Goal: Task Accomplishment & Management: Manage account settings

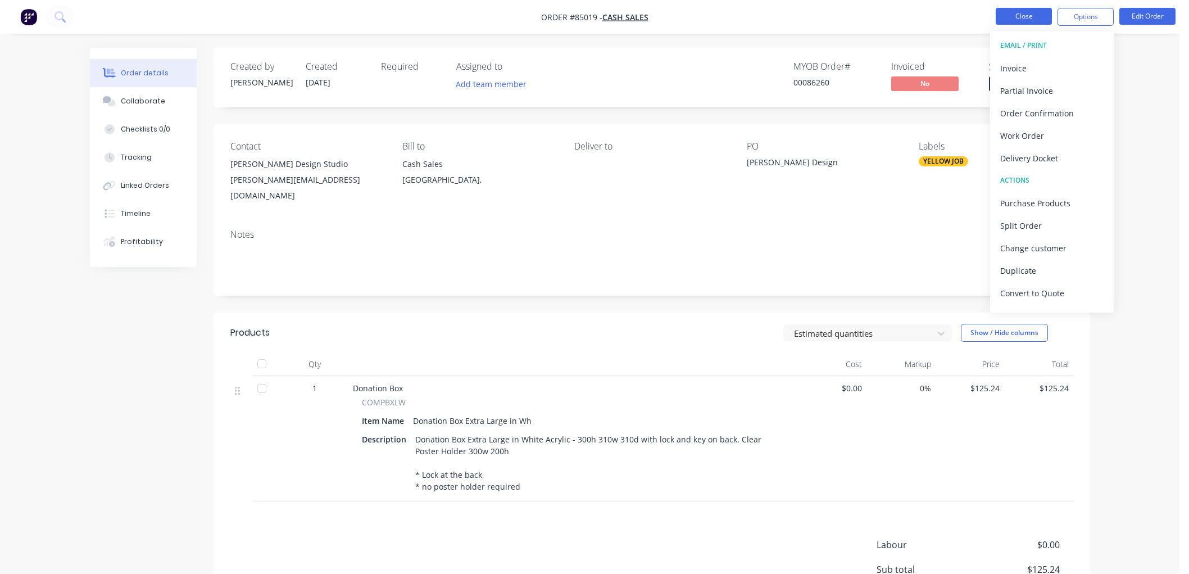
click at [1019, 18] on button "Close" at bounding box center [1024, 16] width 56 height 17
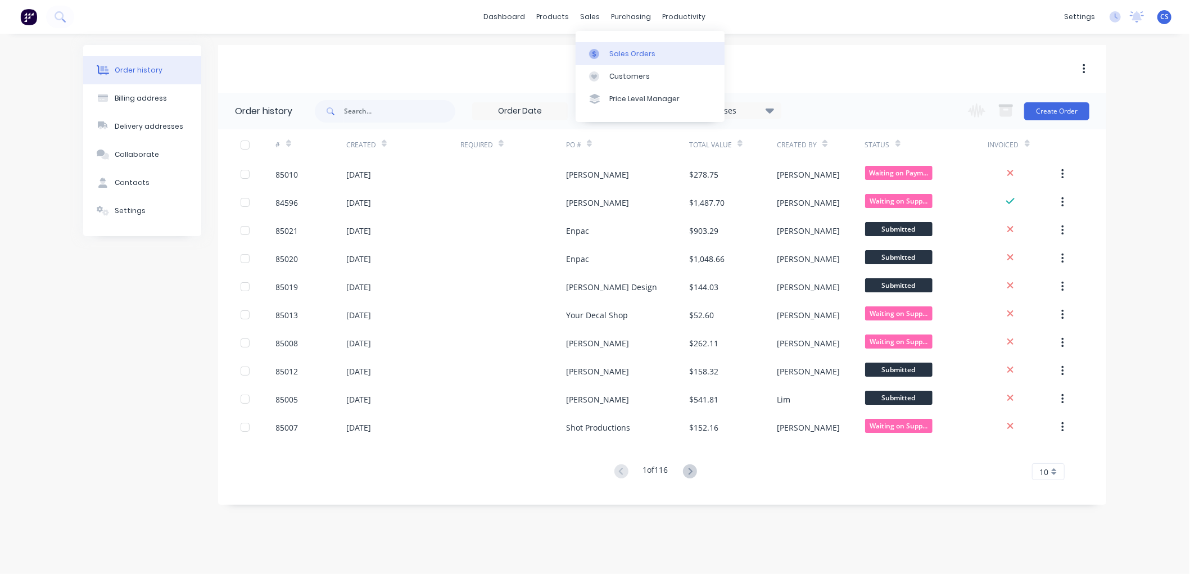
click at [617, 49] on div "Sales Orders" at bounding box center [632, 54] width 46 height 10
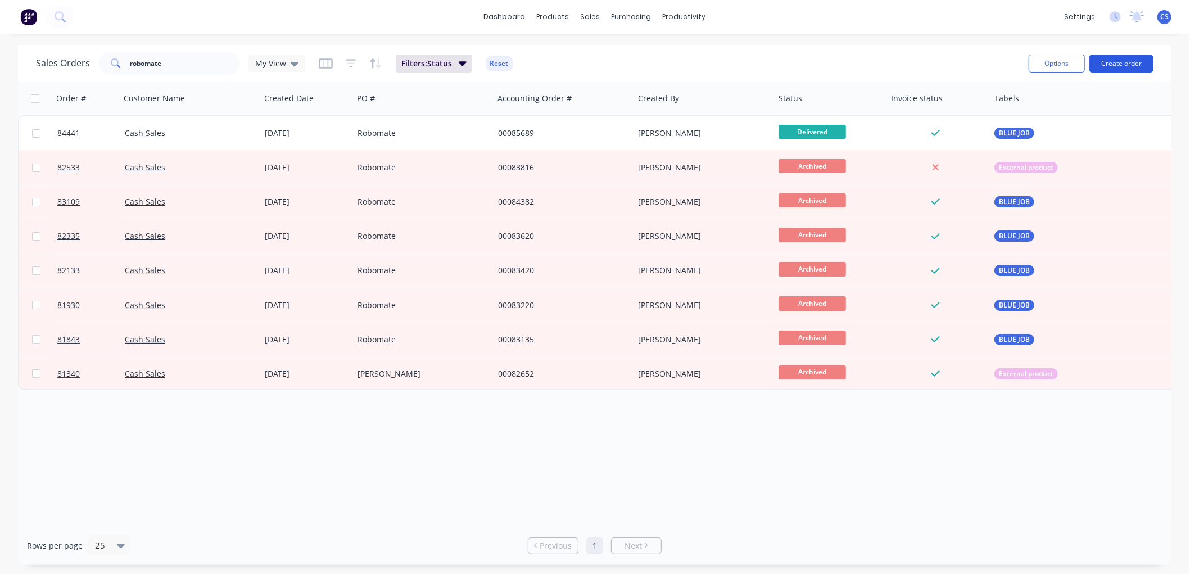
click at [1116, 62] on button "Create order" at bounding box center [1121, 64] width 64 height 18
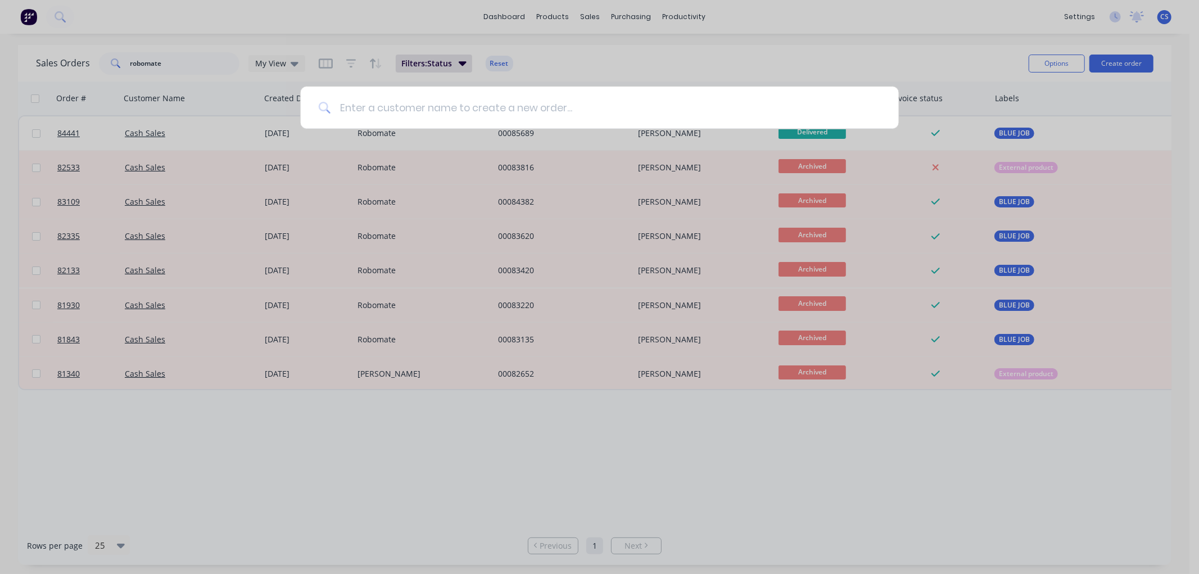
click at [369, 107] on input at bounding box center [605, 108] width 550 height 42
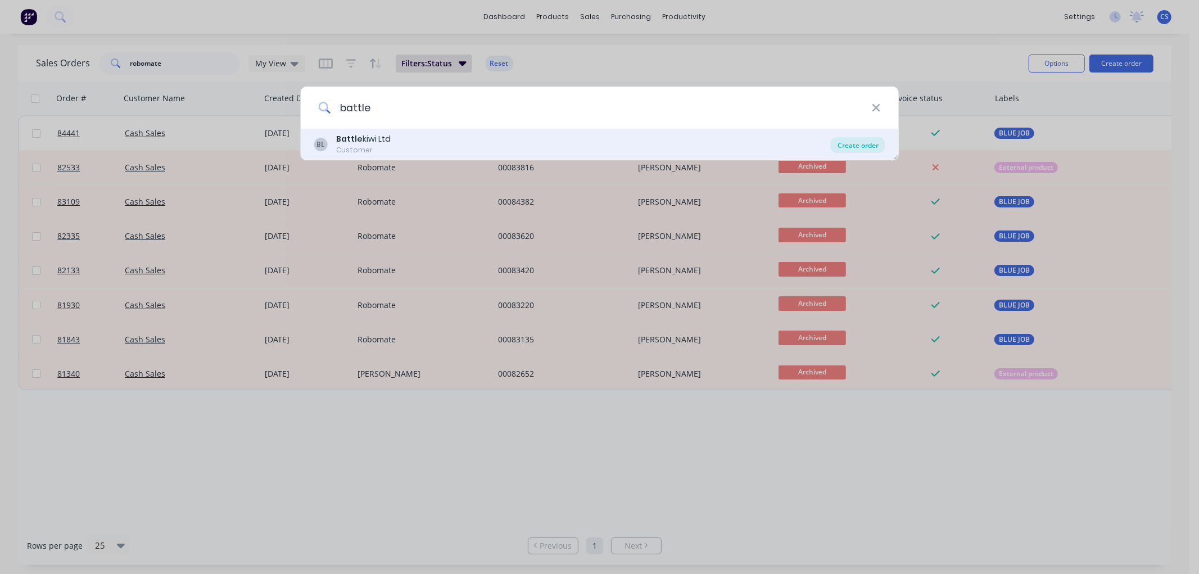
type input "battle"
click at [863, 147] on div "Create order" at bounding box center [858, 145] width 55 height 16
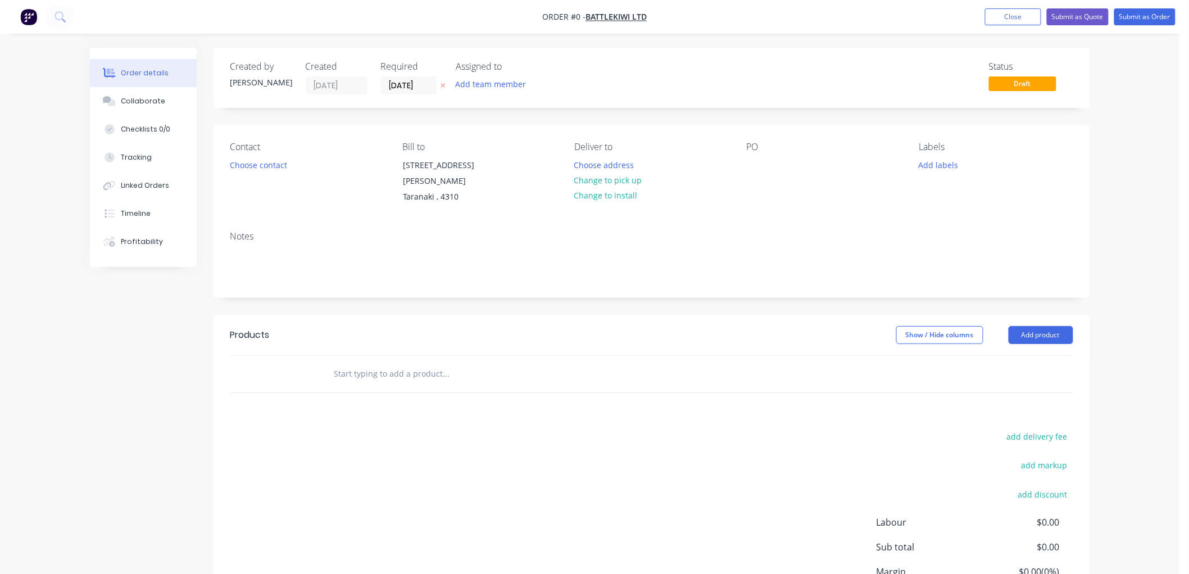
click at [441, 84] on icon "button" at bounding box center [443, 85] width 5 height 7
click at [276, 163] on button "Choose contact" at bounding box center [258, 164] width 69 height 15
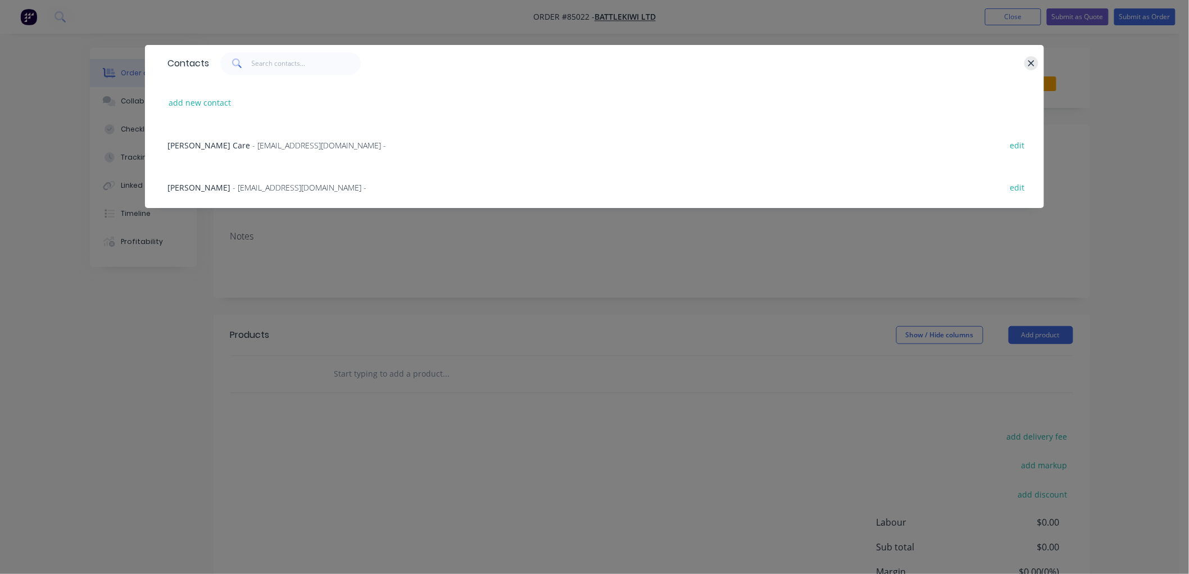
click at [1029, 63] on icon "button" at bounding box center [1031, 63] width 7 height 10
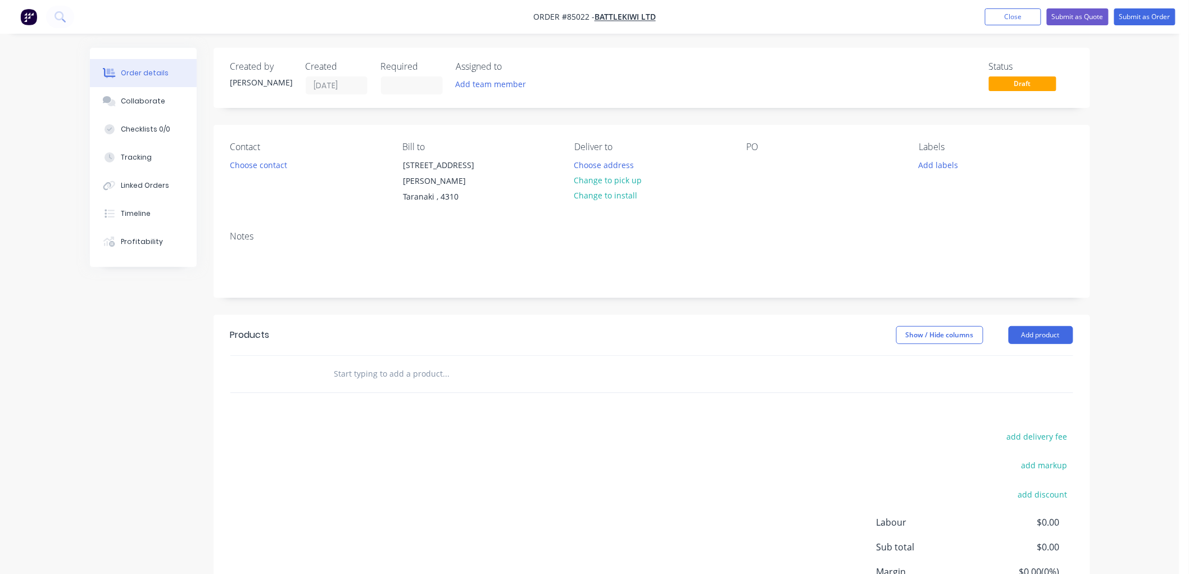
click at [407, 375] on input "text" at bounding box center [446, 373] width 225 height 22
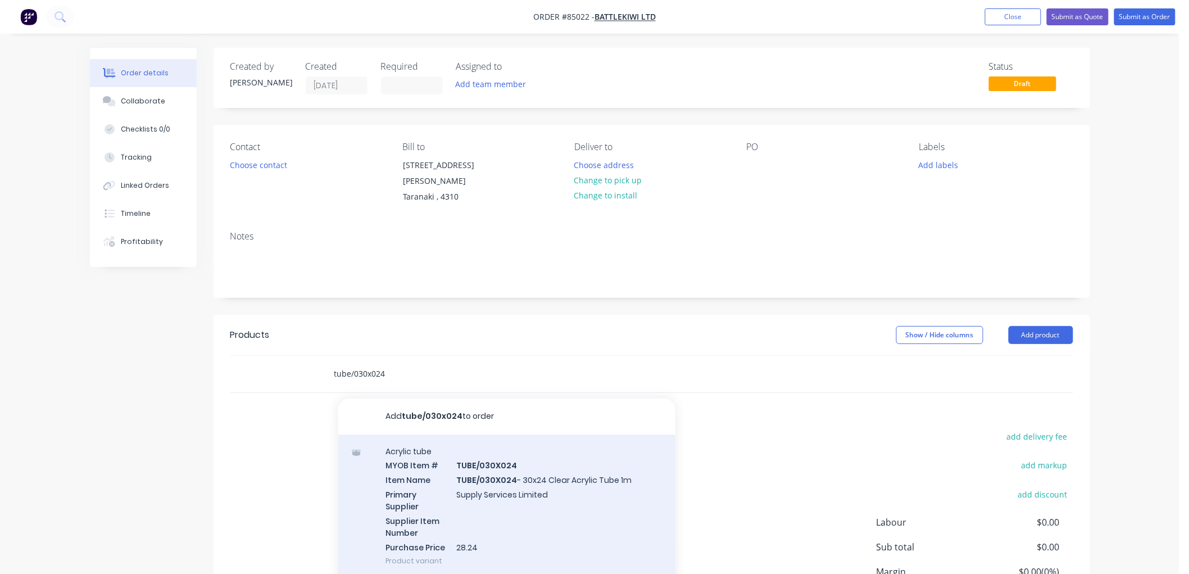
type input "tube/030x024"
click at [519, 475] on div "Acrylic tube MYOB Item # TUBE/030X024 Item Name TUBE/030X024 - 30x24 Clear Acry…" at bounding box center [506, 505] width 337 height 143
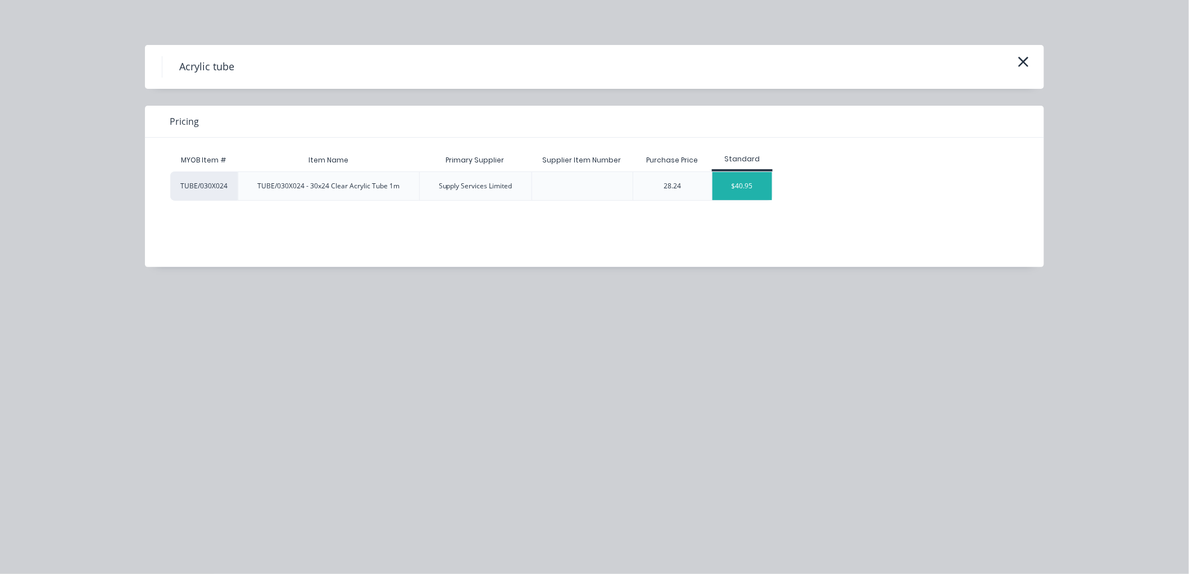
click at [735, 180] on div "$40.95" at bounding box center [743, 186] width 60 height 28
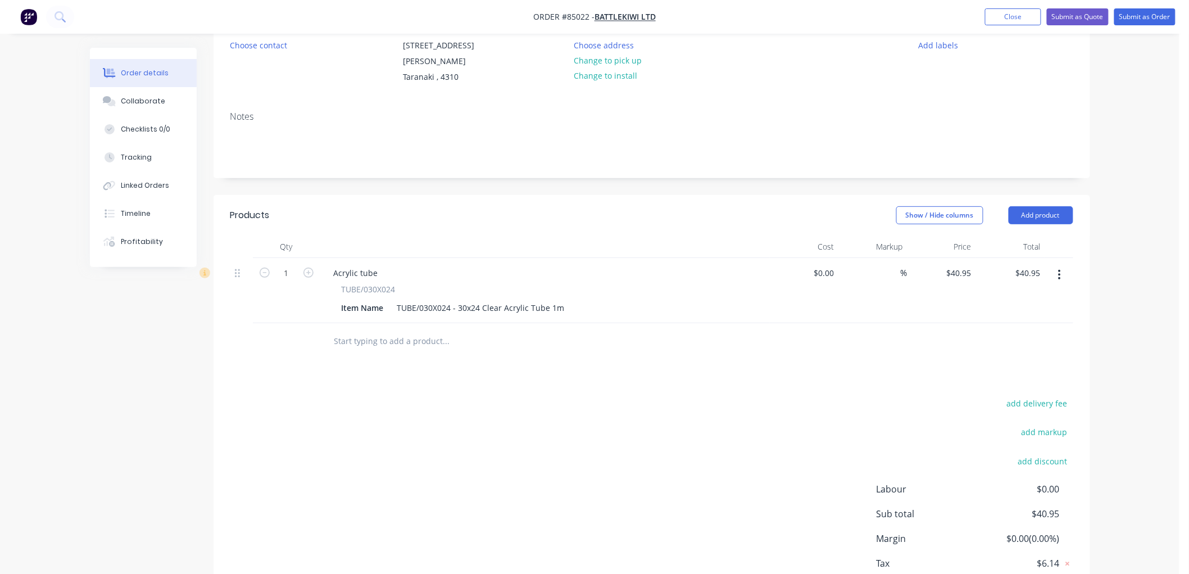
scroll to position [125, 0]
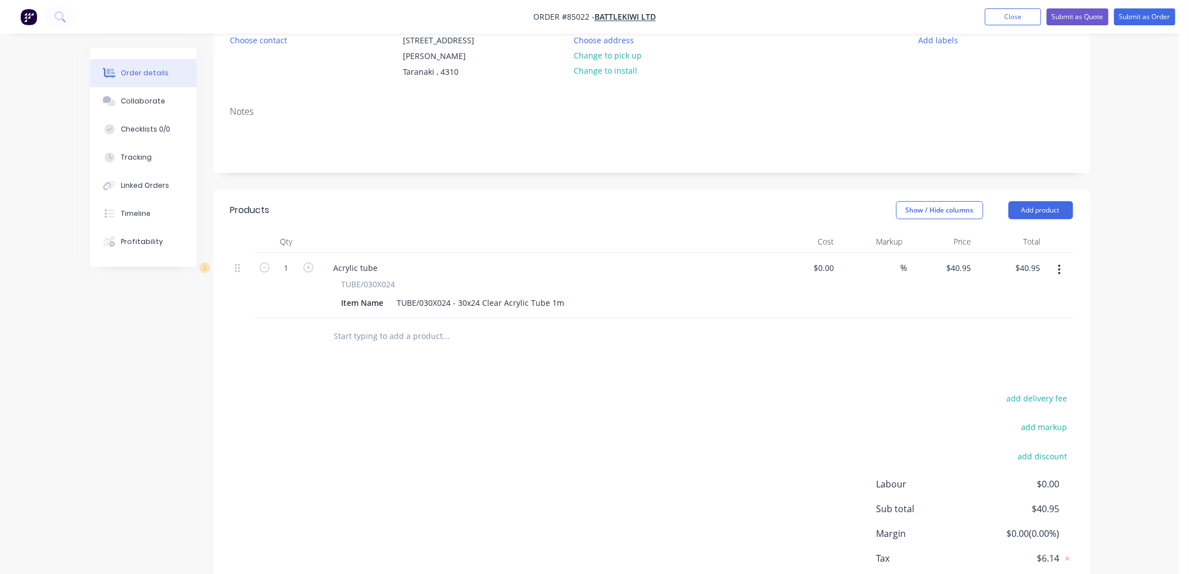
click at [375, 342] on input "text" at bounding box center [446, 336] width 225 height 22
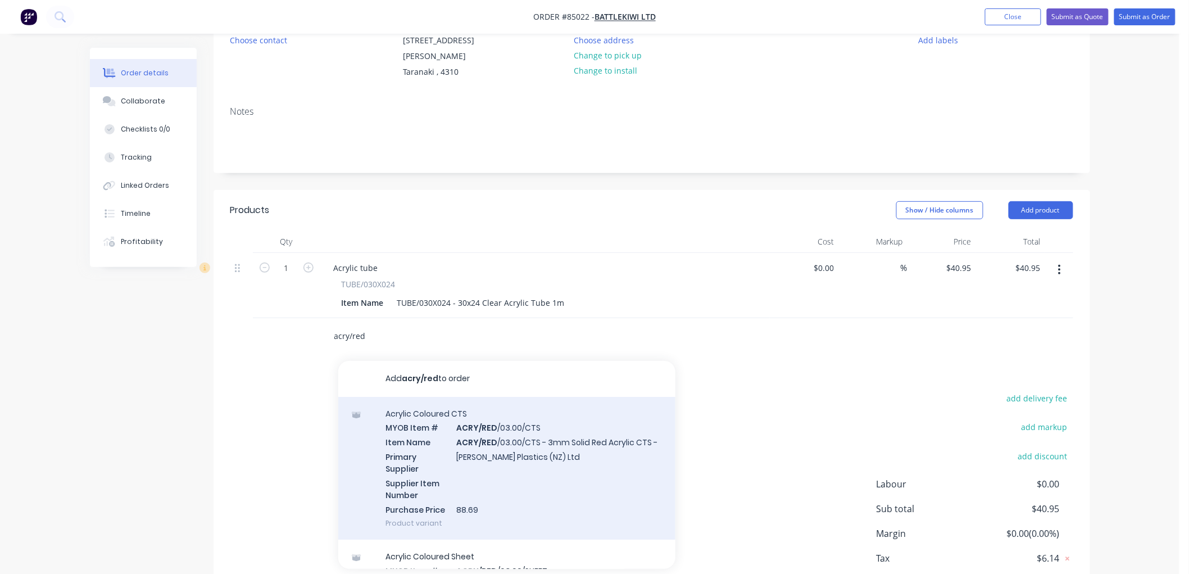
type input "acry/red"
click at [579, 455] on div "Acrylic Coloured CTS MYOB Item # ACRY/RED /03.00/CTS Item Name ACRY/RED /03.00/…" at bounding box center [506, 468] width 337 height 143
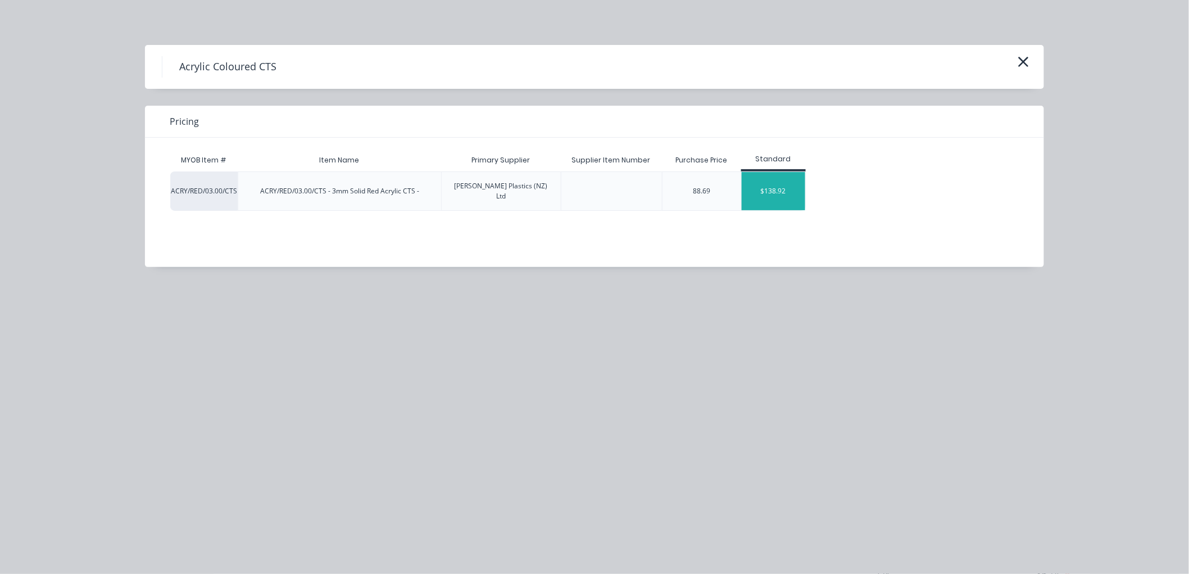
click at [762, 188] on div "$138.92" at bounding box center [774, 191] width 64 height 38
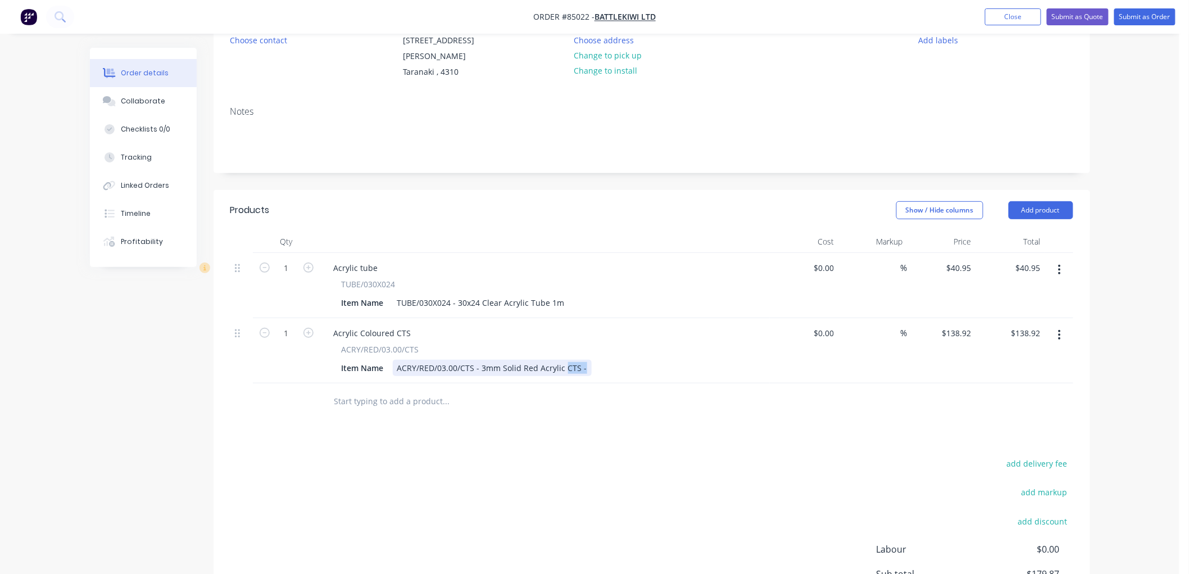
drag, startPoint x: 565, startPoint y: 366, endPoint x: 585, endPoint y: 365, distance: 19.7
click at [585, 365] on div "ACRY/RED/03.00/CTS - 3mm Solid Red Acrylic CTS -" at bounding box center [492, 368] width 199 height 16
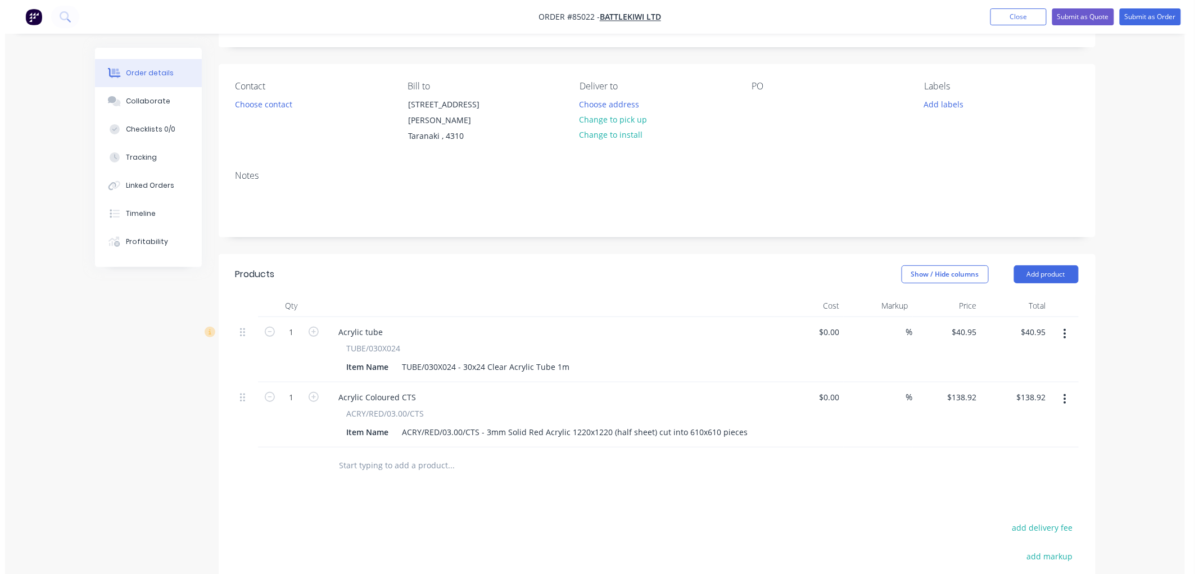
scroll to position [0, 0]
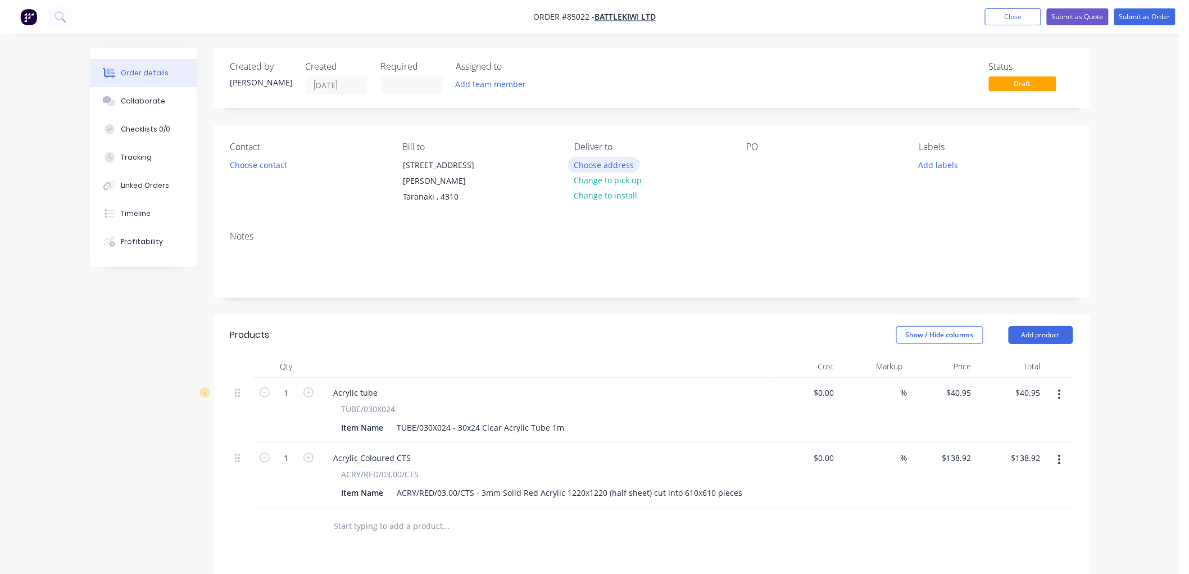
click at [597, 165] on button "Choose address" at bounding box center [604, 164] width 72 height 15
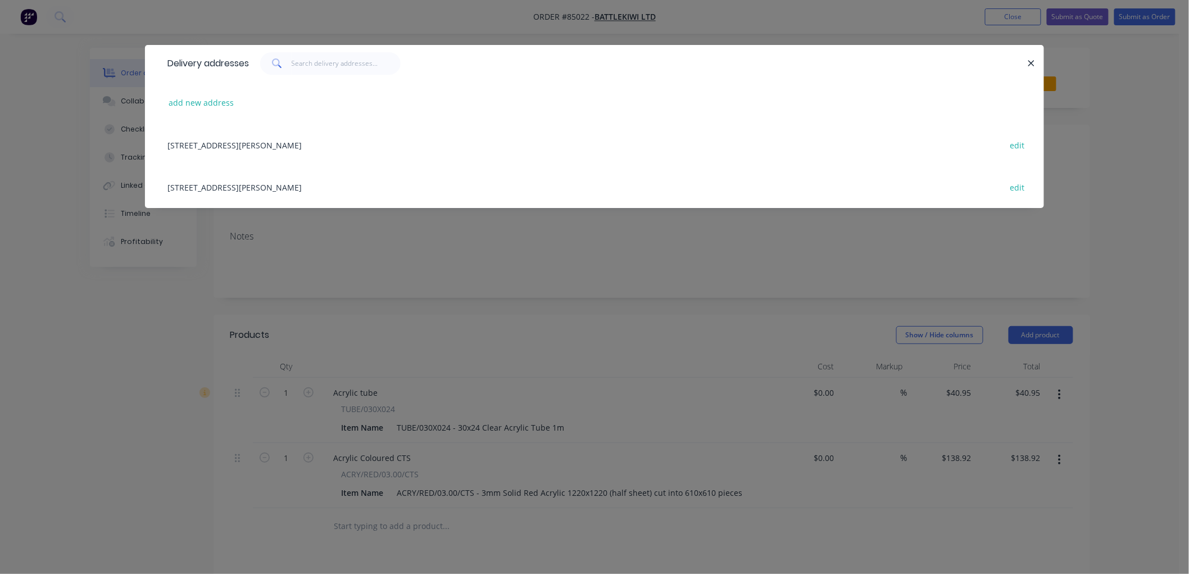
click at [247, 142] on div "16 Aubrey Street, New Plymouth, Taranaki , 4310 edit" at bounding box center [594, 145] width 865 height 42
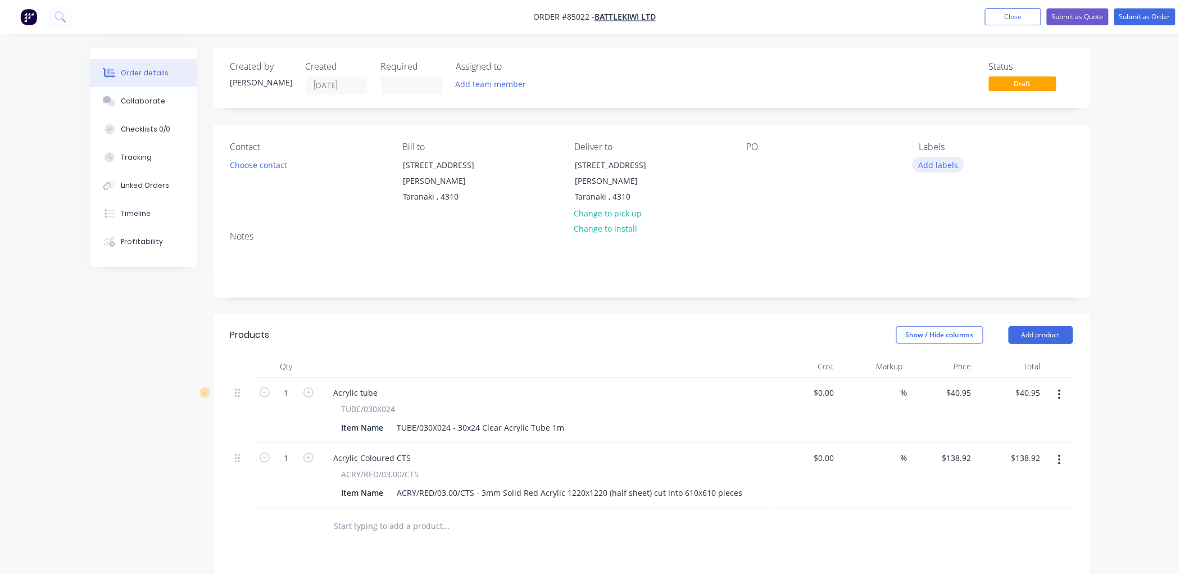
click at [940, 160] on button "Add labels" at bounding box center [939, 164] width 52 height 15
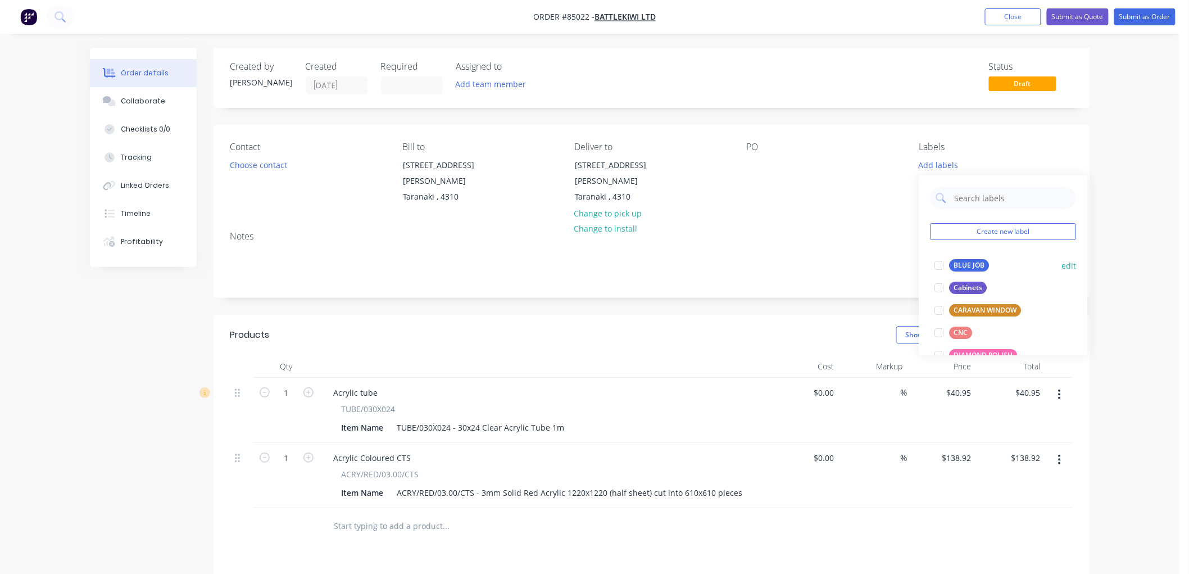
click at [975, 265] on div "BLUE JOB" at bounding box center [970, 265] width 40 height 12
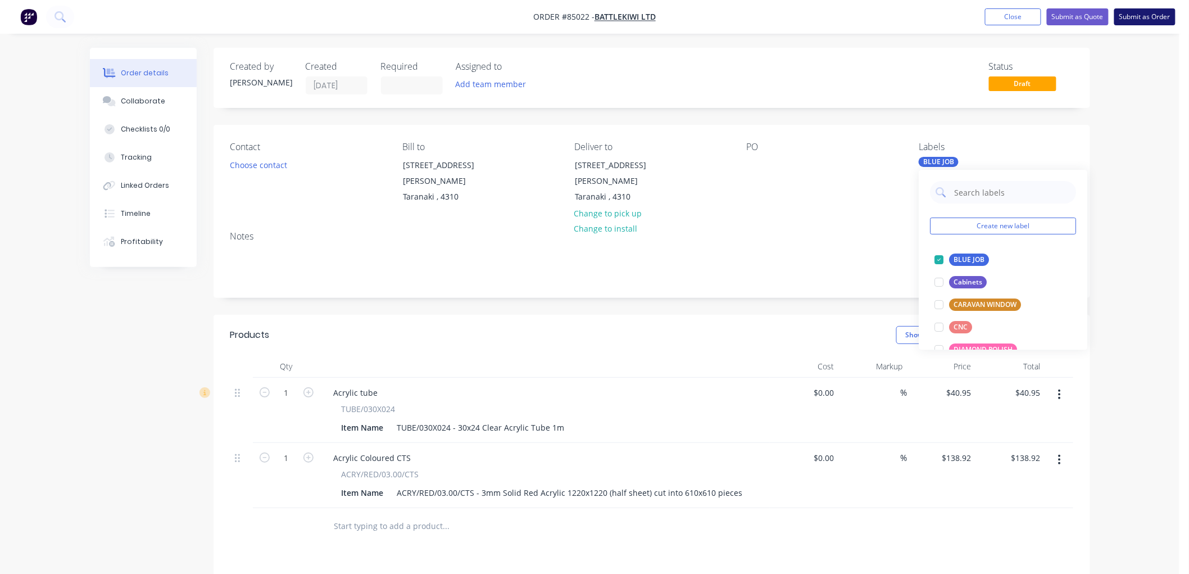
click at [1143, 15] on button "Submit as Order" at bounding box center [1144, 16] width 61 height 17
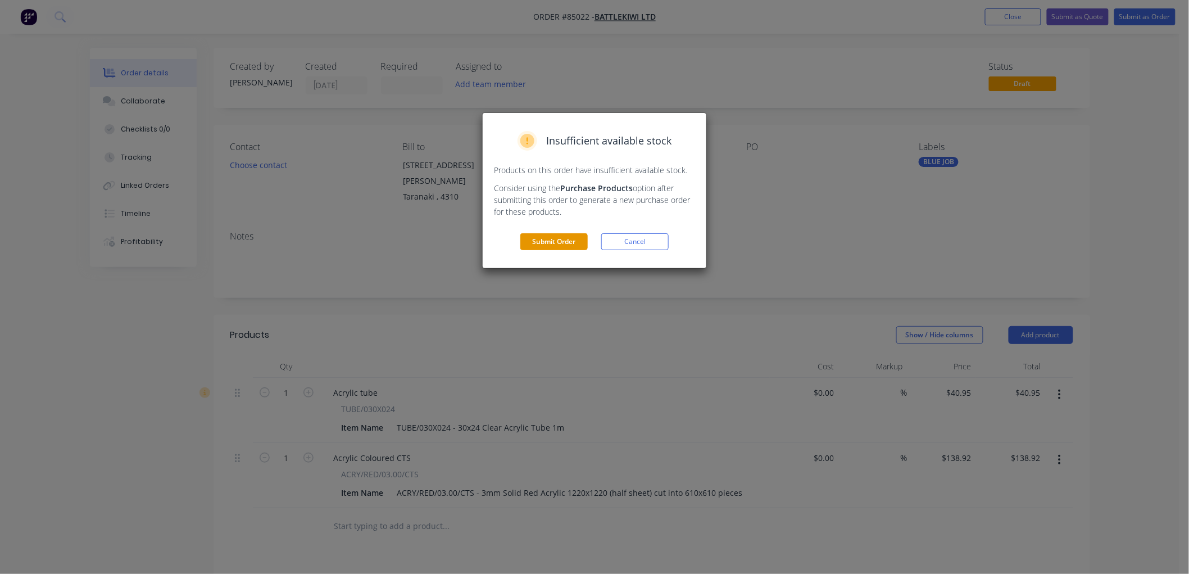
click at [537, 239] on button "Submit Order" at bounding box center [553, 241] width 67 height 17
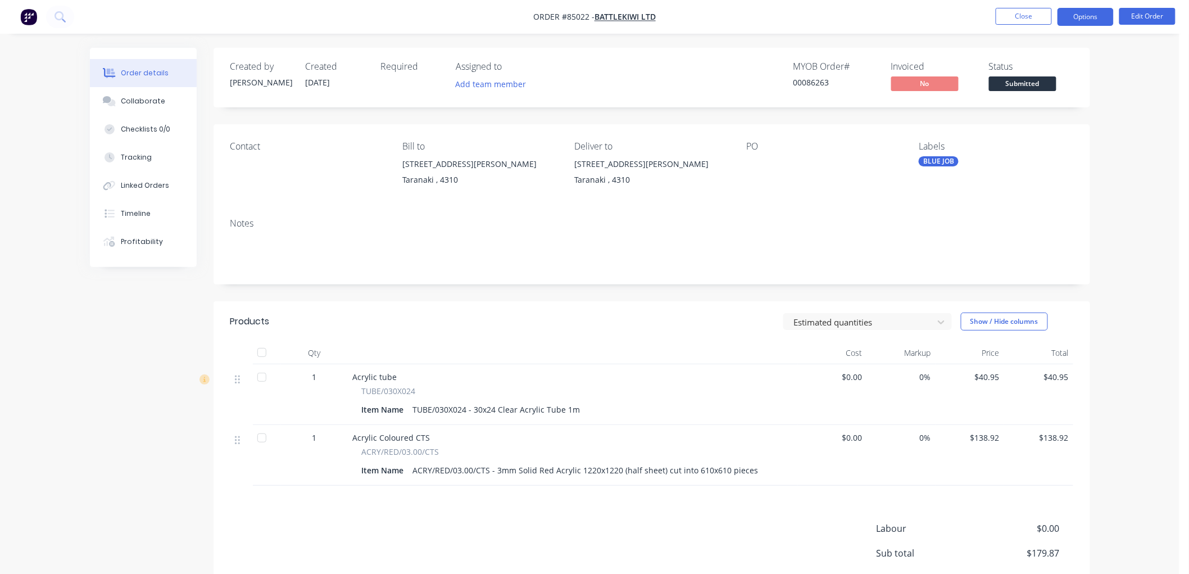
click at [1089, 19] on button "Options" at bounding box center [1086, 17] width 56 height 18
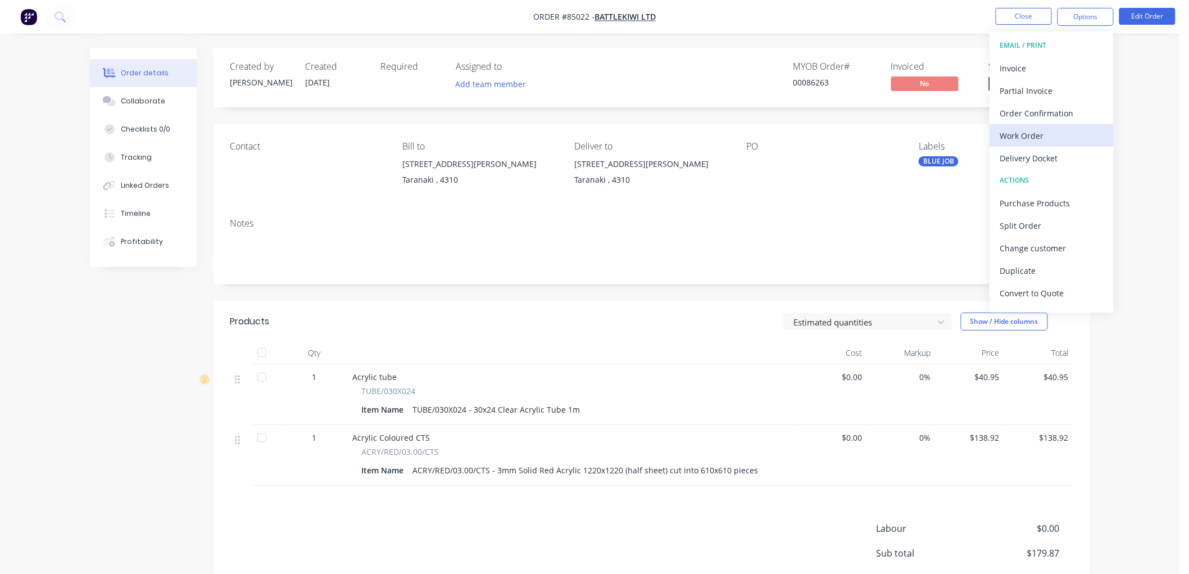
click at [1030, 137] on div "Work Order" at bounding box center [1051, 136] width 103 height 16
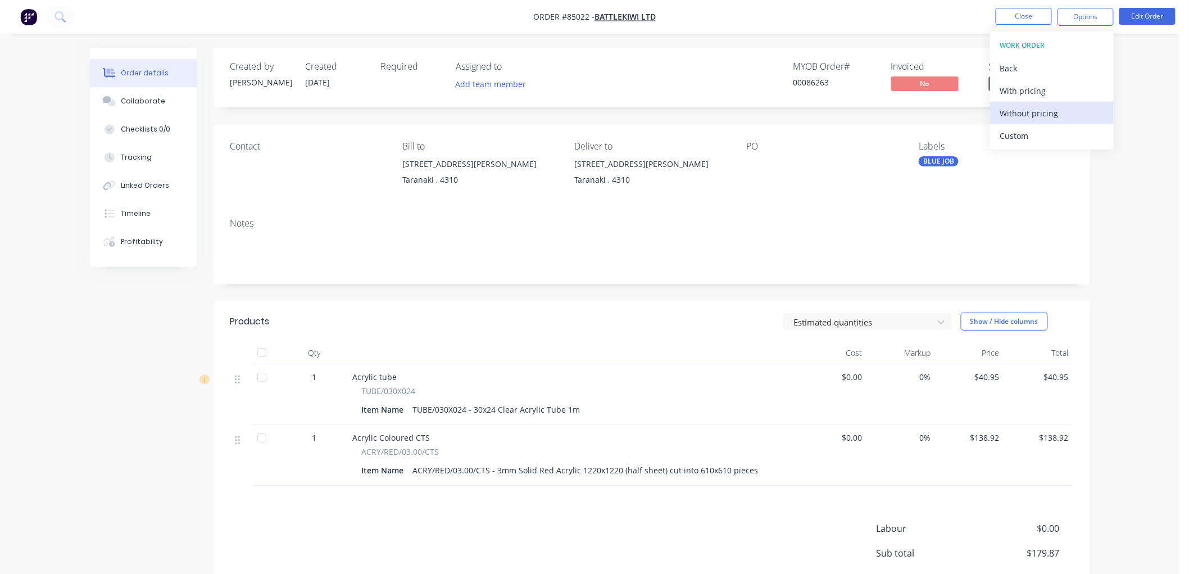
click at [1036, 113] on div "Without pricing" at bounding box center [1051, 113] width 103 height 16
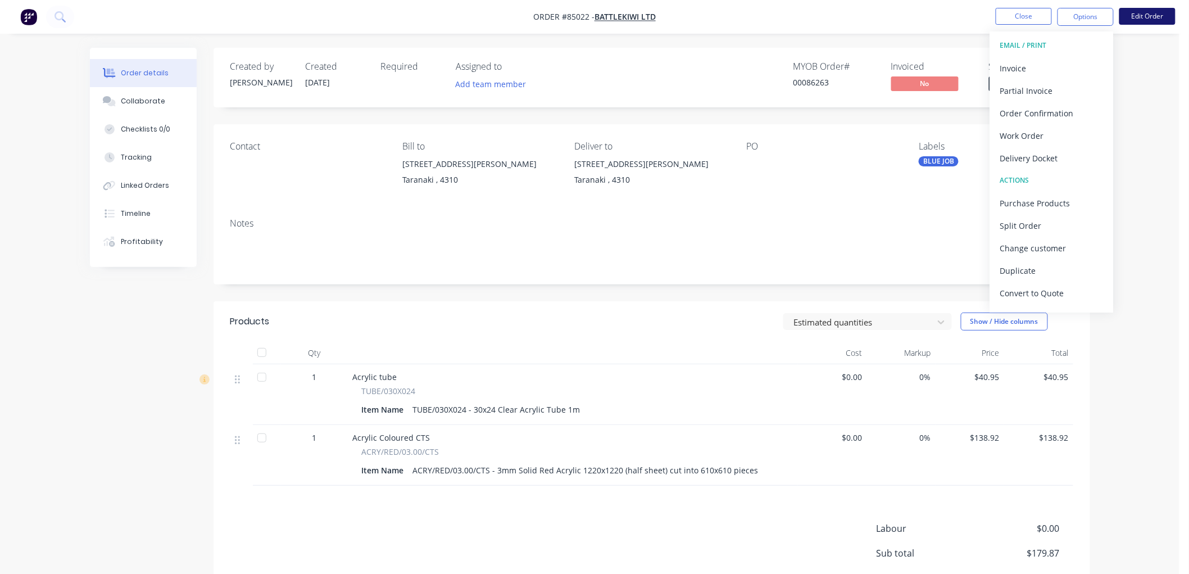
click at [1150, 16] on button "Edit Order" at bounding box center [1148, 16] width 56 height 17
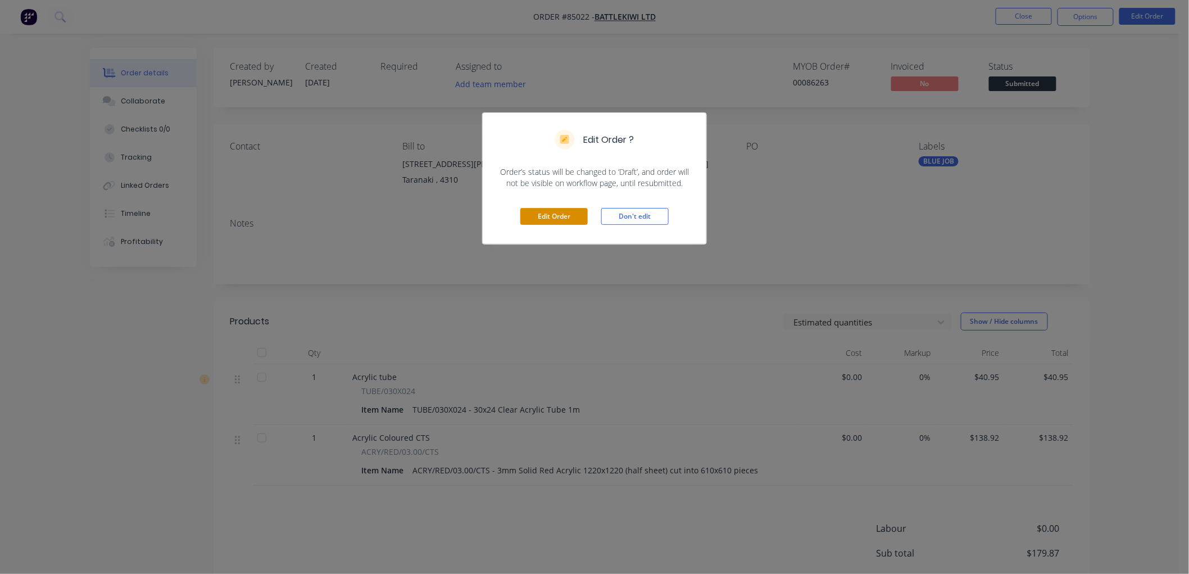
click at [547, 210] on button "Edit Order" at bounding box center [553, 216] width 67 height 17
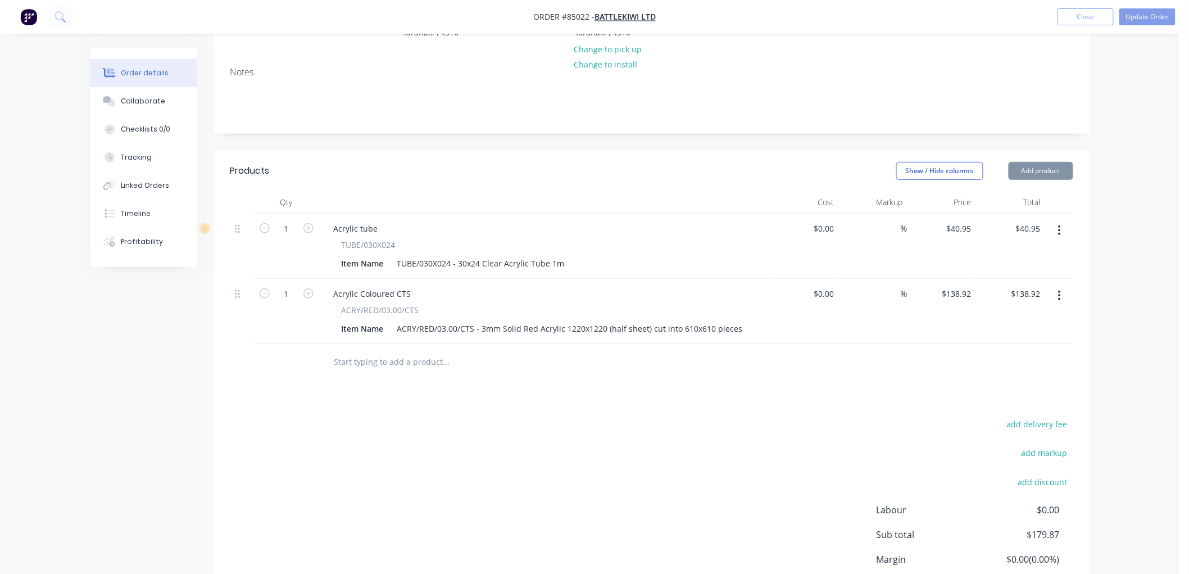
scroll to position [187, 0]
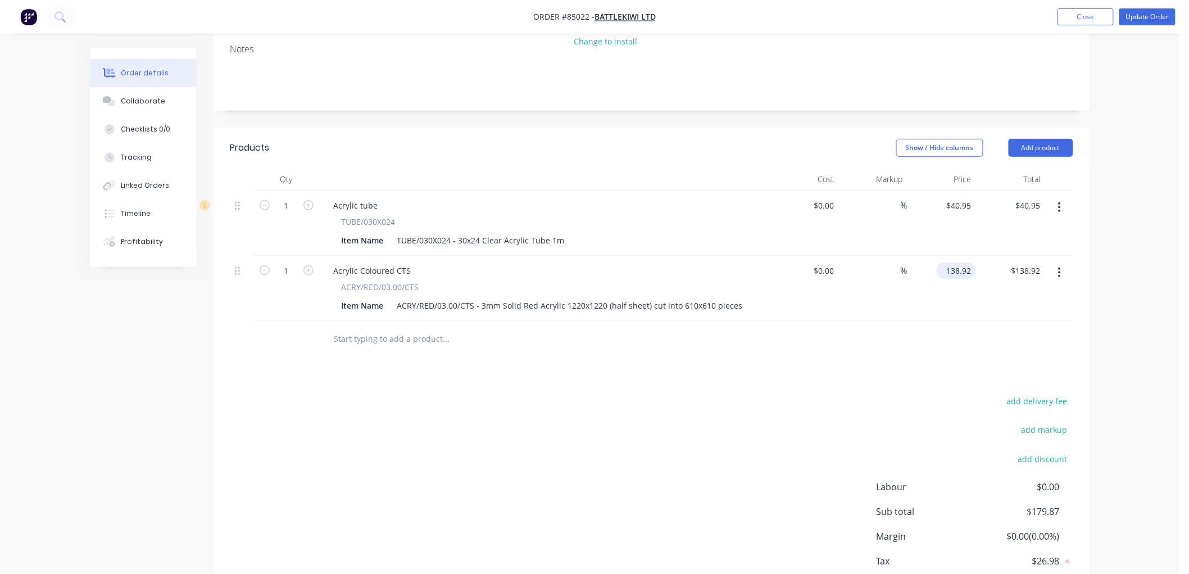
click at [951, 271] on input "138.92" at bounding box center [958, 270] width 35 height 16
type input "$82.42"
click at [1122, 217] on div "Order details Collaborate Checklists 0/0 Tracking Linked Orders Timeline Profit…" at bounding box center [590, 228] width 1180 height 831
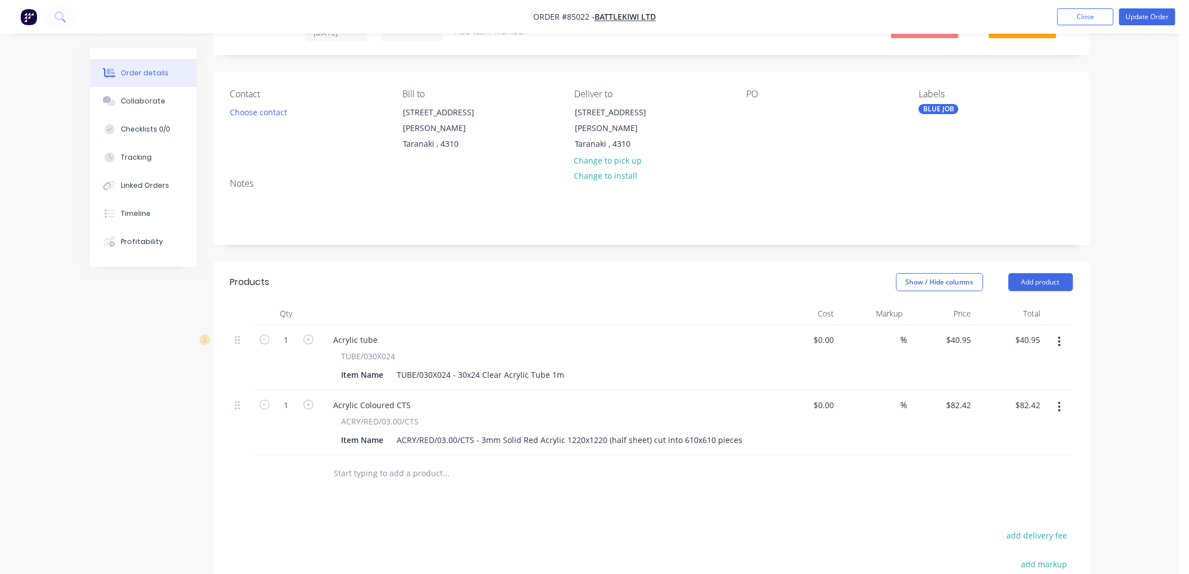
scroll to position [0, 0]
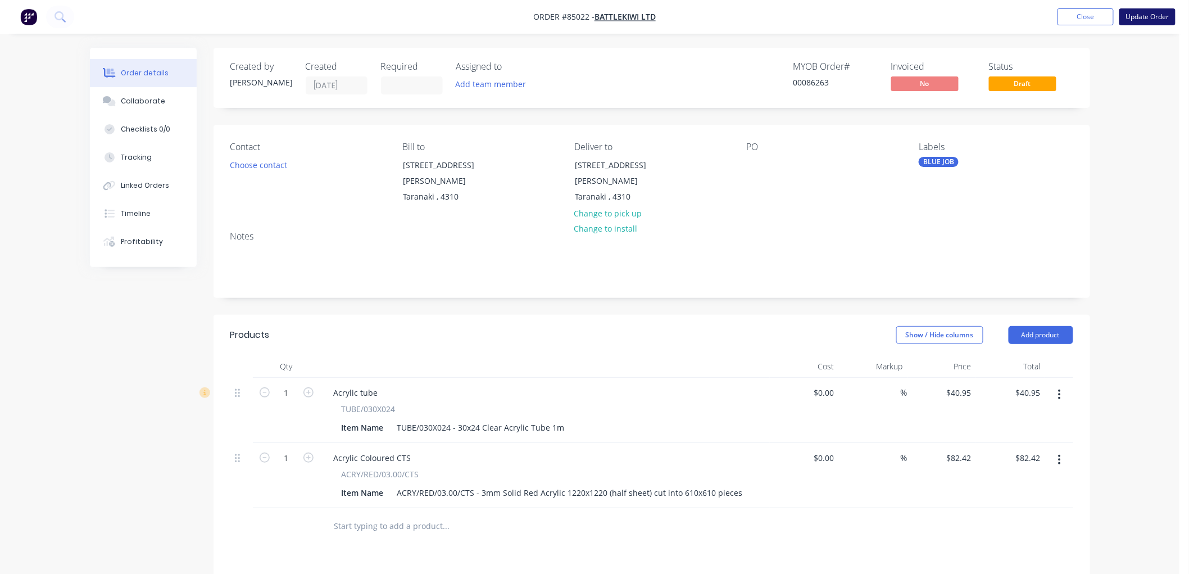
click at [1140, 18] on button "Update Order" at bounding box center [1148, 16] width 56 height 17
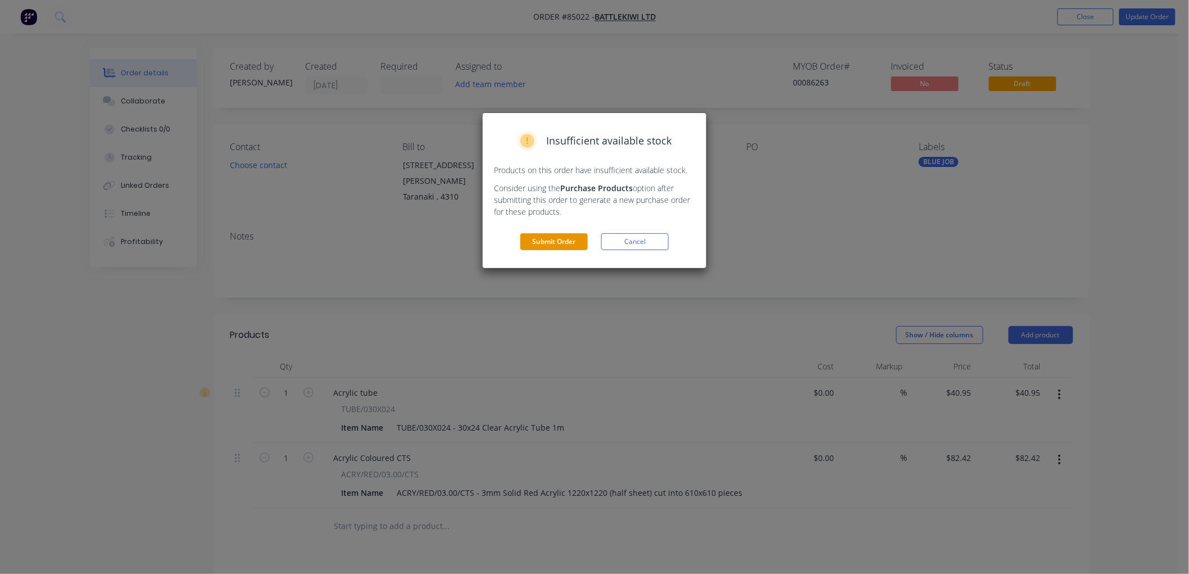
click at [564, 243] on button "Submit Order" at bounding box center [553, 241] width 67 height 17
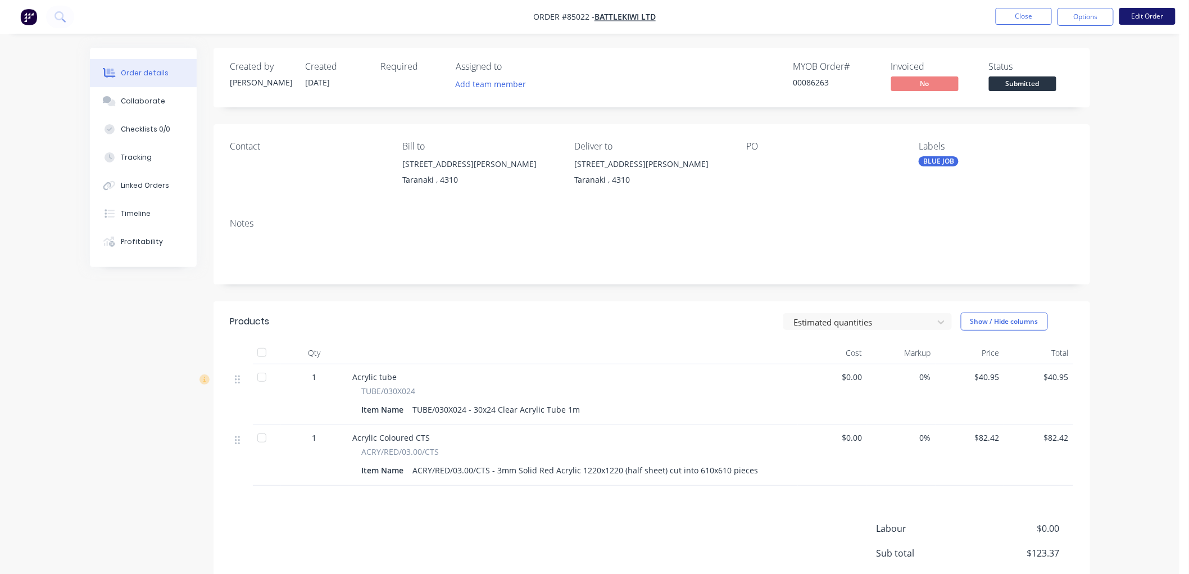
click at [1143, 13] on button "Edit Order" at bounding box center [1148, 16] width 56 height 17
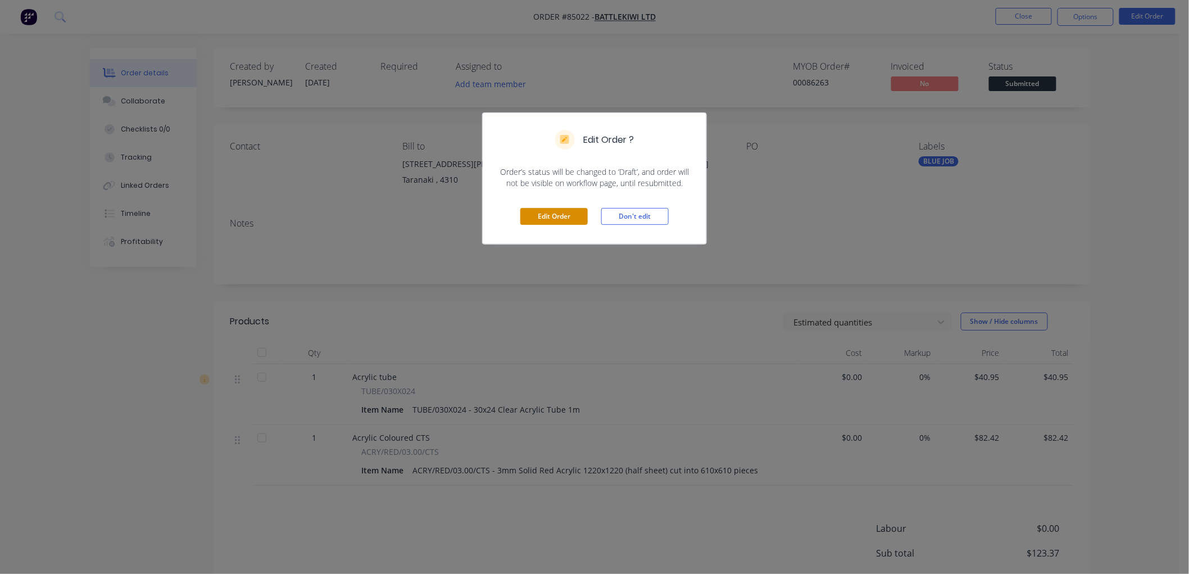
click at [553, 216] on button "Edit Order" at bounding box center [553, 216] width 67 height 17
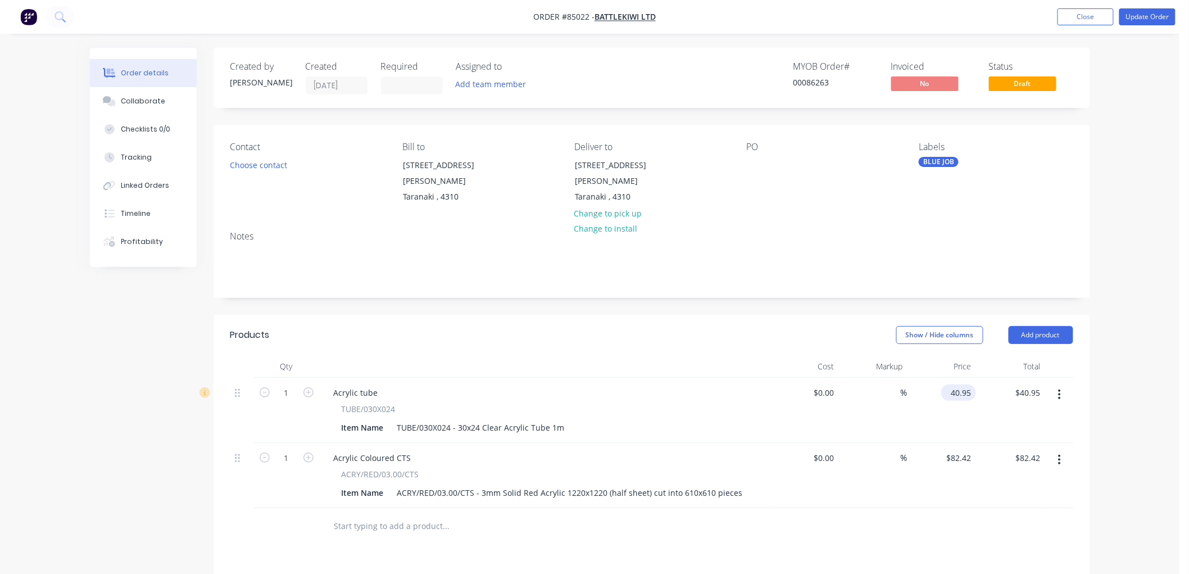
click at [964, 394] on input "40.95" at bounding box center [961, 392] width 30 height 16
type input "$51.65"
click at [1161, 21] on button "Update Order" at bounding box center [1148, 16] width 56 height 17
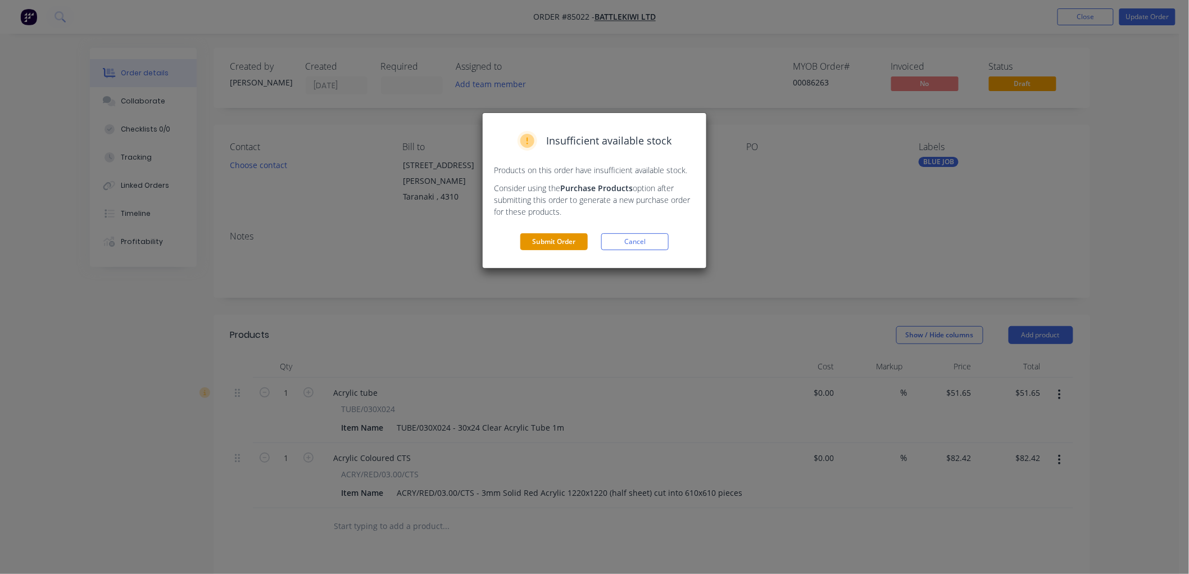
click at [534, 242] on button "Submit Order" at bounding box center [553, 241] width 67 height 17
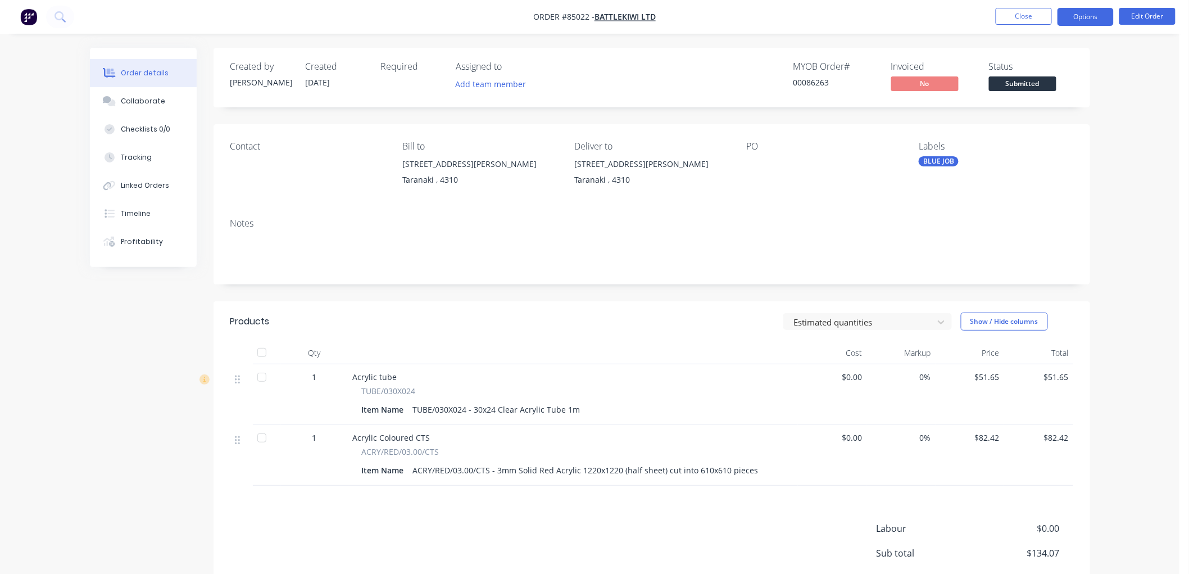
click at [1105, 17] on button "Options" at bounding box center [1086, 17] width 56 height 18
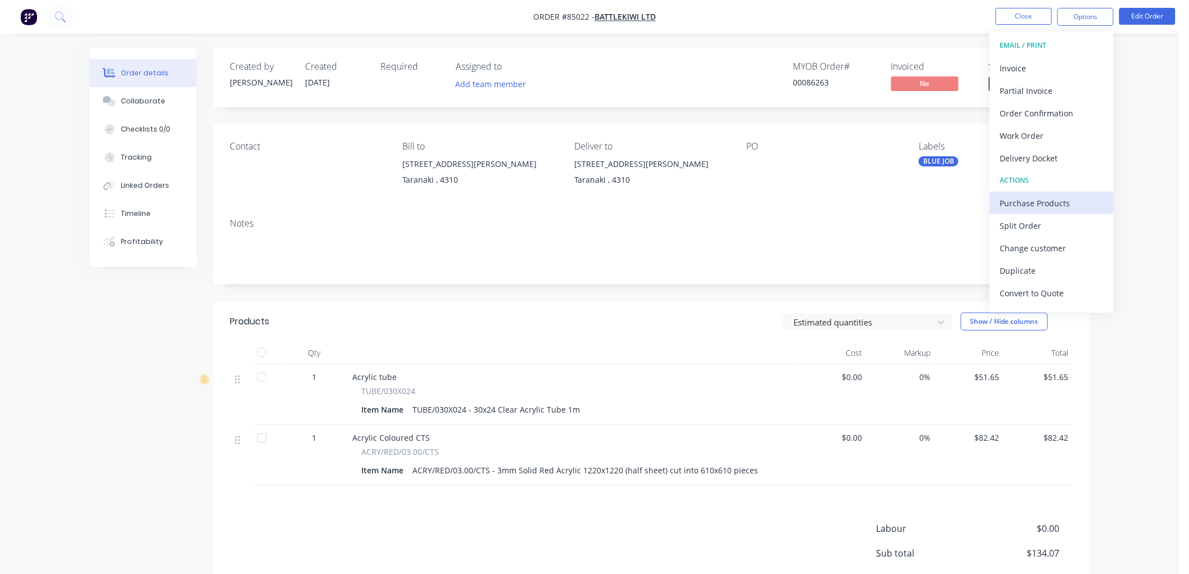
click at [1048, 200] on div "Purchase Products" at bounding box center [1051, 203] width 103 height 16
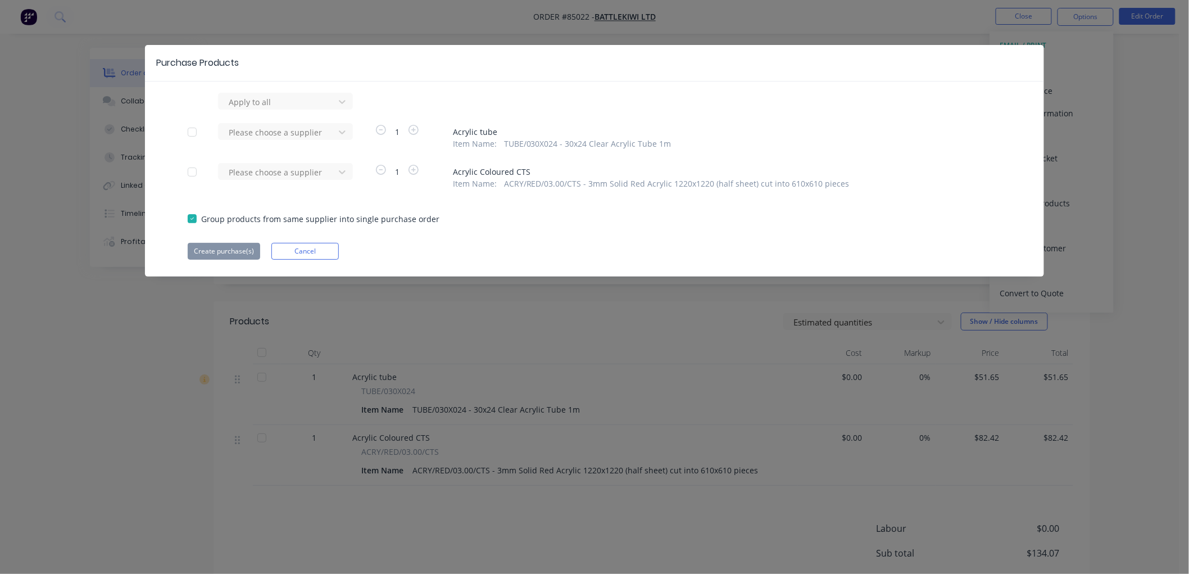
drag, startPoint x: 193, startPoint y: 136, endPoint x: 193, endPoint y: 151, distance: 14.6
click at [193, 135] on div at bounding box center [192, 132] width 22 height 22
click at [191, 167] on div at bounding box center [192, 172] width 22 height 22
click at [188, 216] on div at bounding box center [192, 218] width 22 height 22
click at [270, 135] on div at bounding box center [278, 132] width 101 height 14
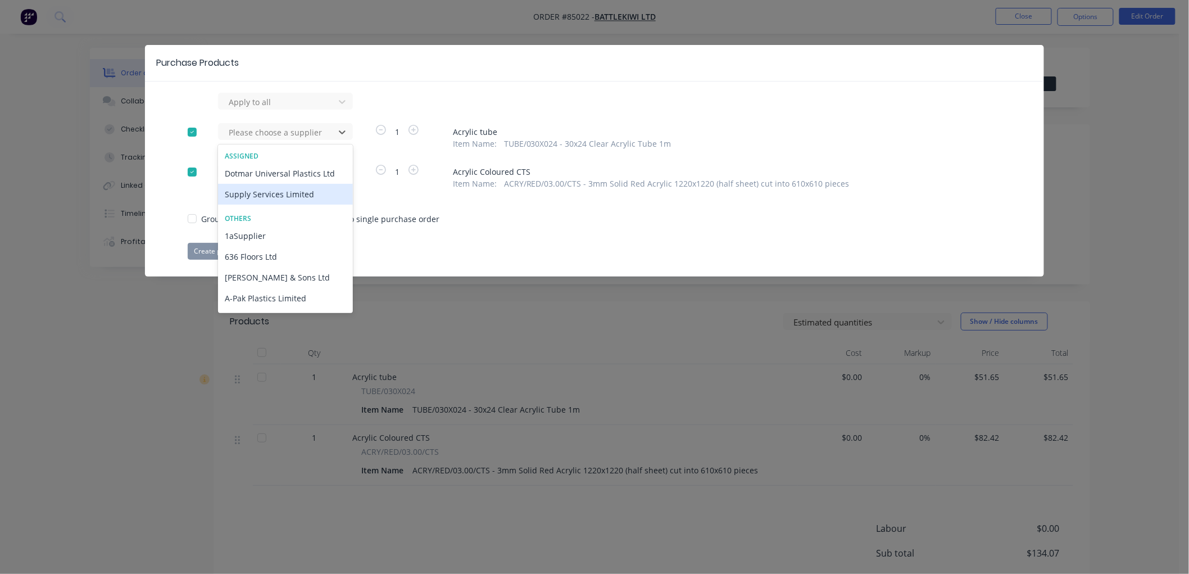
click at [273, 191] on div "Supply Services Limited" at bounding box center [285, 194] width 135 height 21
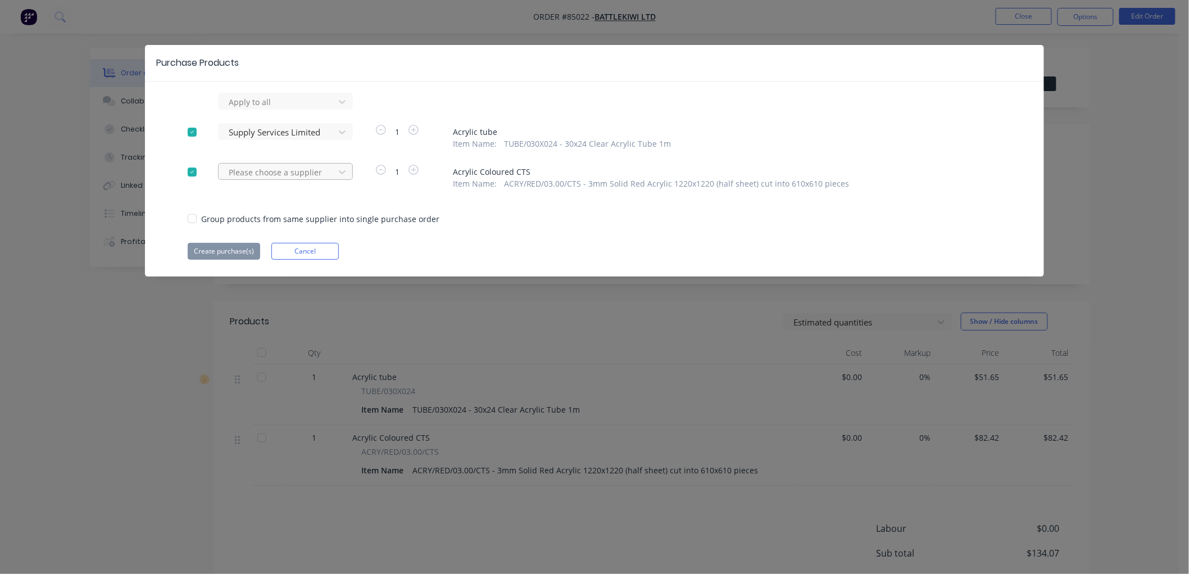
click at [319, 178] on div at bounding box center [278, 172] width 101 height 14
click at [337, 170] on icon at bounding box center [342, 171] width 11 height 11
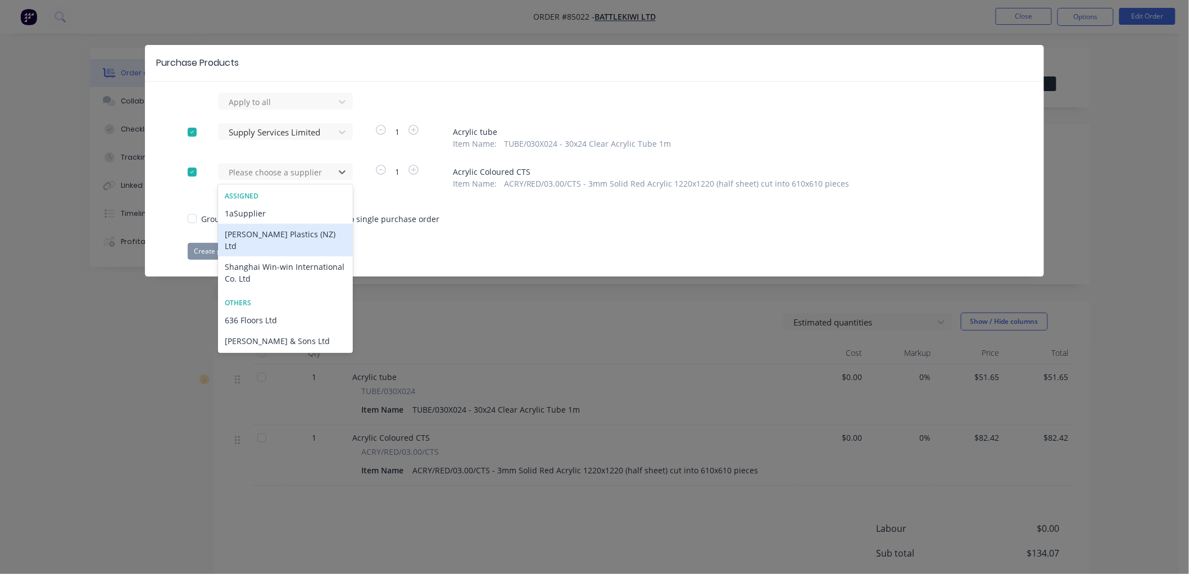
click at [250, 235] on div "Mulford Plastics (NZ) Ltd" at bounding box center [285, 240] width 135 height 33
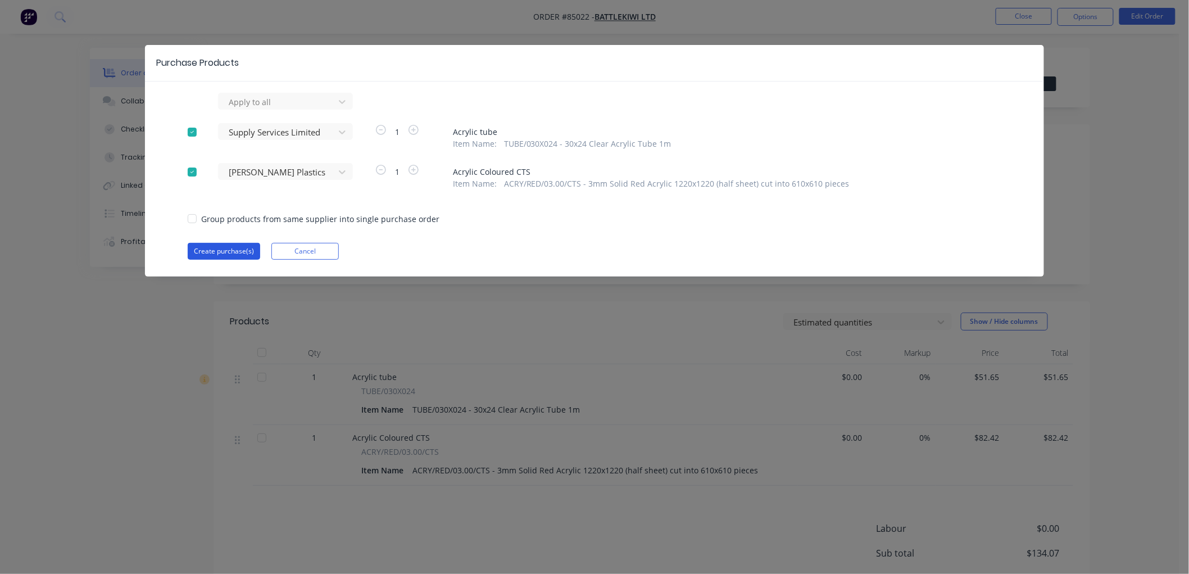
click at [226, 253] on button "Create purchase(s)" at bounding box center [224, 251] width 72 height 17
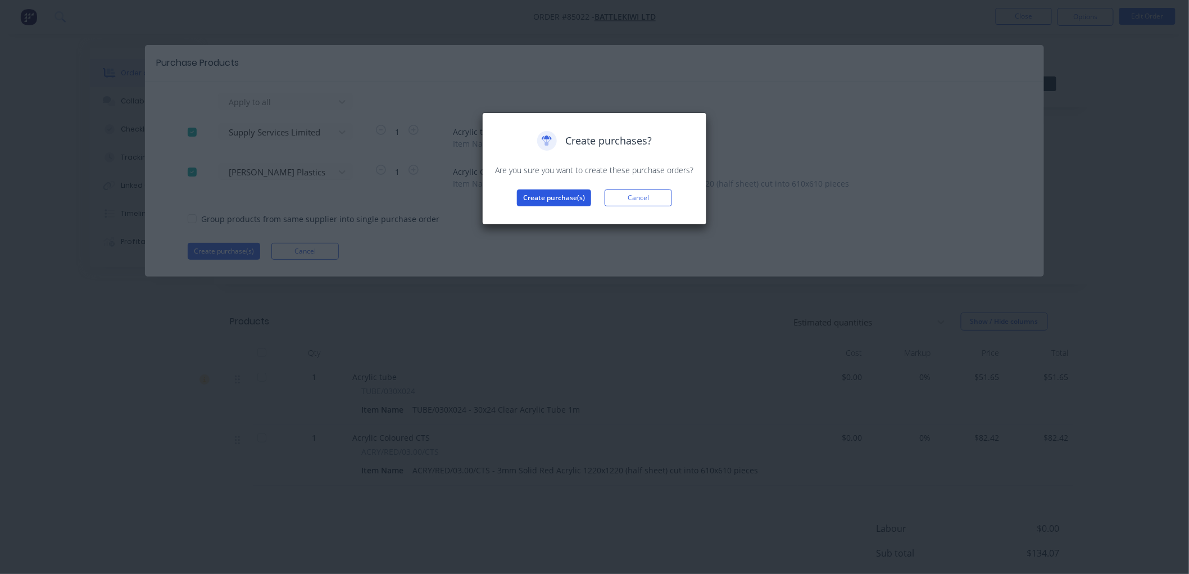
click at [564, 197] on button "Create purchase(s)" at bounding box center [554, 197] width 74 height 17
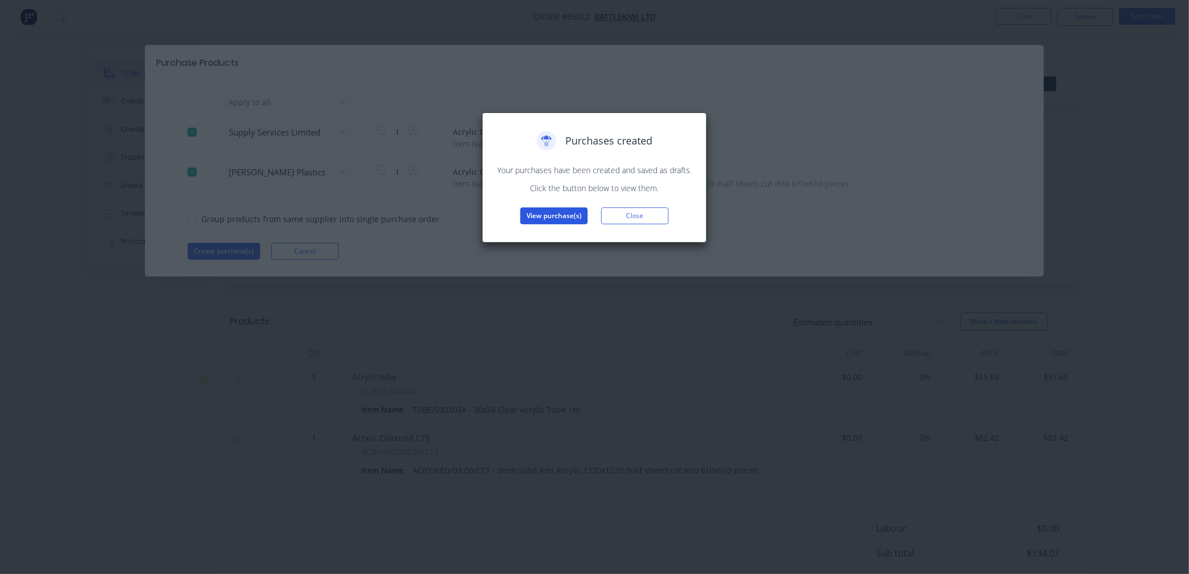
click at [537, 215] on button "View purchase(s)" at bounding box center [553, 215] width 67 height 17
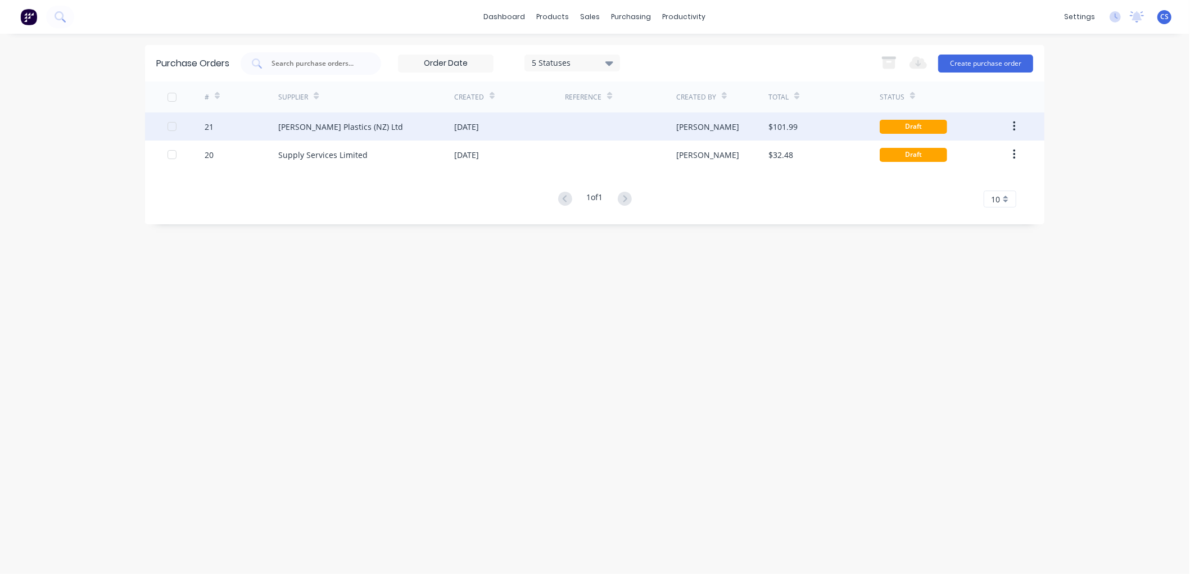
click at [438, 127] on div "Mulford Plastics (NZ) Ltd" at bounding box center [366, 126] width 176 height 28
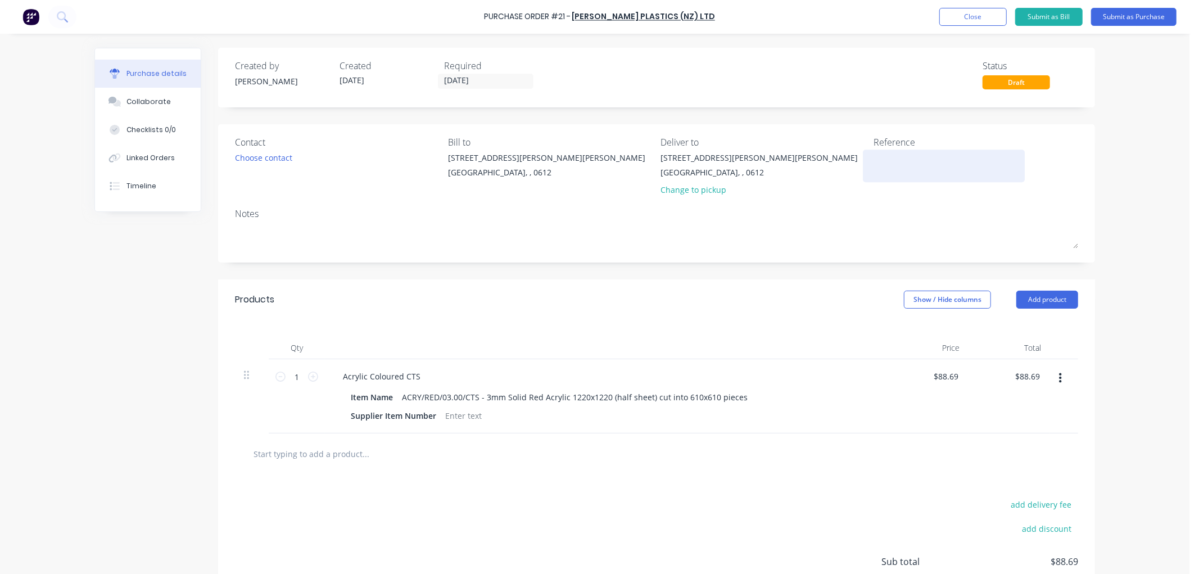
click at [924, 170] on textarea at bounding box center [943, 164] width 141 height 25
type textarea "86263"
click at [1131, 24] on button "Submit as Purchase" at bounding box center [1133, 17] width 85 height 18
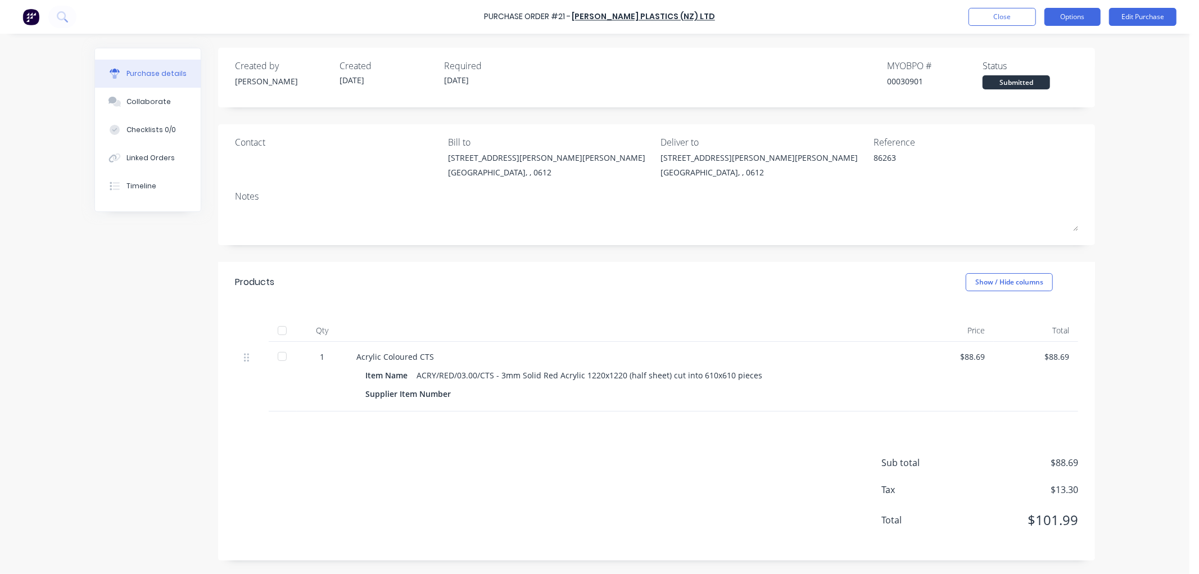
click at [1071, 17] on button "Options" at bounding box center [1072, 17] width 56 height 18
click at [1039, 40] on div "Print / Email" at bounding box center [1047, 46] width 87 height 16
click at [1067, 90] on div "Without pricing" at bounding box center [1047, 91] width 87 height 16
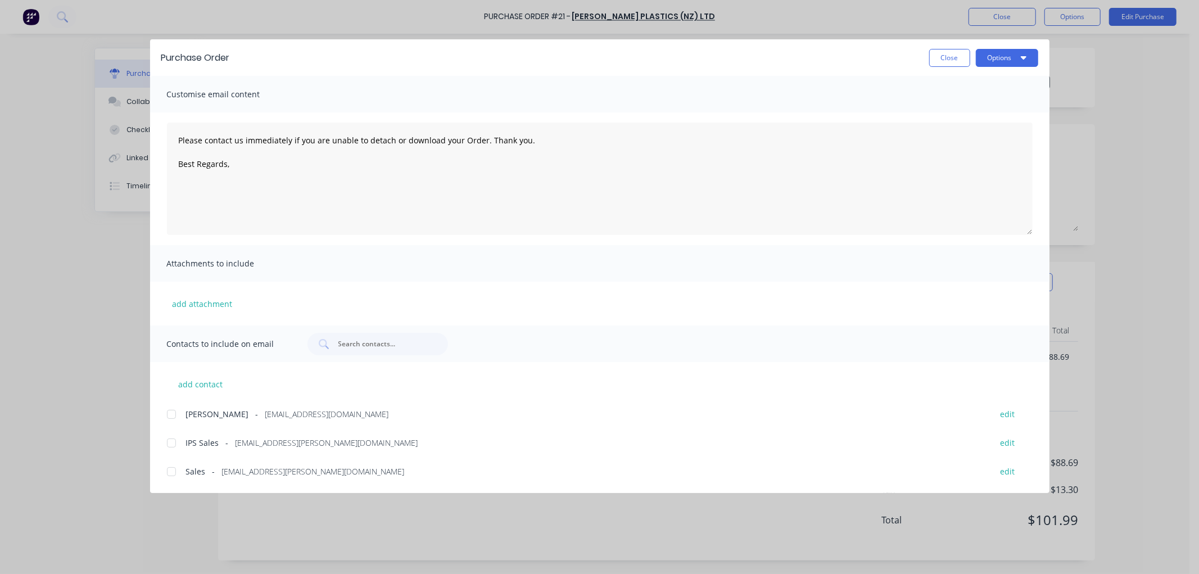
click at [170, 469] on div at bounding box center [171, 471] width 22 height 22
click at [234, 164] on textarea "Please contact us immediately if you are unable to detach or download your Orde…" at bounding box center [599, 179] width 865 height 112
type textarea "Please contact us immediately if you are unable to detach or download your Orde…"
click at [1010, 59] on button "Options" at bounding box center [1007, 58] width 62 height 18
click at [981, 123] on div "Email" at bounding box center [984, 131] width 87 height 16
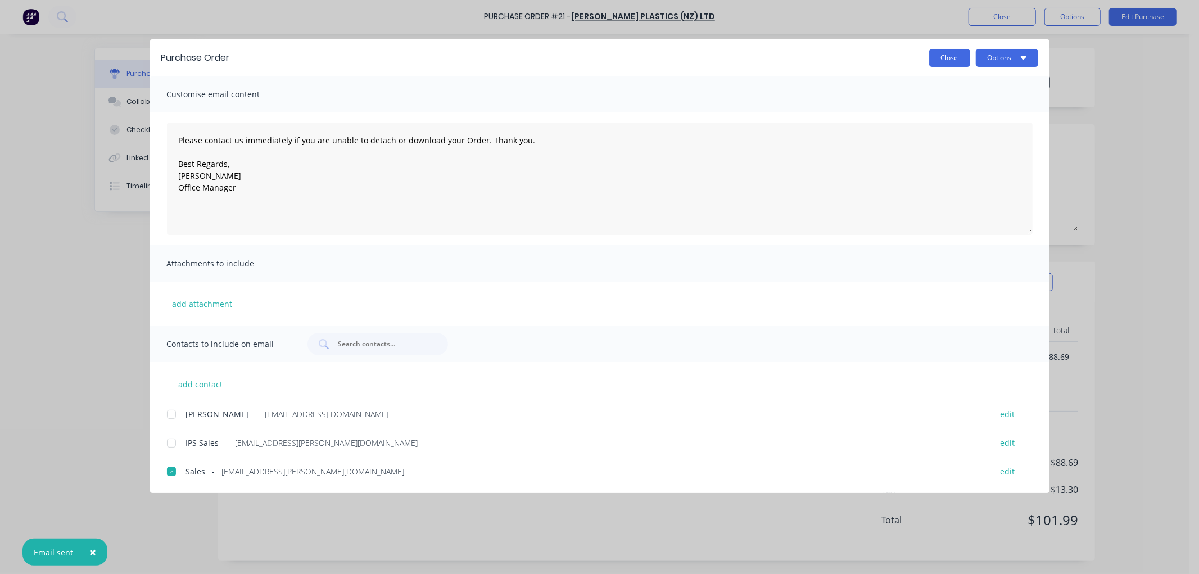
click at [937, 60] on button "Close" at bounding box center [949, 58] width 41 height 18
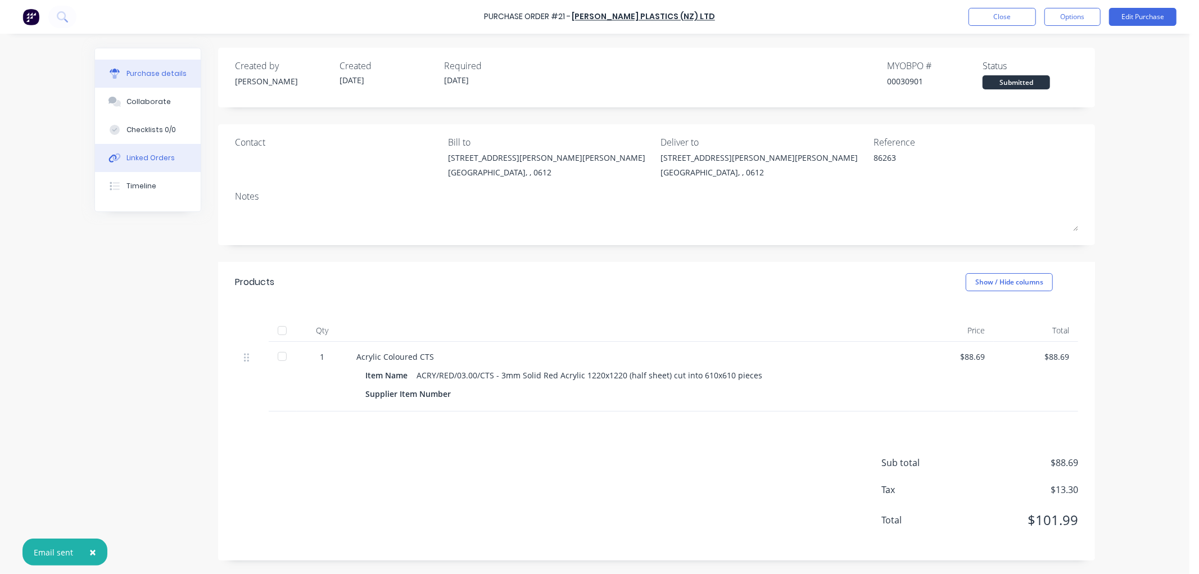
click at [151, 157] on div "Linked Orders" at bounding box center [150, 158] width 48 height 10
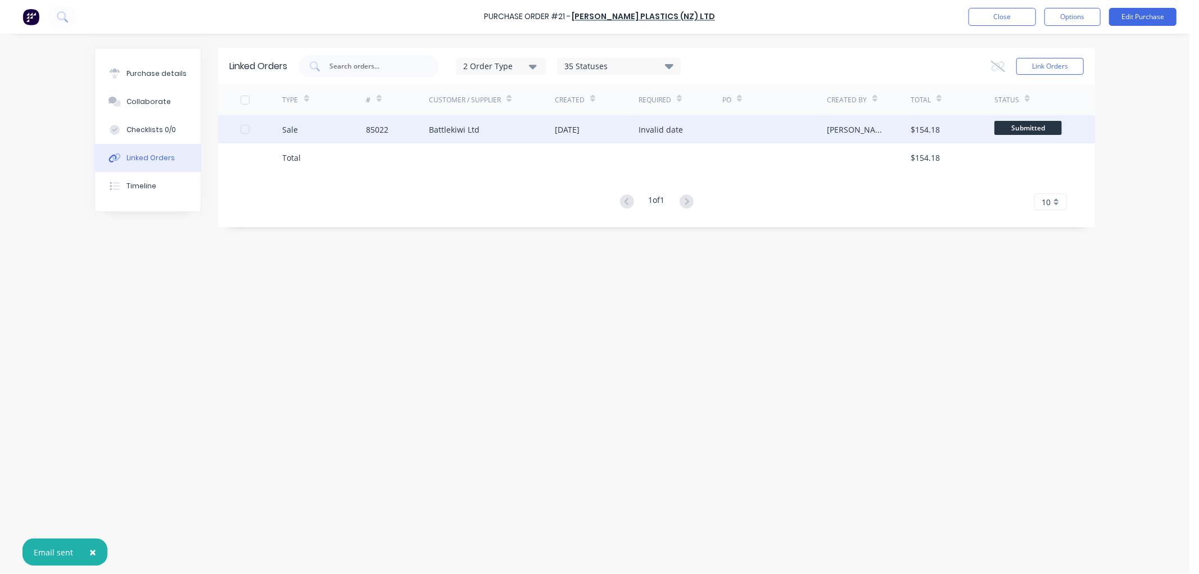
click at [576, 131] on div "[DATE]" at bounding box center [567, 130] width 25 height 12
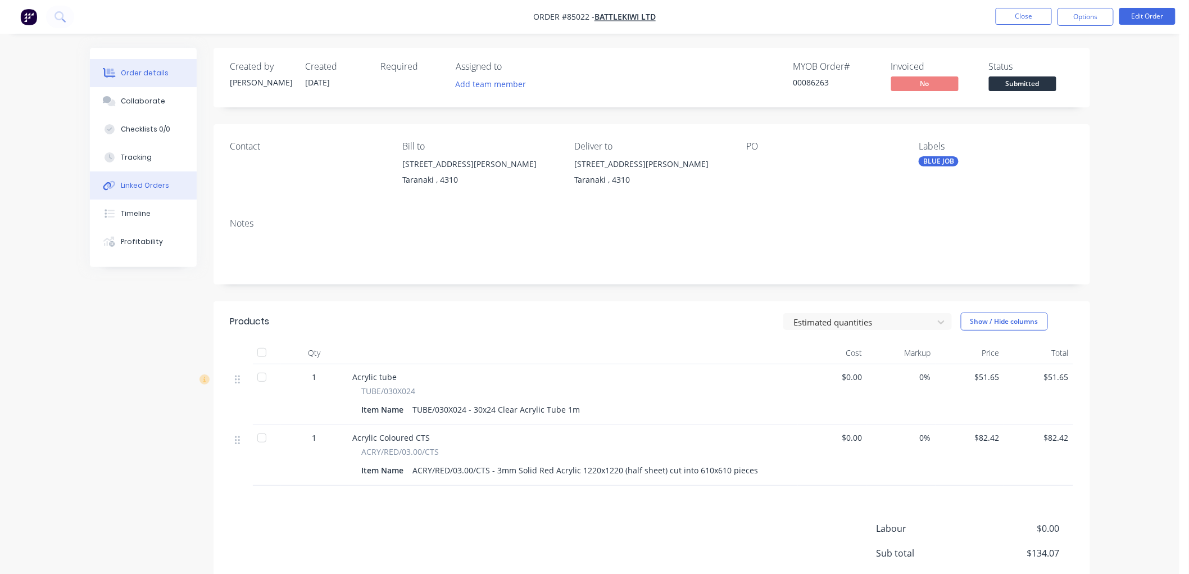
click at [144, 187] on div "Linked Orders" at bounding box center [145, 185] width 48 height 10
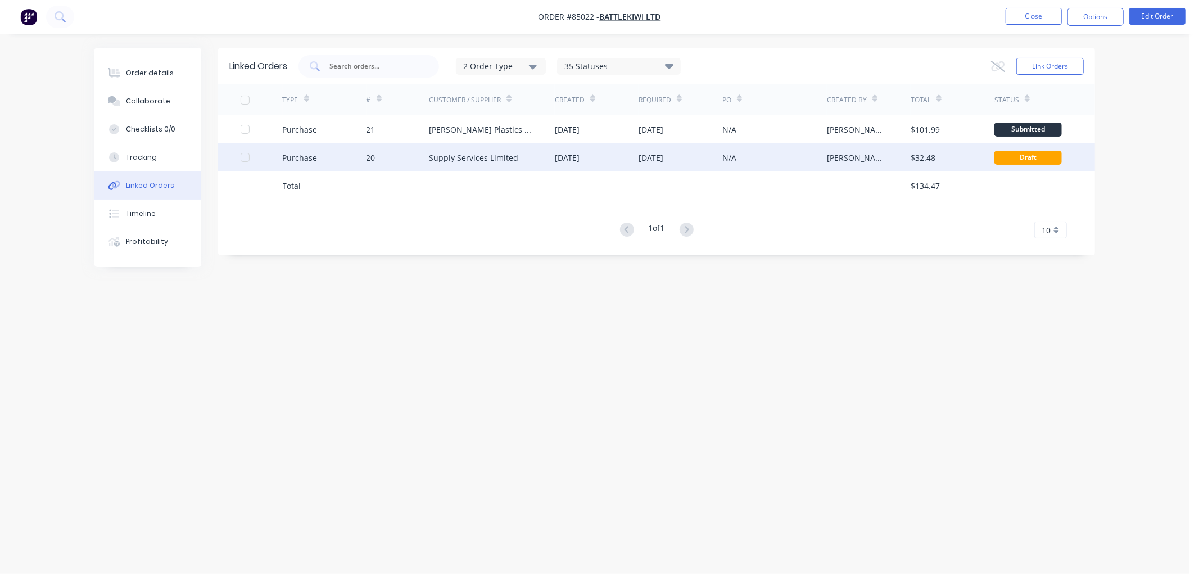
click at [526, 157] on div "Supply Services Limited" at bounding box center [492, 157] width 126 height 28
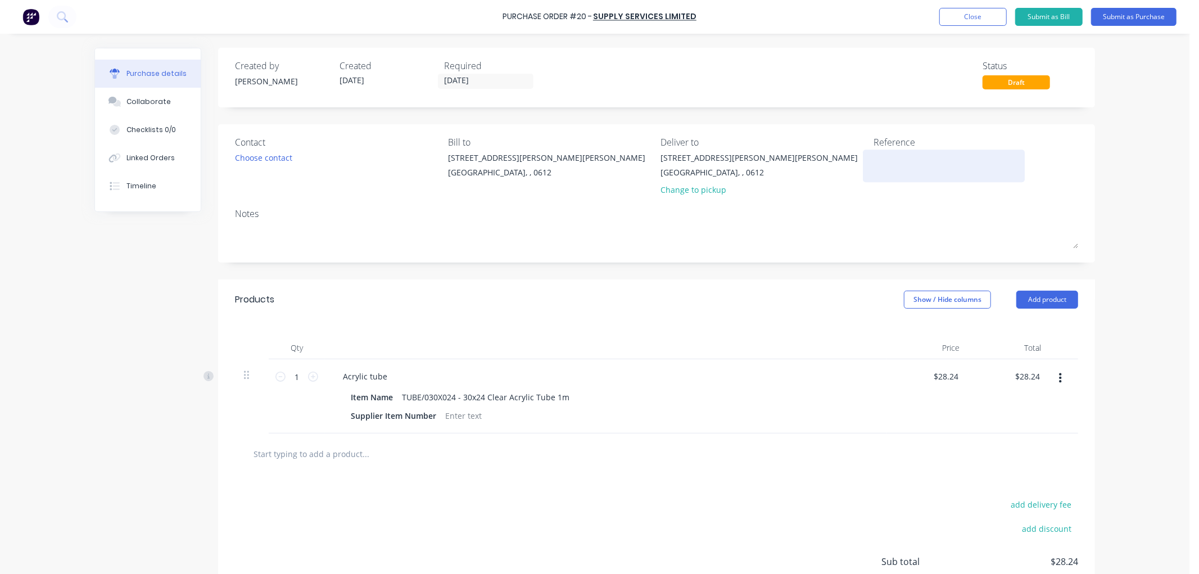
click at [922, 169] on textarea at bounding box center [943, 164] width 141 height 25
type textarea "86263"
click at [1132, 20] on button "Submit as Purchase" at bounding box center [1133, 17] width 85 height 18
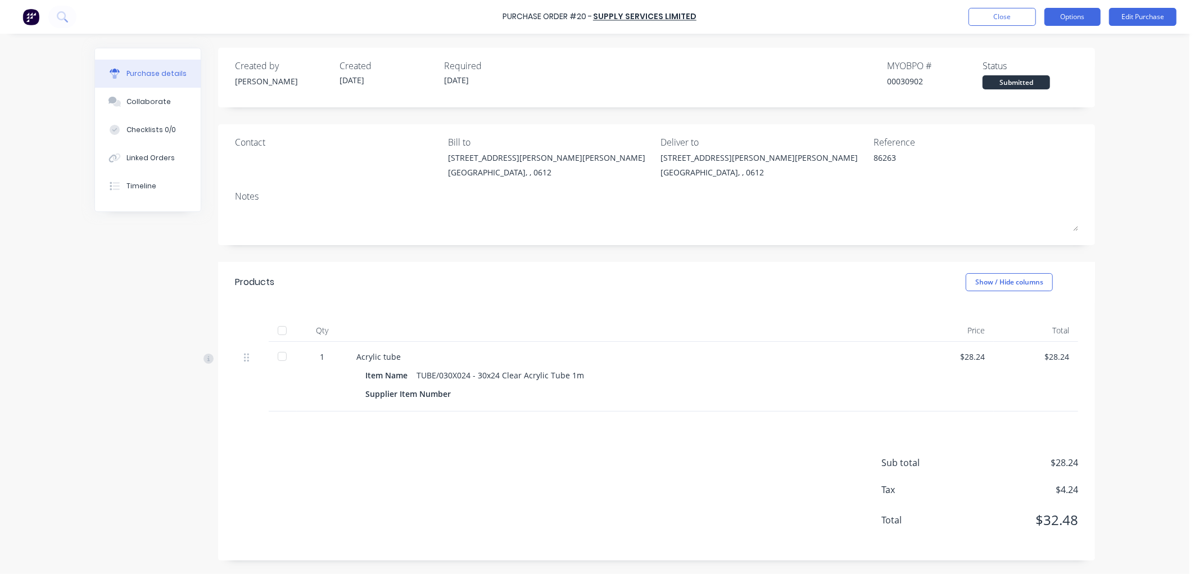
click at [1072, 15] on button "Options" at bounding box center [1072, 17] width 56 height 18
click at [1038, 52] on div "Print / Email" at bounding box center [1047, 46] width 87 height 16
click at [1021, 92] on div "Without pricing" at bounding box center [1047, 91] width 87 height 16
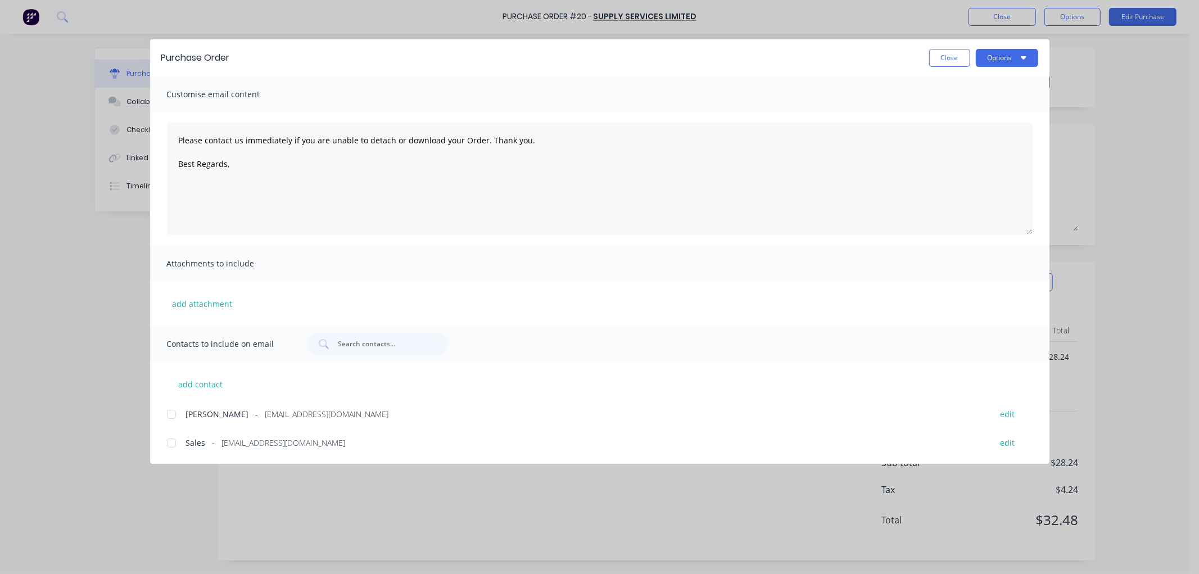
click at [169, 444] on div at bounding box center [171, 443] width 22 height 22
click at [254, 164] on textarea "Please contact us immediately if you are unable to detach or download your Orde…" at bounding box center [599, 179] width 865 height 112
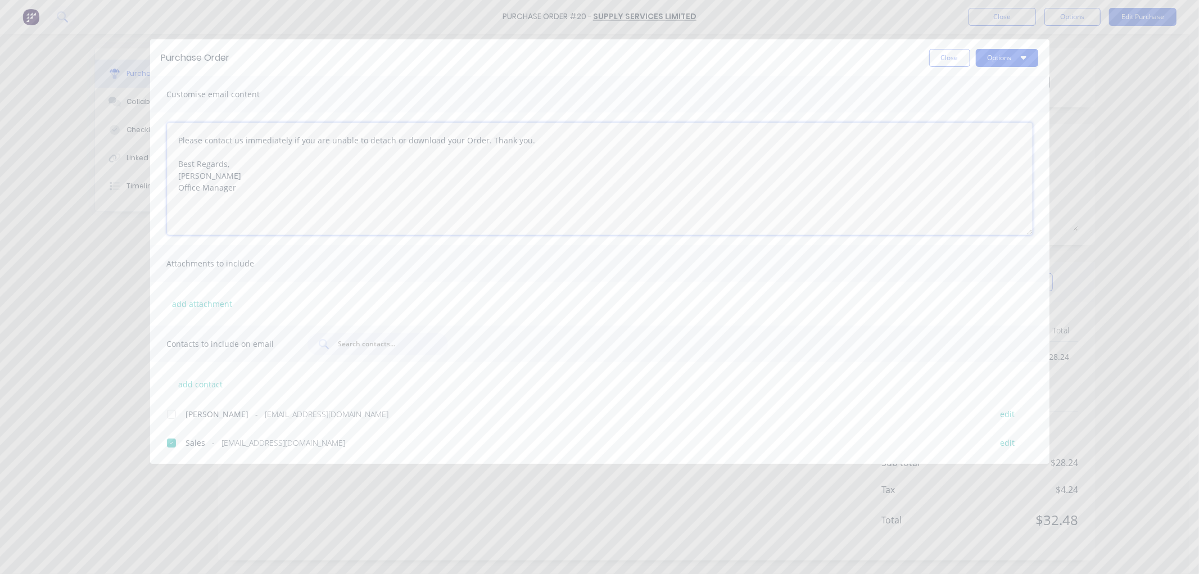
type textarea "Please contact us immediately if you are unable to detach or download your Orde…"
click at [1002, 58] on button "Options" at bounding box center [1007, 58] width 62 height 18
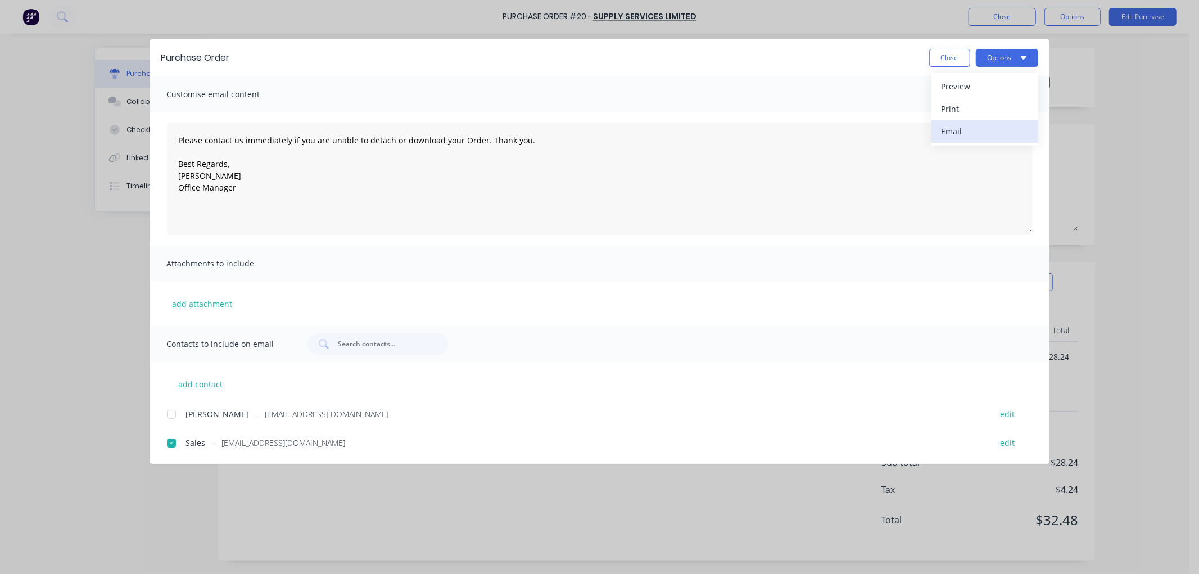
click at [960, 130] on div "Email" at bounding box center [984, 131] width 87 height 16
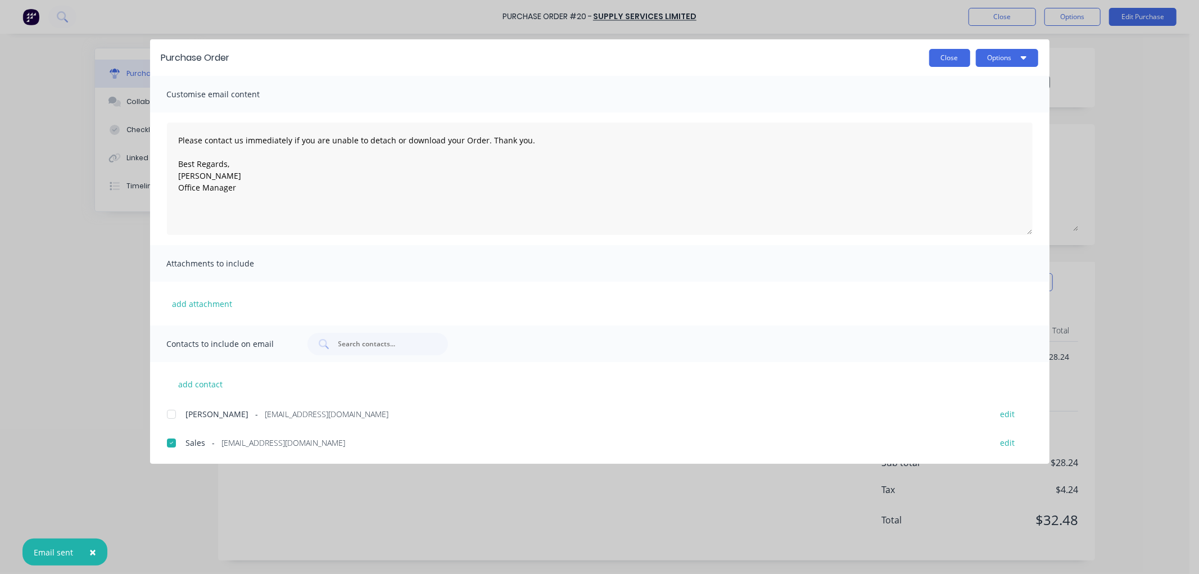
click at [957, 59] on button "Close" at bounding box center [949, 58] width 41 height 18
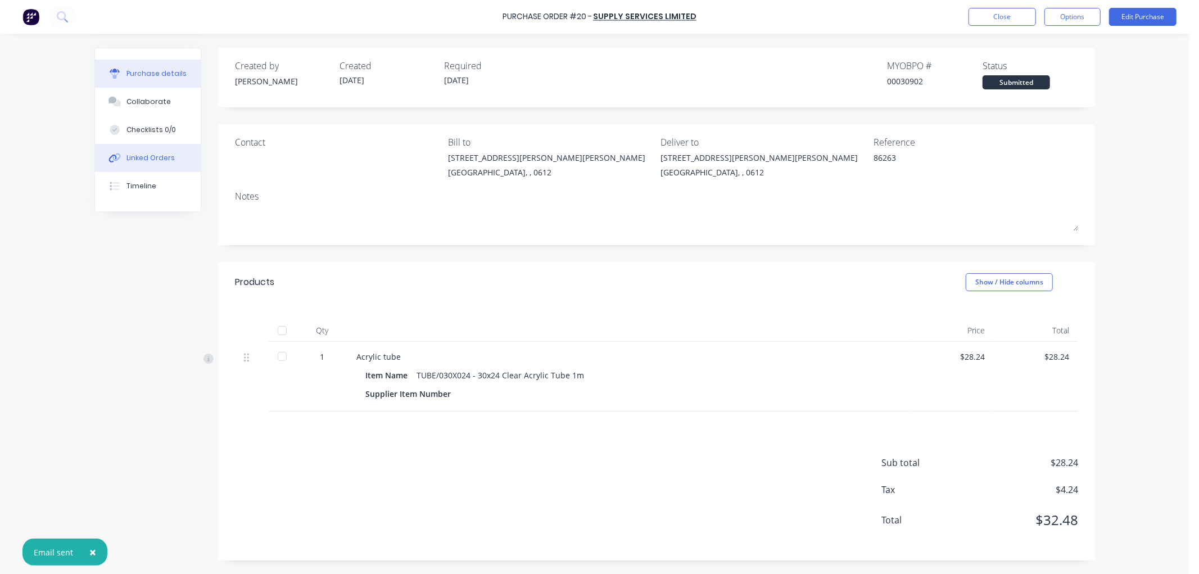
click at [144, 153] on div "Linked Orders" at bounding box center [150, 158] width 48 height 10
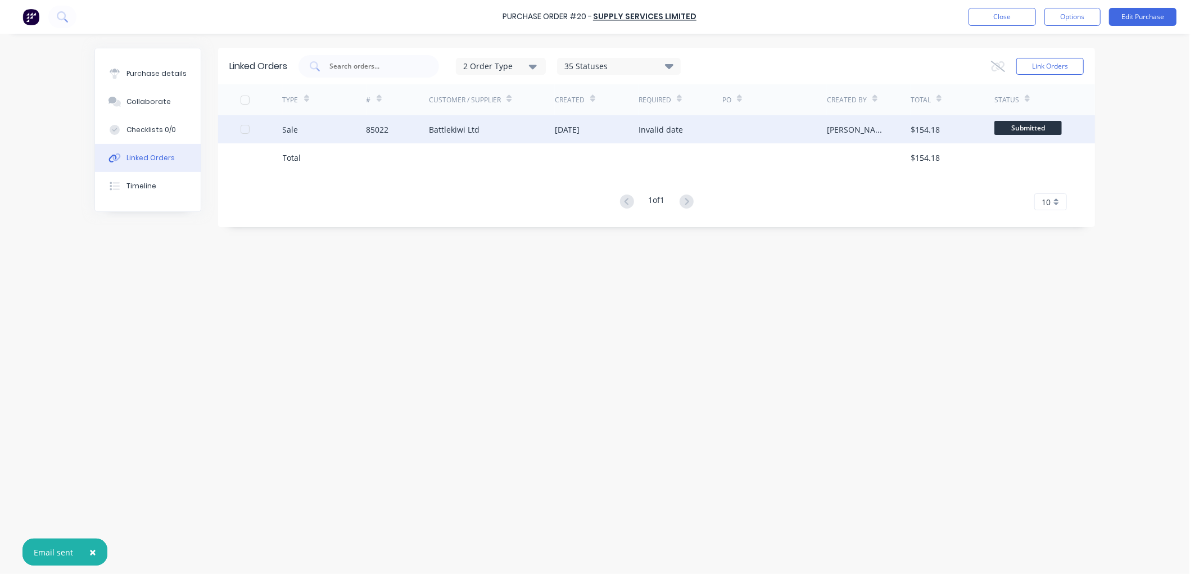
click at [457, 131] on div "Battlekiwi Ltd" at bounding box center [454, 130] width 51 height 12
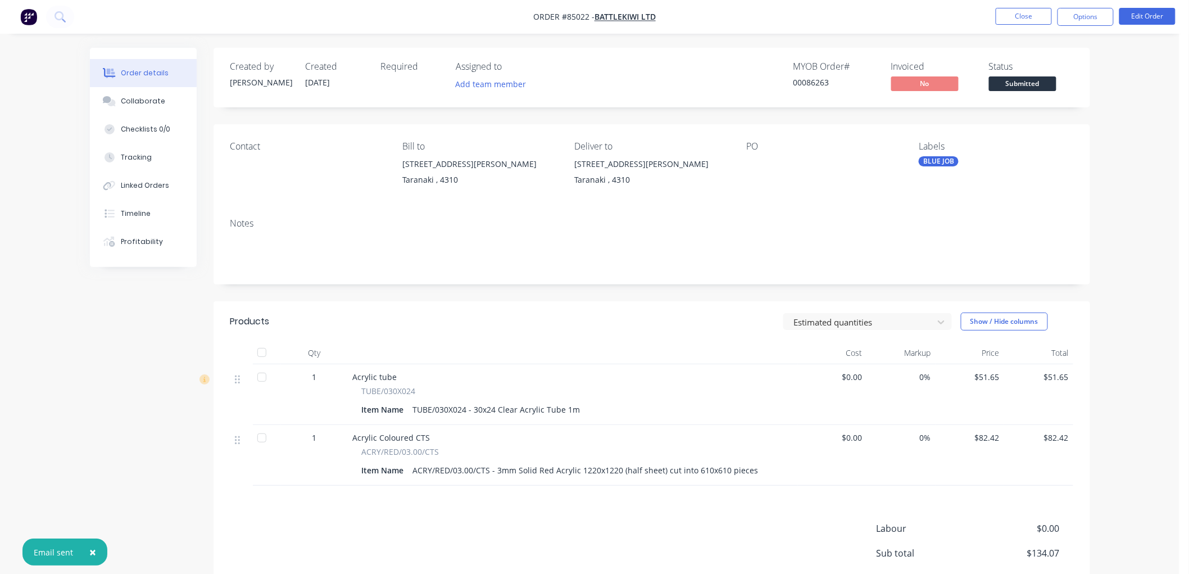
click at [1026, 81] on span "Submitted" at bounding box center [1022, 83] width 67 height 14
click at [1026, 83] on span "Submitted" at bounding box center [1022, 83] width 67 height 14
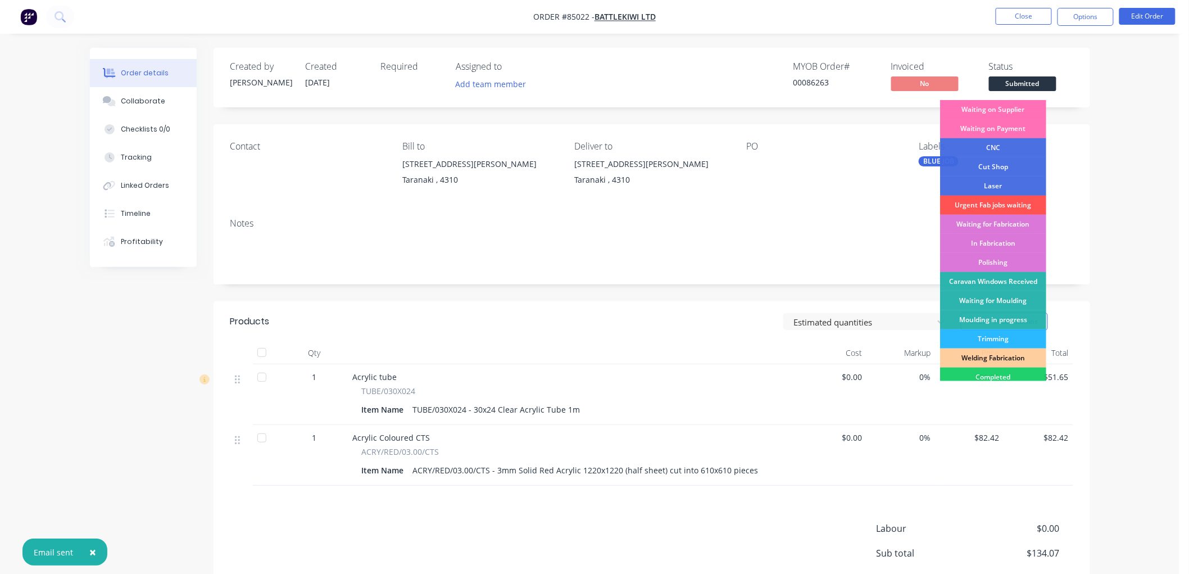
drag, startPoint x: 1014, startPoint y: 115, endPoint x: 1025, endPoint y: 99, distance: 18.6
click at [1014, 114] on div "Waiting on Supplier" at bounding box center [993, 109] width 106 height 19
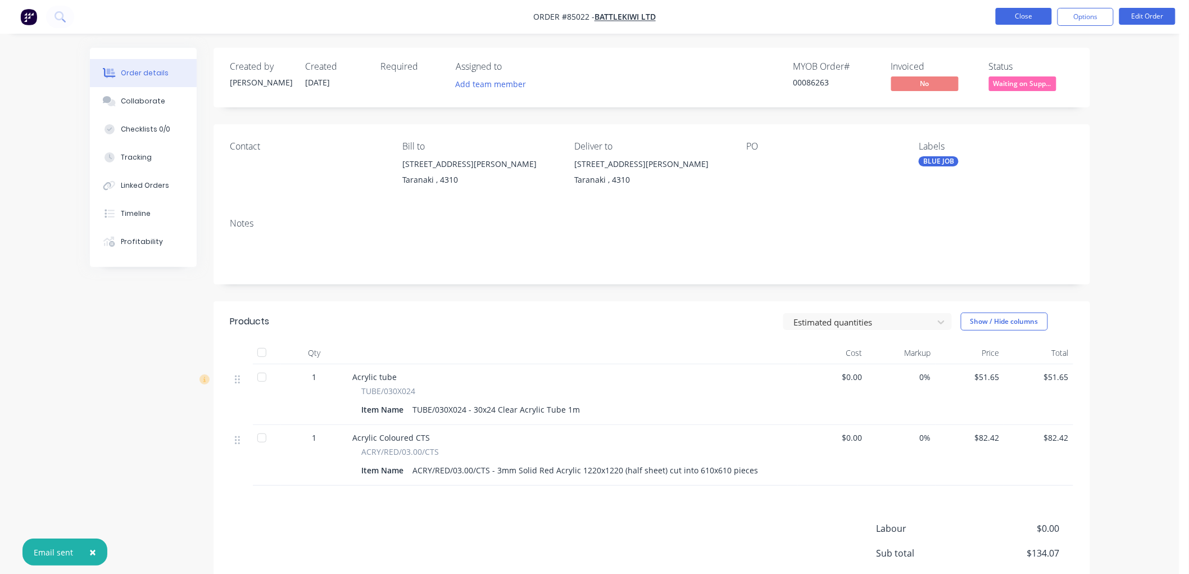
click at [1023, 16] on button "Close" at bounding box center [1024, 16] width 56 height 17
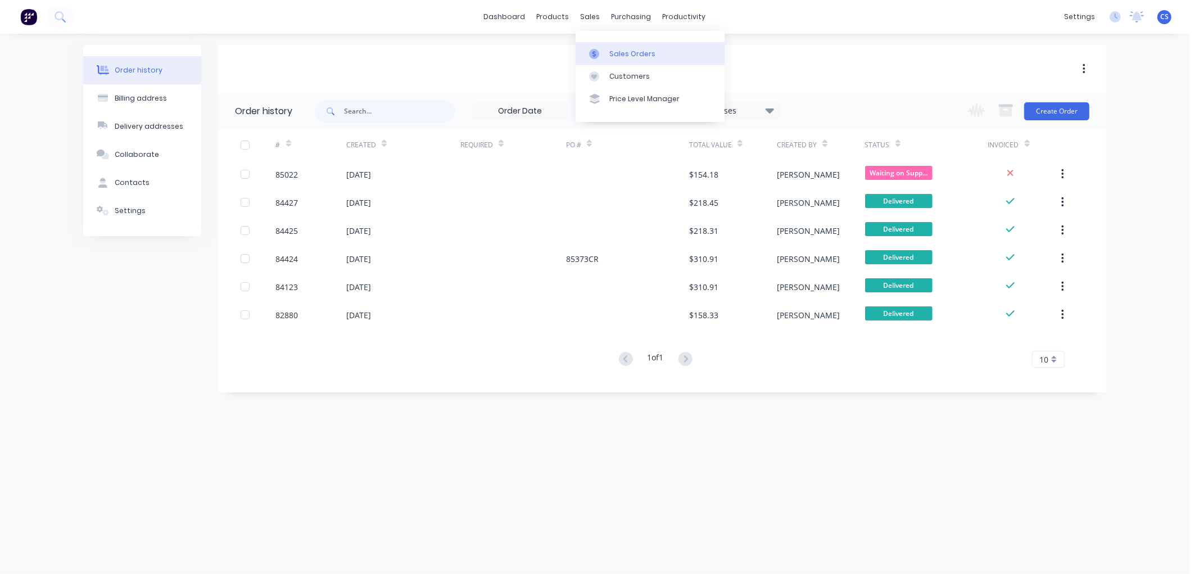
click at [608, 48] on link "Sales Orders" at bounding box center [650, 53] width 149 height 22
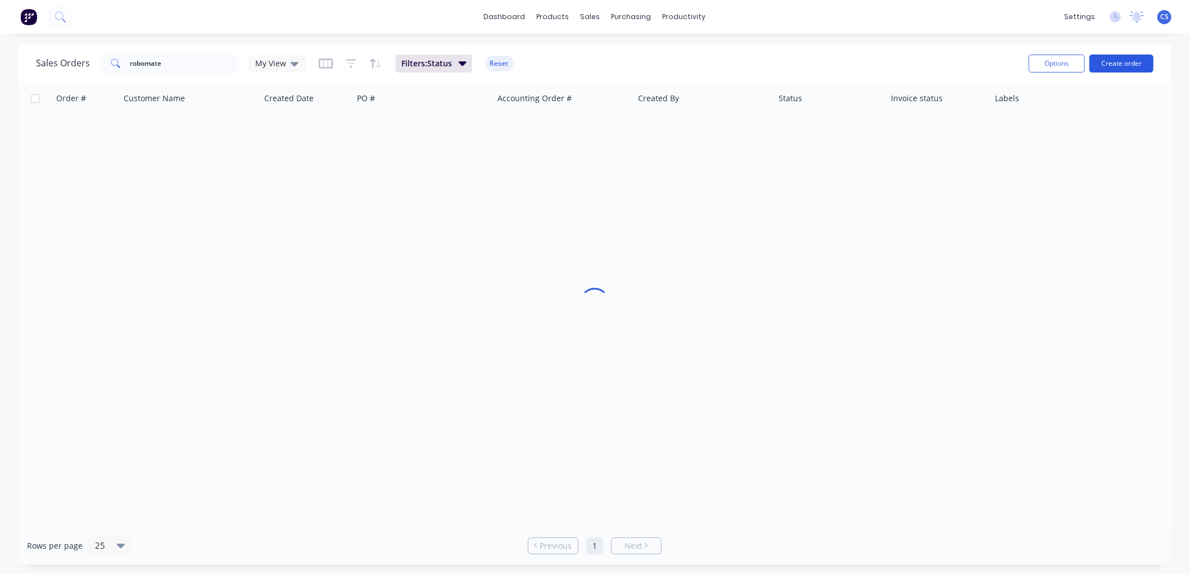
click at [1121, 58] on button "Create order" at bounding box center [1121, 64] width 64 height 18
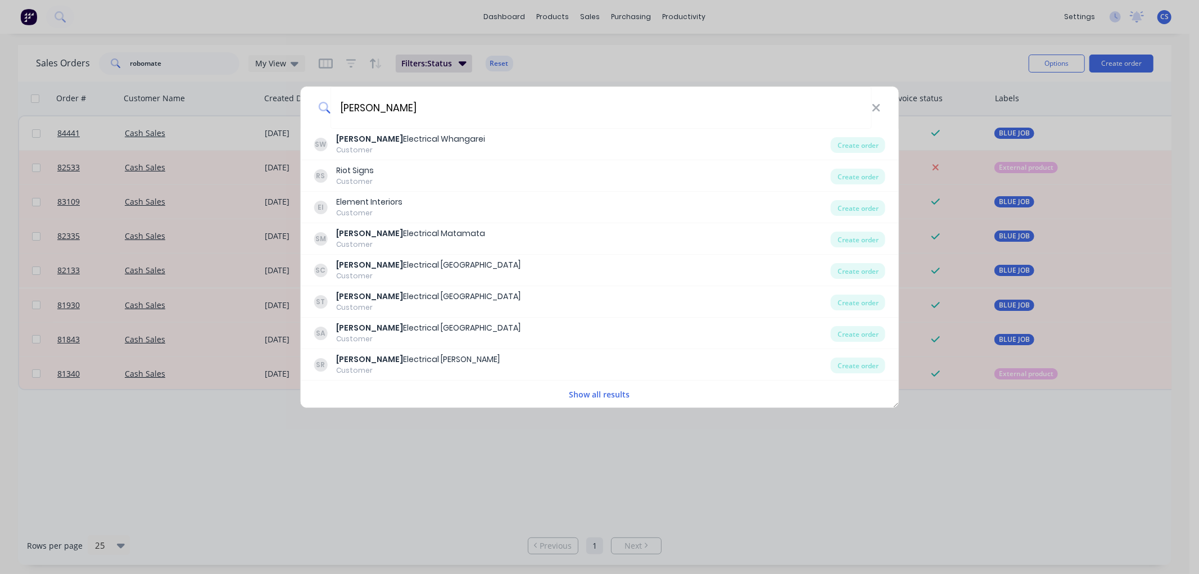
type input "scott"
click at [609, 392] on button "Show all results" at bounding box center [599, 394] width 67 height 13
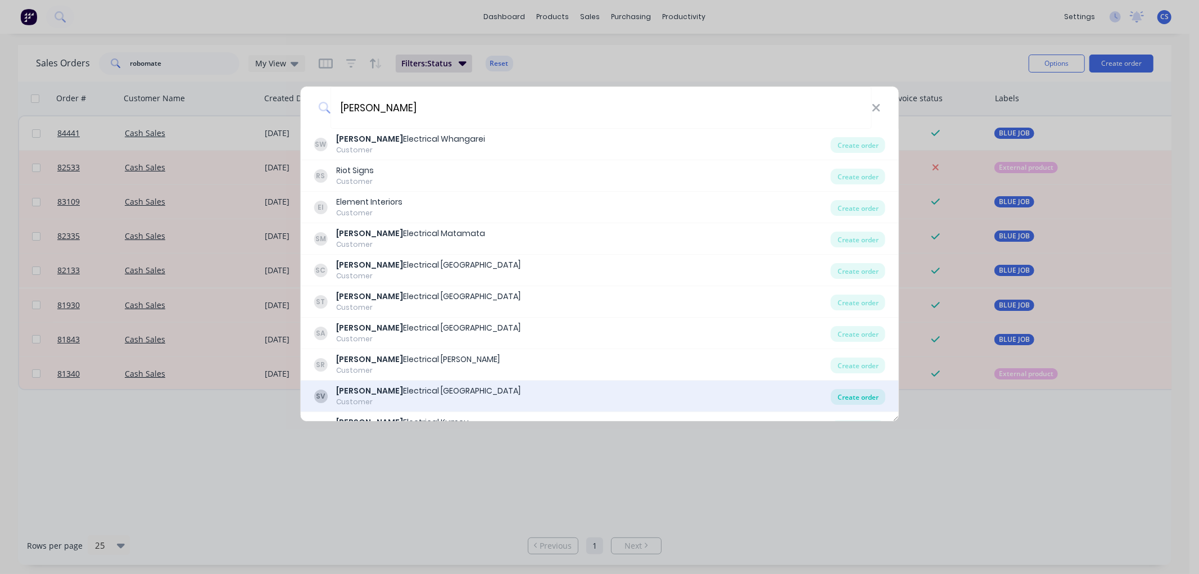
click at [858, 397] on div "Create order" at bounding box center [858, 397] width 55 height 16
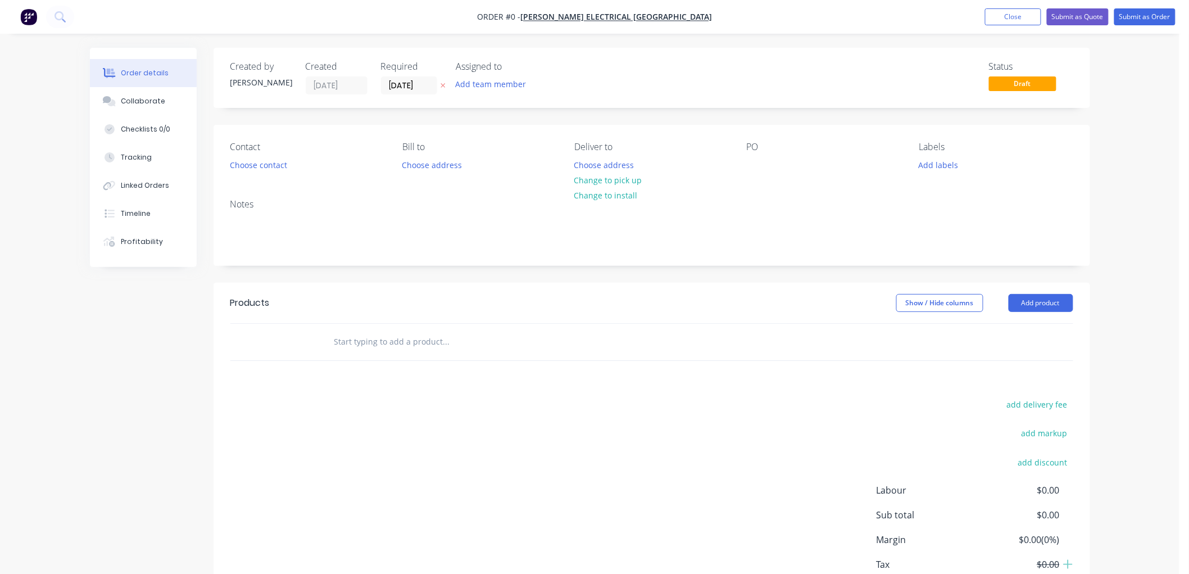
click at [442, 85] on icon "button" at bounding box center [443, 85] width 5 height 7
click at [345, 339] on input "text" at bounding box center [446, 341] width 225 height 22
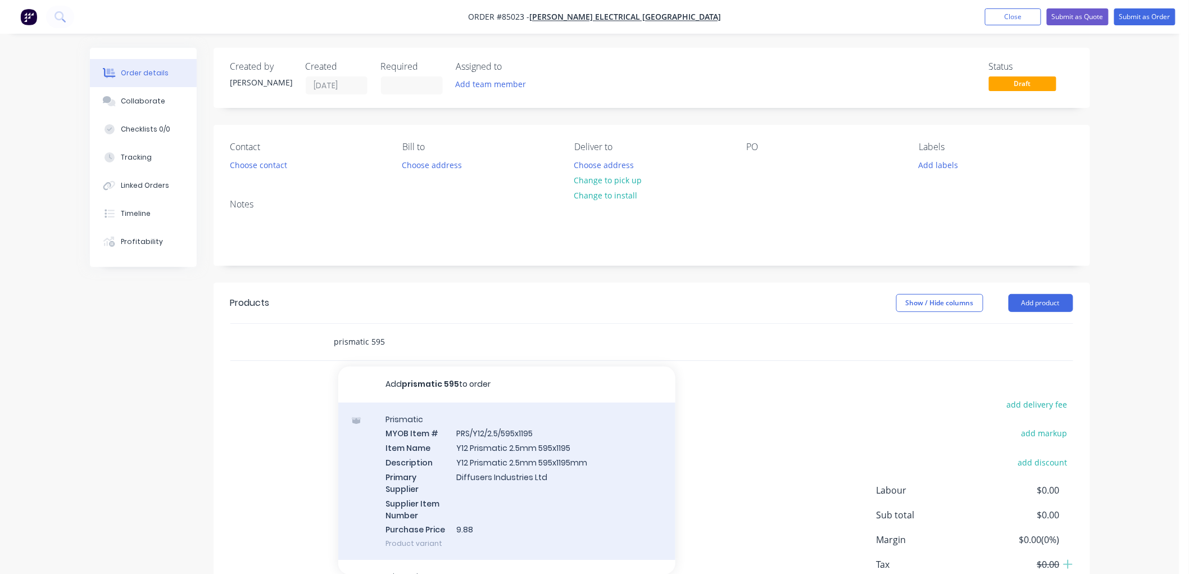
type input "prismatic 595"
click at [523, 455] on div "Prismatic MYOB Item # PRS/Y12/2.5/595x1195 Item Name Y12 Prismatic 2.5mm 595x11…" at bounding box center [506, 481] width 337 height 158
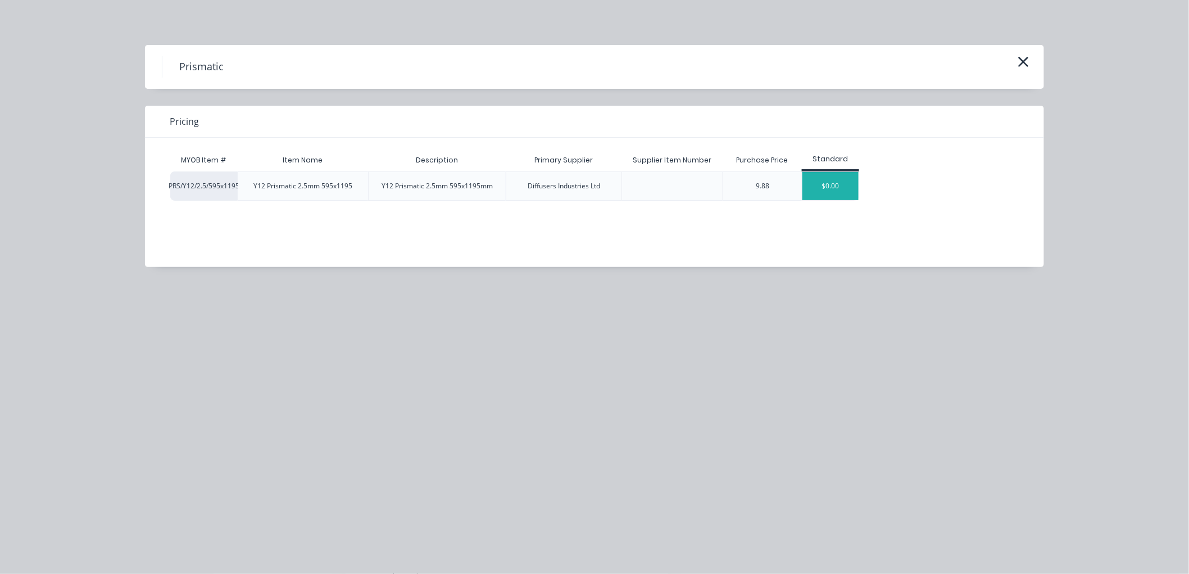
click at [827, 188] on div "$0.00" at bounding box center [831, 186] width 56 height 28
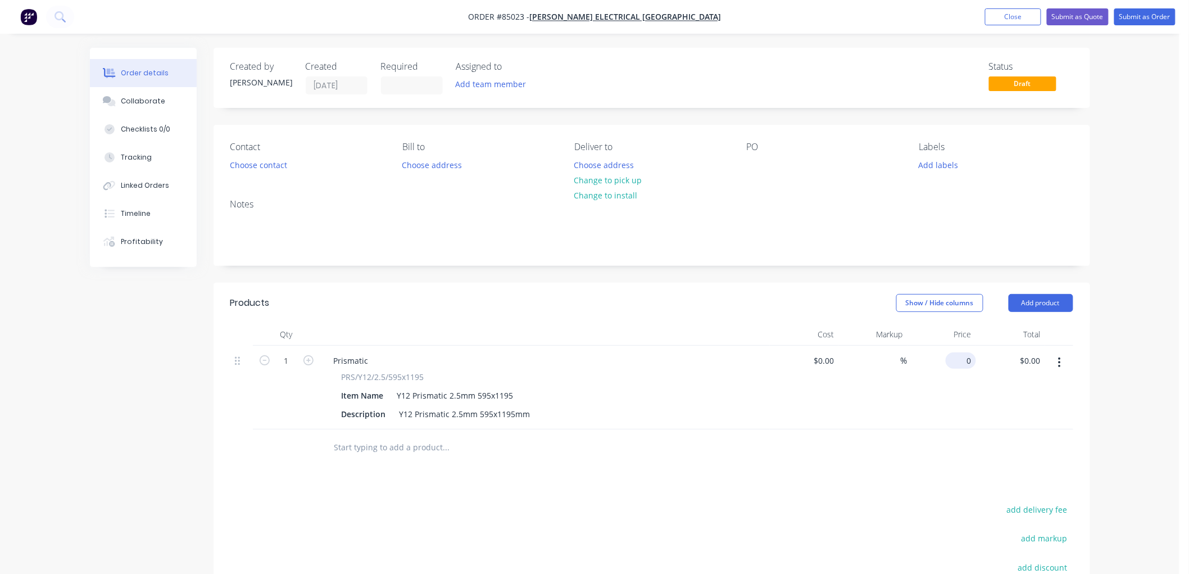
click at [963, 357] on div "0 $0.00" at bounding box center [963, 360] width 26 height 16
type input "$22.75"
click at [284, 357] on input "1" at bounding box center [286, 360] width 29 height 17
type input "30"
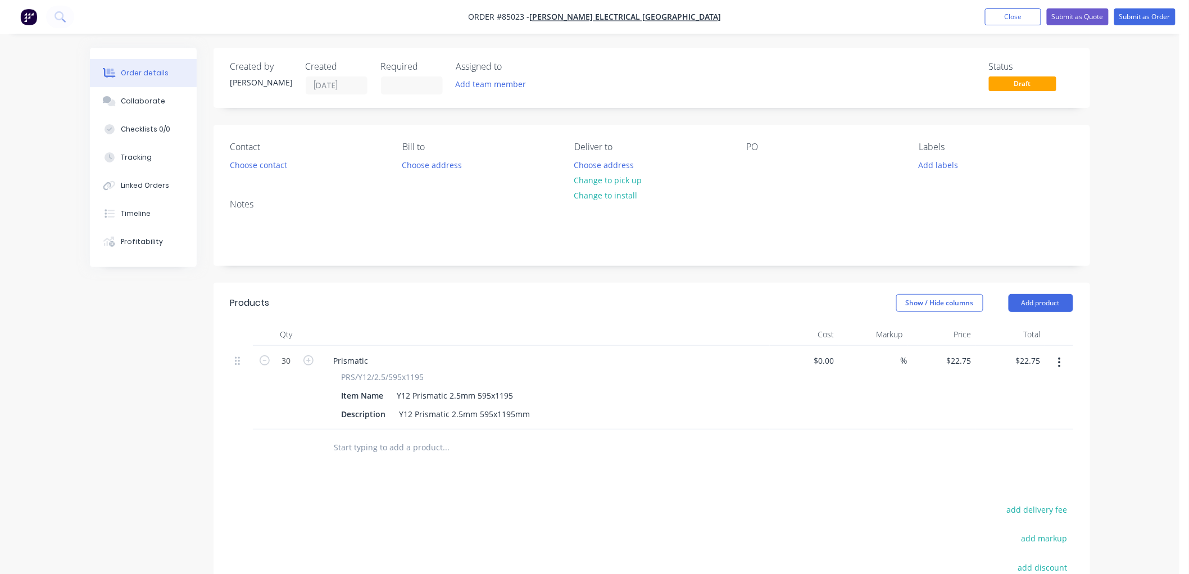
type input "$682.50"
click at [604, 167] on button "Choose address" at bounding box center [604, 164] width 72 height 15
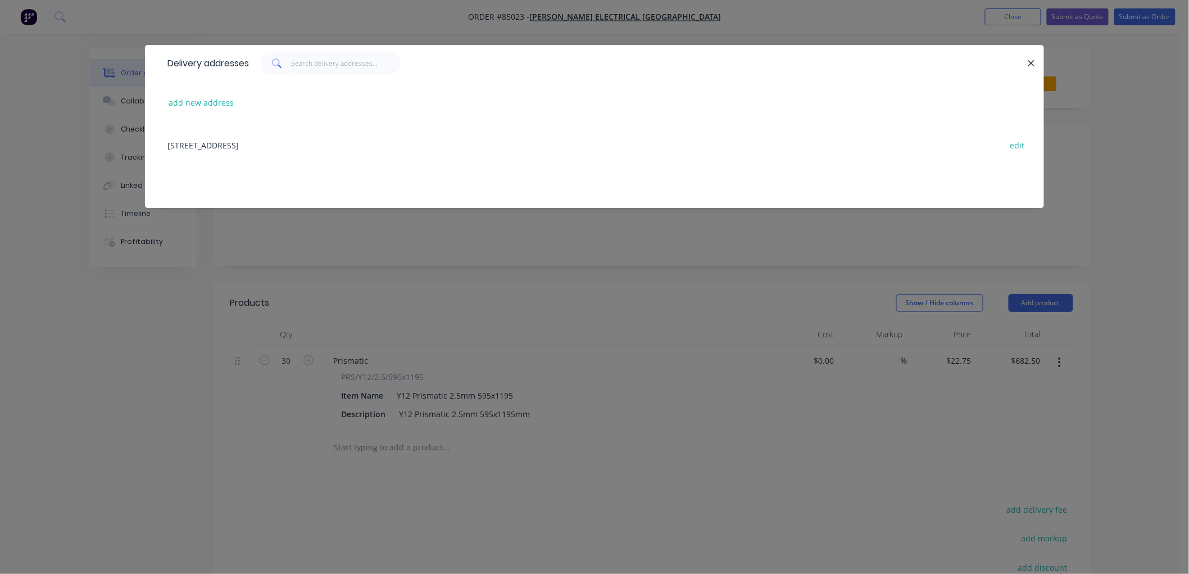
click at [242, 147] on div "86 Ellice Road Wairau Valley Auckland 0629 edit" at bounding box center [594, 145] width 865 height 42
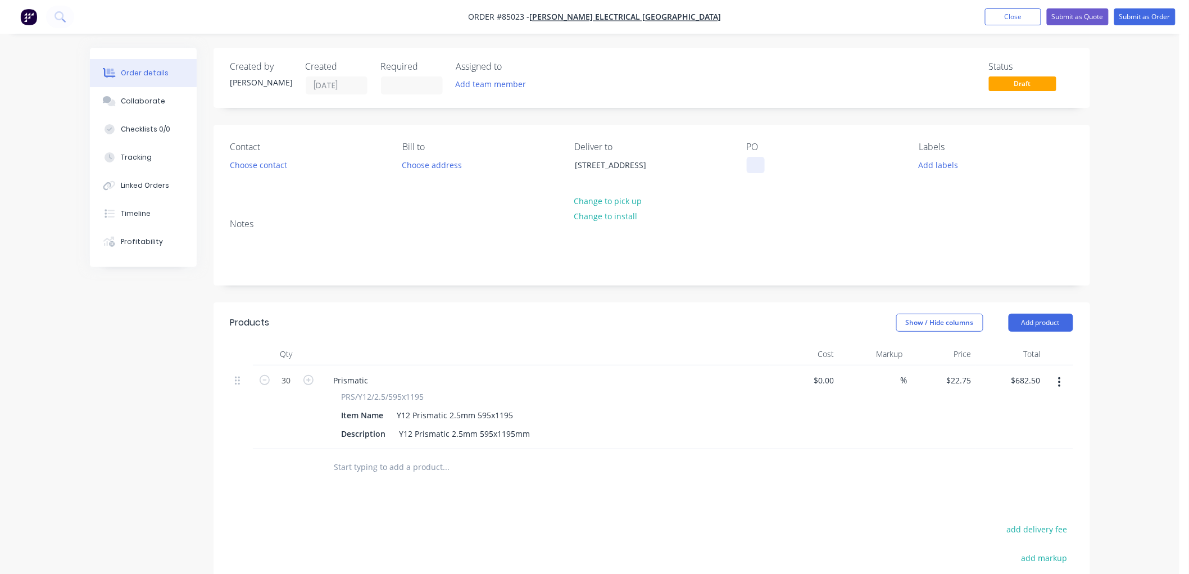
click at [759, 167] on div at bounding box center [756, 165] width 18 height 16
click at [939, 164] on button "Add labels" at bounding box center [939, 164] width 52 height 15
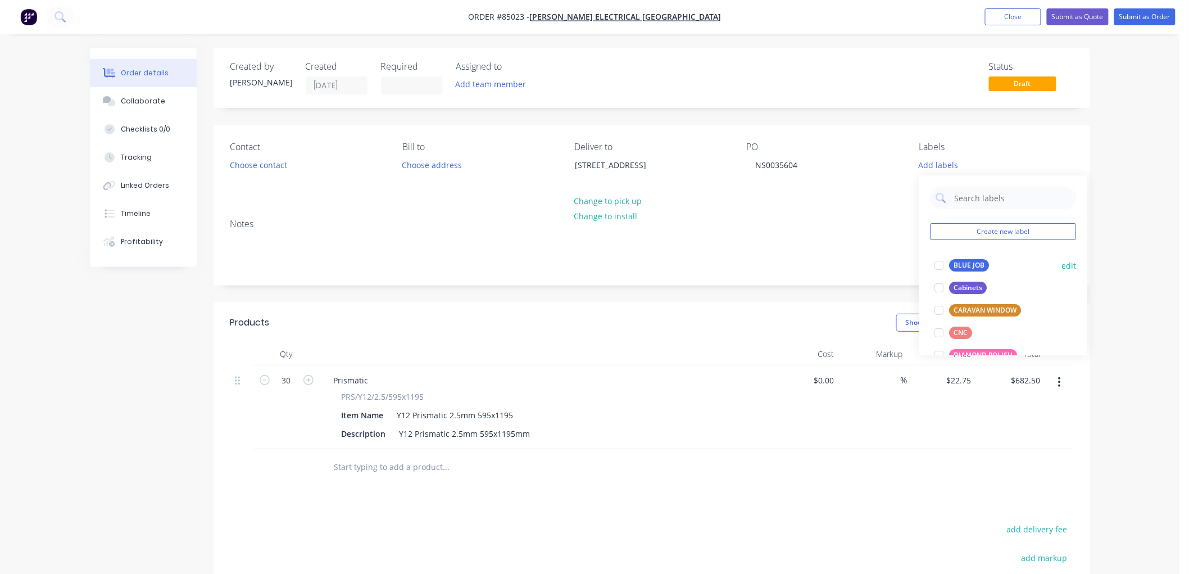
click at [953, 264] on div "BLUE JOB" at bounding box center [970, 265] width 40 height 12
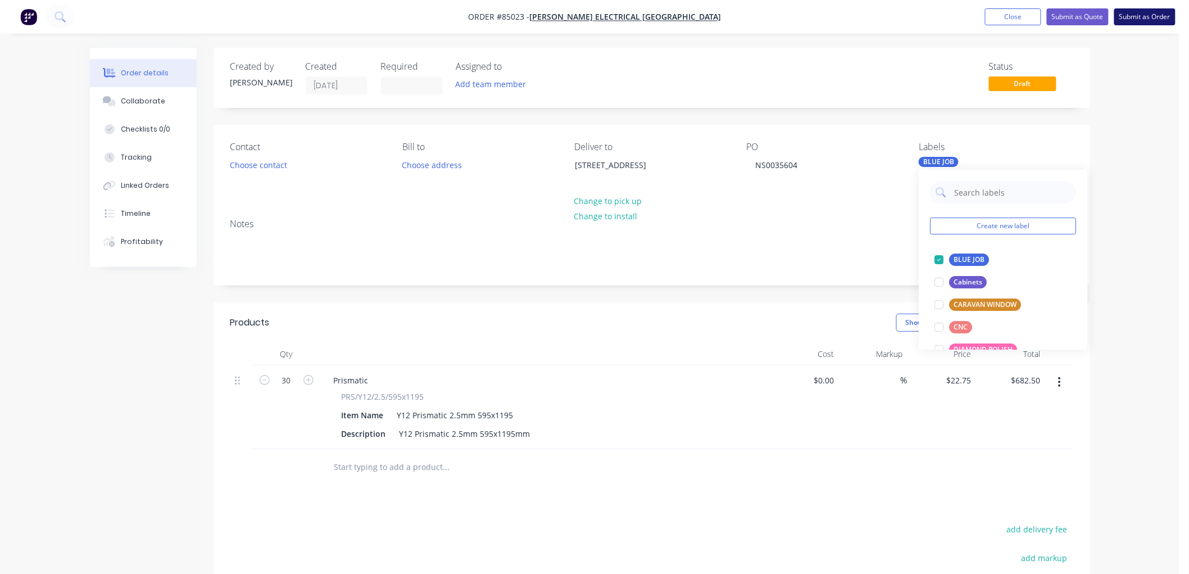
click at [1138, 13] on button "Submit as Order" at bounding box center [1144, 16] width 61 height 17
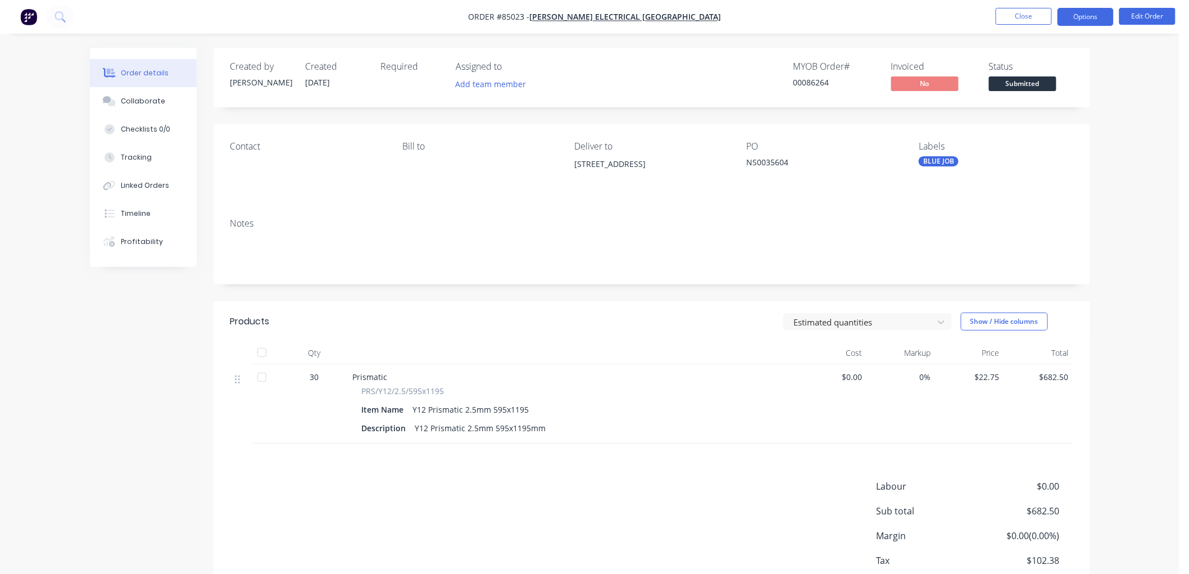
click at [1094, 19] on button "Options" at bounding box center [1086, 17] width 56 height 18
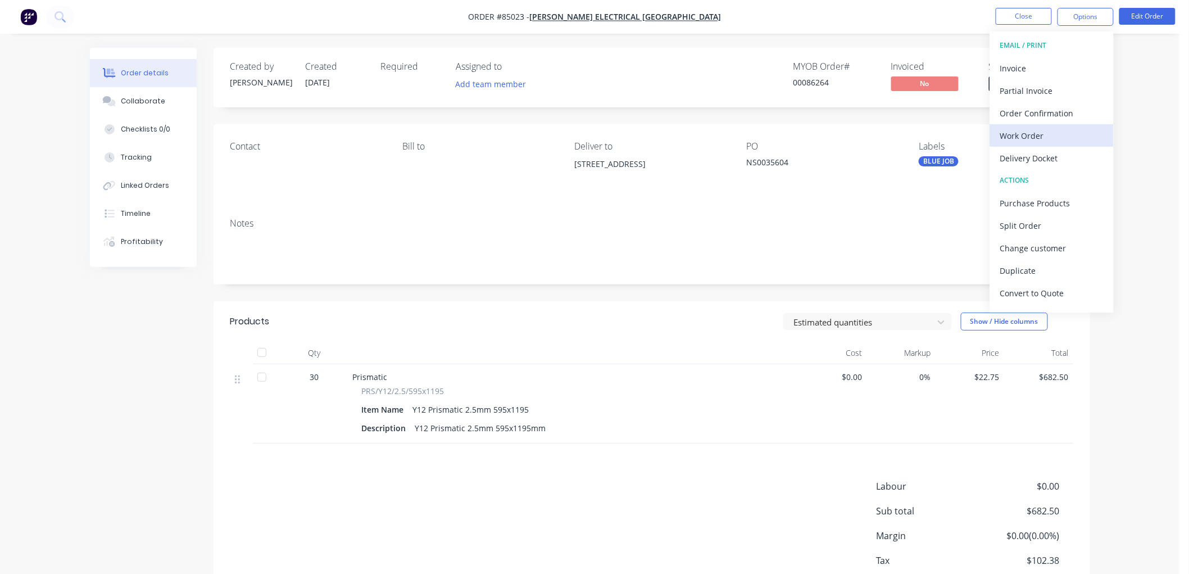
click at [1040, 137] on div "Work Order" at bounding box center [1051, 136] width 103 height 16
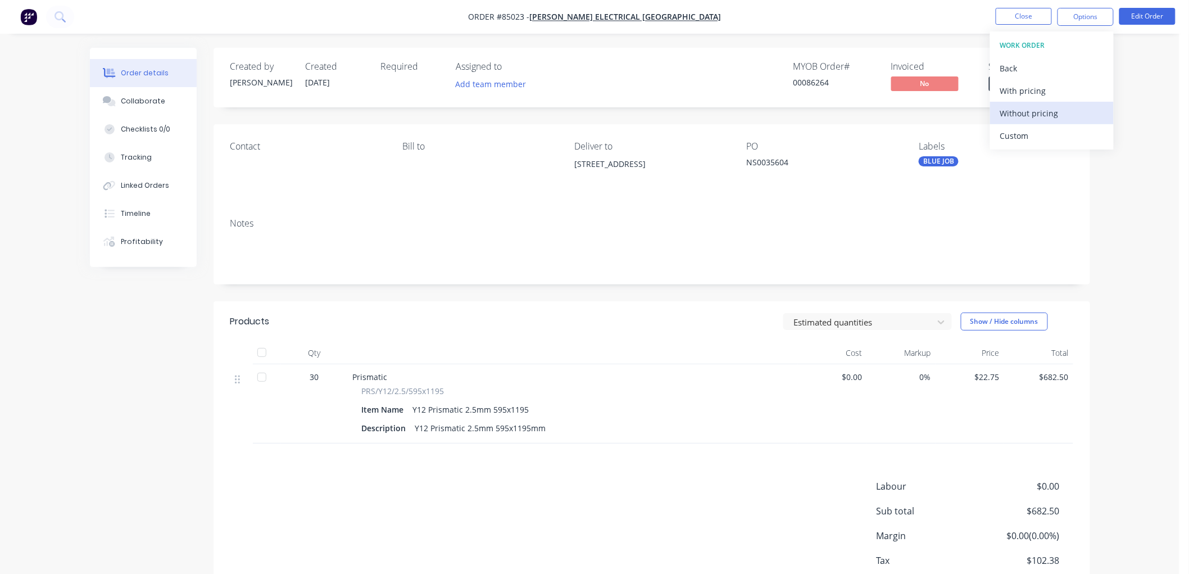
click at [1026, 115] on div "Without pricing" at bounding box center [1051, 113] width 103 height 16
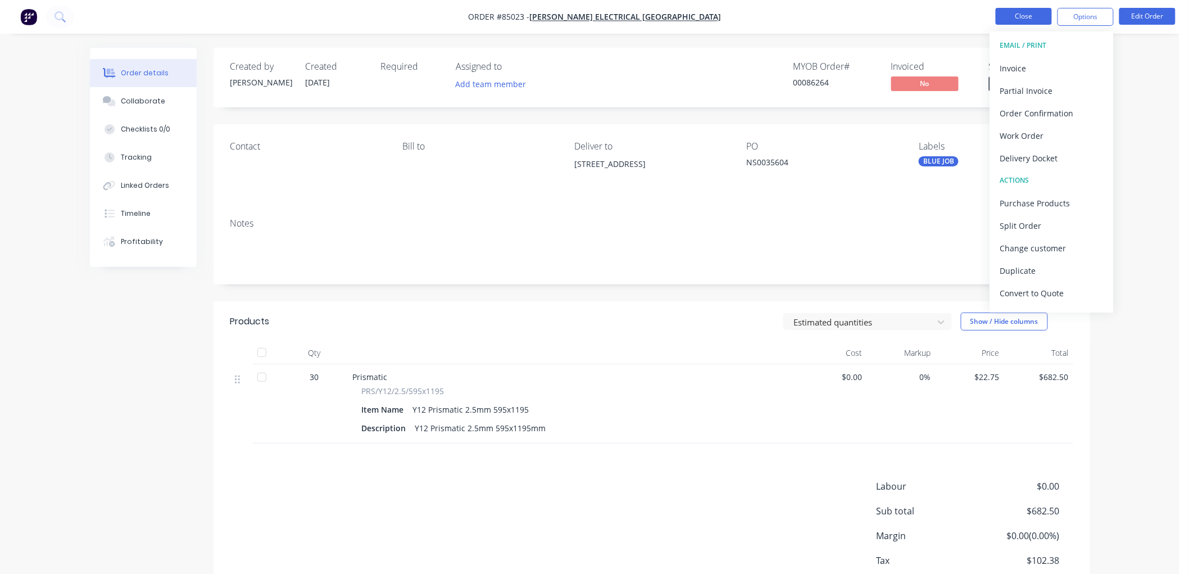
click at [1012, 17] on button "Close" at bounding box center [1024, 16] width 56 height 17
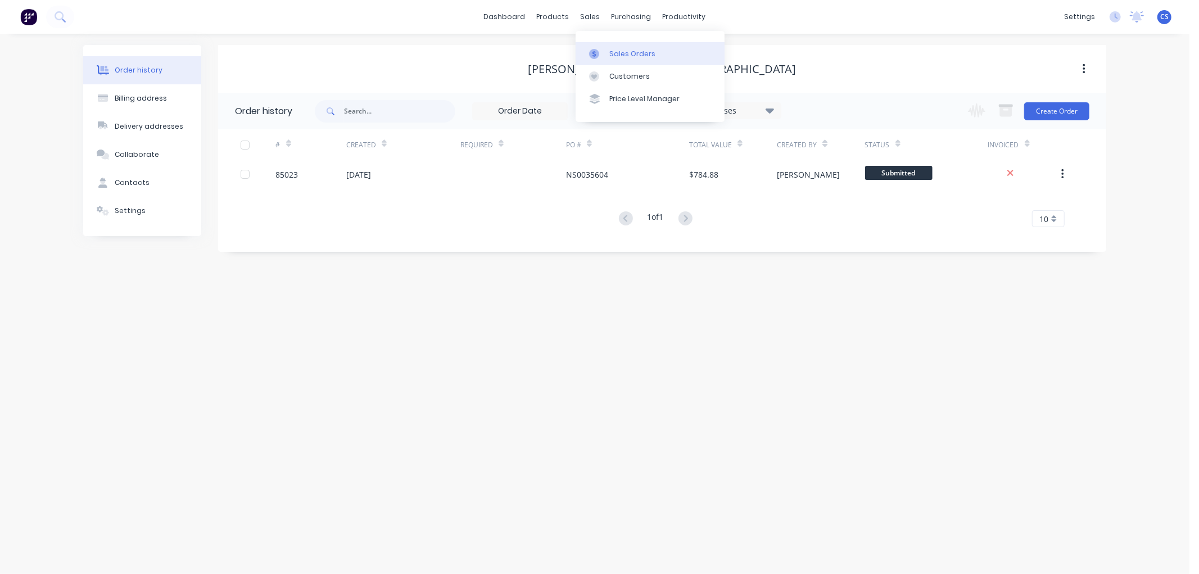
click at [613, 55] on div "Sales Orders" at bounding box center [632, 54] width 46 height 10
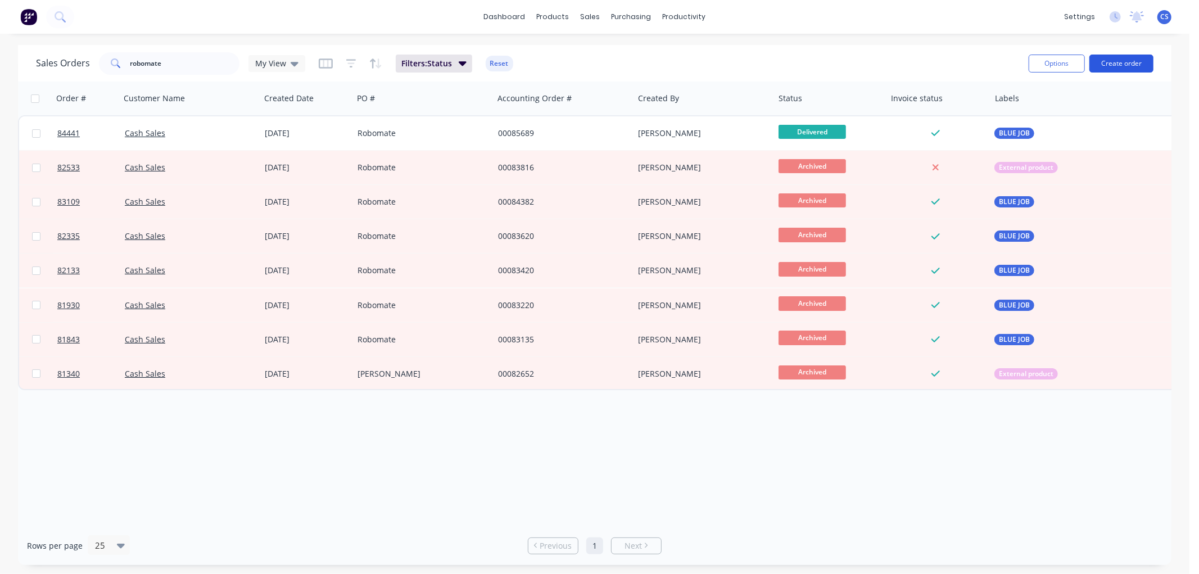
click at [1122, 64] on button "Create order" at bounding box center [1121, 64] width 64 height 18
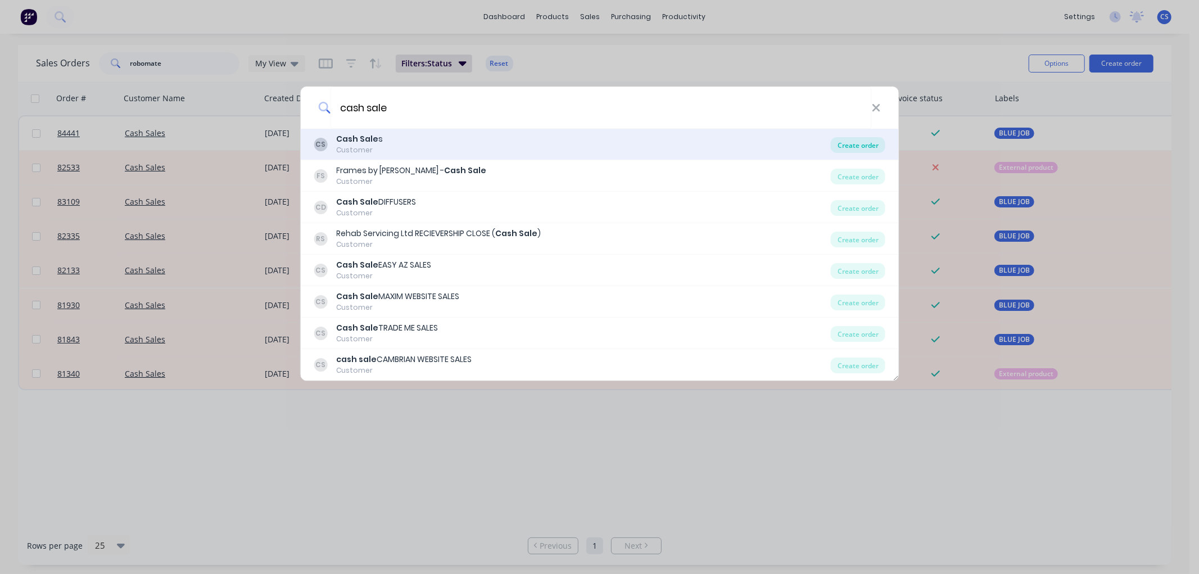
type input "cash sale"
click at [874, 142] on div "Create order" at bounding box center [858, 145] width 55 height 16
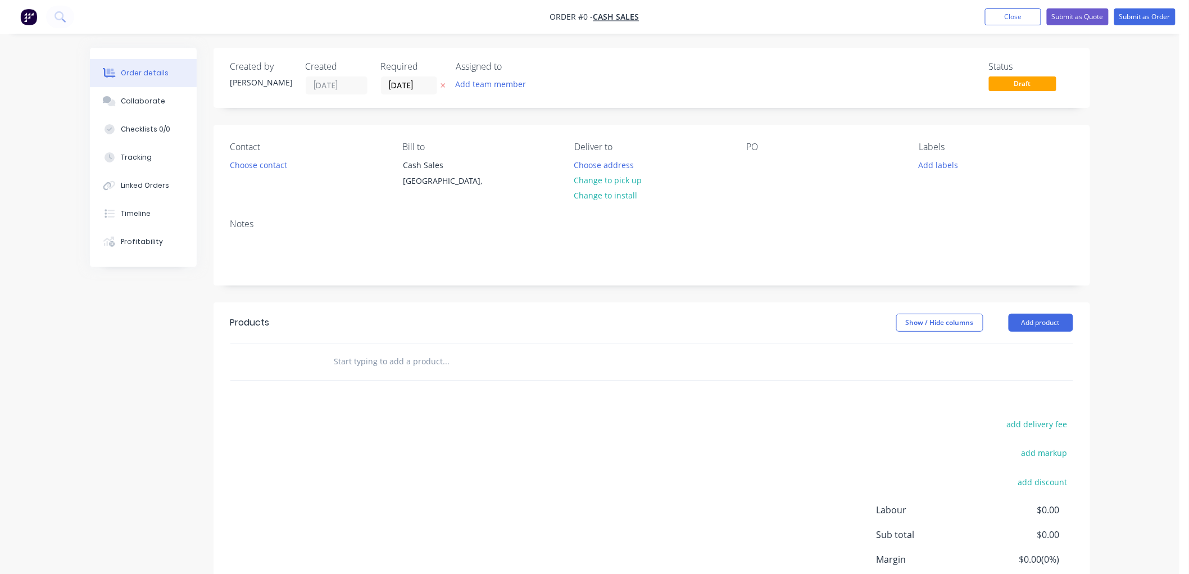
click at [443, 85] on icon "button" at bounding box center [443, 86] width 4 height 4
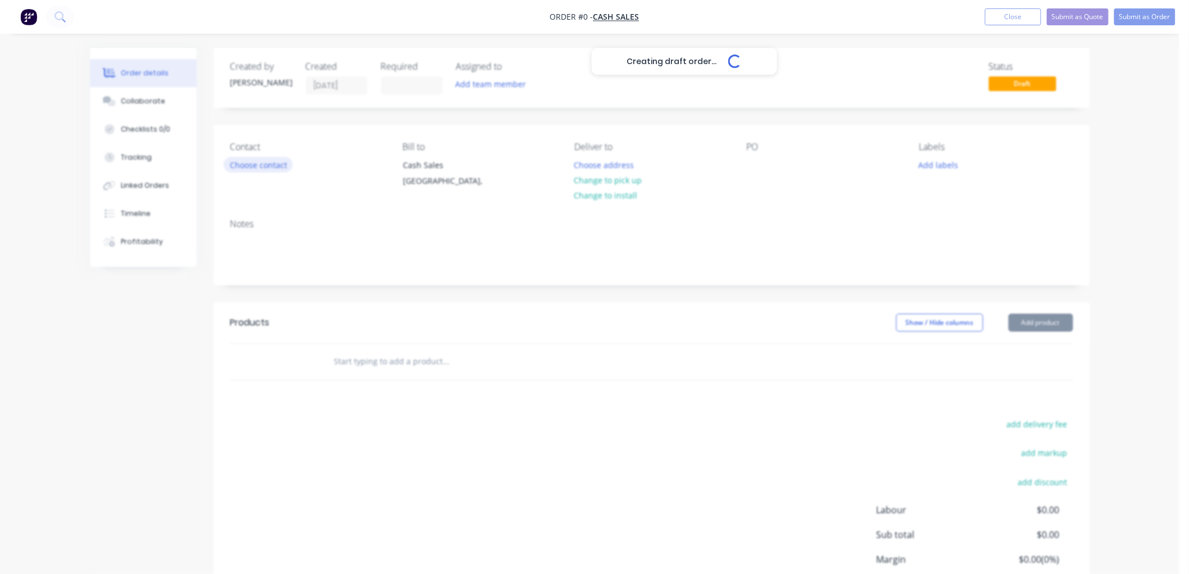
click at [282, 164] on button "Choose contact" at bounding box center [258, 164] width 69 height 15
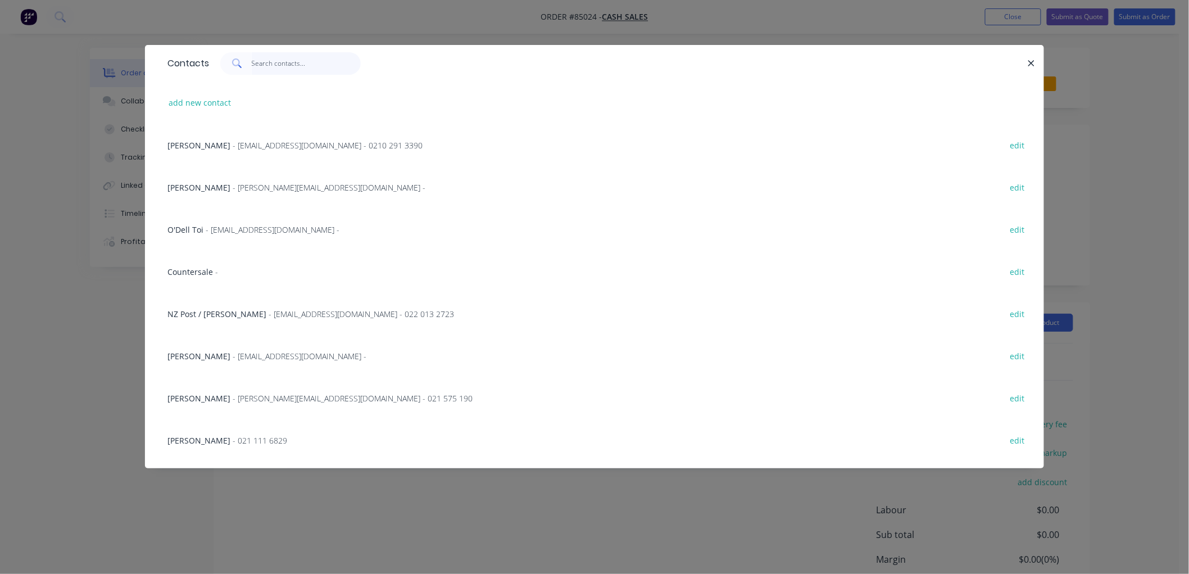
click at [255, 65] on input "text" at bounding box center [307, 63] width 110 height 22
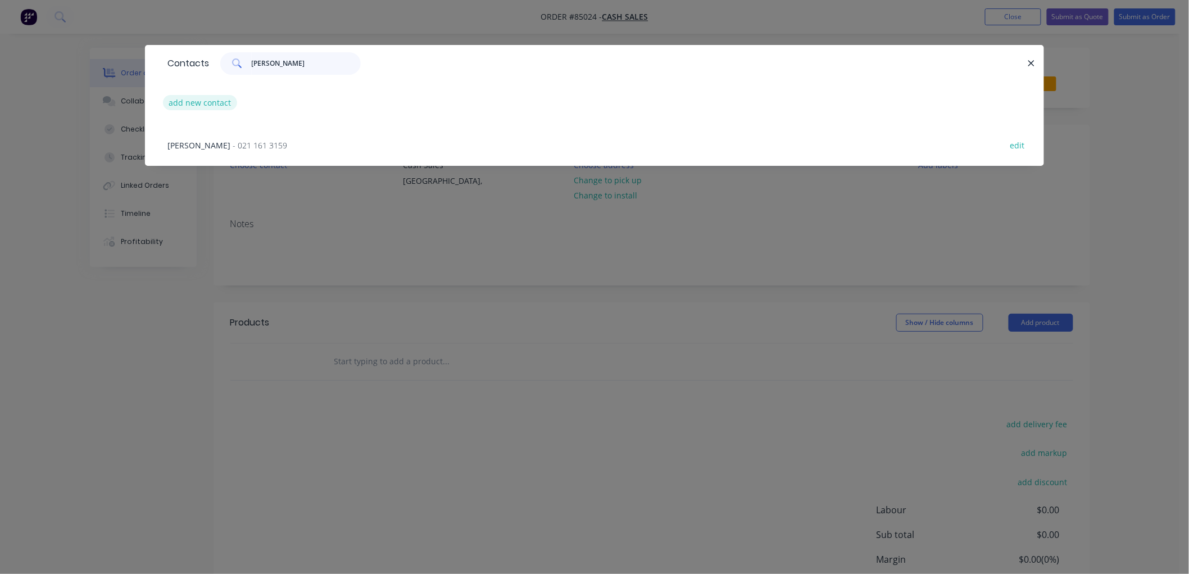
type input "kristi"
click at [210, 105] on button "add new contact" at bounding box center [200, 102] width 74 height 15
select select "NZ"
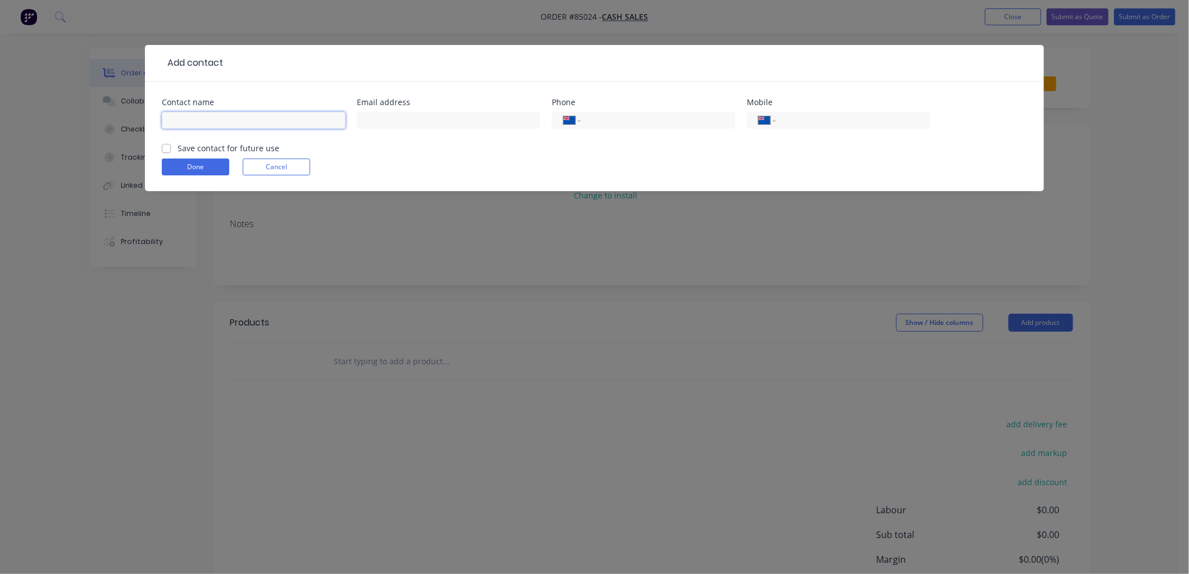
click at [248, 123] on input "text" at bounding box center [254, 120] width 184 height 17
type input "[PERSON_NAME]"
type input "[EMAIL_ADDRESS][DOMAIN_NAME]"
click at [178, 147] on label "Save contact for future use" at bounding box center [229, 148] width 102 height 12
click at [169, 147] on input "Save contact for future use" at bounding box center [166, 147] width 9 height 11
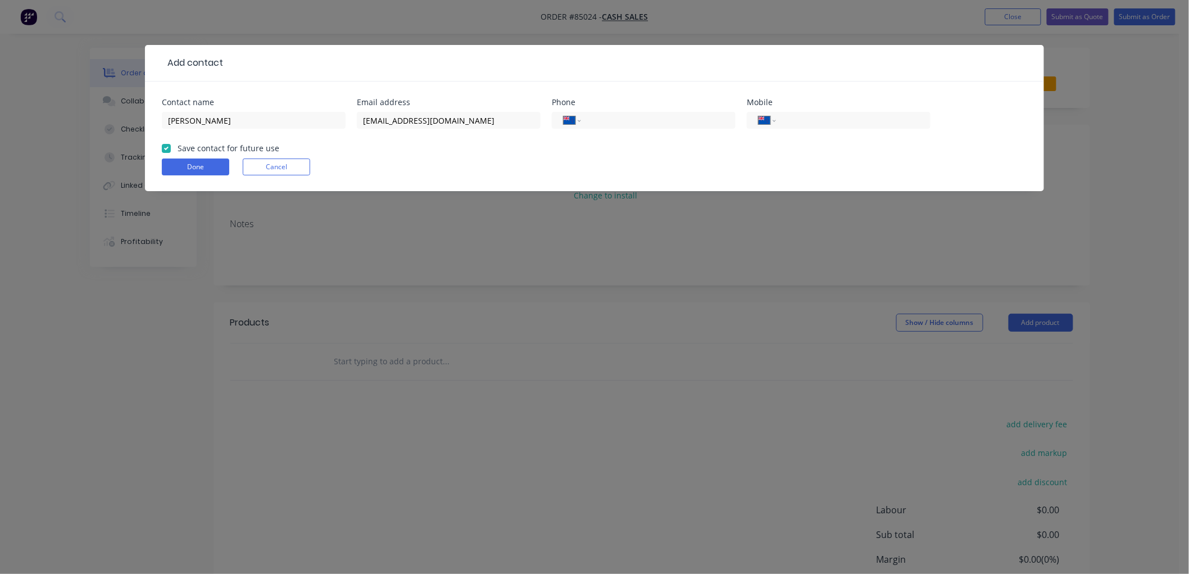
checkbox input "true"
click at [182, 161] on button "Done" at bounding box center [195, 166] width 67 height 17
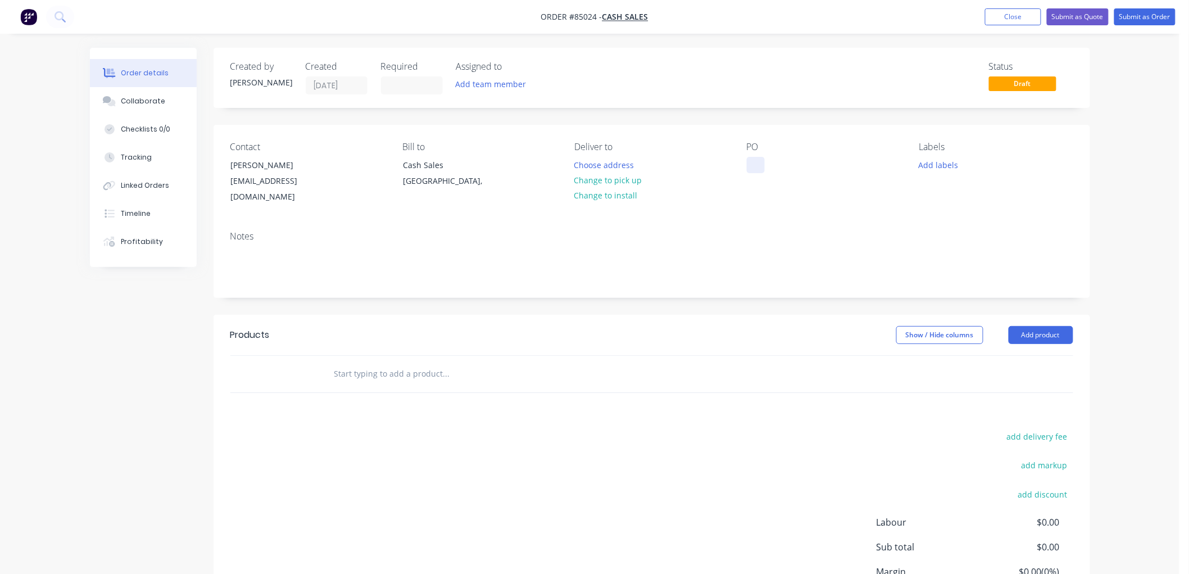
click at [758, 164] on div at bounding box center [756, 165] width 18 height 16
click at [614, 179] on button "Change to pick up" at bounding box center [608, 180] width 80 height 15
click at [930, 165] on button "Add labels" at bounding box center [939, 164] width 52 height 15
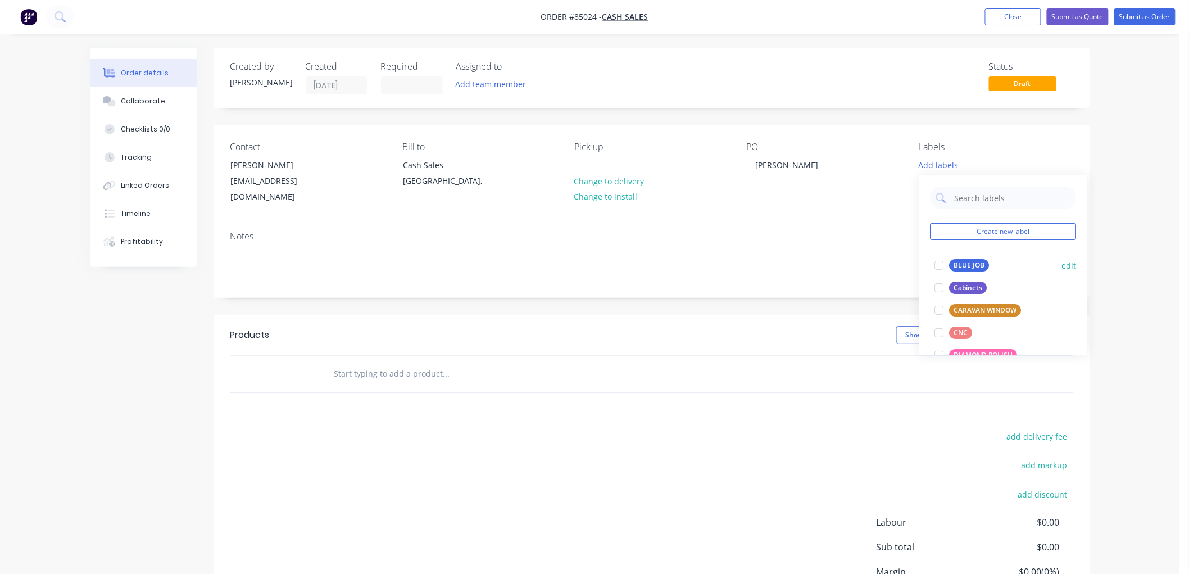
click at [966, 262] on div "BLUE JOB" at bounding box center [970, 265] width 40 height 12
click at [446, 356] on div at bounding box center [522, 374] width 405 height 37
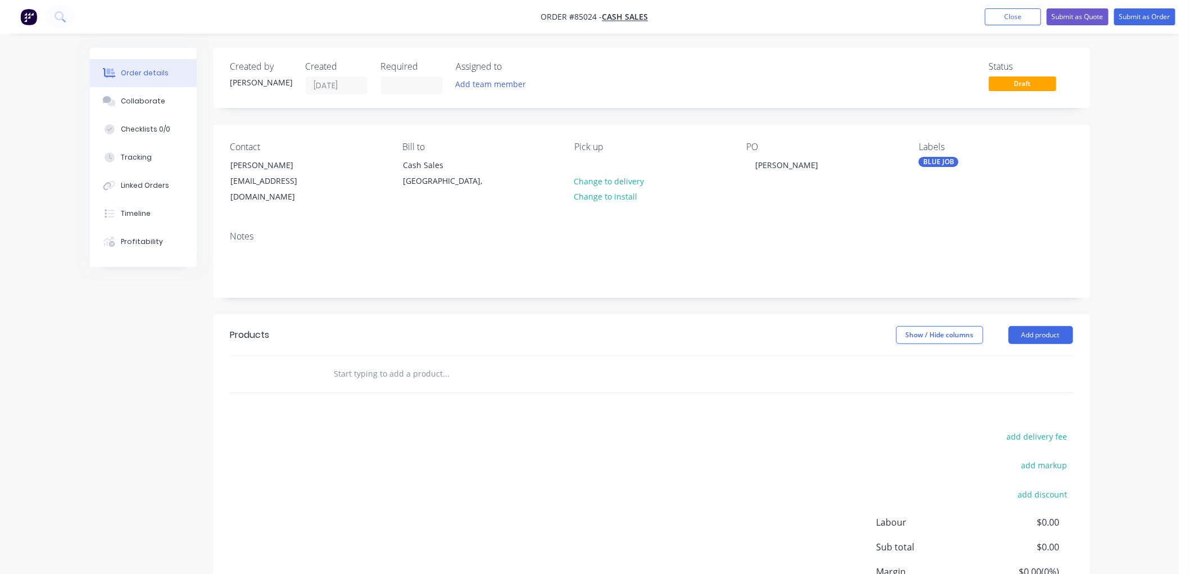
click at [403, 362] on input "text" at bounding box center [446, 373] width 225 height 22
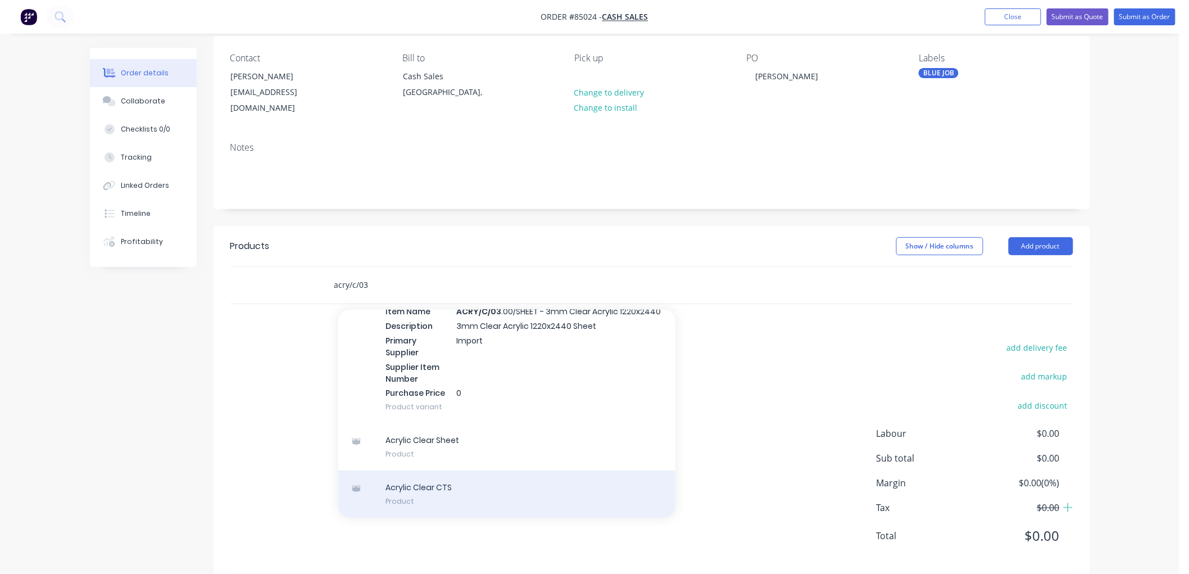
scroll to position [93, 0]
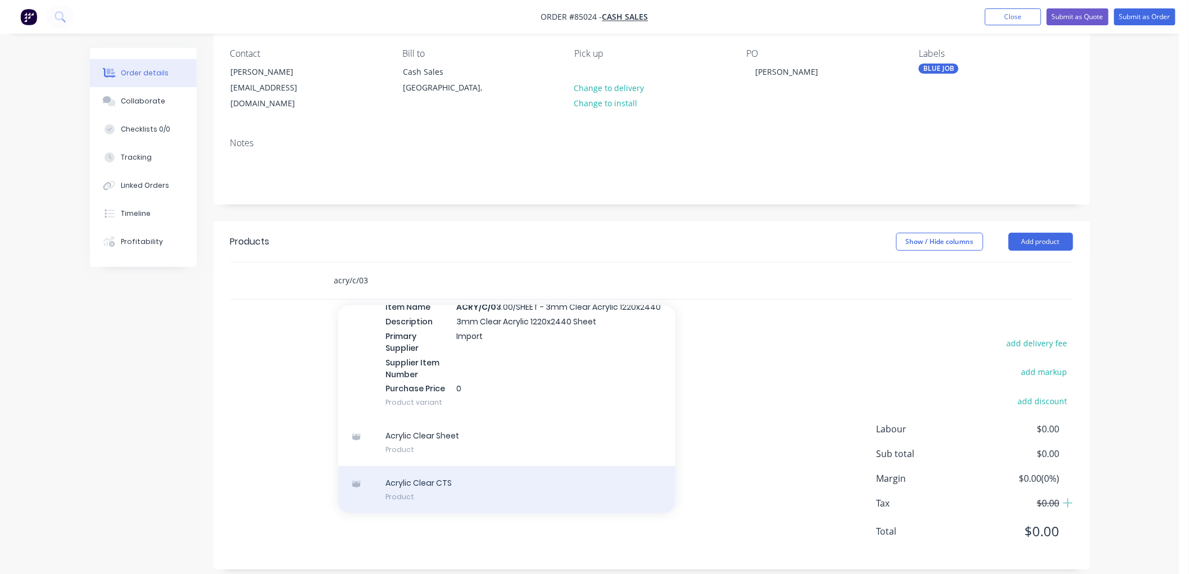
type input "acry/c/03"
click at [479, 469] on div "Acrylic Clear CTS Product" at bounding box center [506, 489] width 337 height 47
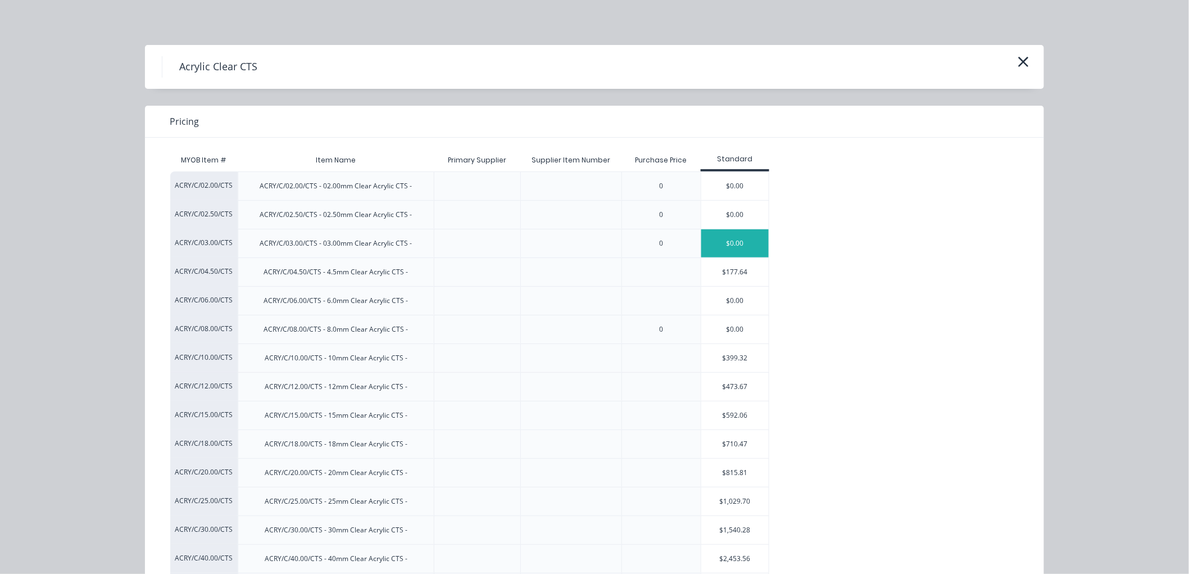
click at [717, 244] on div "$0.00" at bounding box center [734, 243] width 67 height 28
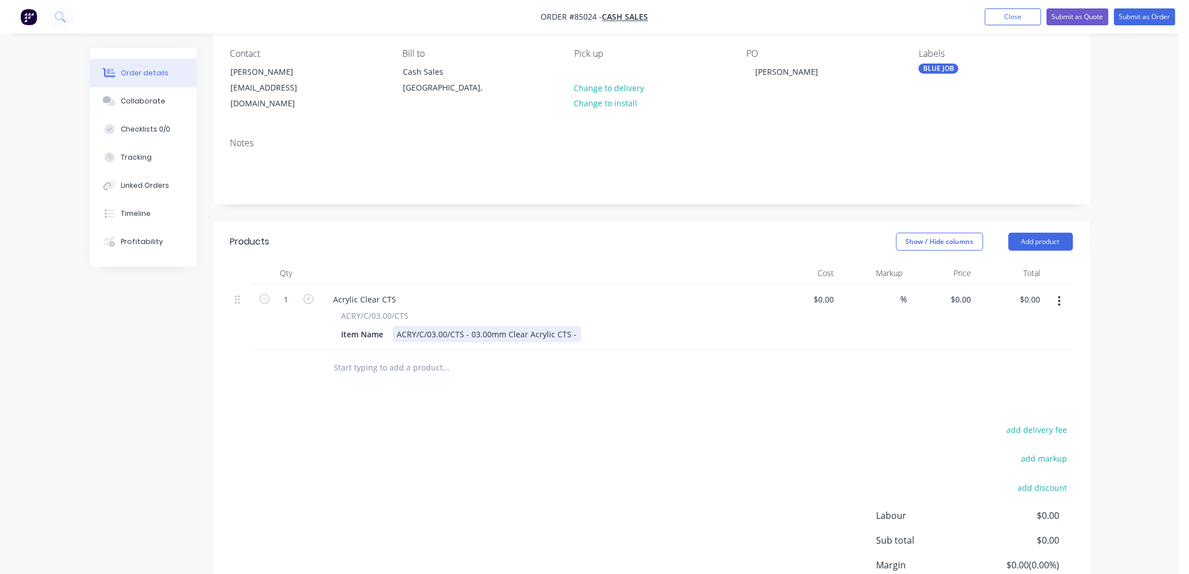
click at [572, 326] on div "ACRY/C/03.00/CTS - 03.00mm Clear Acrylic CTS -" at bounding box center [487, 334] width 189 height 16
click at [292, 291] on input "1" at bounding box center [286, 299] width 29 height 17
type input "2"
click at [362, 356] on input "text" at bounding box center [446, 367] width 225 height 22
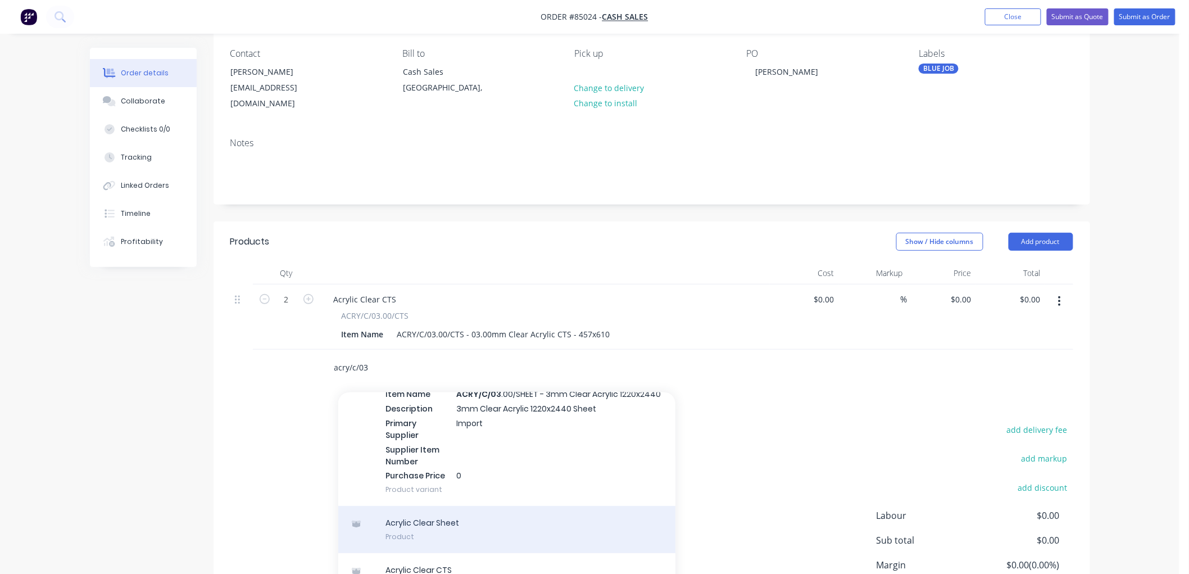
scroll to position [91, 0]
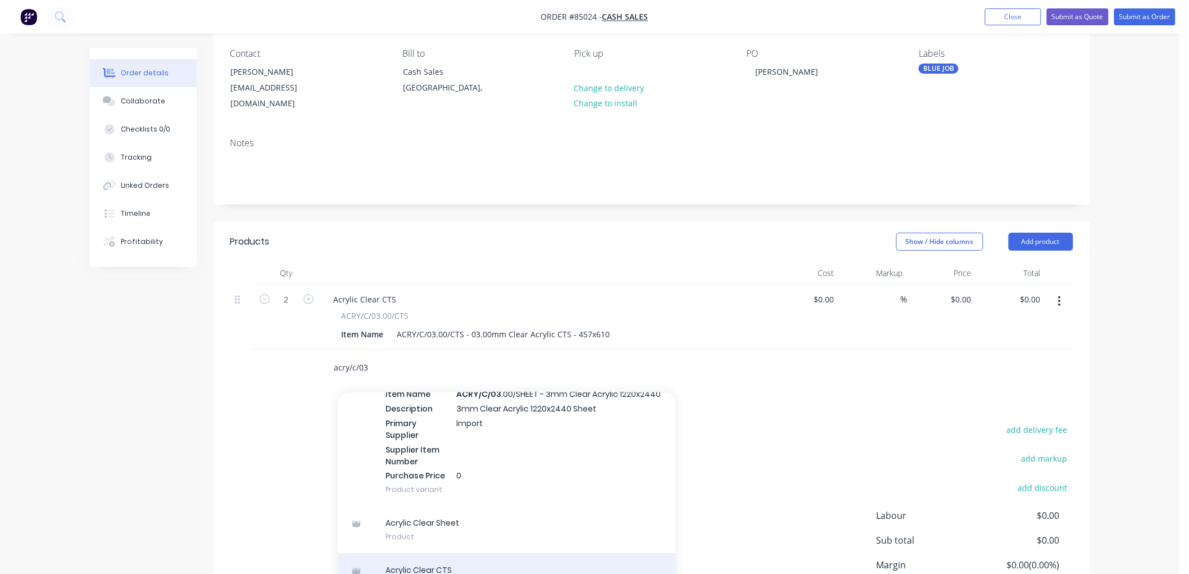
type input "acry/c/03"
click at [479, 553] on div "Acrylic Clear CTS Product" at bounding box center [506, 576] width 337 height 47
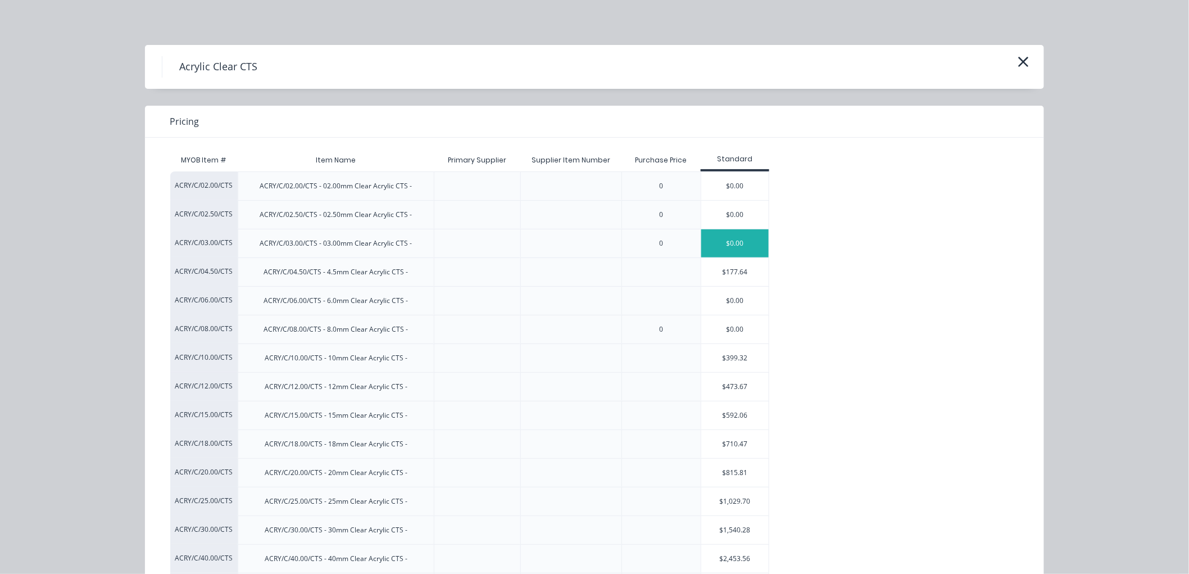
click at [713, 245] on div "$0.00" at bounding box center [734, 243] width 67 height 28
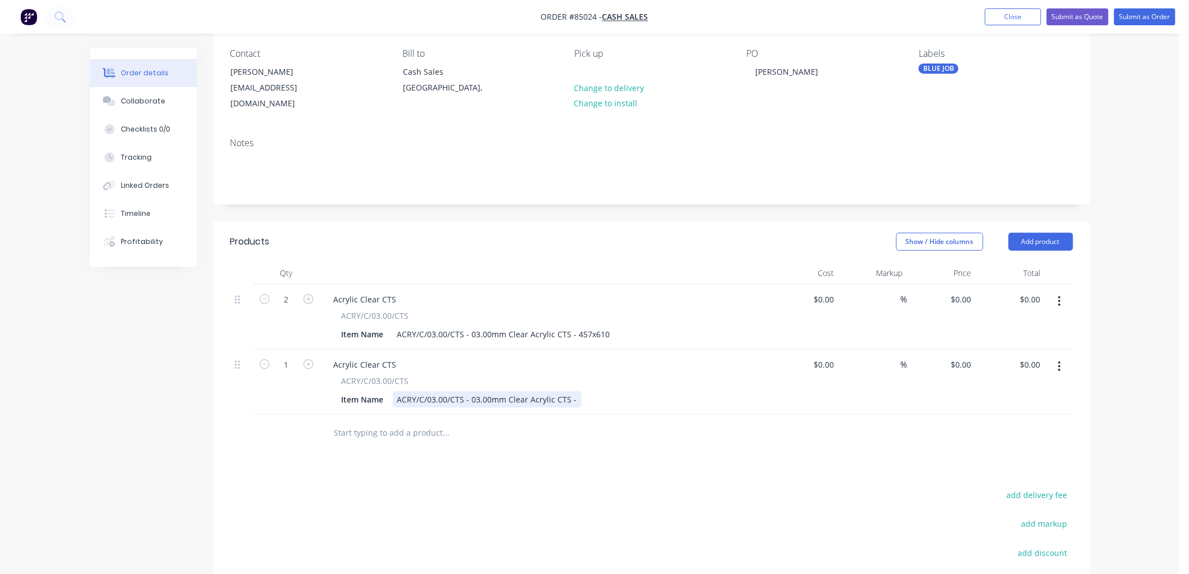
click at [574, 391] on div "ACRY/C/03.00/CTS - 03.00mm Clear Acrylic CTS -" at bounding box center [487, 399] width 189 height 16
click at [287, 356] on input "1" at bounding box center [286, 364] width 29 height 17
type input "2"
click at [437, 422] on input "text" at bounding box center [446, 433] width 225 height 22
click at [370, 422] on input "text" at bounding box center [446, 433] width 225 height 22
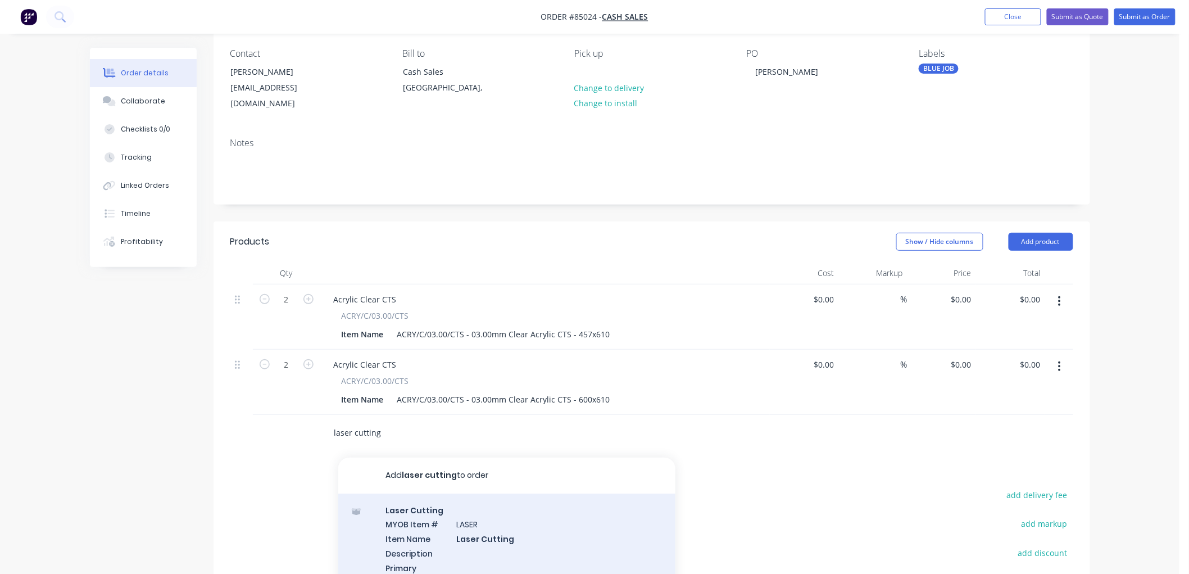
type input "laser cutting"
click at [492, 519] on div "Laser Cutting MYOB Item # LASER Item Name Laser Cutting Description Primary Sup…" at bounding box center [506, 572] width 337 height 158
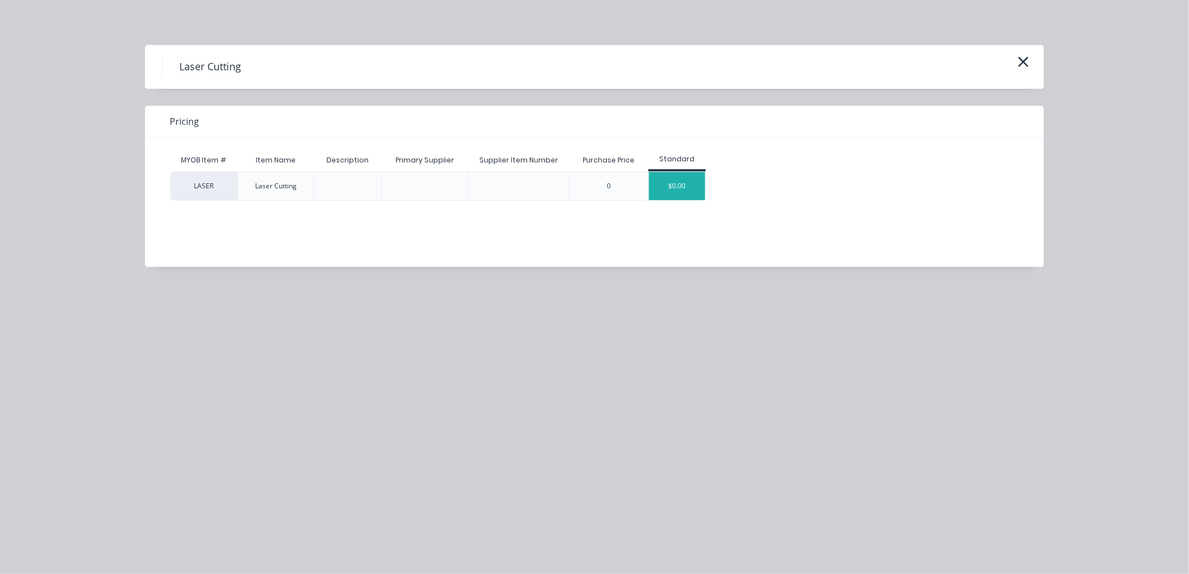
click at [697, 184] on div "$0.00" at bounding box center [677, 186] width 56 height 28
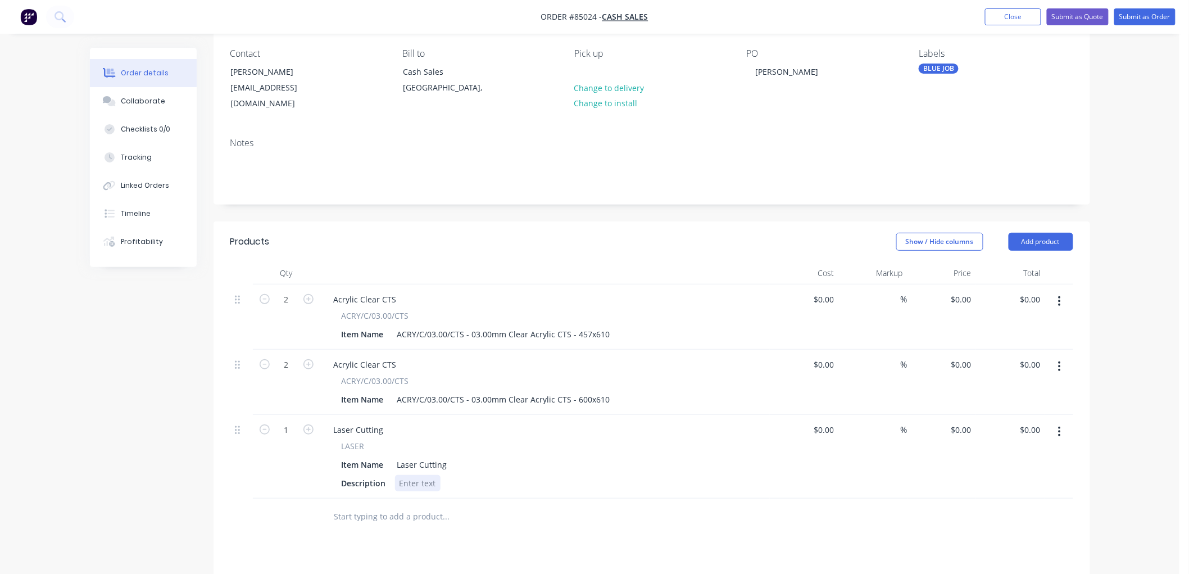
click at [424, 475] on div at bounding box center [418, 483] width 46 height 16
type input "$0.00"
click at [954, 285] on div "$0.00 $0.00" at bounding box center [942, 316] width 69 height 65
type input "$0.00"
type input "0"
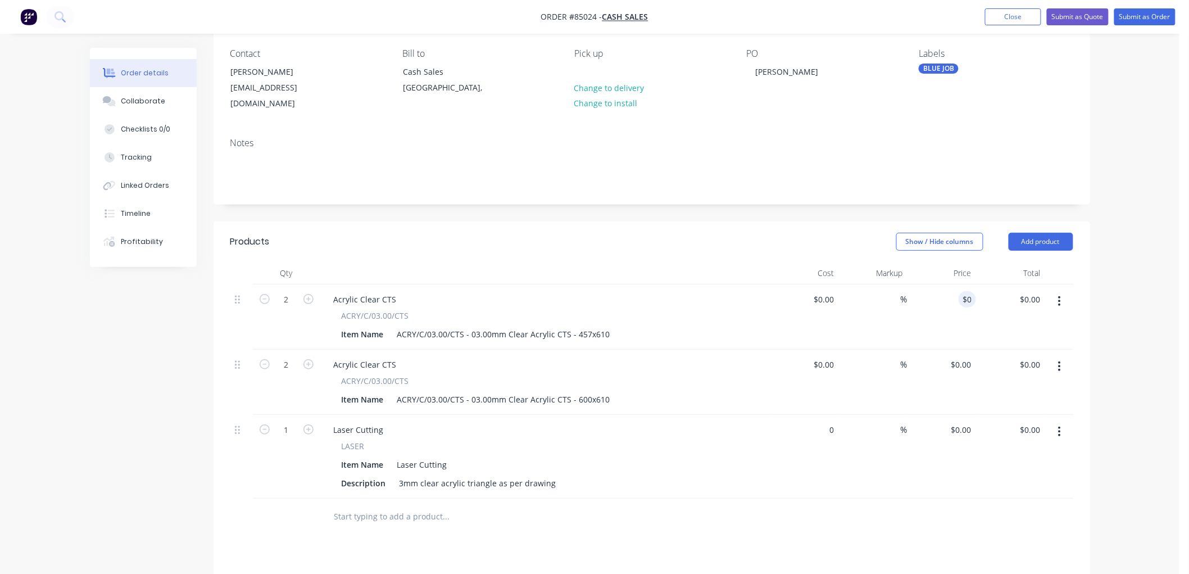
type input "0"
type input "$0.00"
type input "0"
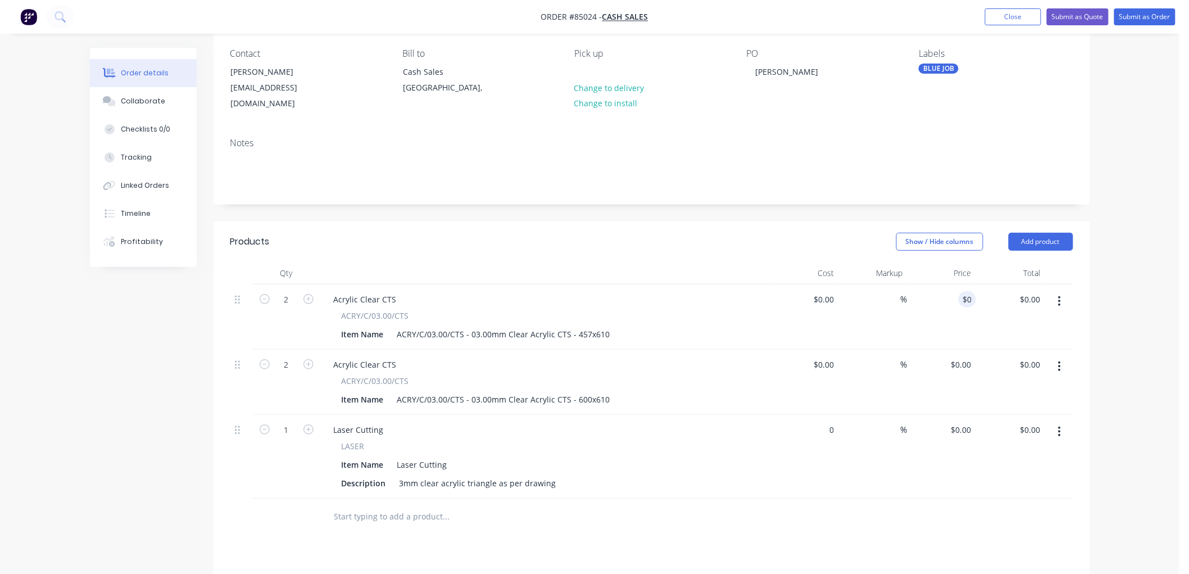
type input "$0.00"
type input "0"
type input "$0.00"
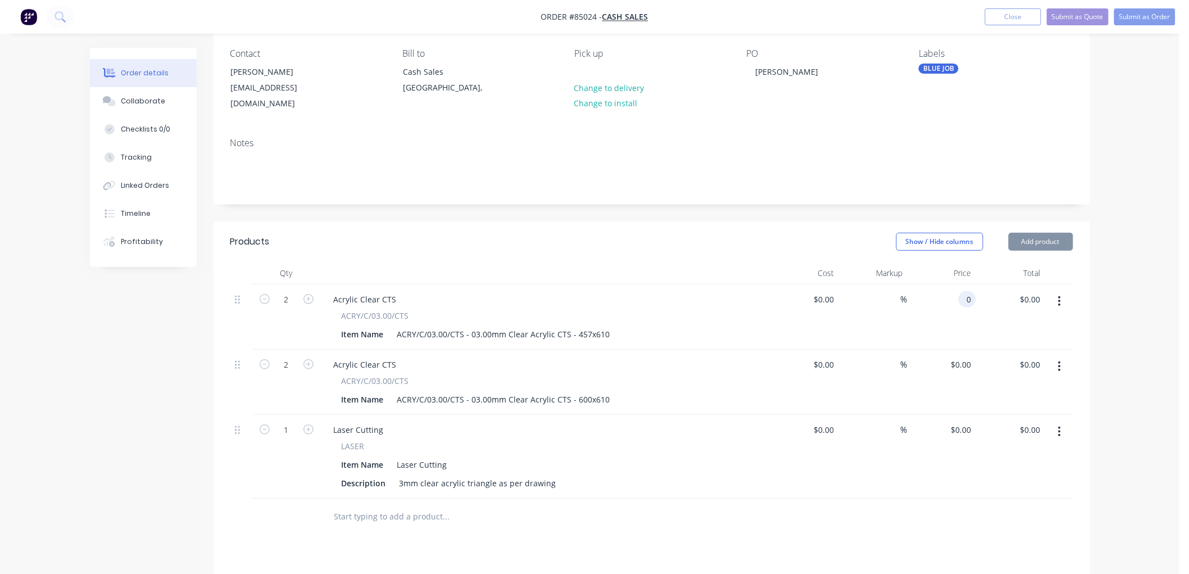
type input "$0.00"
type input "0"
type input "1"
type input "$0.00"
type input "1"
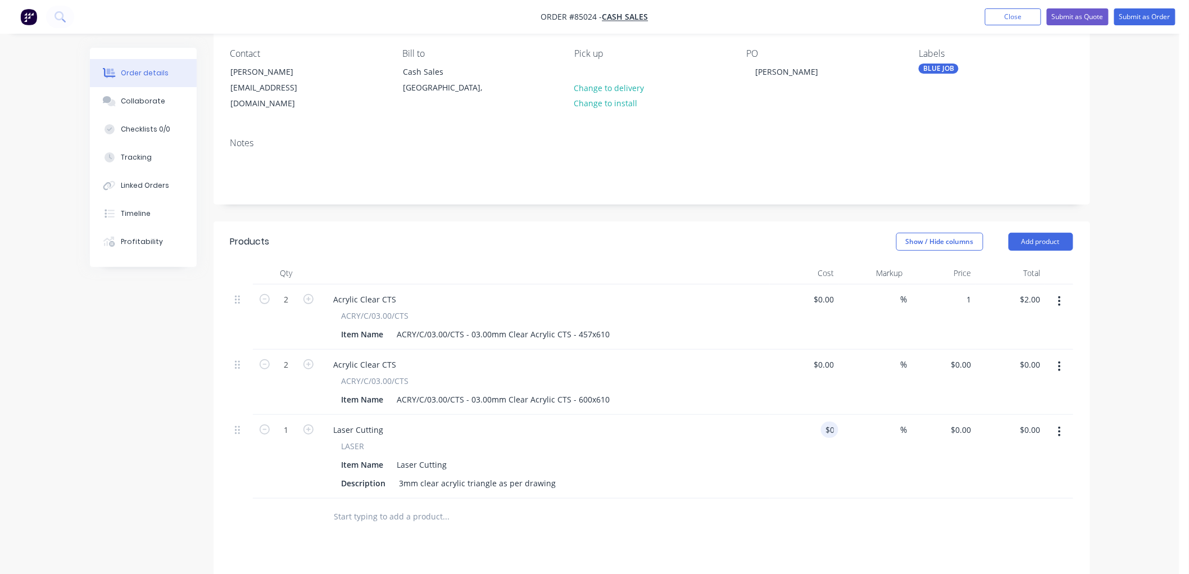
type input "$2.00"
type input "$0.00"
type input "7"
type input "0"
type input "7"
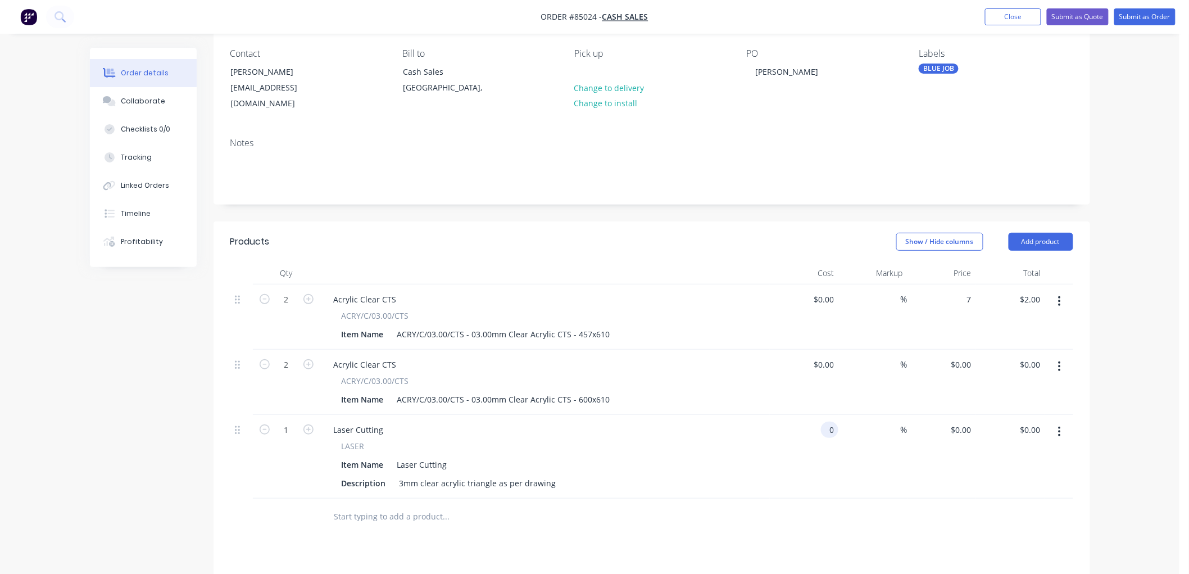
type input "$0.00"
type input "7"
type input "$14.00"
type input "$0.00"
type input "$7.00"
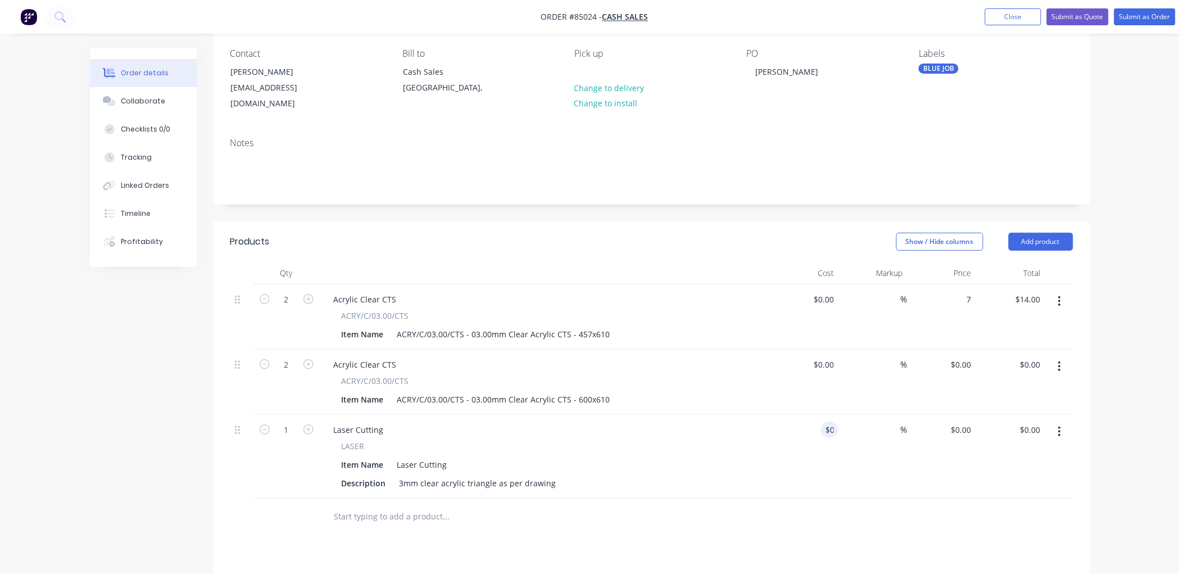
type input "0"
type input "7"
type input "0."
type input "$7.00"
type input "0."
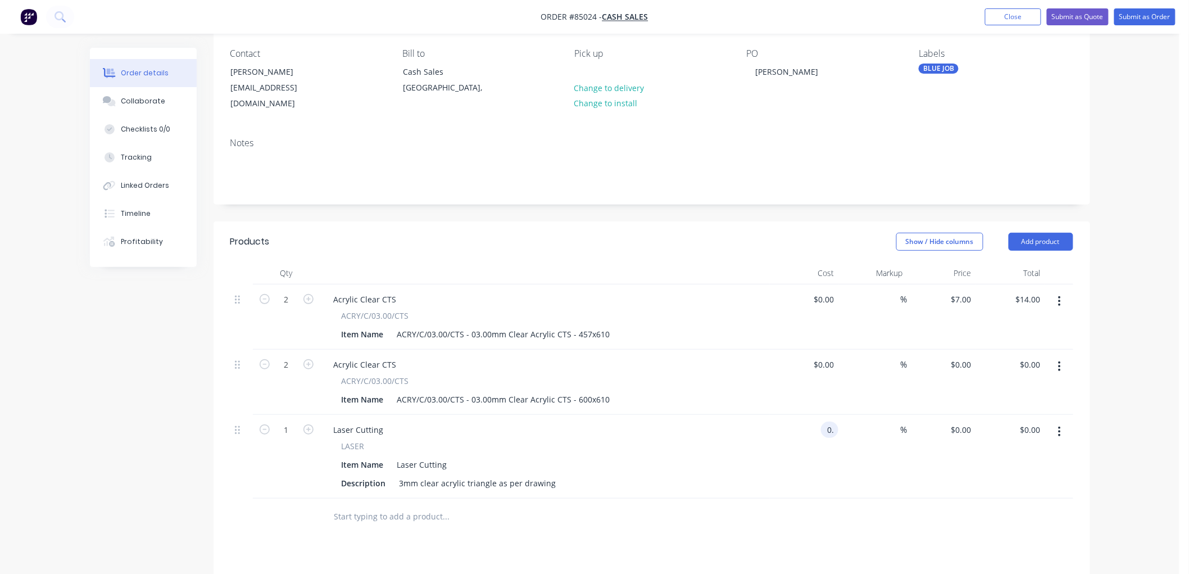
type input "7"
type input "$0.00"
type input "$7.00"
type input "0."
type input "4"
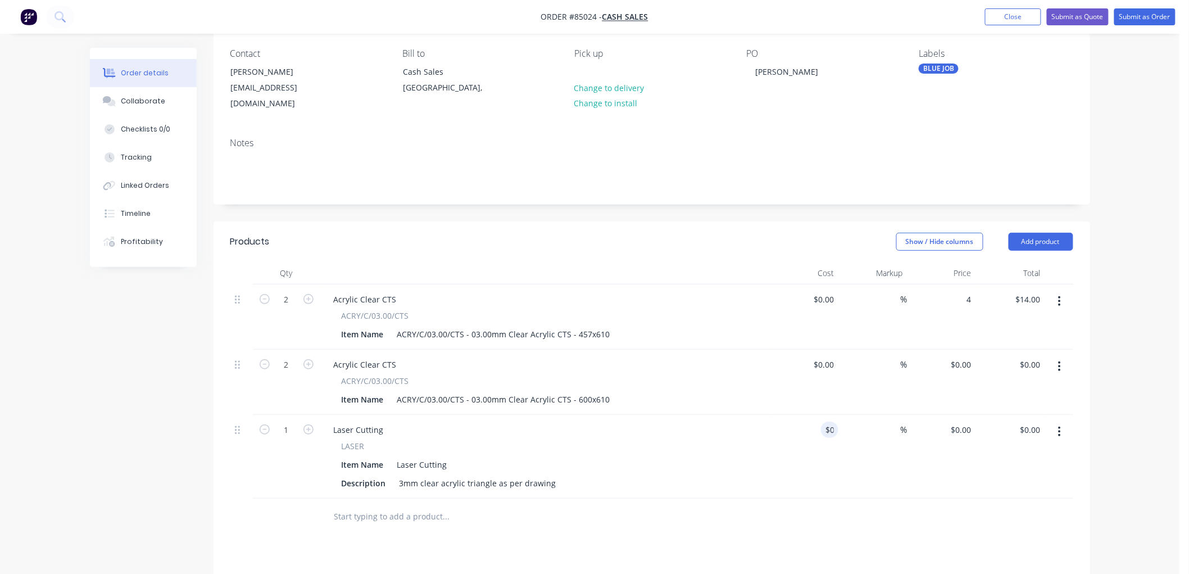
type input "0."
type input "4"
type input "$8.00"
type input "$0.00"
type input "$4.00"
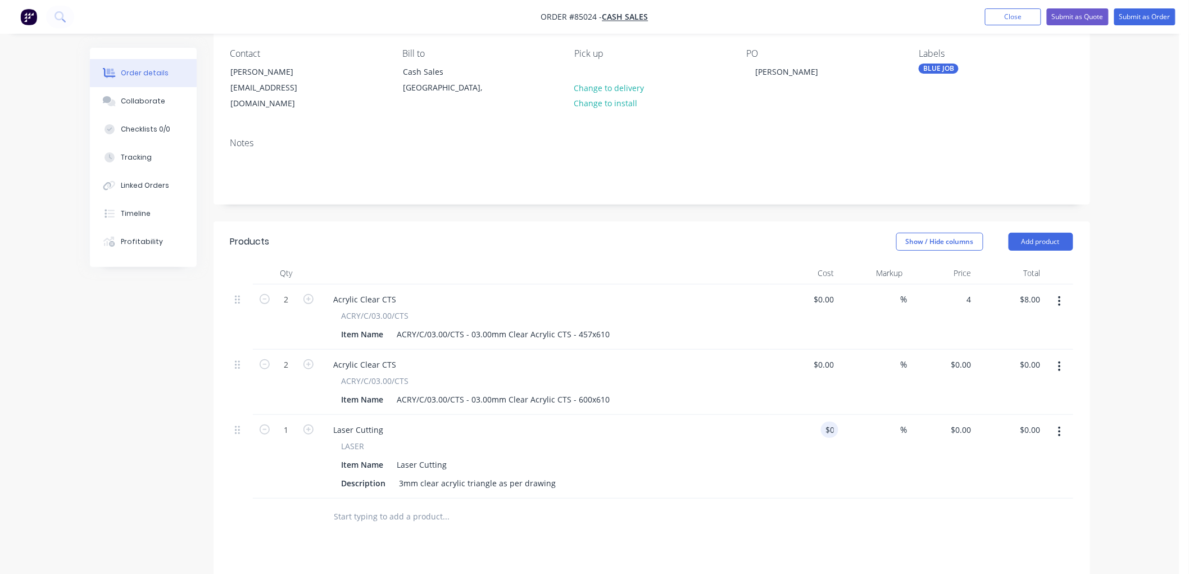
type input "0."
type input "4"
type input "$0.00"
type input "$4.00"
type input "0."
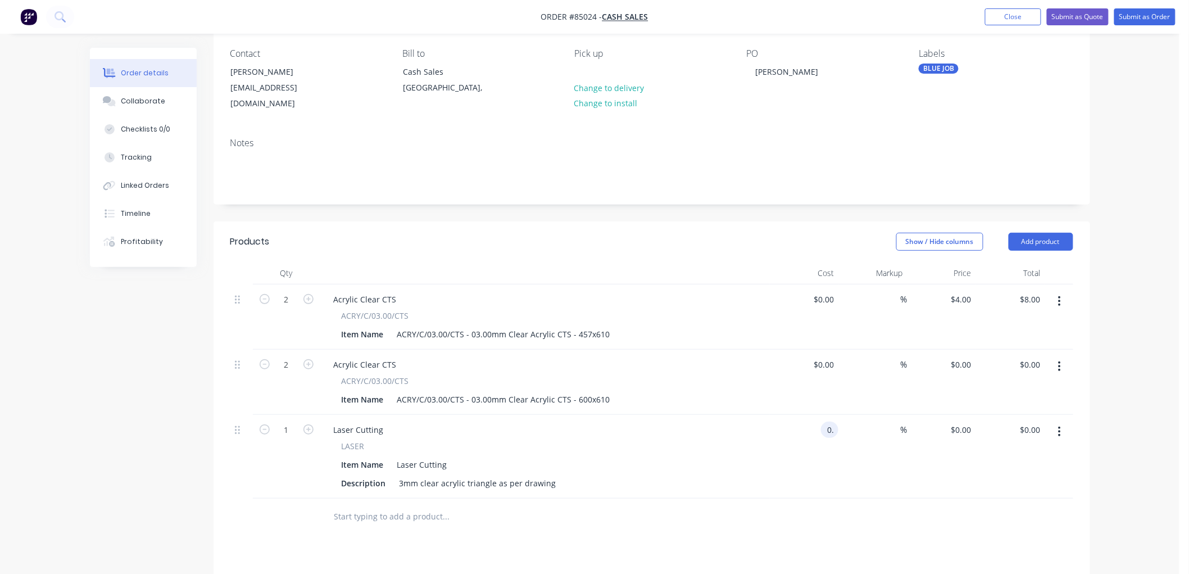
type input "4"
type input "$0.00"
type input "$4.00"
type input "0."
type input "4"
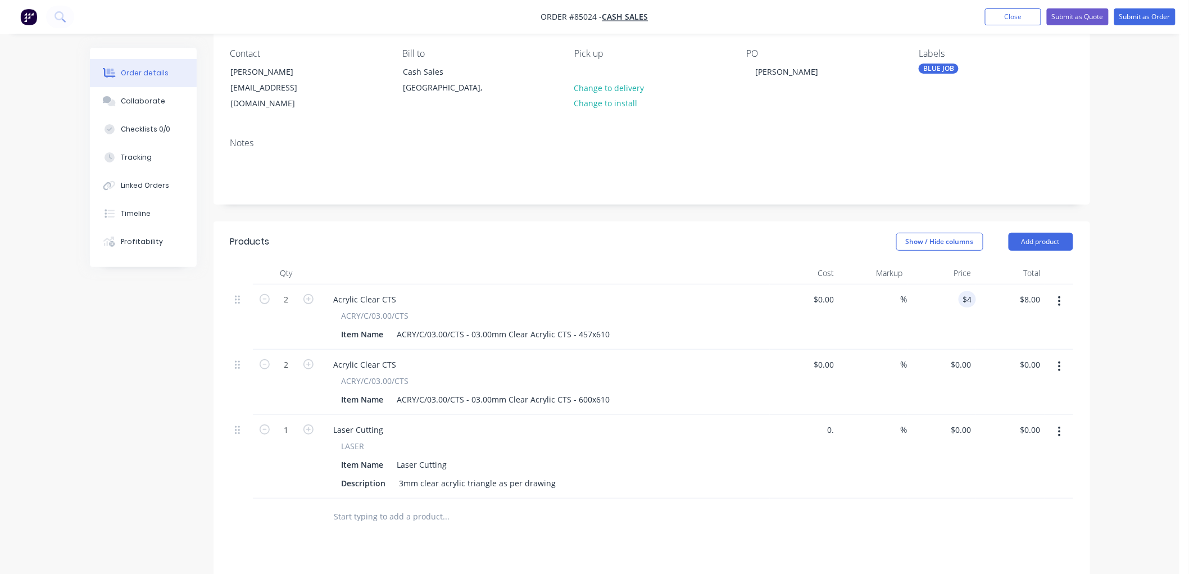
type input "$0.00"
type input "$4.00"
type input "0."
type input "4"
type input "$0.00"
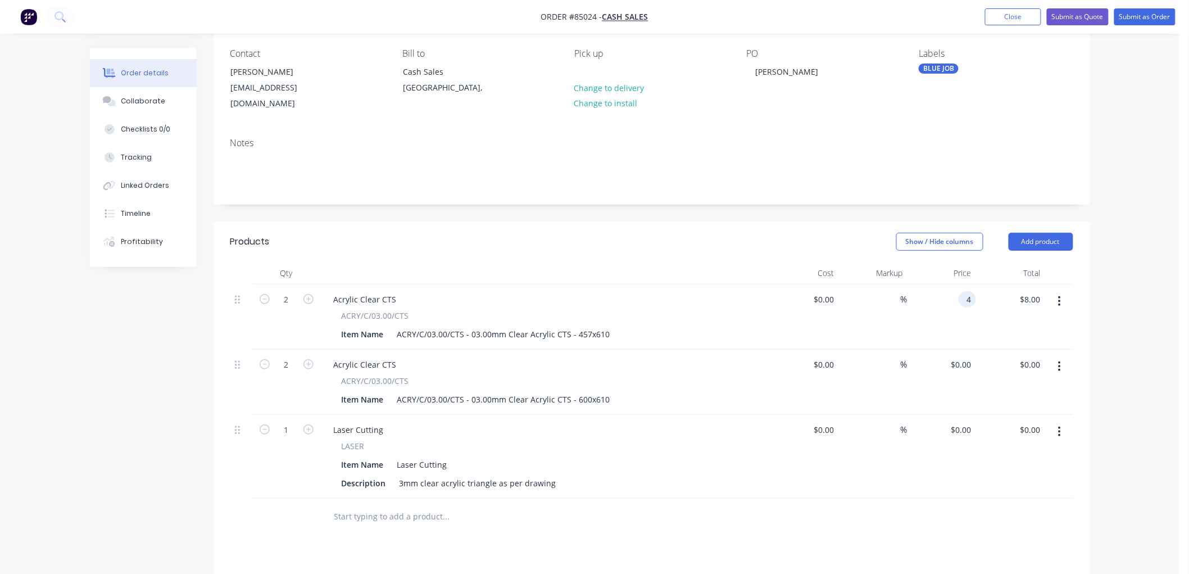
type input "$4.00"
type input "0."
type input "4"
type input "$0.00"
type input "$4.00"
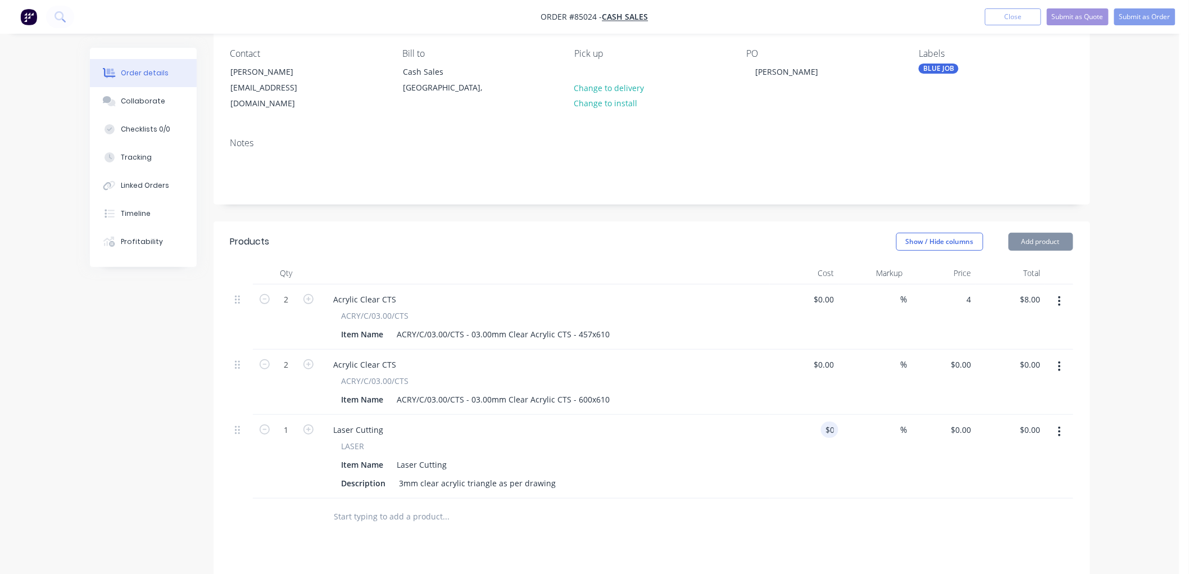
type input "0."
click at [1082, 270] on div "Qty Cost Markup Price Total 2 Acrylic Clear CTS ACRY/C/03.00/CTS Item Name ACRY…" at bounding box center [652, 398] width 877 height 273
type input "4"
type input "$0.00"
type input "$4.00"
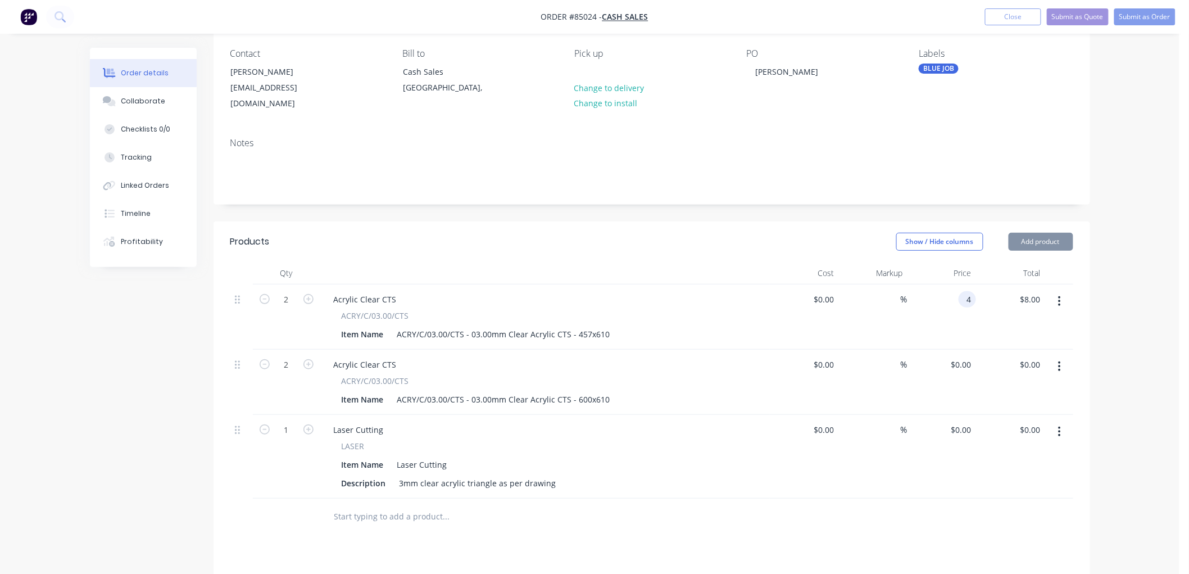
type input "0."
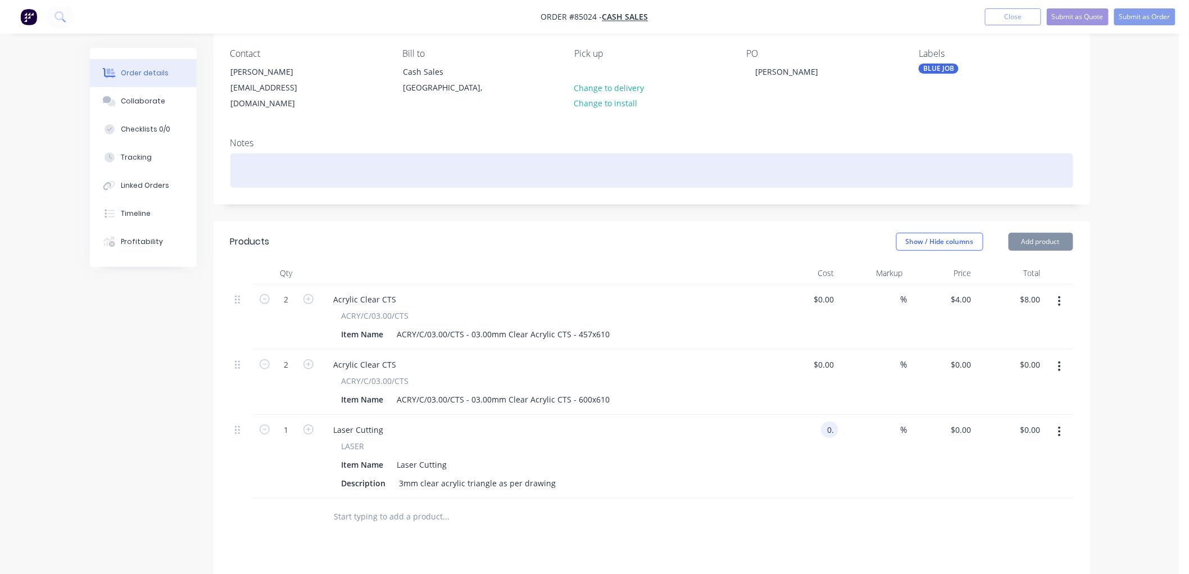
type input "4"
type input "$0.00"
type input "$4.00"
type input "0."
type input "4"
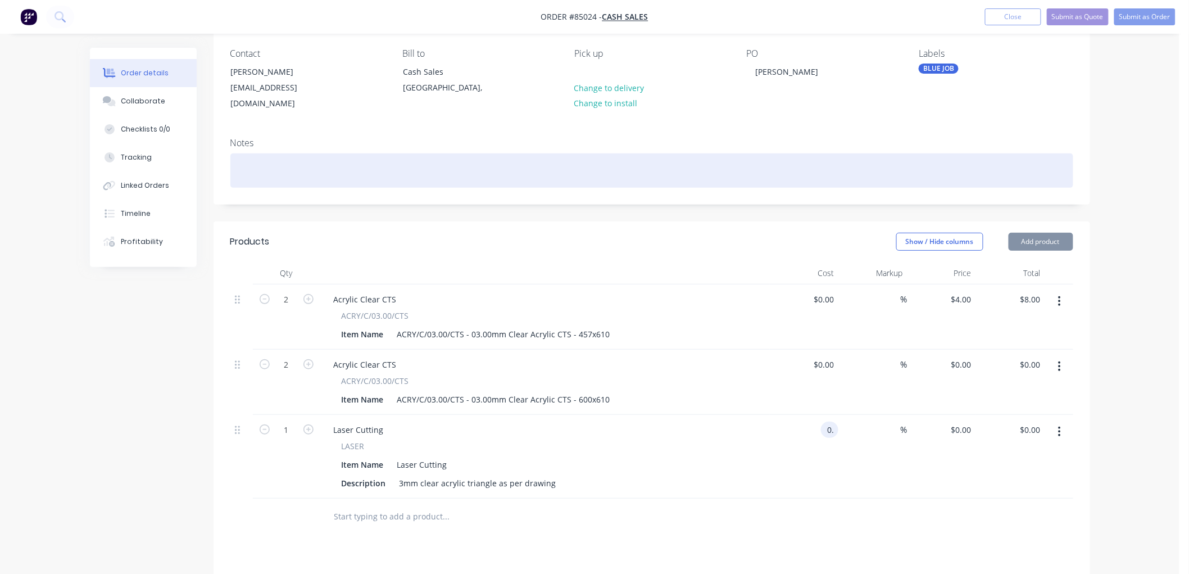
type input "$0.00"
type input "$4.00"
type input "0."
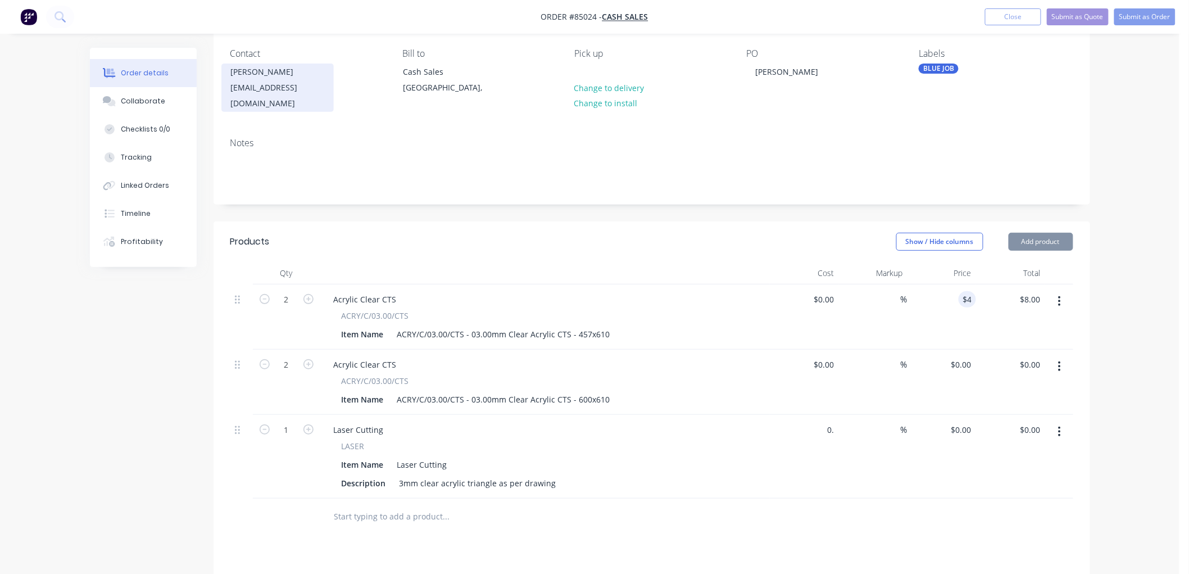
type input "4"
type input "$0.00"
type input "$4.00"
type input "0."
type input "4"
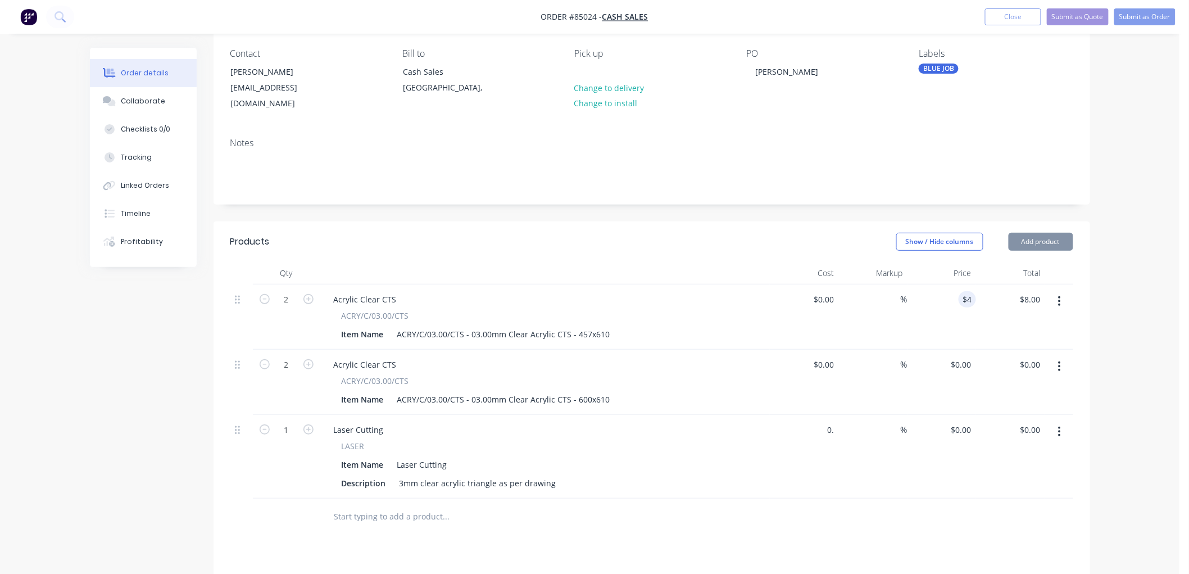
type input "$0.00"
type input "$4.00"
type input "0."
type input "4"
type input "$0.00"
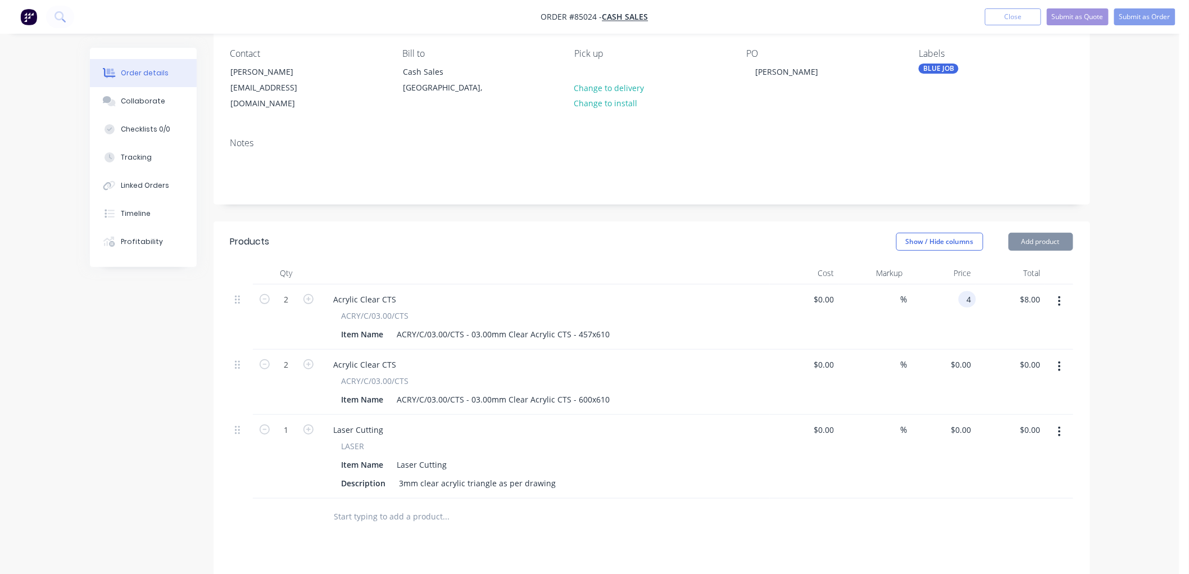
type input "$4.00"
type input "0."
type input "4"
type input "$0.00"
type input "$4.00"
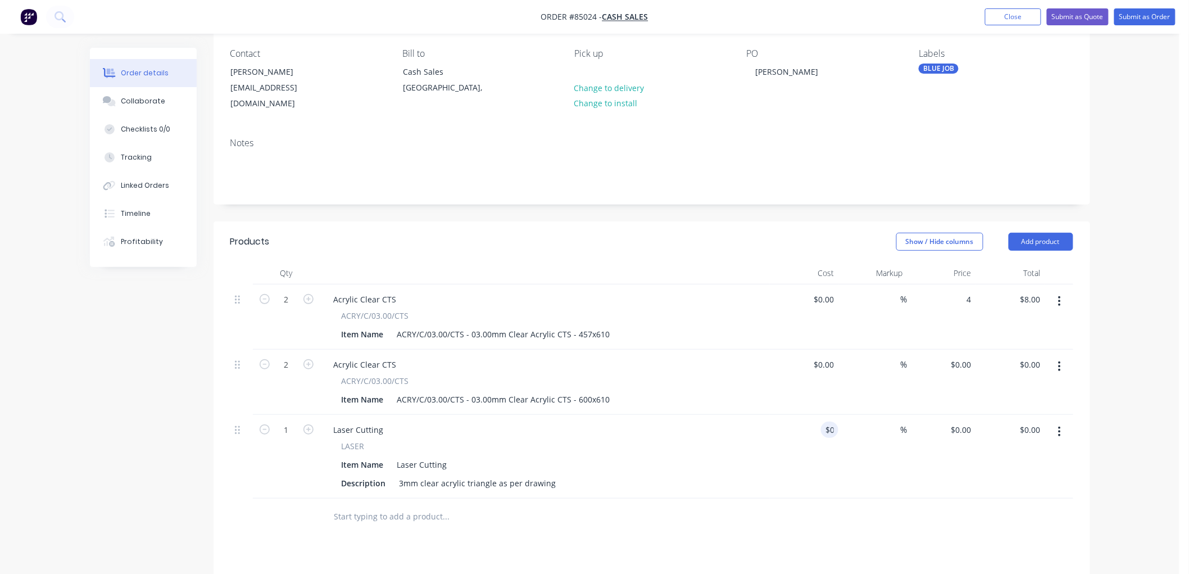
type input "0."
type input "4"
type input "$0.00"
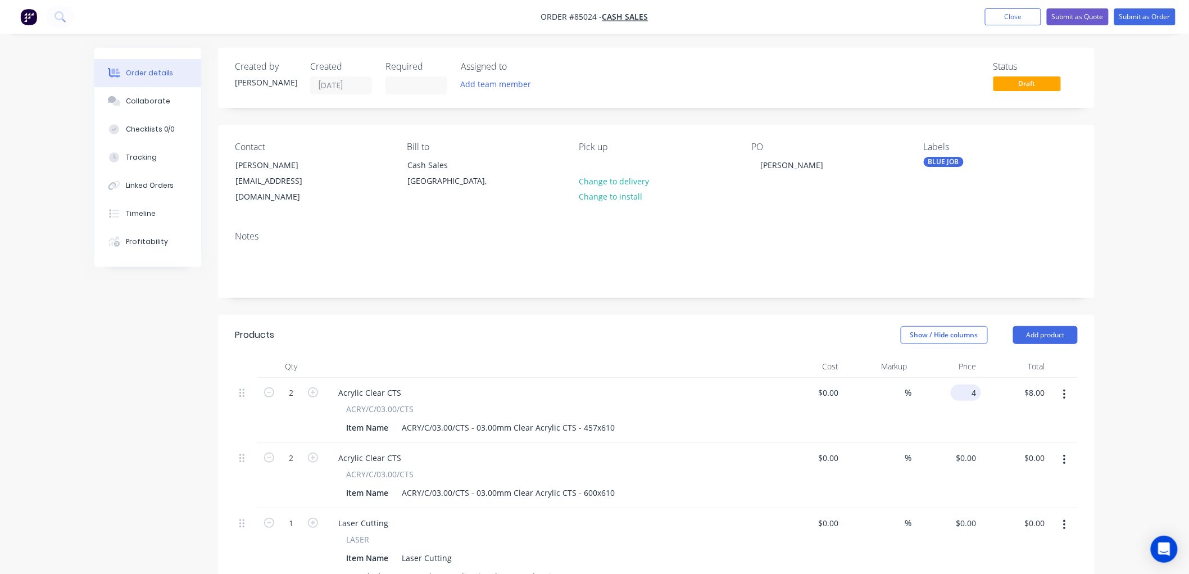
click at [978, 384] on input "4" at bounding box center [968, 392] width 26 height 16
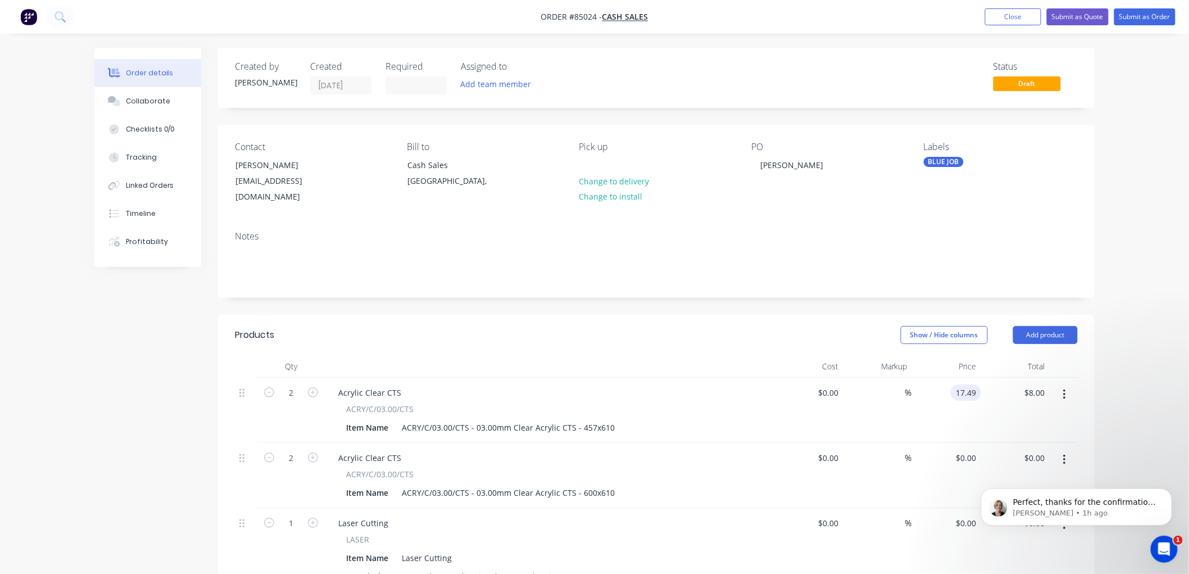
type input "$17.49"
type input "$34.98"
click at [1131, 393] on div "Order details Collaborate Checklists 0/0 Tracking Linked Orders Timeline Profit…" at bounding box center [594, 457] width 1189 height 915
click at [1162, 548] on icon "Open Intercom Messenger" at bounding box center [1162, 547] width 8 height 9
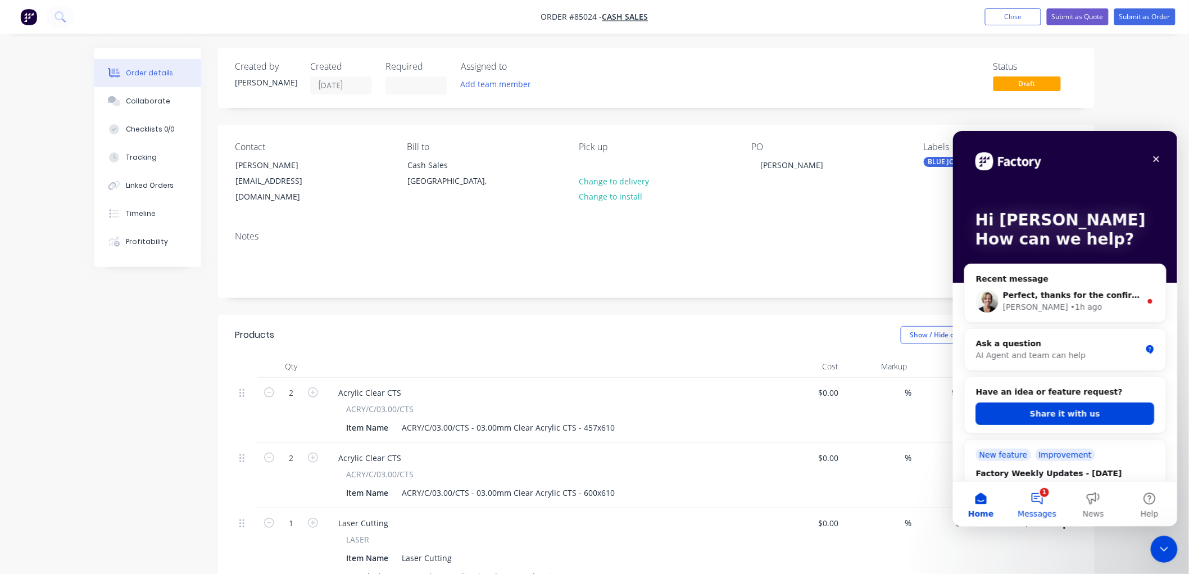
click at [1035, 505] on button "1 Messages" at bounding box center [1037, 503] width 56 height 45
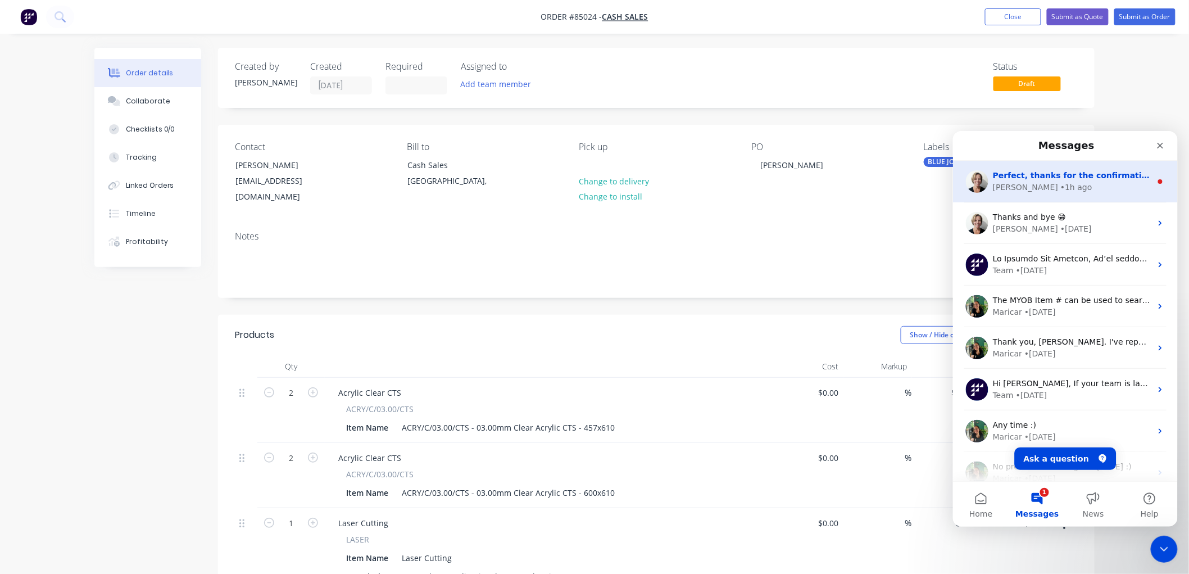
click at [1108, 175] on span "Perfect, thanks for the confirmation [PERSON_NAME] :) Have a good day" at bounding box center [1154, 174] width 322 height 9
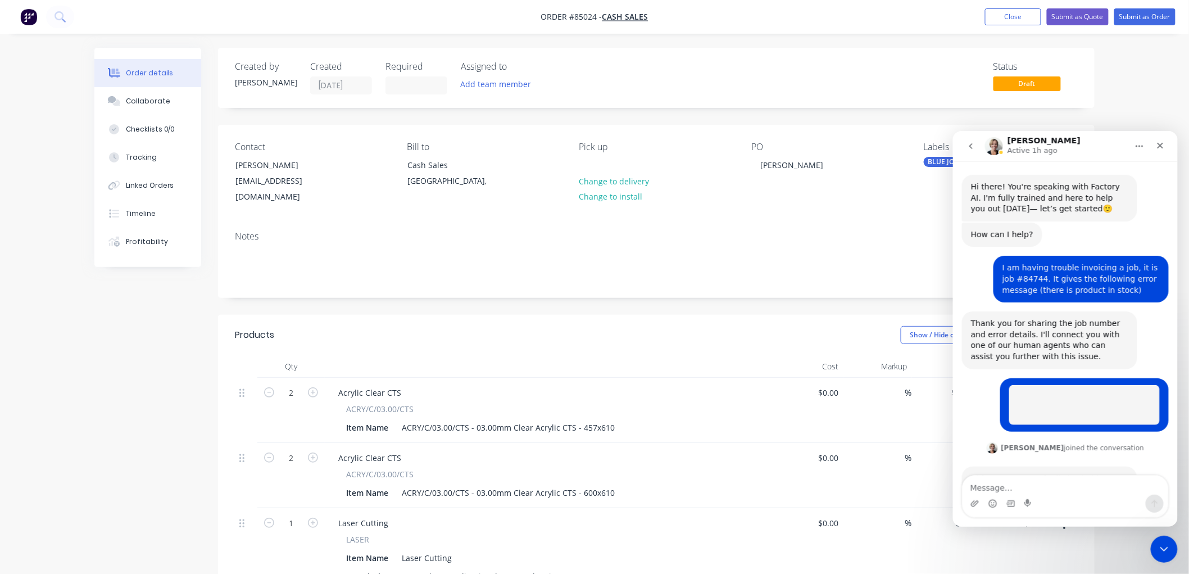
scroll to position [13, 0]
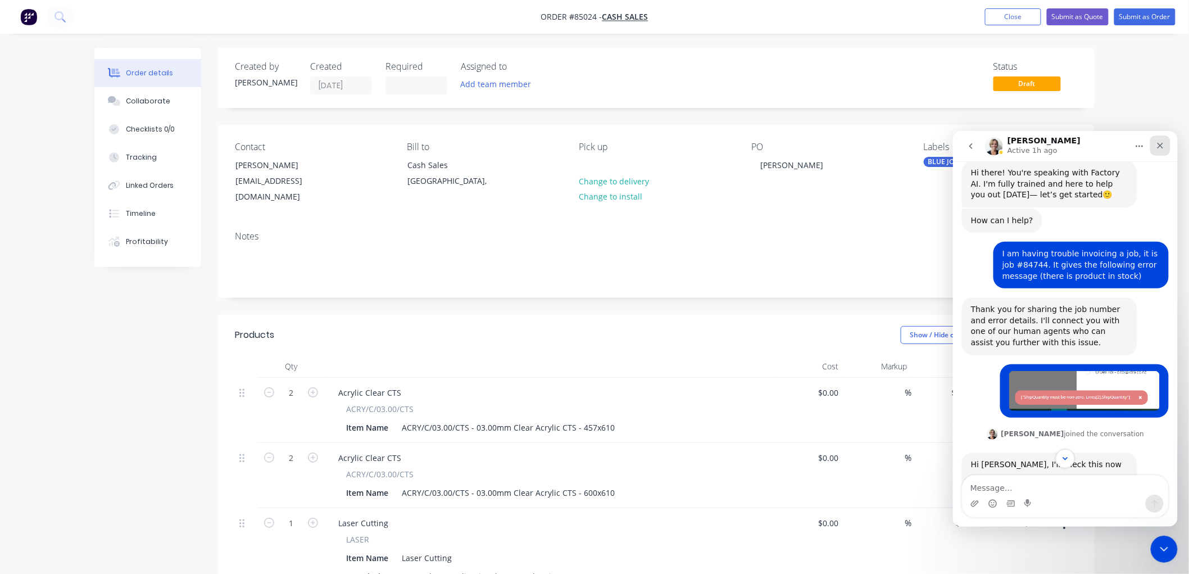
click at [1163, 144] on icon "Close" at bounding box center [1159, 145] width 9 height 9
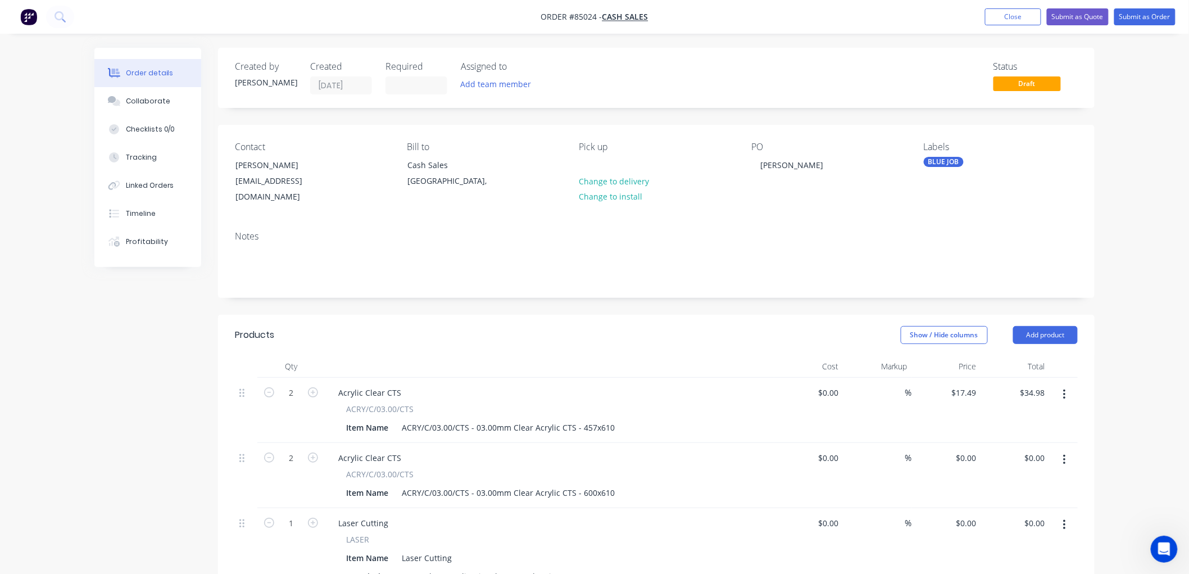
scroll to position [733, 0]
drag, startPoint x: 1139, startPoint y: 466, endPoint x: 1115, endPoint y: 472, distance: 24.8
click at [1139, 466] on div "Order details Collaborate Checklists 0/0 Tracking Linked Orders Timeline Profit…" at bounding box center [594, 457] width 1189 height 915
click at [967, 450] on div "0 $0.00" at bounding box center [966, 458] width 30 height 16
type input "$22.96"
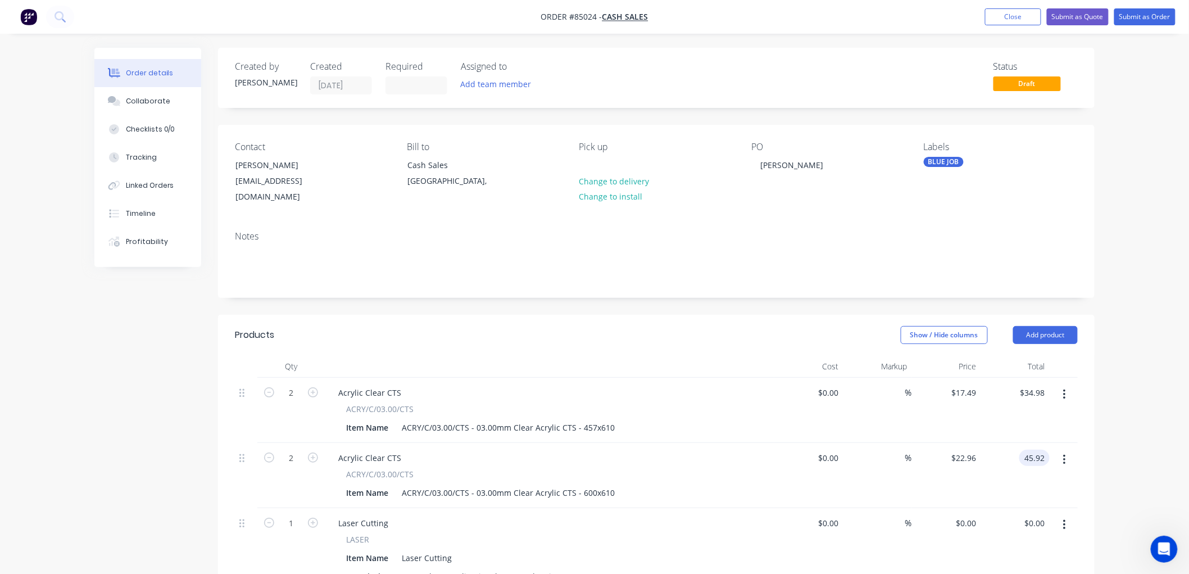
type input "$45.92"
click at [1127, 420] on div "Order details Collaborate Checklists 0/0 Tracking Linked Orders Timeline Profit…" at bounding box center [594, 457] width 1189 height 915
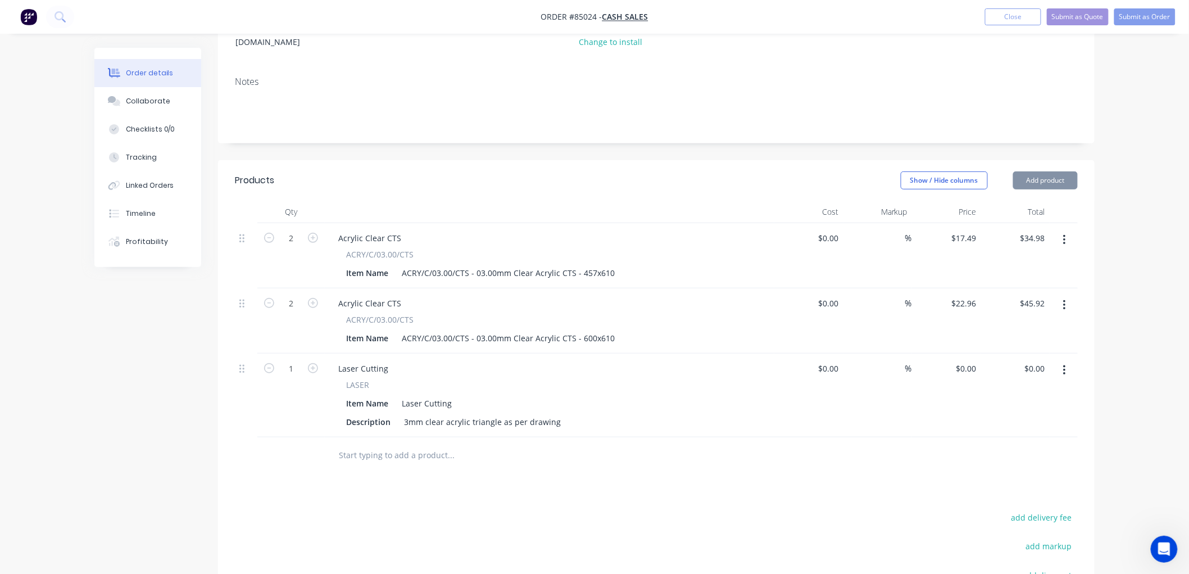
scroll to position [187, 0]
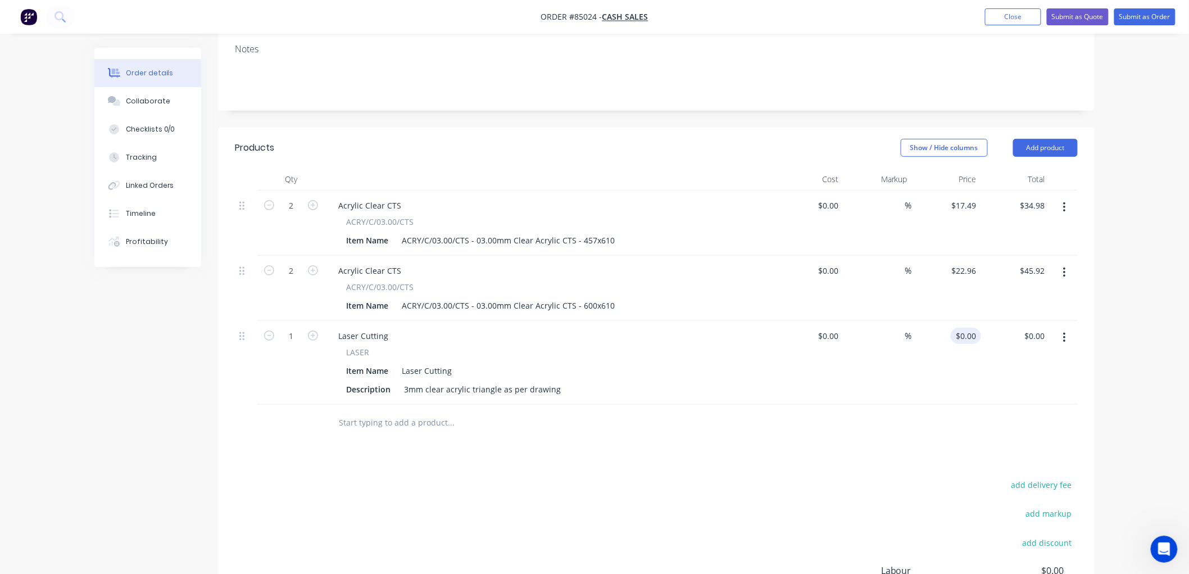
click at [969, 328] on input "$0.00" at bounding box center [968, 336] width 26 height 16
type input "$40.28"
click at [1126, 323] on div "Order details Collaborate Checklists 0/0 Tracking Linked Orders Timeline Profit…" at bounding box center [594, 270] width 1189 height 915
click at [1137, 15] on button "Submit as Order" at bounding box center [1144, 16] width 61 height 17
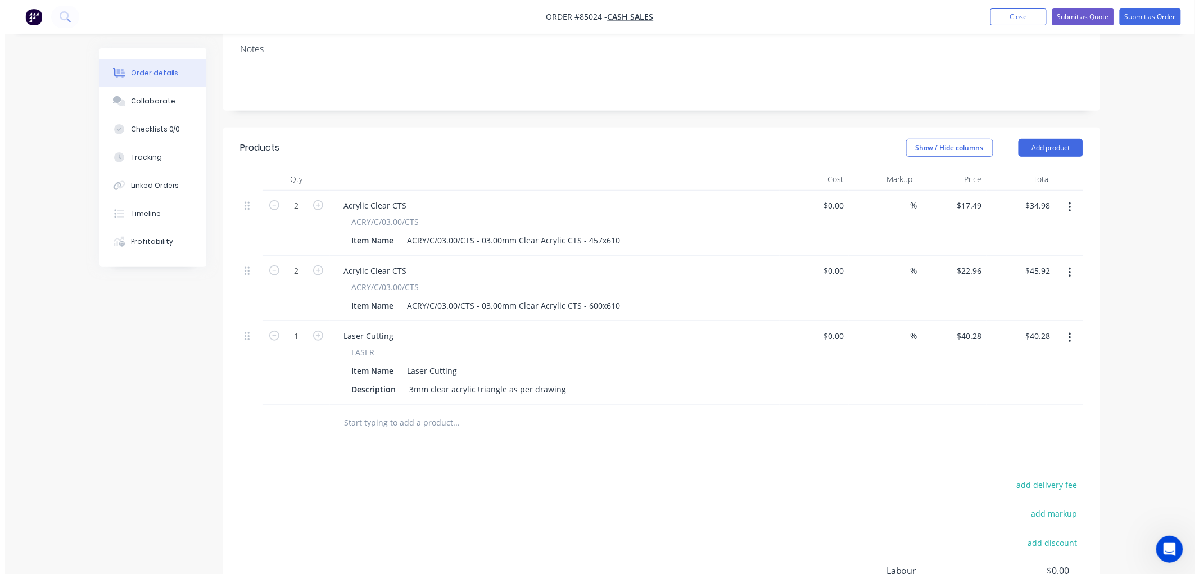
scroll to position [0, 0]
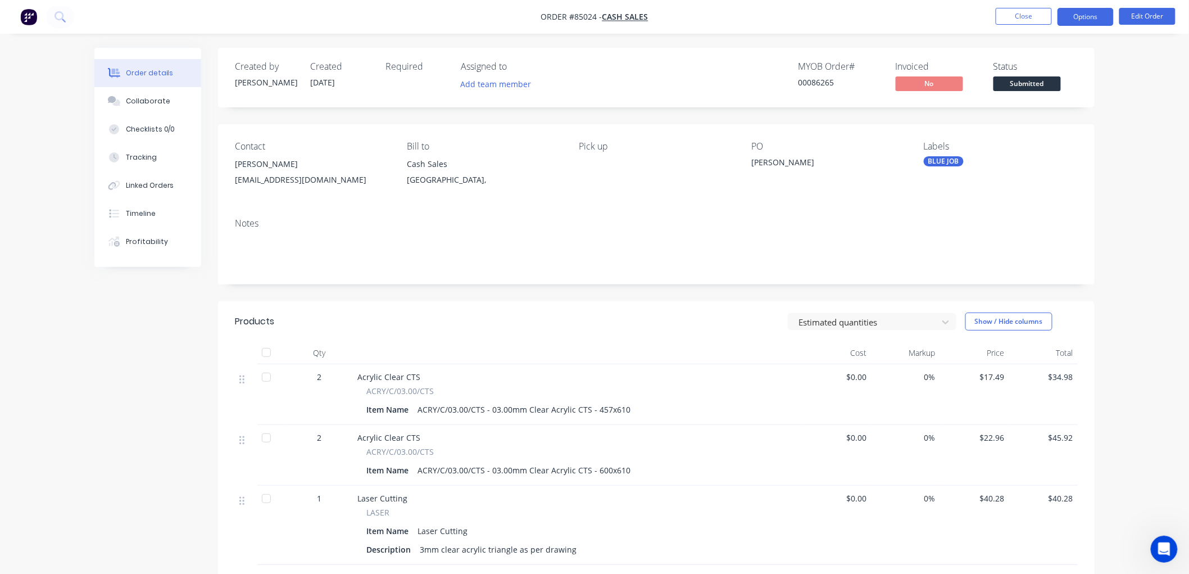
click at [1083, 14] on button "Options" at bounding box center [1086, 17] width 56 height 18
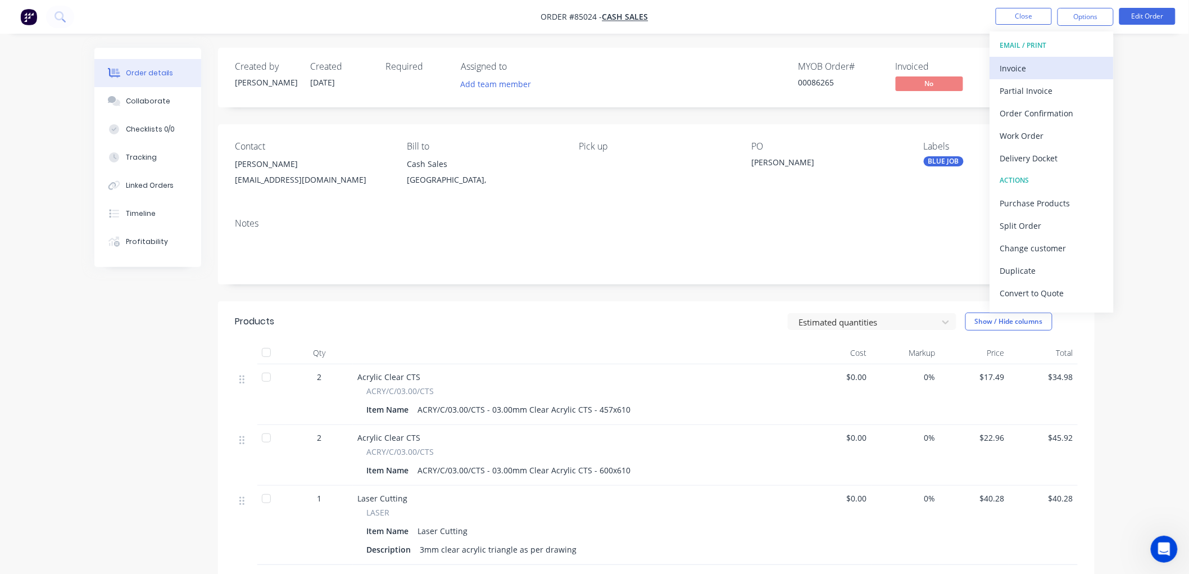
click at [1029, 60] on div "Invoice" at bounding box center [1051, 68] width 103 height 16
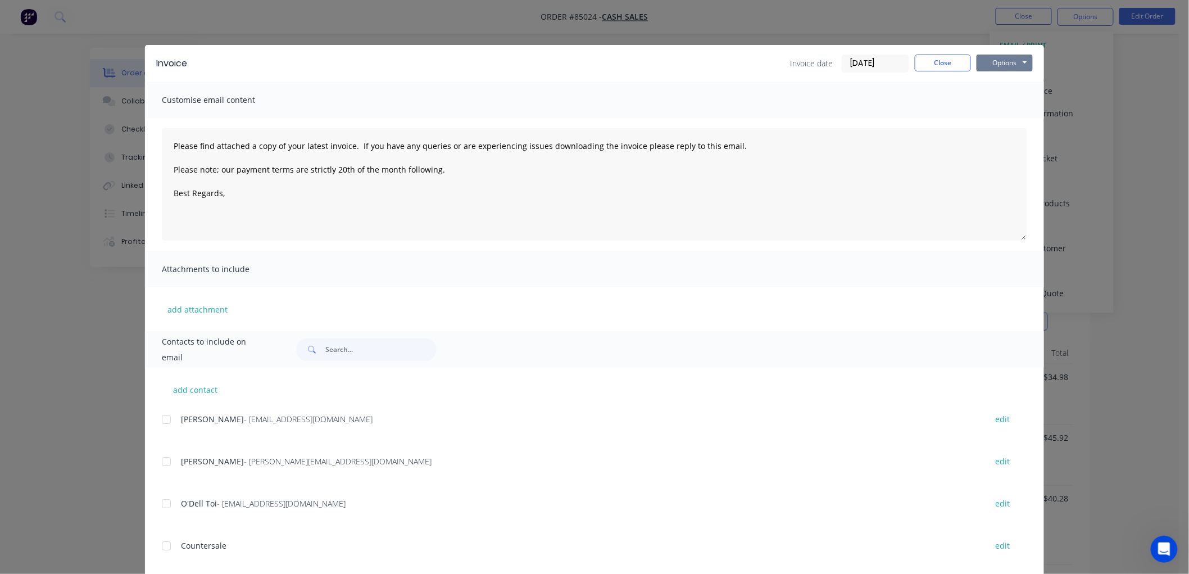
click at [1013, 62] on button "Options" at bounding box center [1005, 63] width 56 height 17
click at [1003, 81] on button "Preview" at bounding box center [1013, 83] width 72 height 19
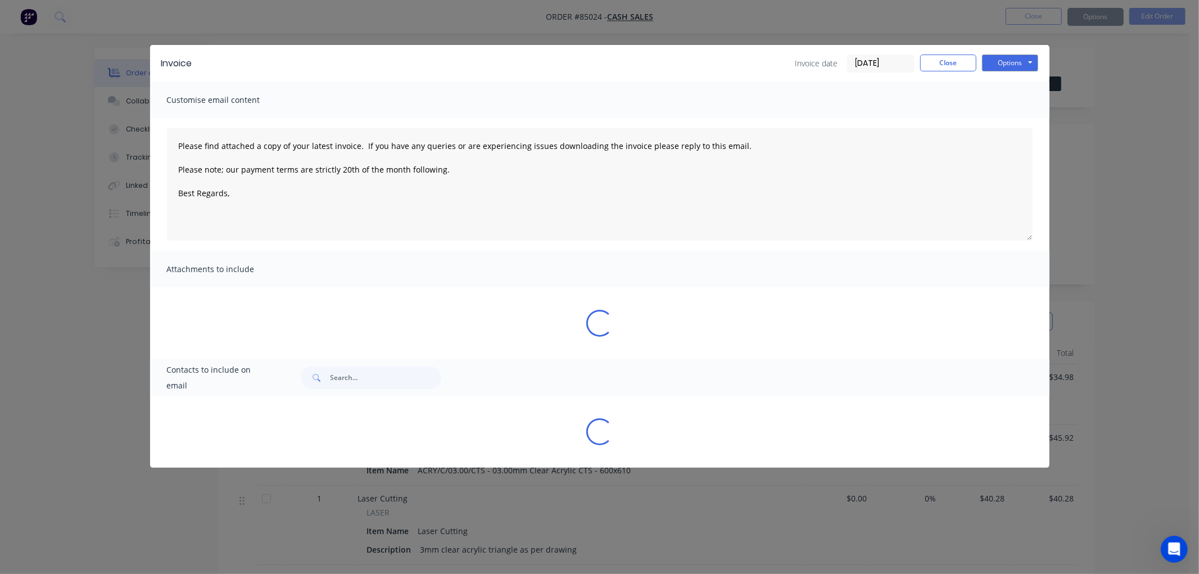
type textarea "Please find attached a copy of your latest invoice. If you have any queries or …"
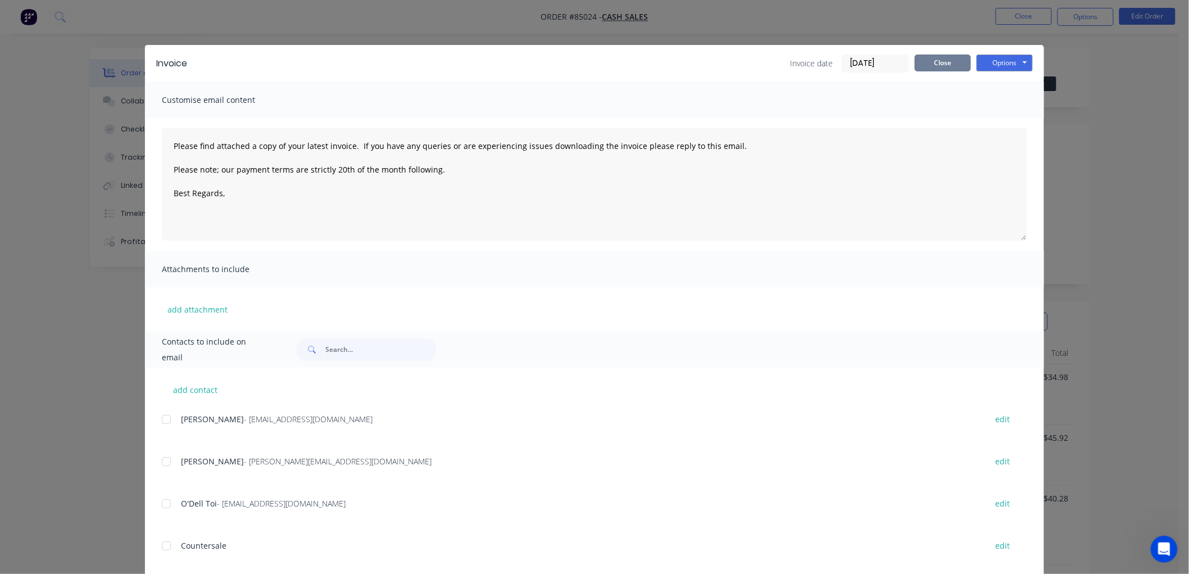
click at [942, 61] on button "Close" at bounding box center [943, 63] width 56 height 17
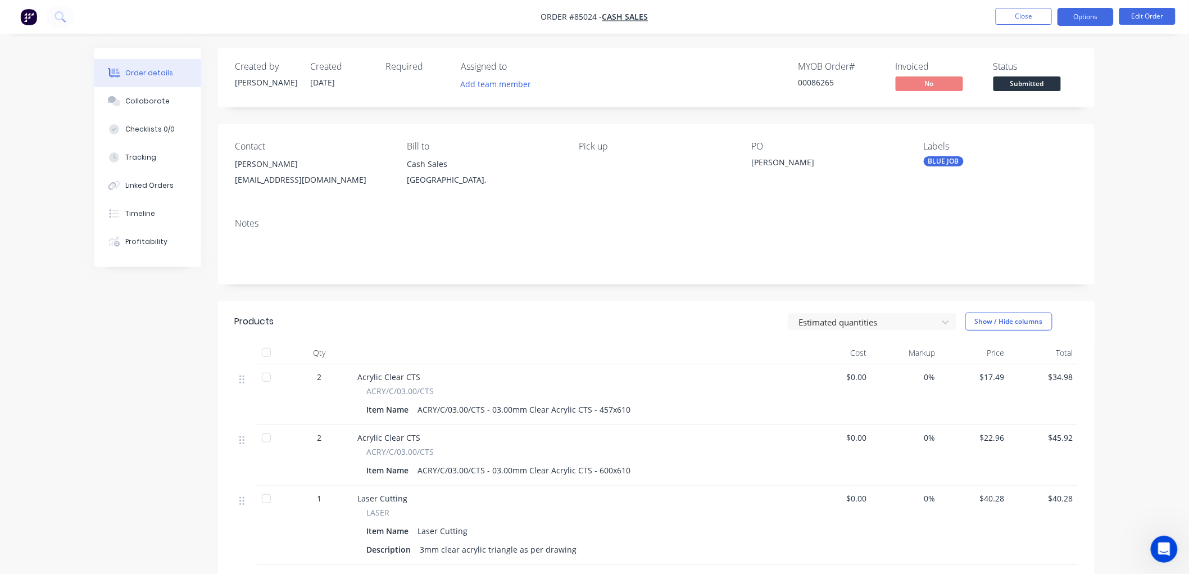
click at [1105, 13] on button "Options" at bounding box center [1086, 17] width 56 height 18
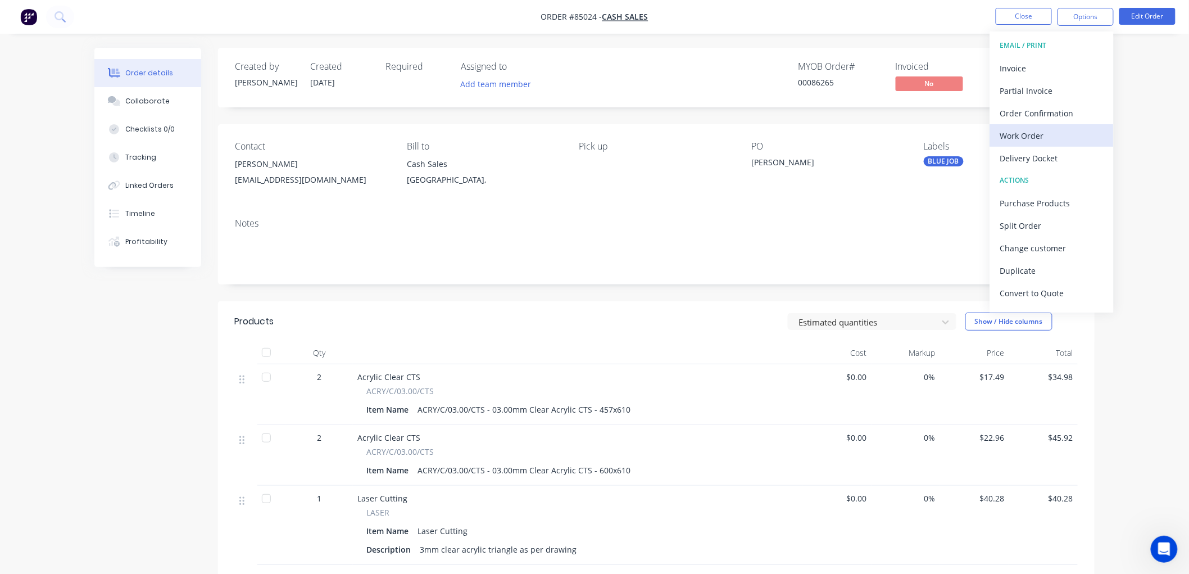
click at [1025, 138] on div "Work Order" at bounding box center [1051, 136] width 103 height 16
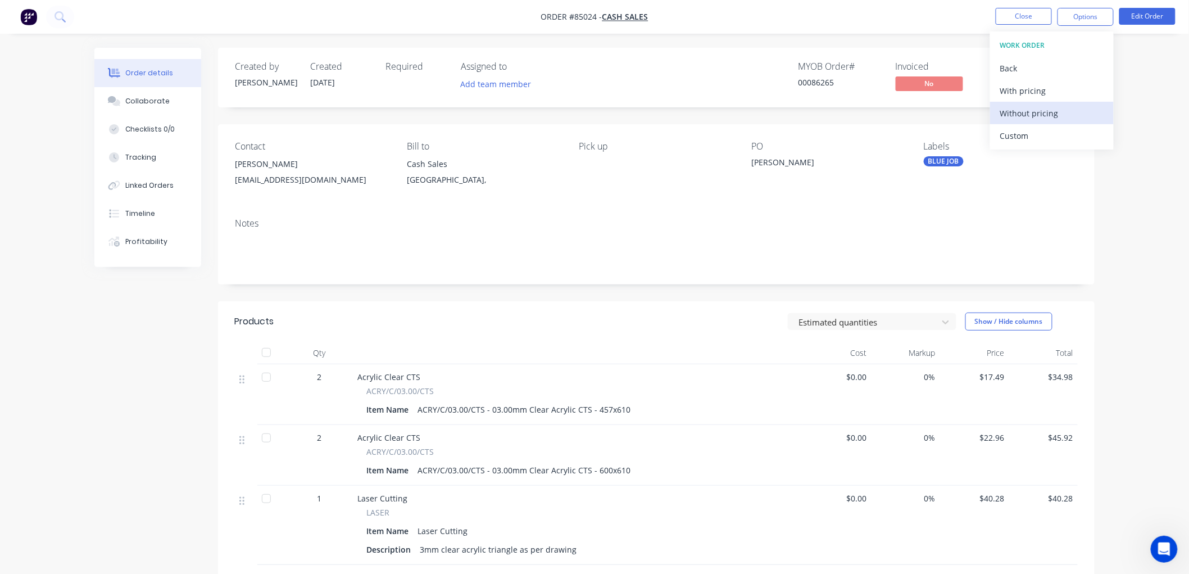
click at [1032, 113] on div "Without pricing" at bounding box center [1051, 113] width 103 height 16
click at [1018, 8] on button "Close" at bounding box center [1024, 16] width 56 height 17
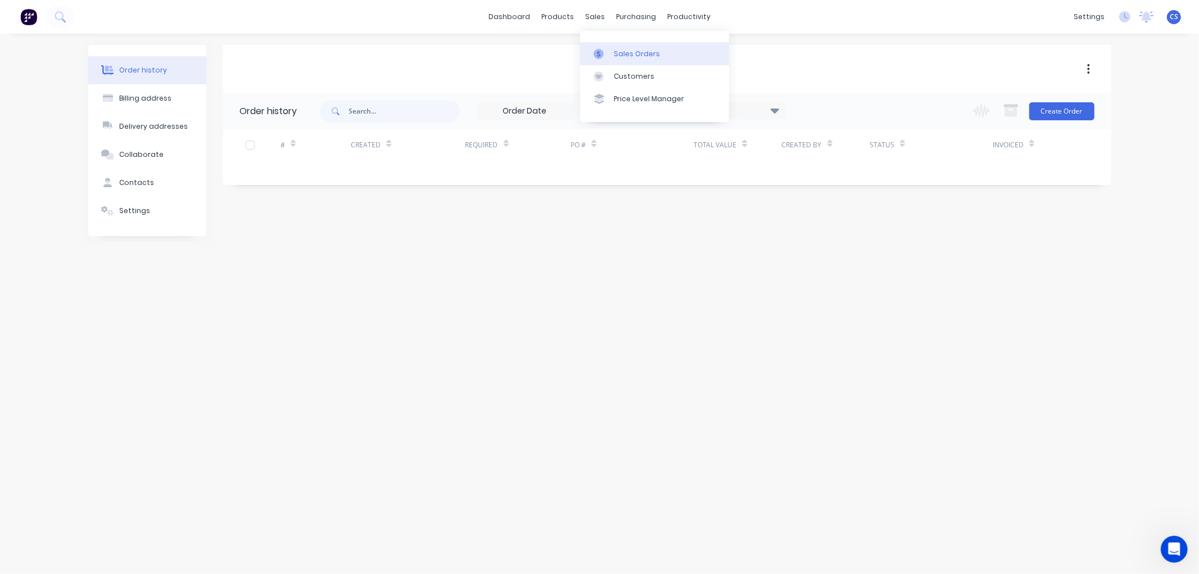
click at [611, 49] on link "Sales Orders" at bounding box center [654, 53] width 149 height 22
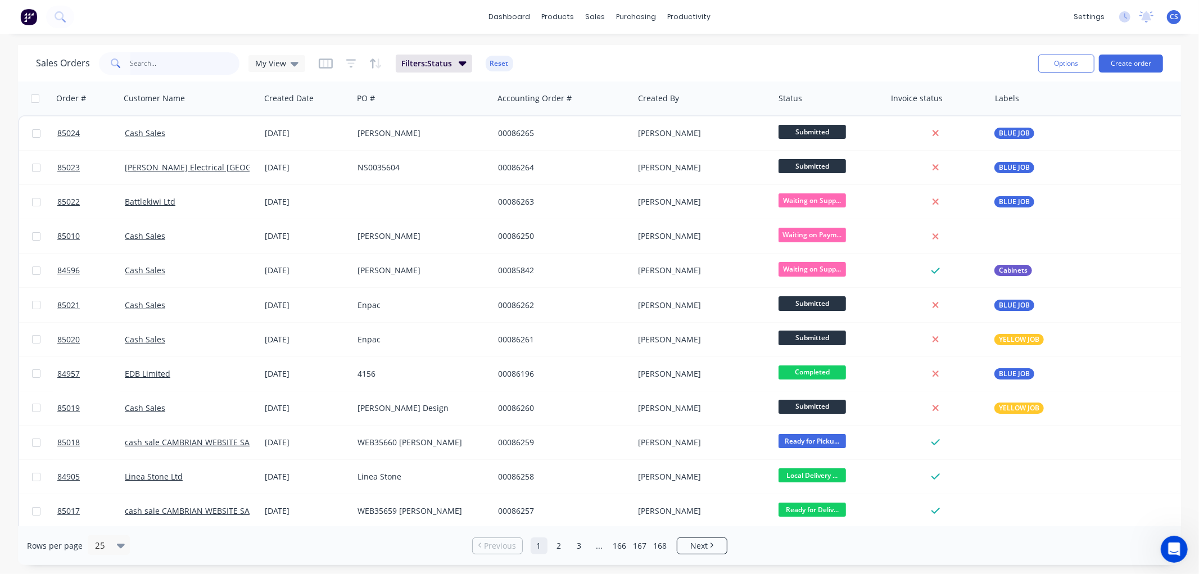
click at [156, 57] on input "text" at bounding box center [185, 63] width 110 height 22
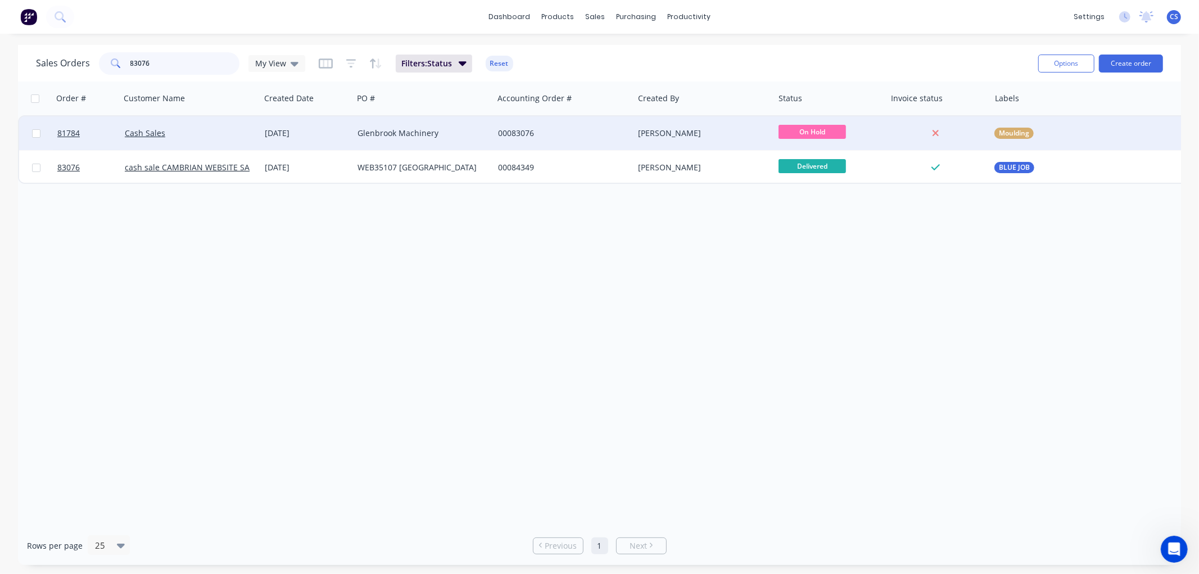
type input "83076"
click at [425, 132] on div "Glenbrook Machinery" at bounding box center [419, 133] width 125 height 11
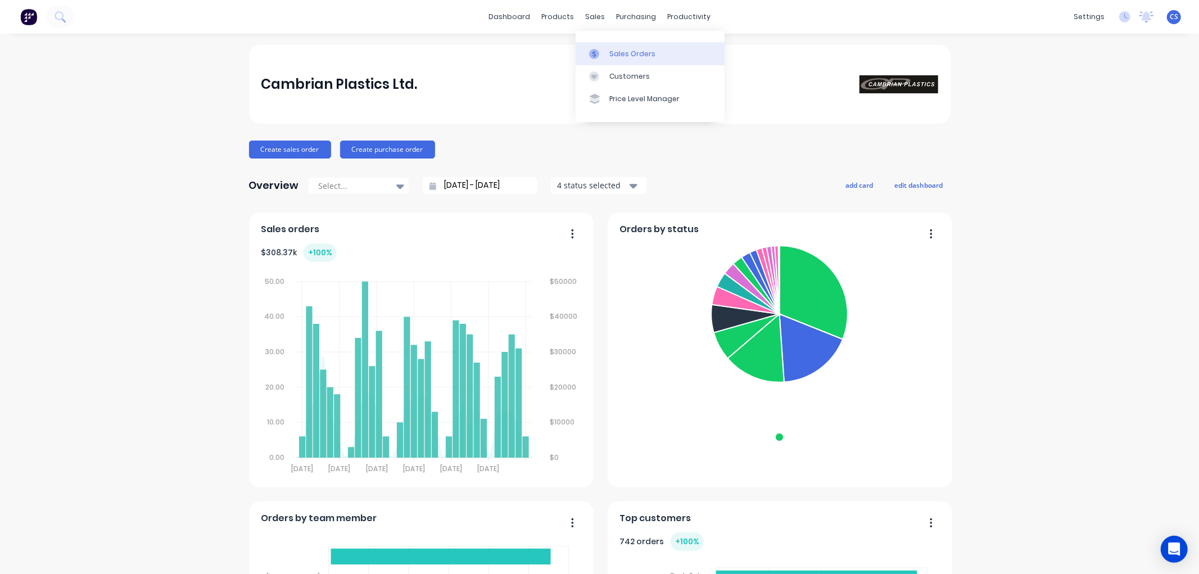
click at [605, 47] on link "Sales Orders" at bounding box center [650, 53] width 149 height 22
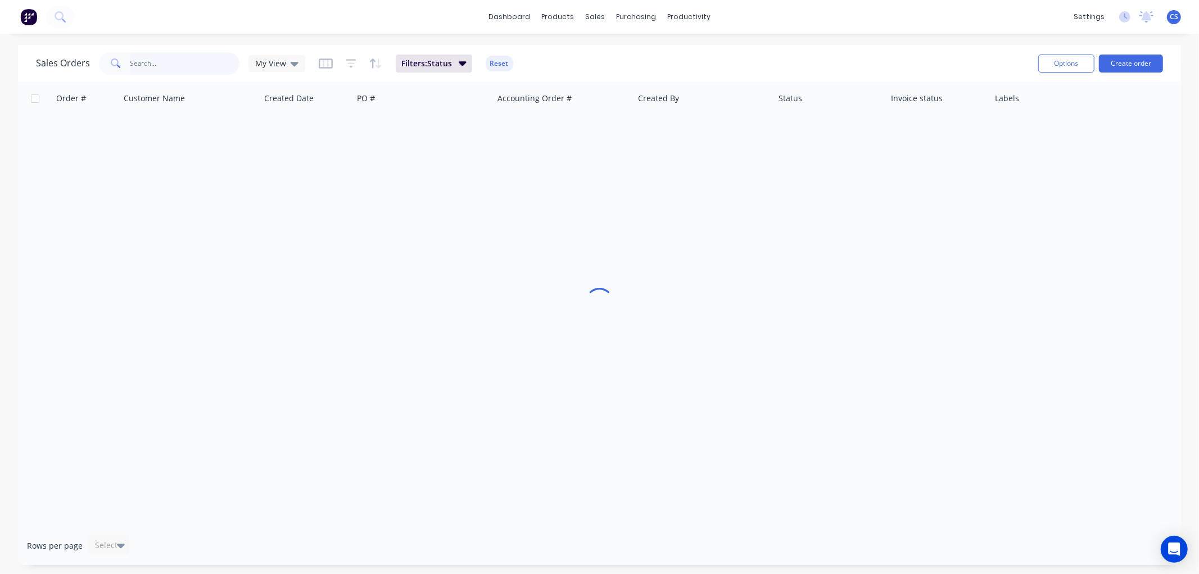
click at [164, 59] on input "text" at bounding box center [185, 63] width 110 height 22
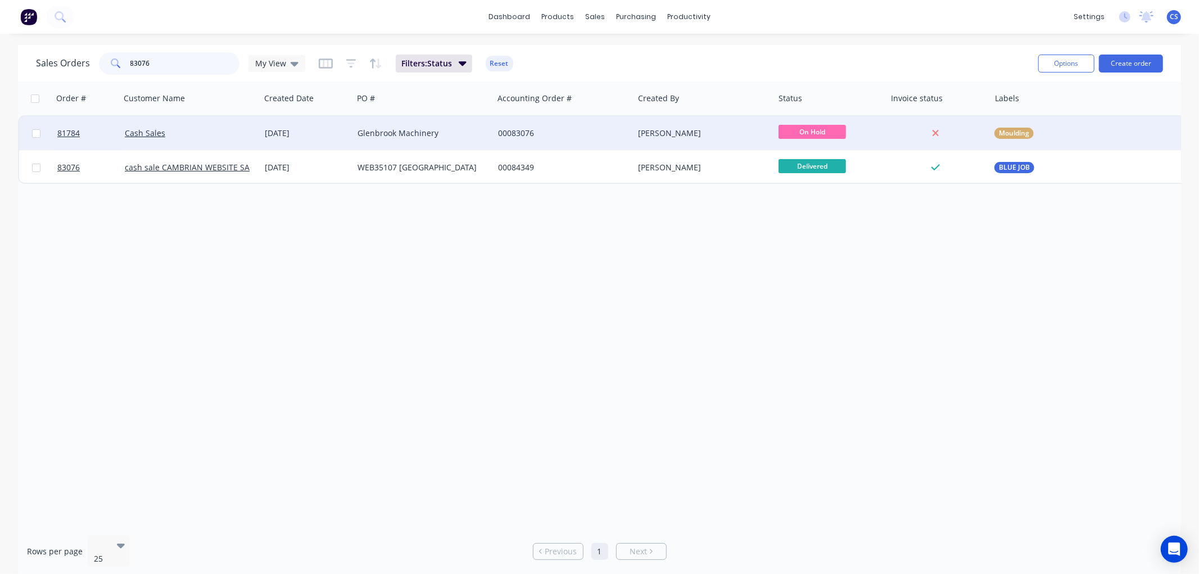
type input "83076"
click at [490, 137] on div "Glenbrook Machinery" at bounding box center [423, 133] width 141 height 34
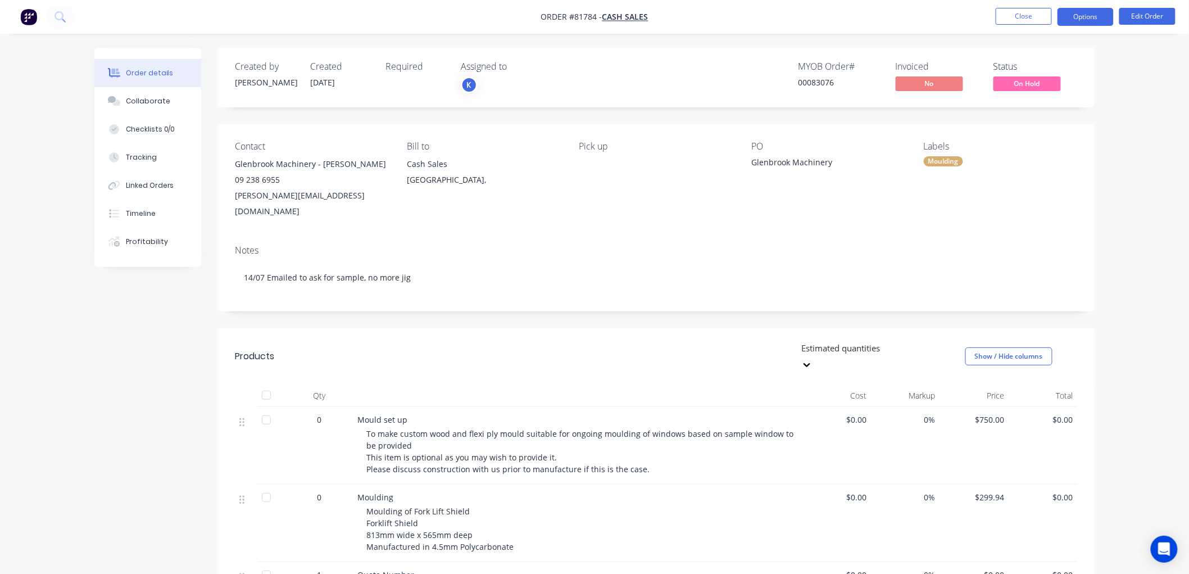
click at [1087, 15] on button "Options" at bounding box center [1086, 17] width 56 height 18
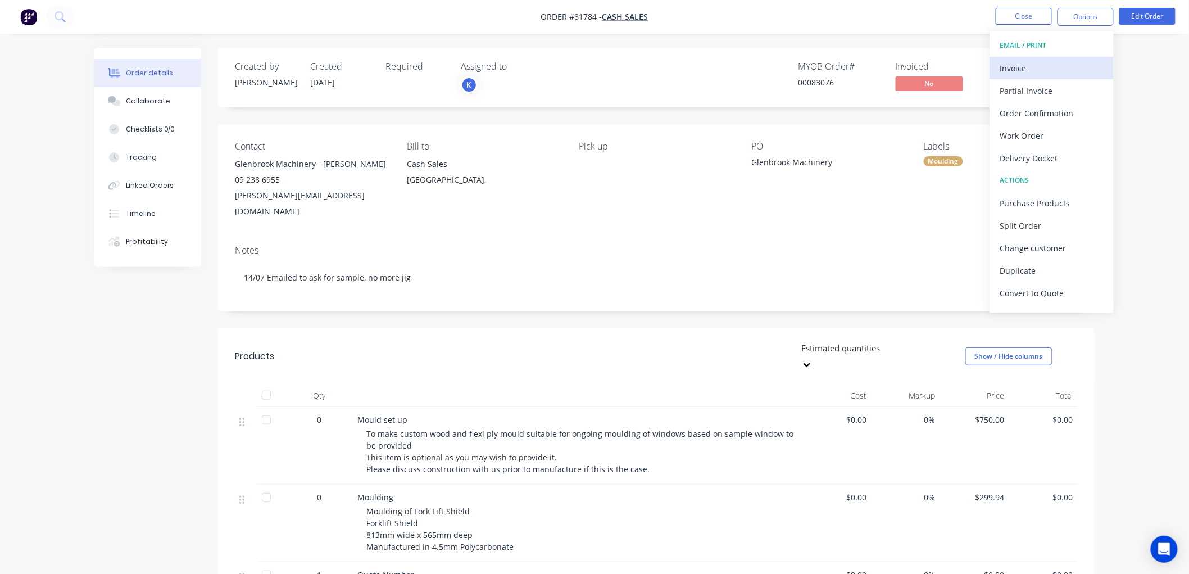
click at [1045, 62] on div "Invoice" at bounding box center [1051, 68] width 103 height 16
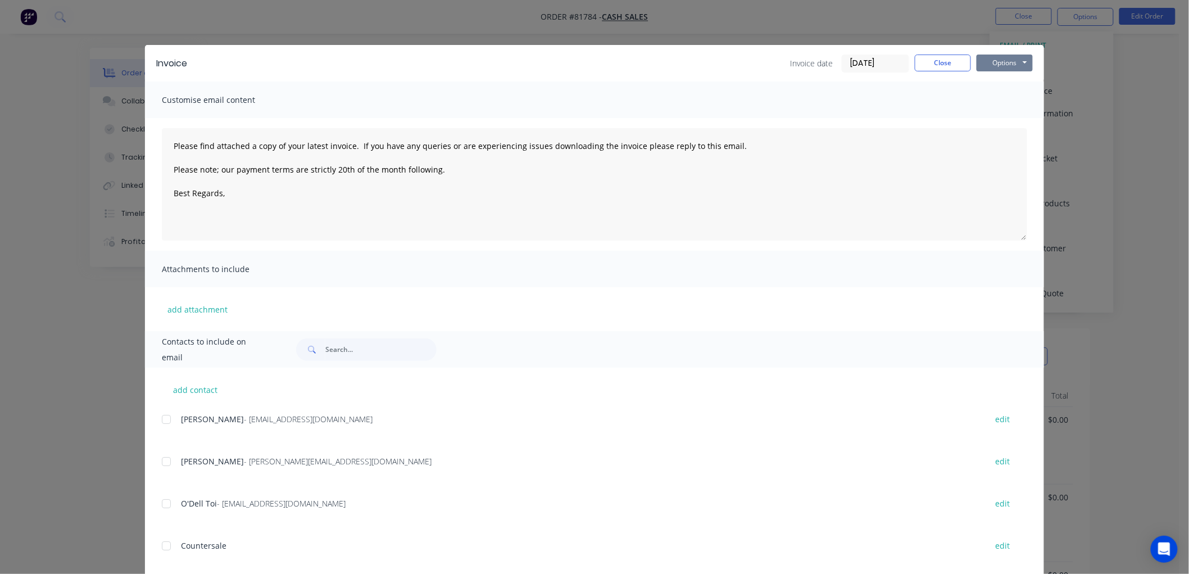
click at [1019, 59] on button "Options" at bounding box center [1005, 63] width 56 height 17
click at [1001, 102] on button "Print" at bounding box center [1013, 101] width 72 height 19
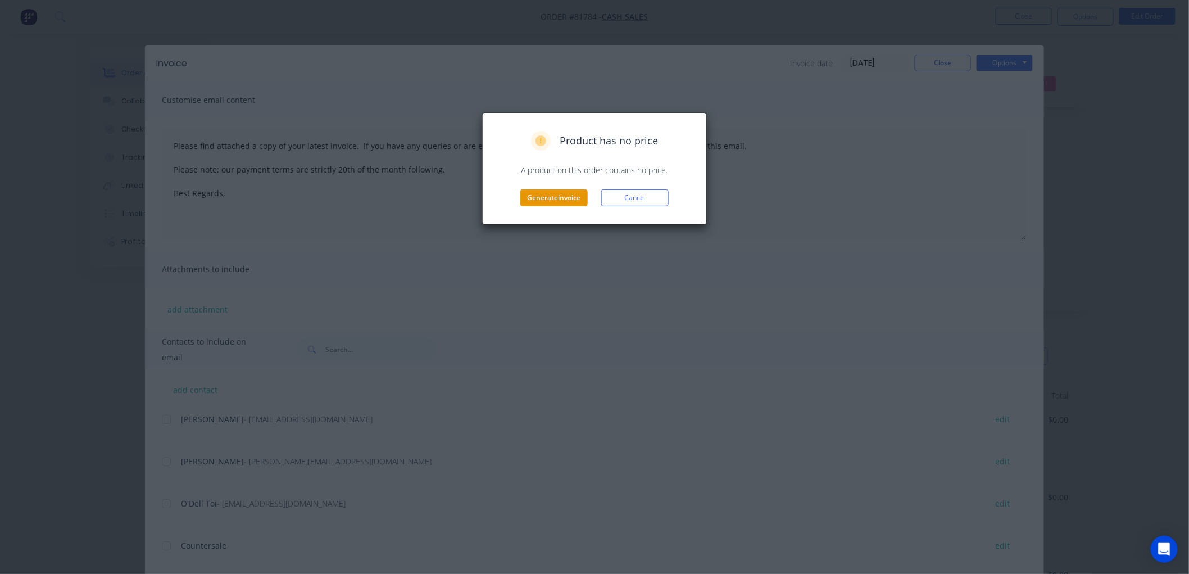
click at [546, 192] on button "Generate invoice" at bounding box center [553, 197] width 67 height 17
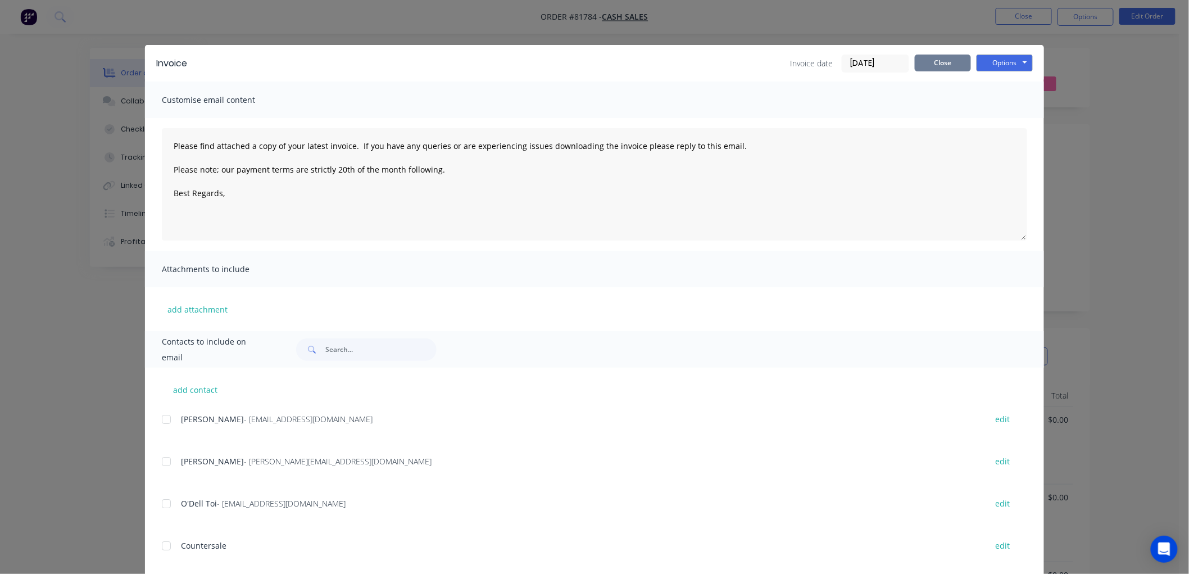
click at [916, 64] on button "Close" at bounding box center [943, 63] width 56 height 17
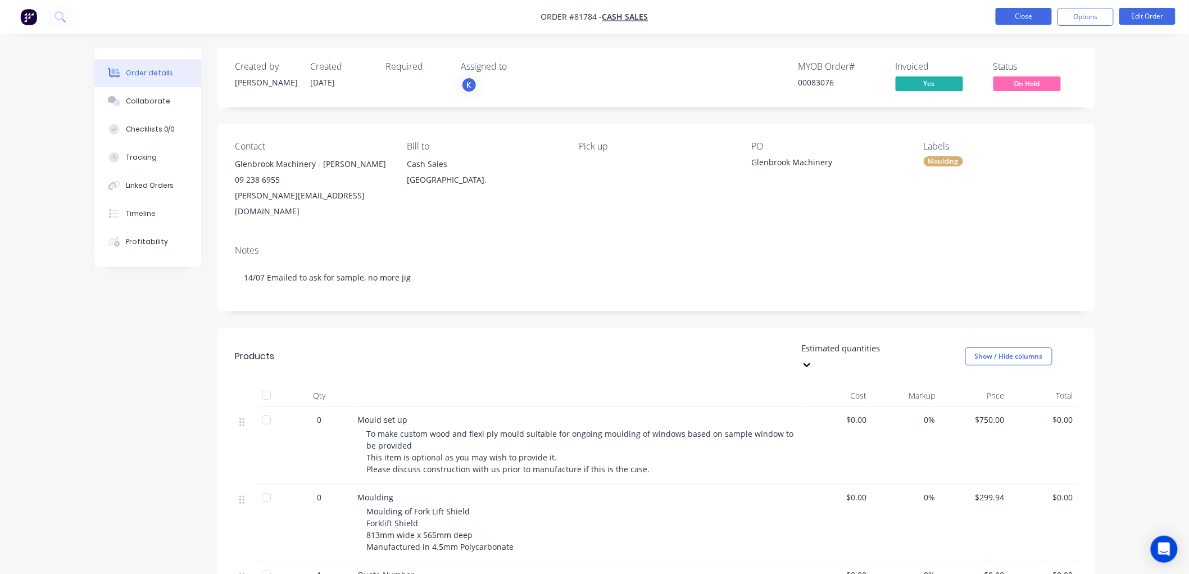
click at [1028, 18] on button "Close" at bounding box center [1024, 16] width 56 height 17
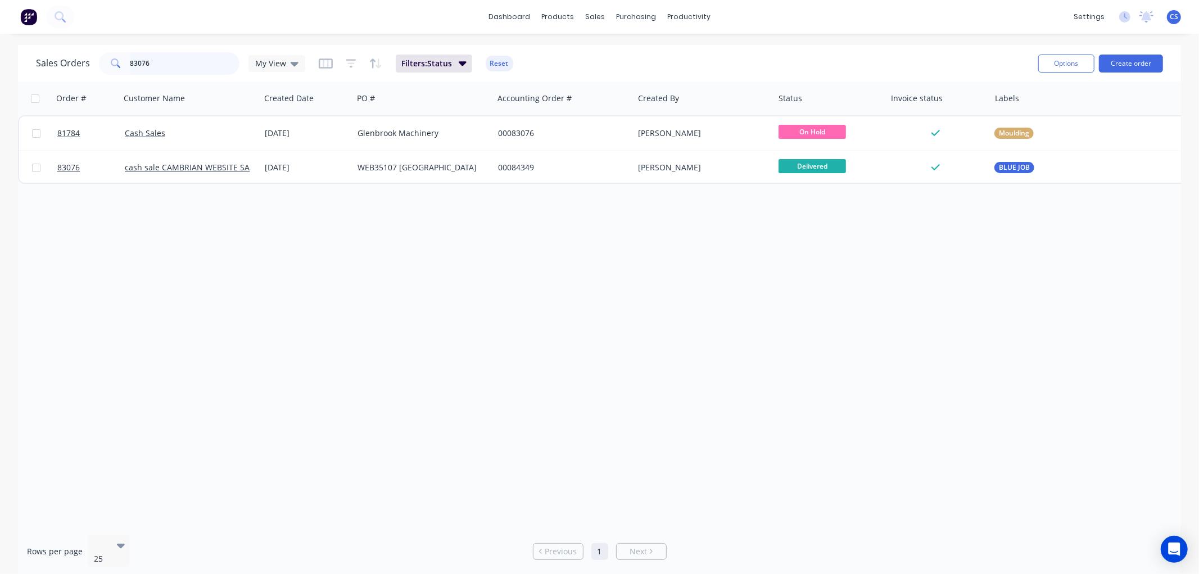
click at [160, 64] on input "83076" at bounding box center [185, 63] width 110 height 22
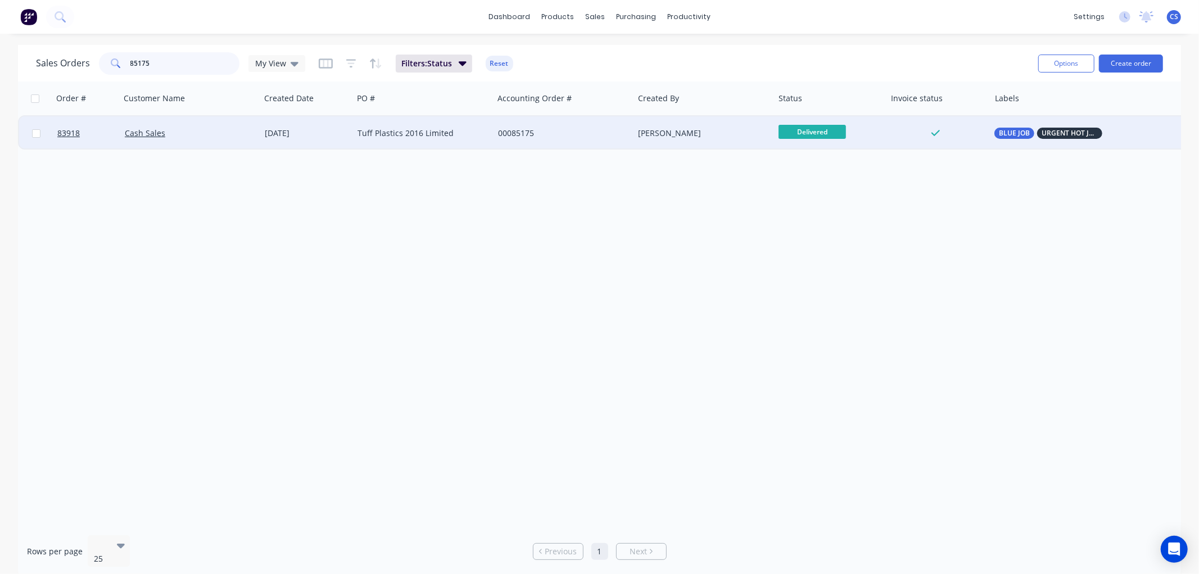
type input "85175"
click at [475, 141] on div "Tuff Plastics 2016 Limited" at bounding box center [423, 133] width 141 height 34
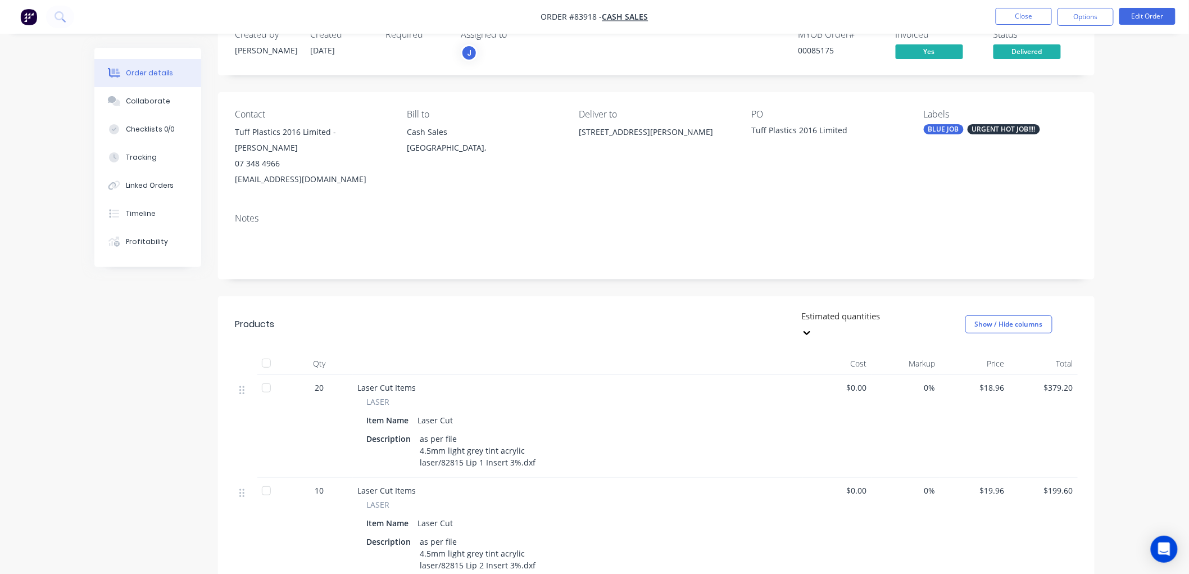
scroll to position [62, 0]
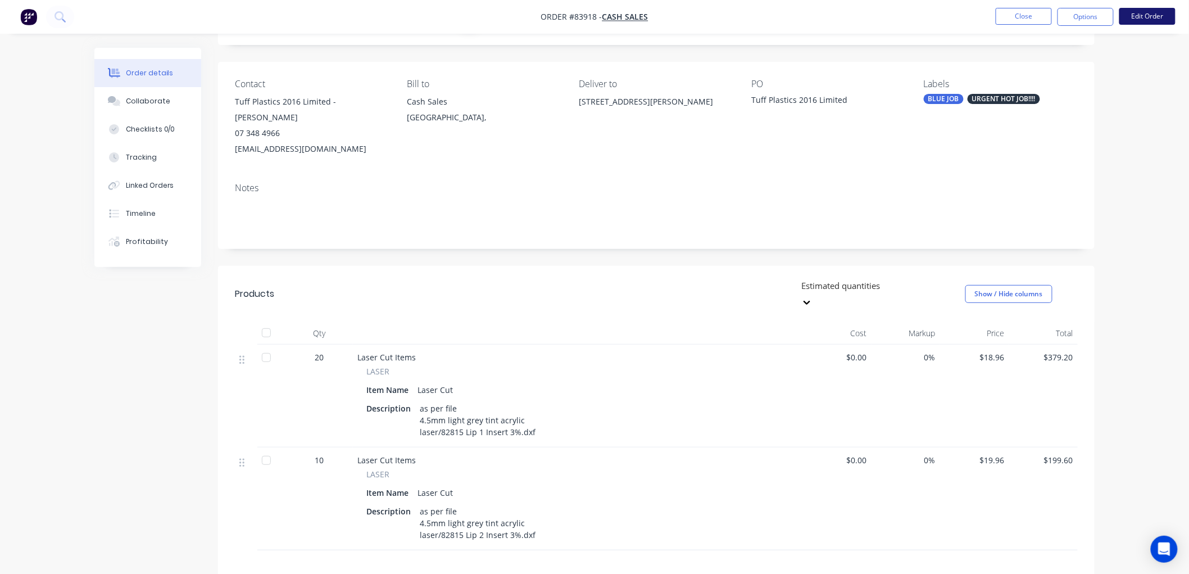
click at [1152, 20] on button "Edit Order" at bounding box center [1148, 16] width 56 height 17
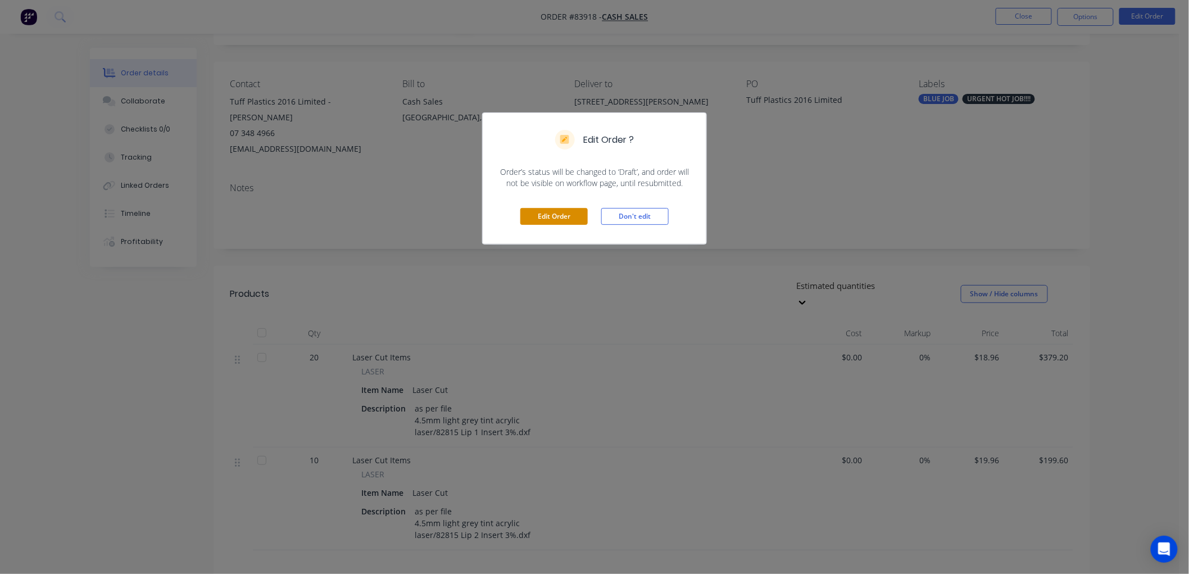
click at [552, 218] on button "Edit Order" at bounding box center [553, 216] width 67 height 17
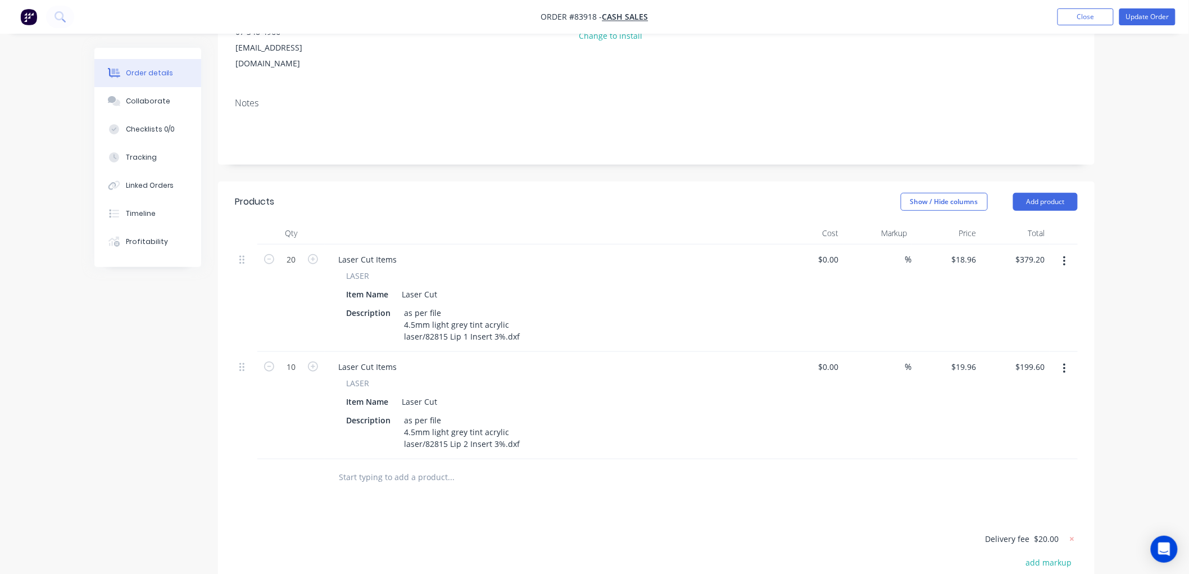
scroll to position [187, 0]
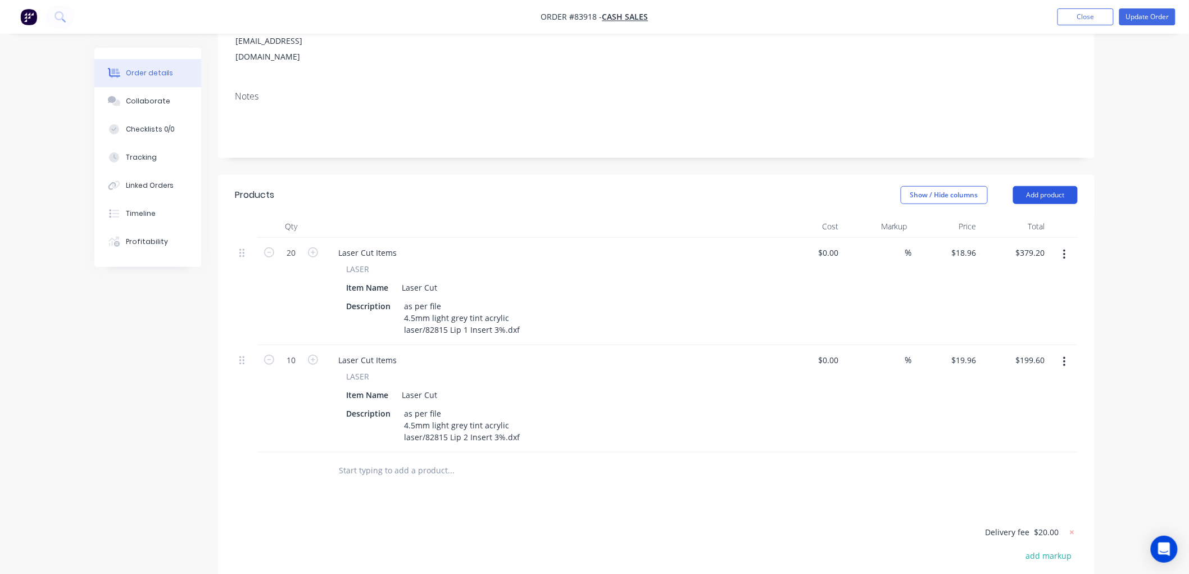
click at [1046, 186] on button "Add product" at bounding box center [1045, 195] width 65 height 18
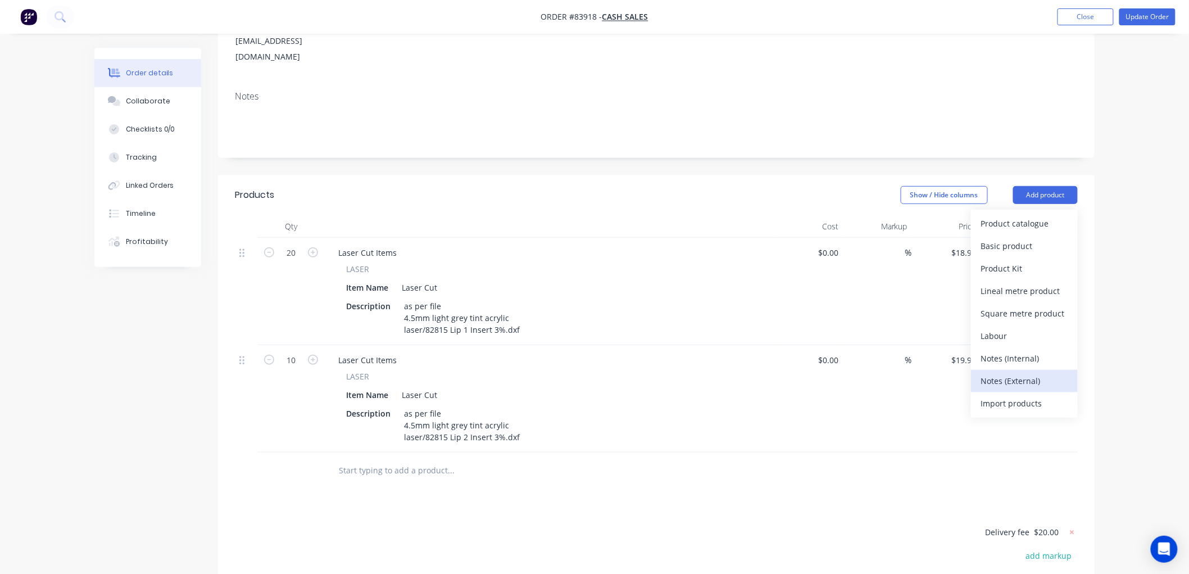
click at [1013, 373] on div "Notes (External)" at bounding box center [1024, 381] width 87 height 16
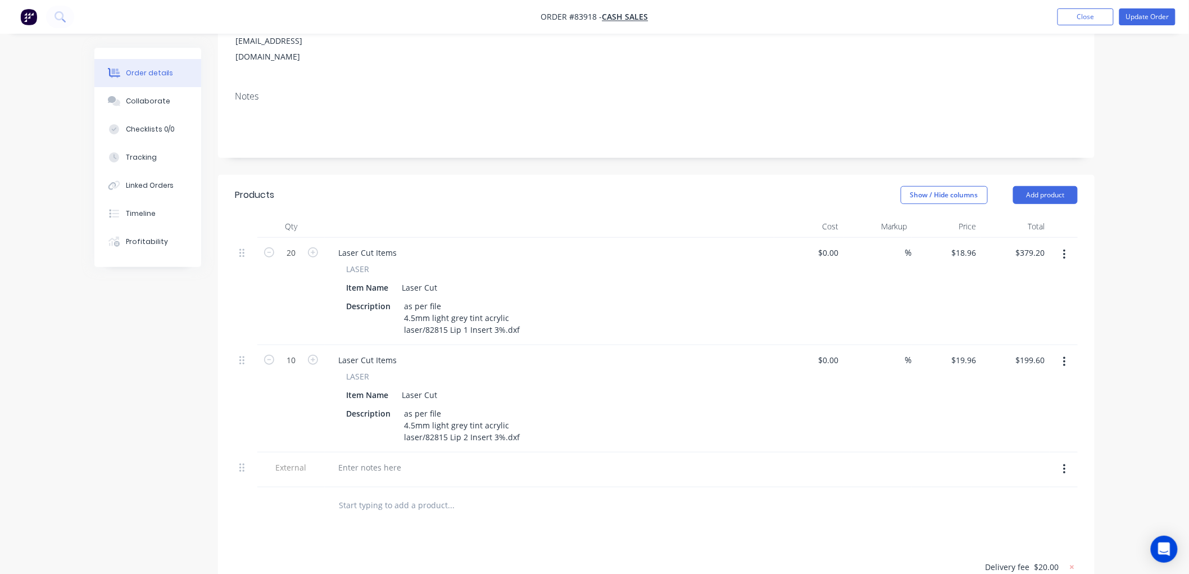
click at [447, 459] on div at bounding box center [549, 467] width 441 height 16
click at [356, 459] on div at bounding box center [369, 467] width 81 height 16
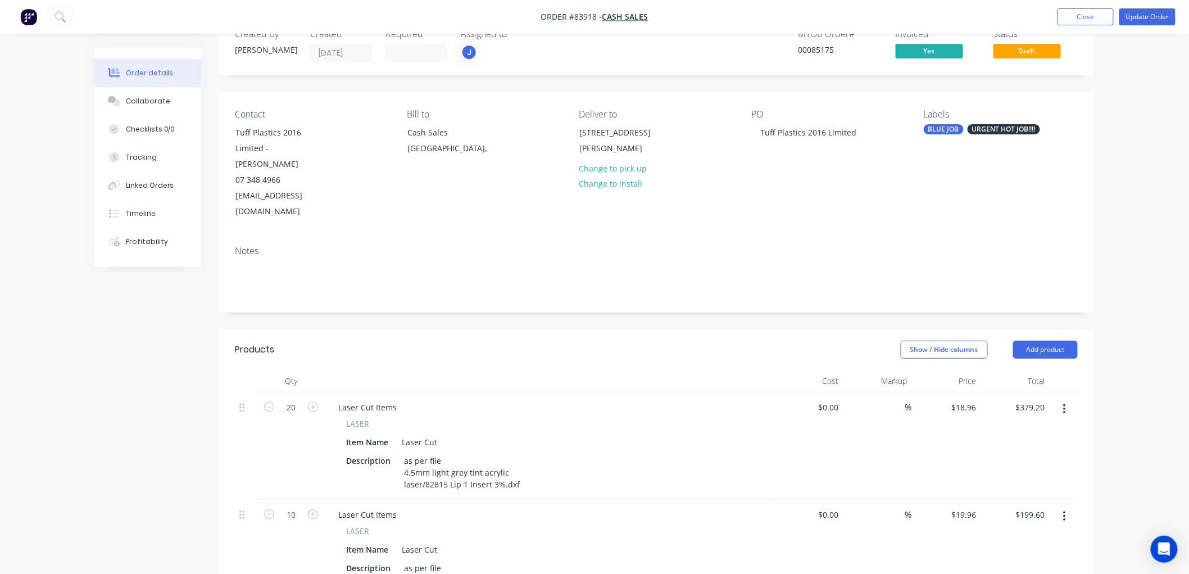
scroll to position [0, 0]
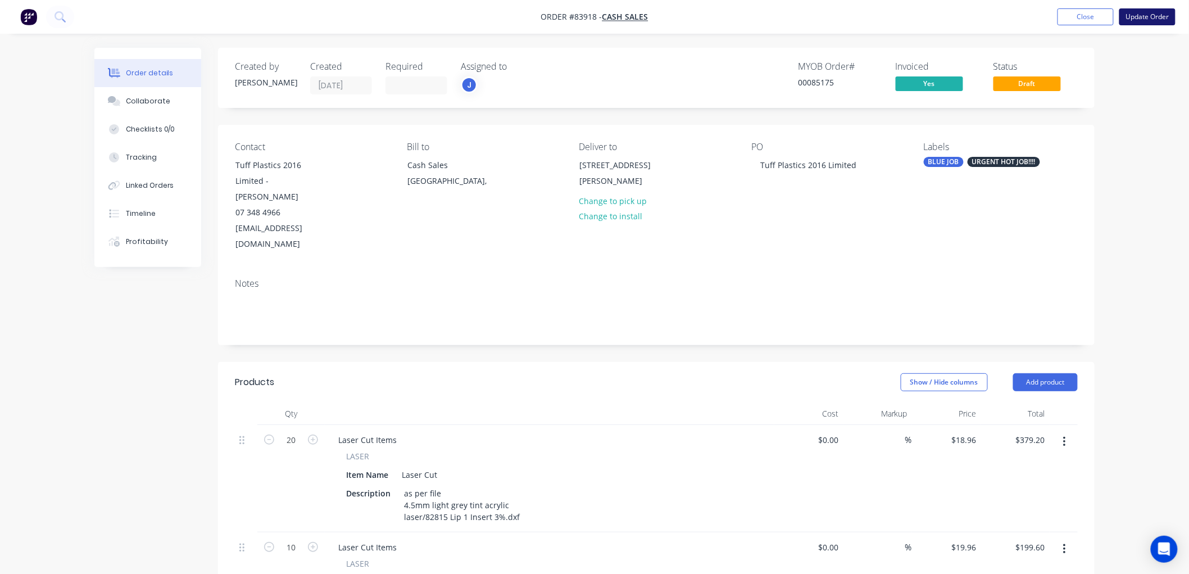
click at [1154, 14] on button "Update Order" at bounding box center [1148, 16] width 56 height 17
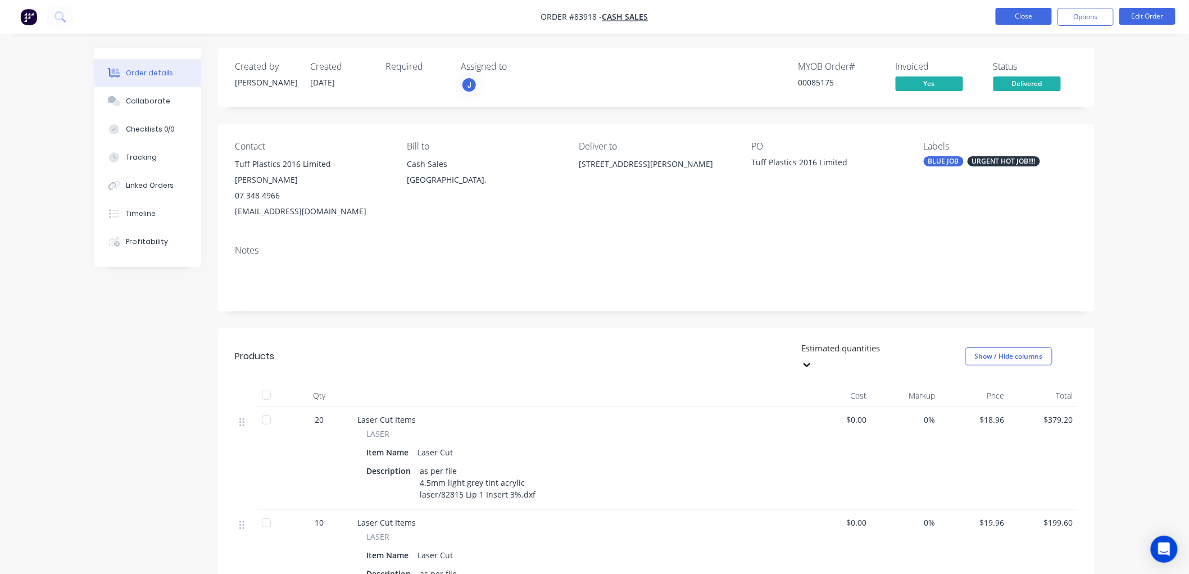
click at [1038, 20] on button "Close" at bounding box center [1024, 16] width 56 height 17
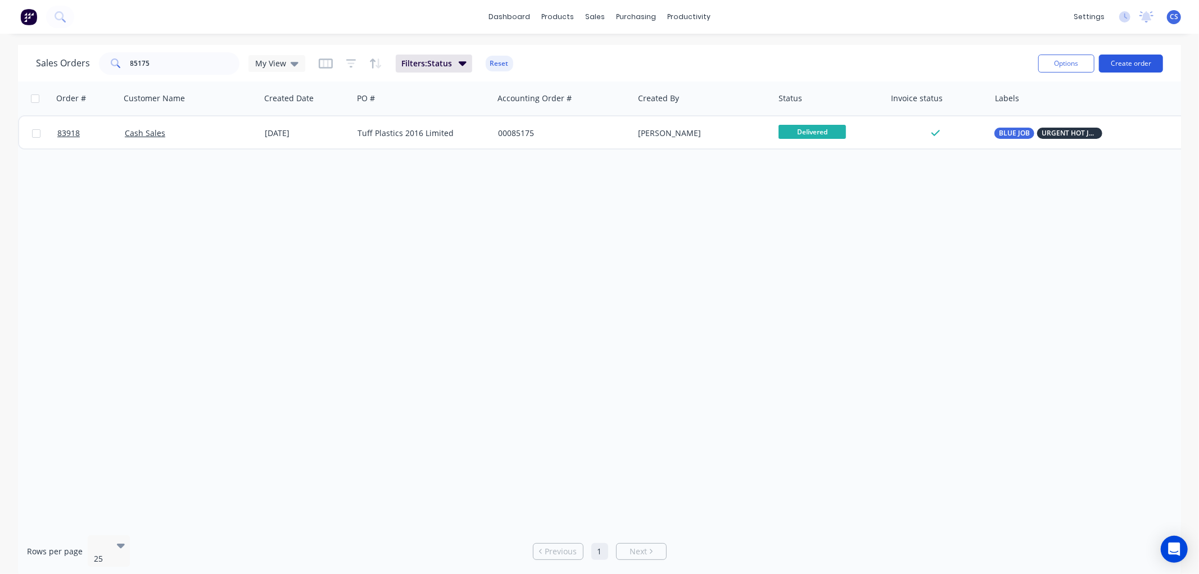
click at [1126, 67] on button "Create order" at bounding box center [1131, 64] width 64 height 18
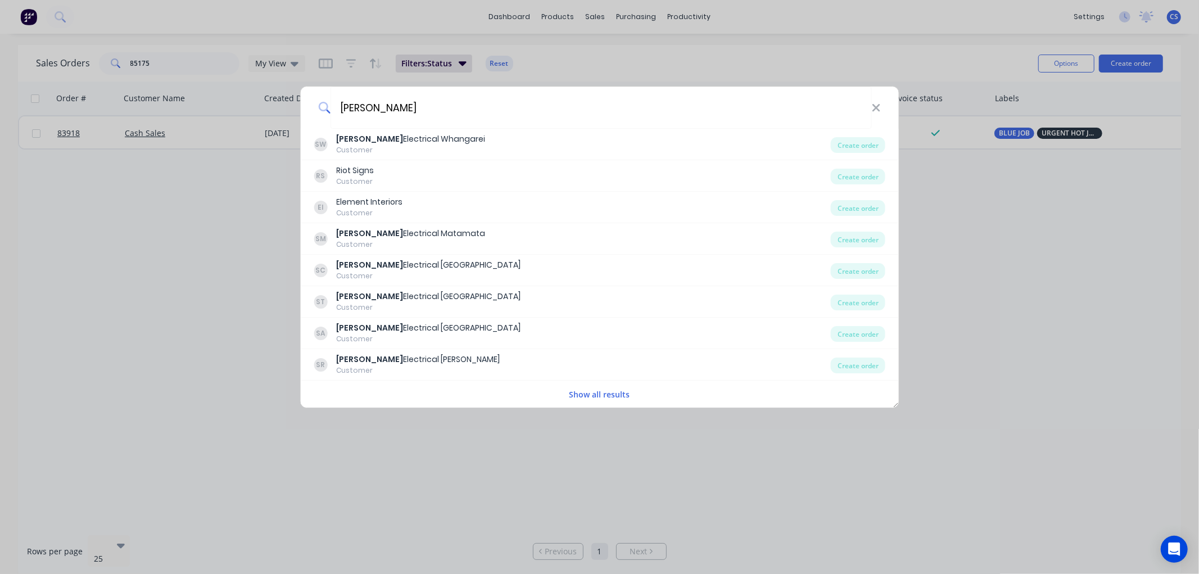
type input "scott"
click at [593, 394] on button "Show all results" at bounding box center [599, 394] width 67 height 13
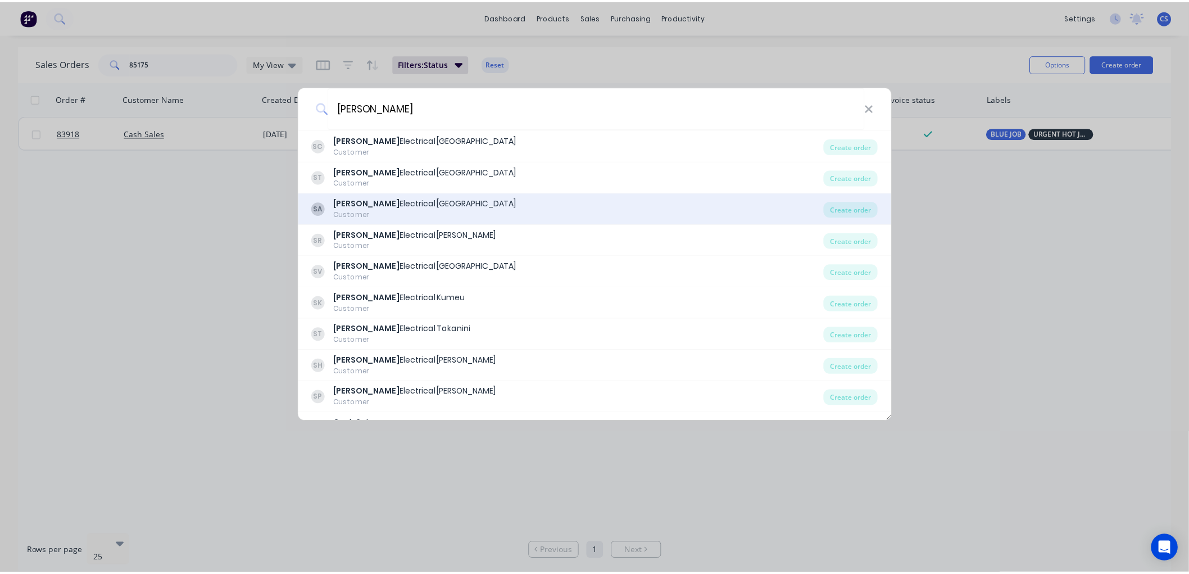
scroll to position [187, 0]
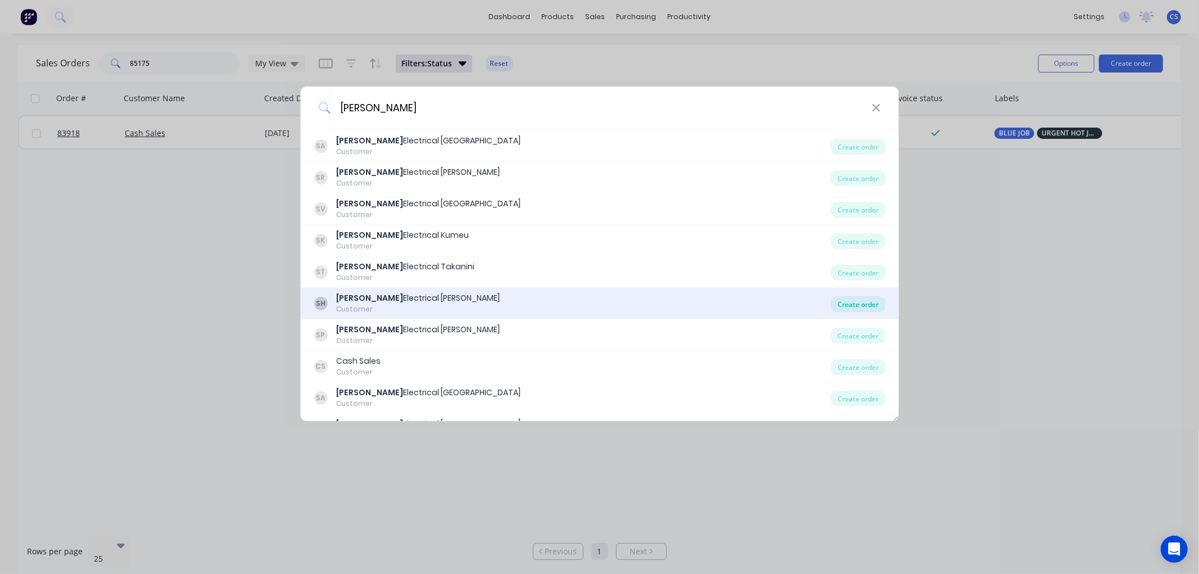
click at [856, 306] on div "Create order" at bounding box center [858, 304] width 55 height 16
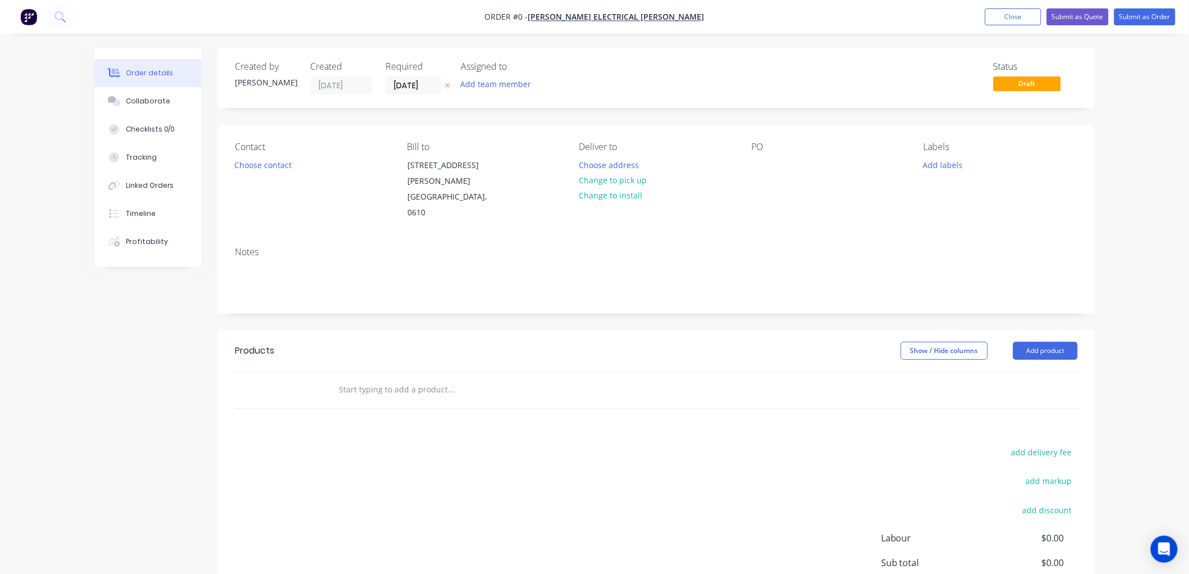
click at [446, 82] on icon "button" at bounding box center [447, 85] width 5 height 7
click at [764, 161] on div at bounding box center [760, 165] width 18 height 16
paste div
click at [613, 165] on button "Choose address" at bounding box center [609, 164] width 72 height 15
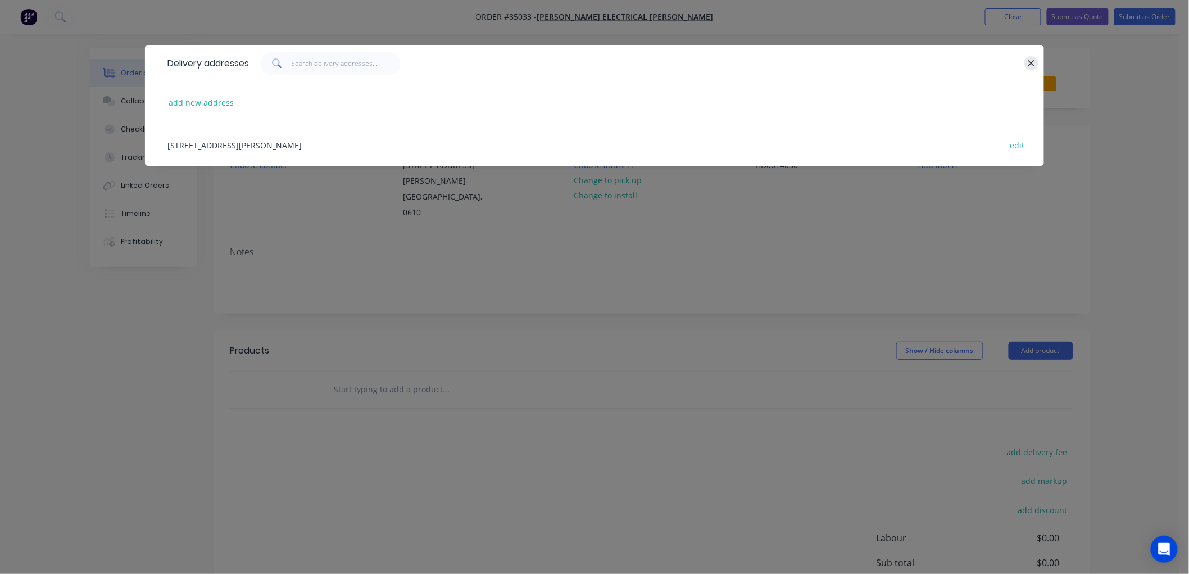
click at [1026, 65] on button "button" at bounding box center [1032, 63] width 14 height 14
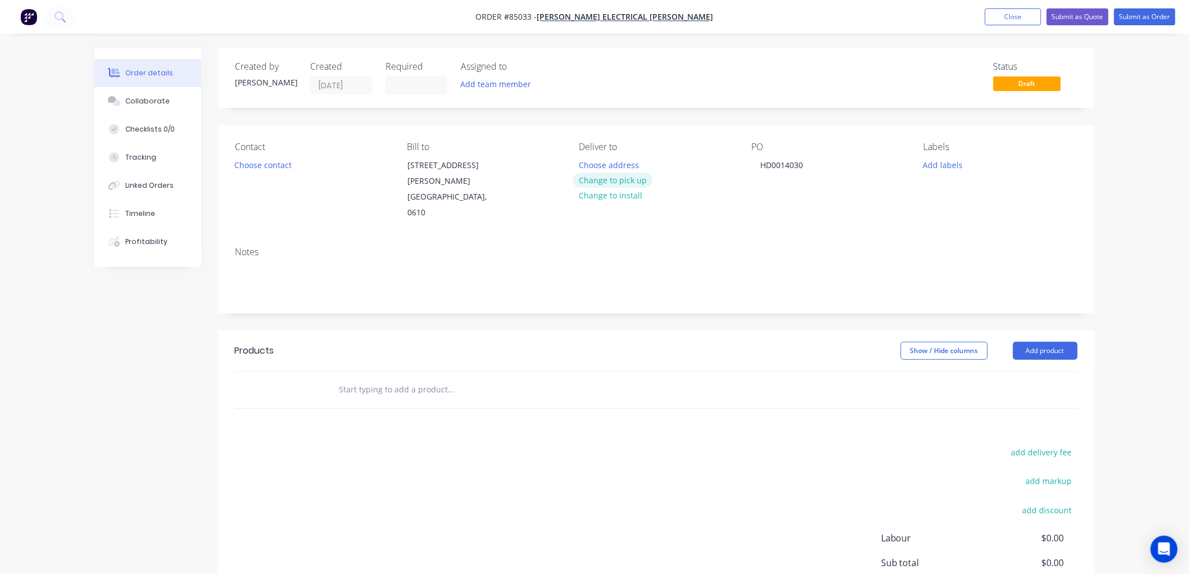
click at [631, 180] on button "Change to pick up" at bounding box center [613, 180] width 80 height 15
click at [413, 378] on input "text" at bounding box center [450, 389] width 225 height 22
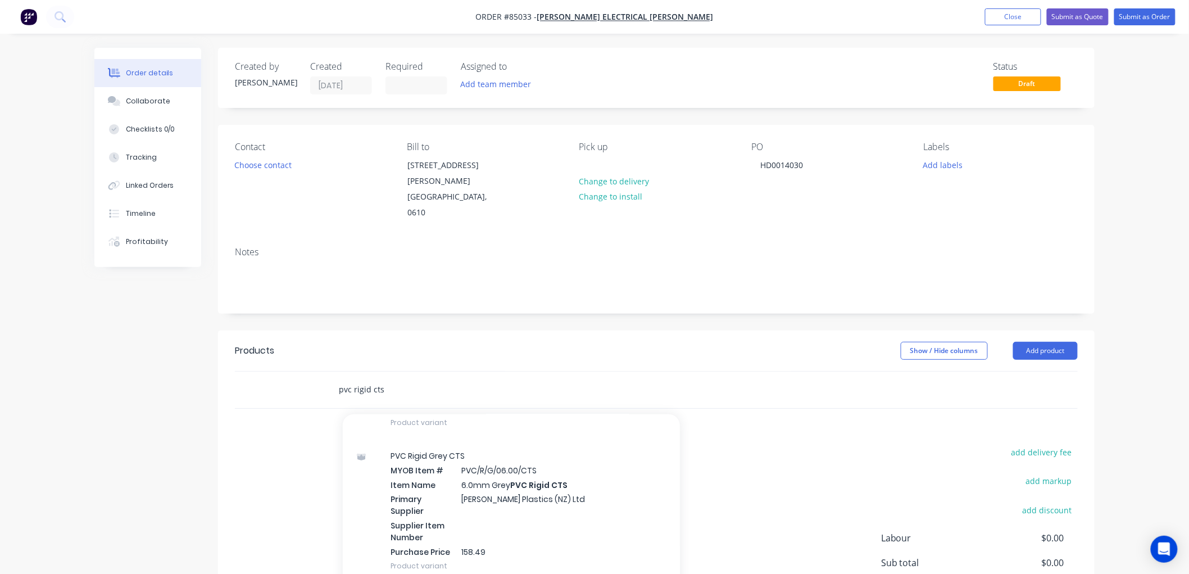
scroll to position [499, 0]
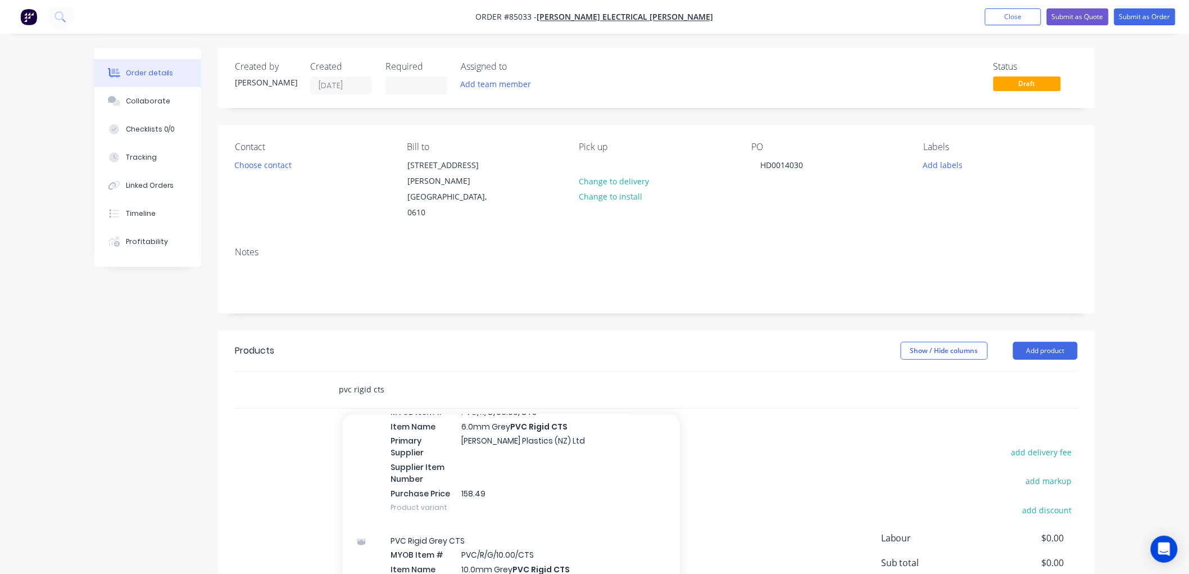
drag, startPoint x: 417, startPoint y: 368, endPoint x: 339, endPoint y: 368, distance: 78.1
click at [339, 378] on input "pvc rigid cts" at bounding box center [450, 389] width 225 height 22
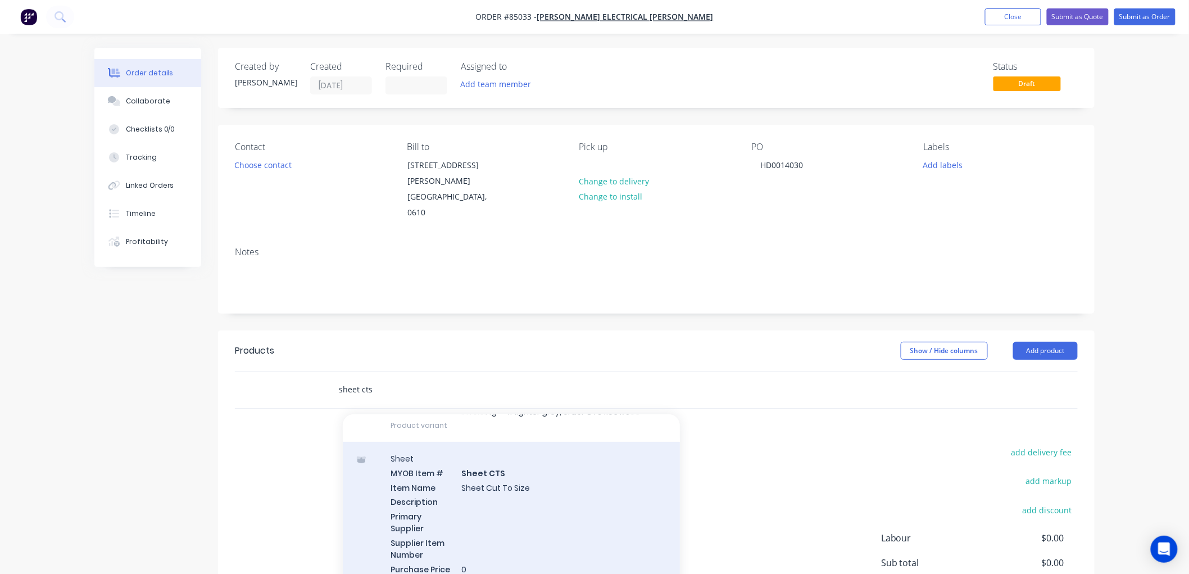
scroll to position [125, 0]
type input "sheet cts"
click at [500, 482] on div "Sheet MYOB Item # Sheet CTS Item Name Sheet Cut To Size Description Primary Sup…" at bounding box center [511, 516] width 337 height 158
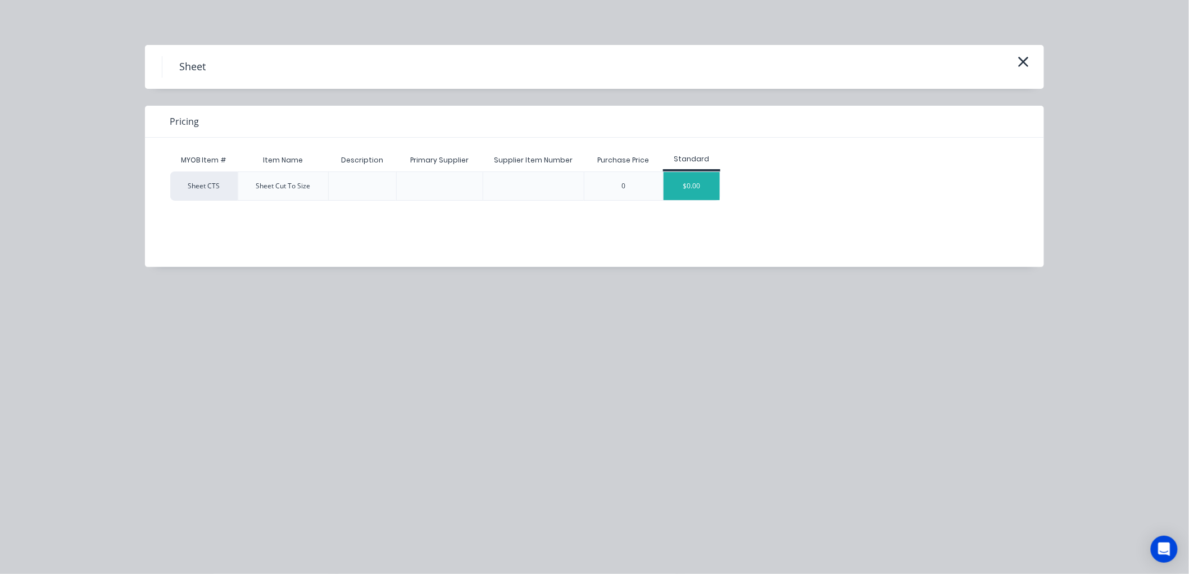
click at [695, 192] on div "$0.00" at bounding box center [692, 186] width 56 height 28
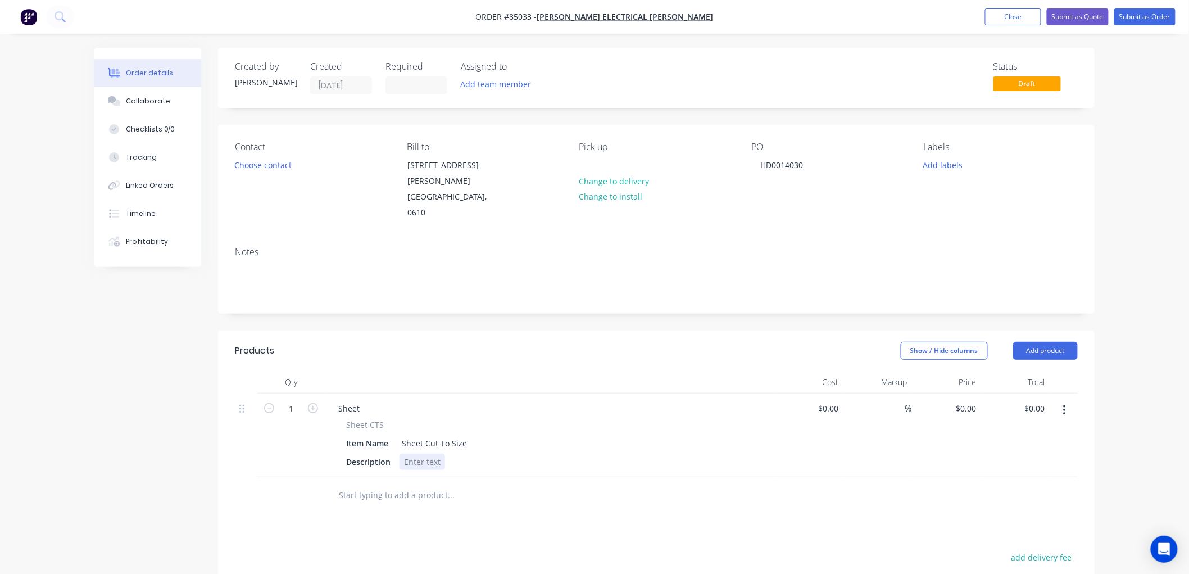
click at [428, 454] on div at bounding box center [423, 462] width 46 height 16
click at [289, 400] on input "1" at bounding box center [291, 408] width 29 height 17
type input "2"
click at [973, 400] on input "0" at bounding box center [968, 408] width 26 height 16
type input "$19.01"
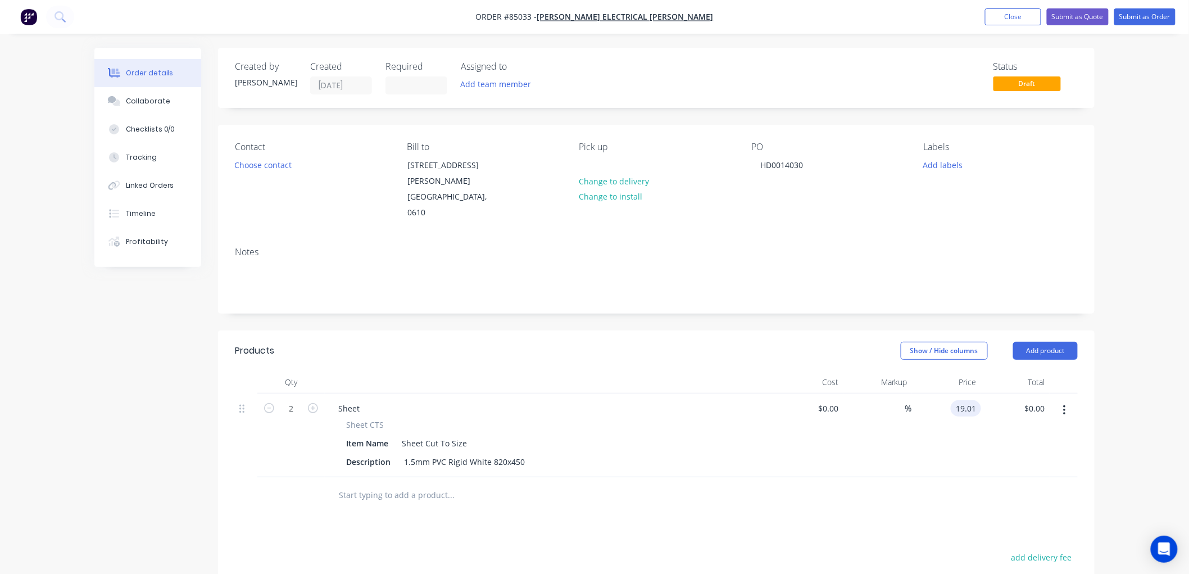
type input "$38.02"
click at [1127, 378] on div "Order details Collaborate Checklists 0/0 Tracking Linked Orders Timeline Profit…" at bounding box center [594, 400] width 1189 height 800
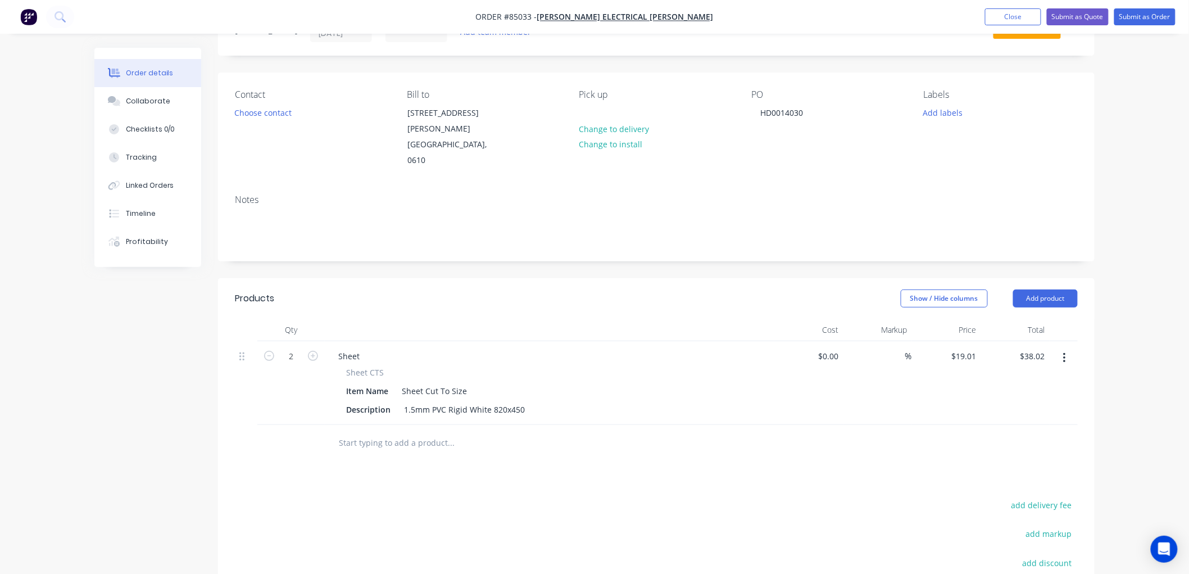
scroll to position [0, 0]
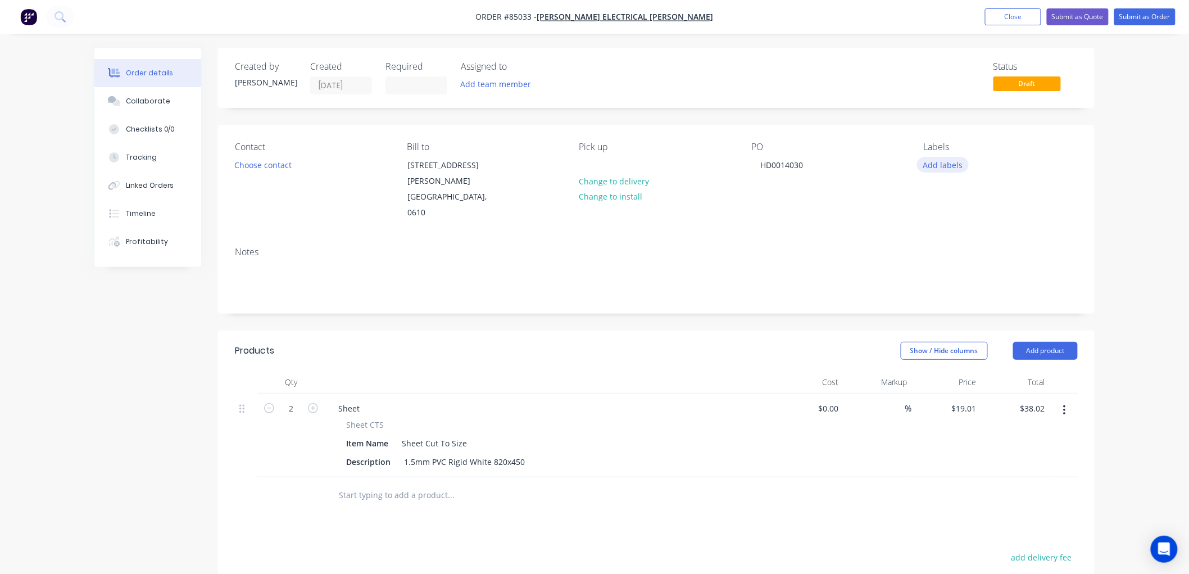
click at [945, 162] on button "Add labels" at bounding box center [943, 164] width 52 height 15
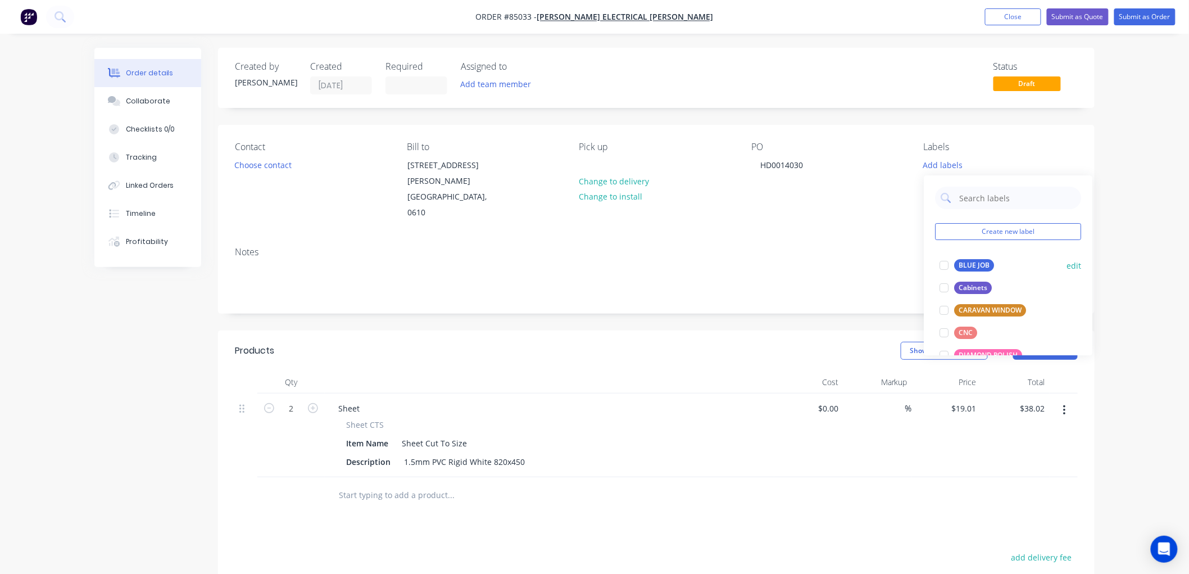
click at [962, 259] on div "BLUE JOB" at bounding box center [974, 265] width 40 height 12
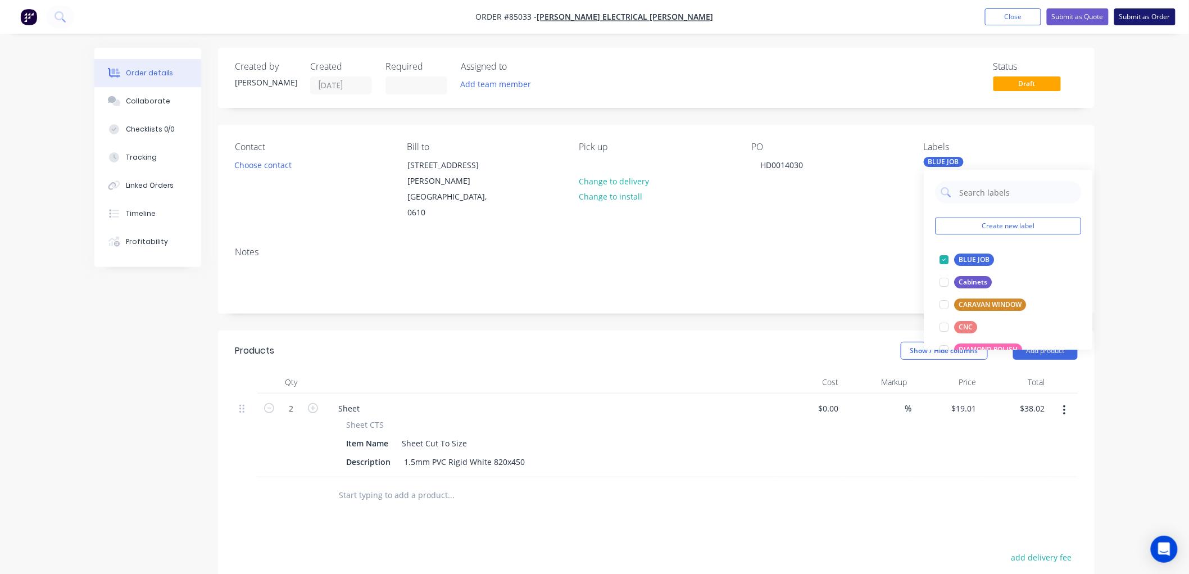
click at [1140, 24] on button "Submit as Order" at bounding box center [1144, 16] width 61 height 17
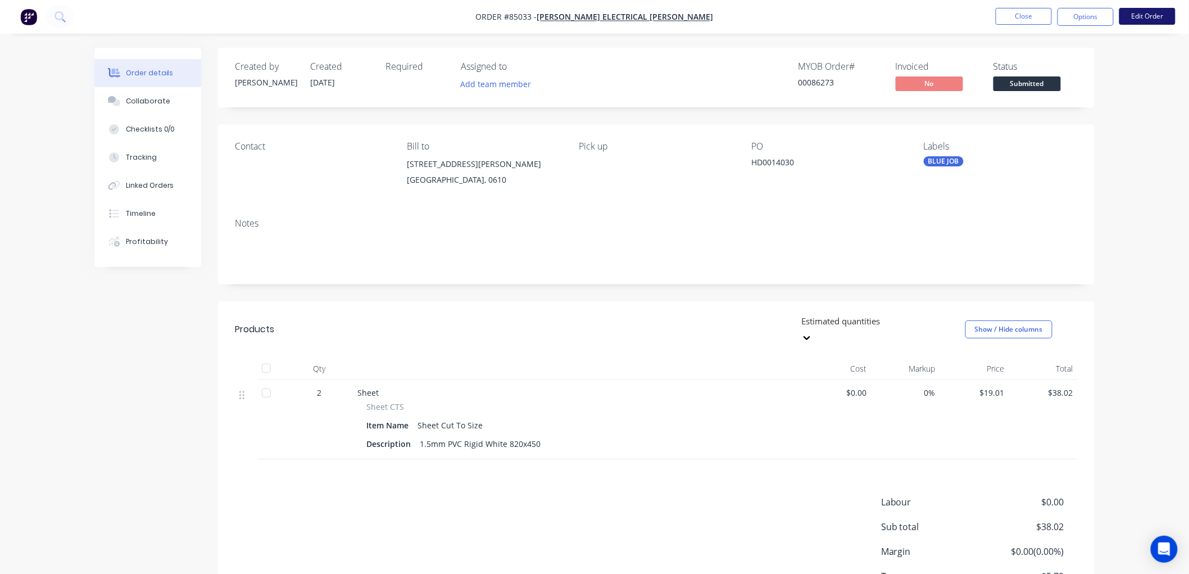
click at [1140, 15] on button "Edit Order" at bounding box center [1148, 16] width 56 height 17
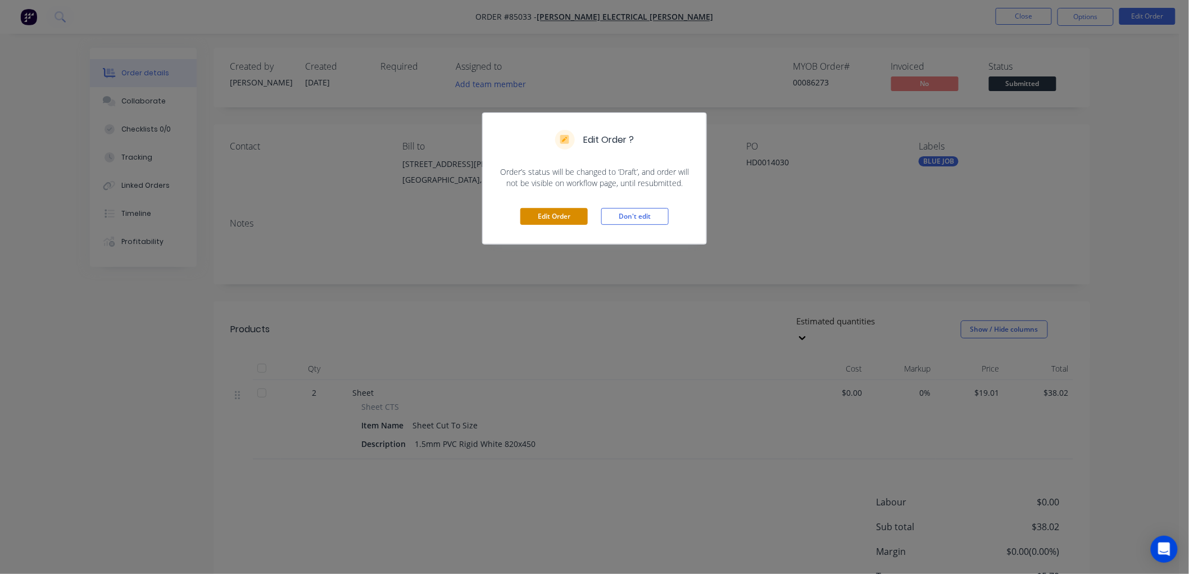
click at [557, 215] on button "Edit Order" at bounding box center [553, 216] width 67 height 17
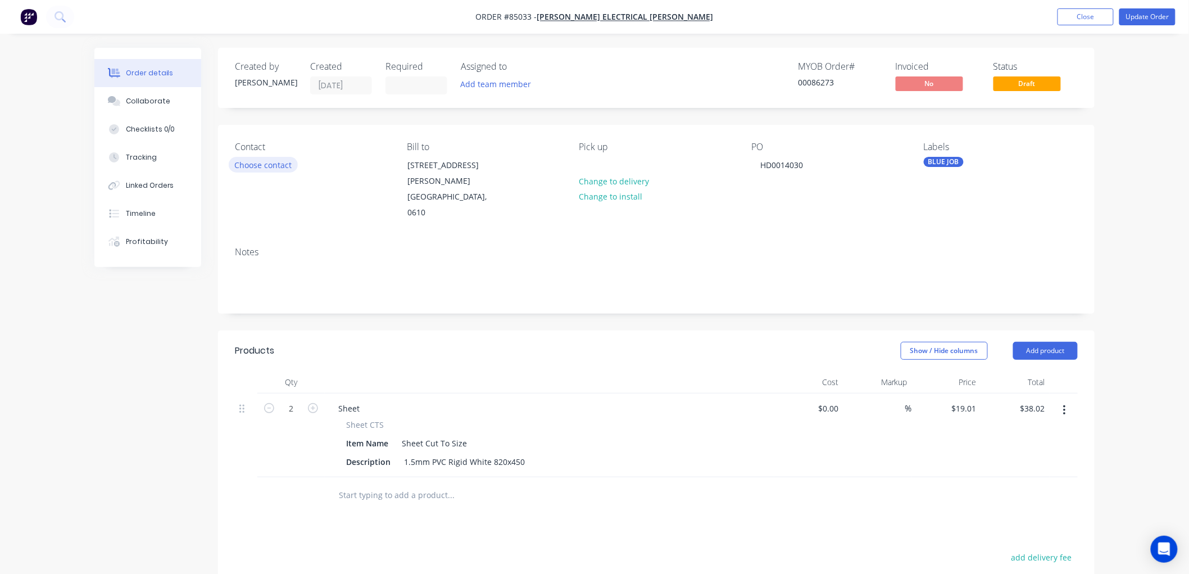
click at [271, 161] on button "Choose contact" at bounding box center [263, 164] width 69 height 15
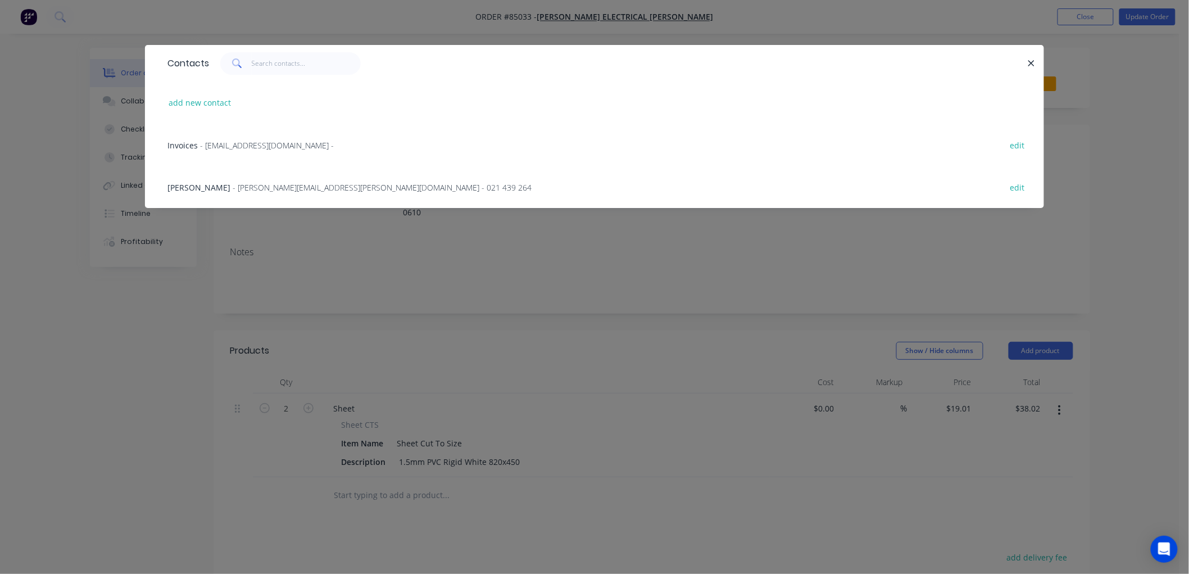
click at [214, 187] on span "Andrew Naylor" at bounding box center [198, 187] width 63 height 11
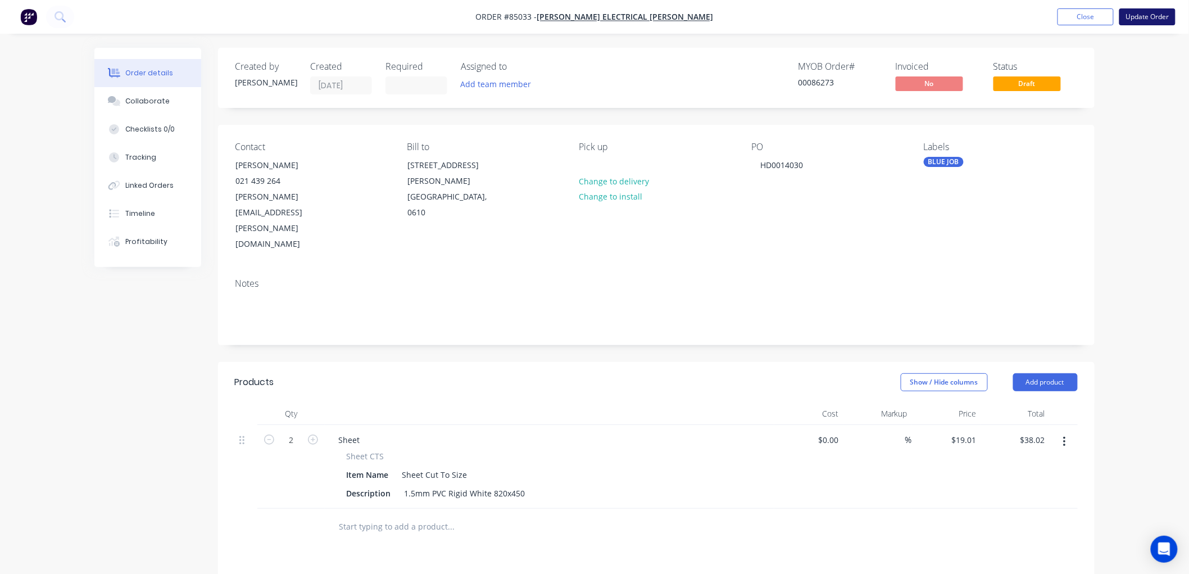
click at [1147, 18] on button "Update Order" at bounding box center [1148, 16] width 56 height 17
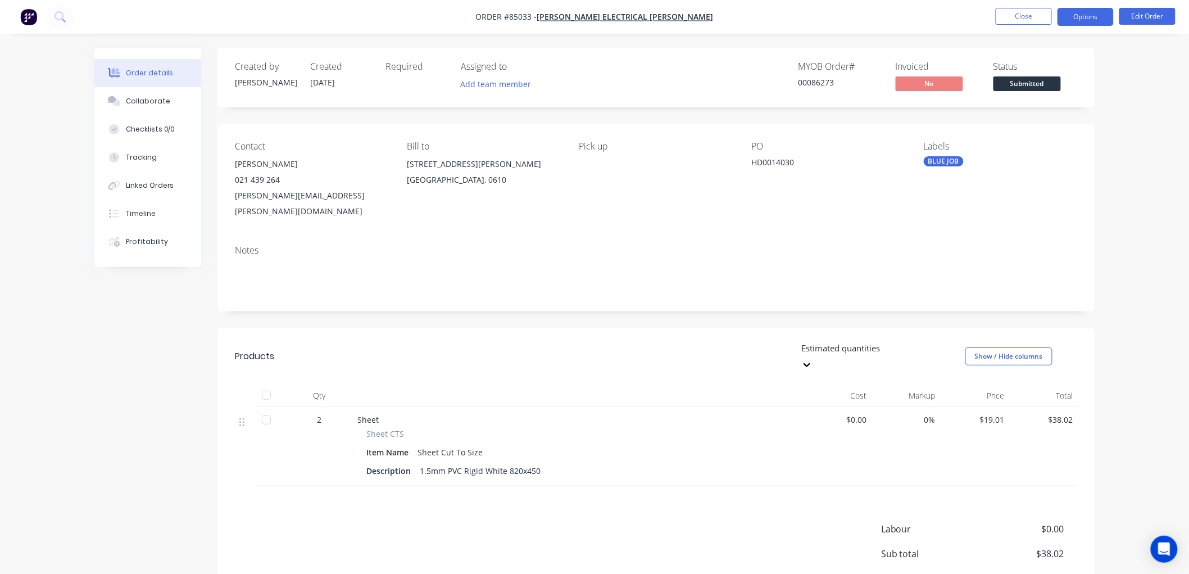
click at [1082, 15] on button "Options" at bounding box center [1086, 17] width 56 height 18
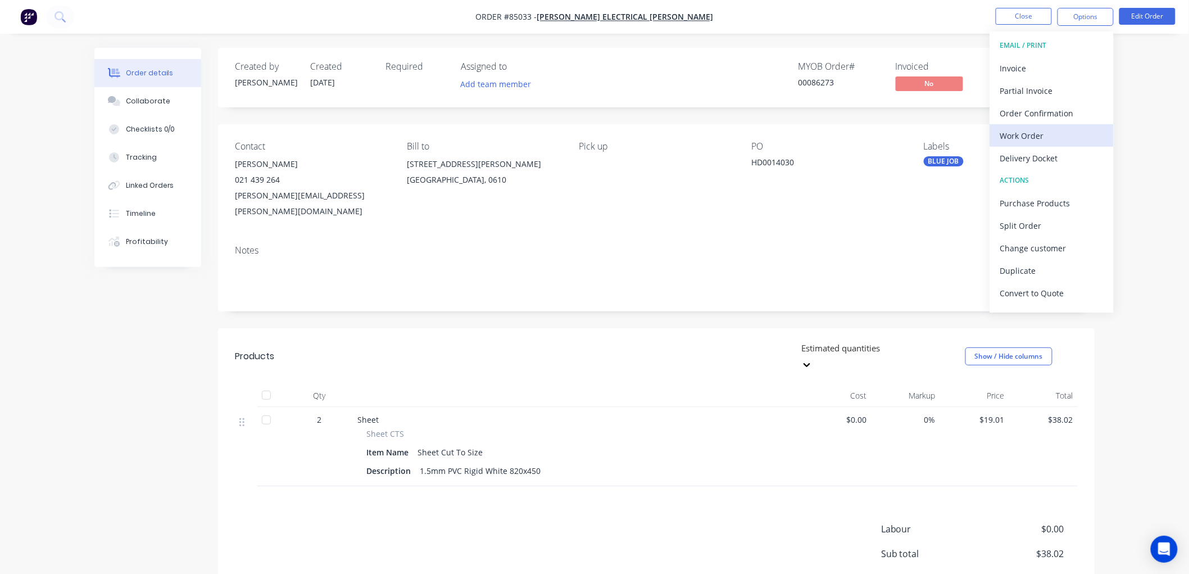
click at [1053, 128] on div "Work Order" at bounding box center [1051, 136] width 103 height 16
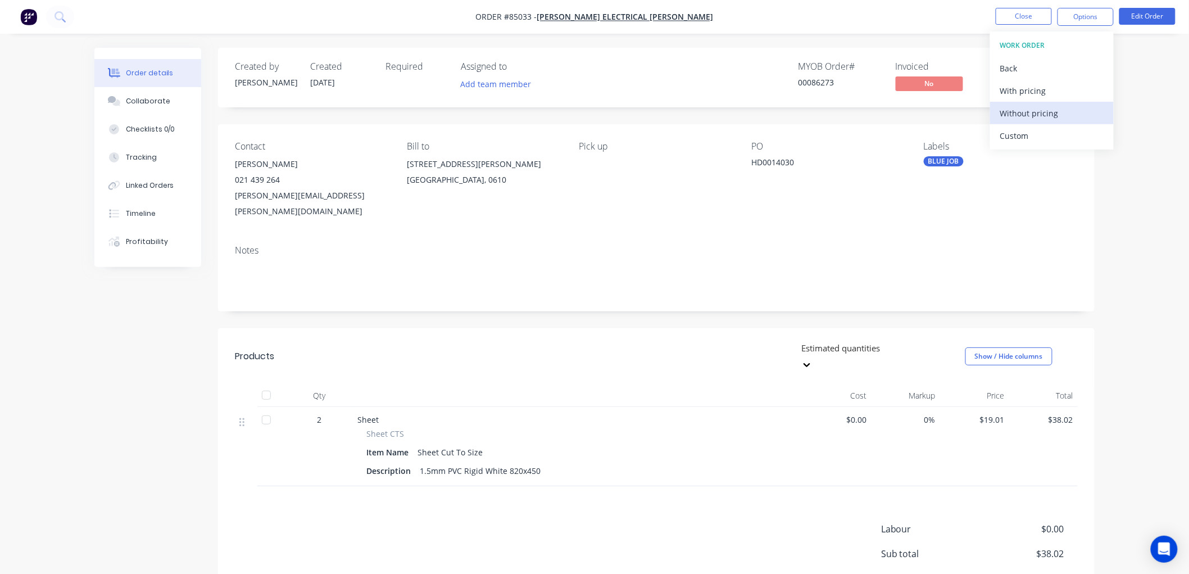
click at [1047, 115] on div "Without pricing" at bounding box center [1051, 113] width 103 height 16
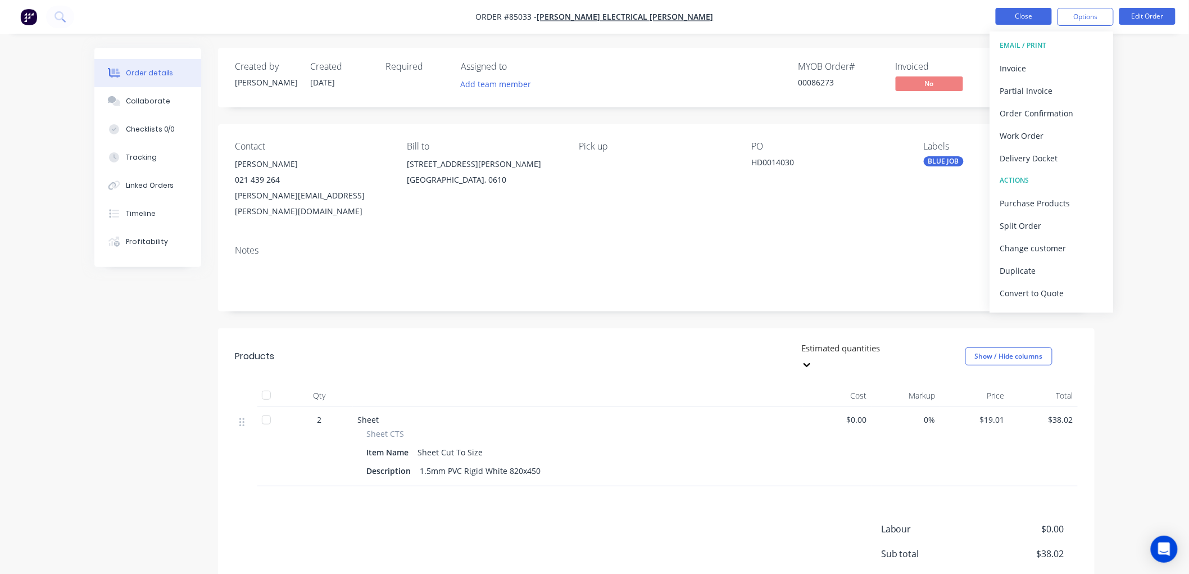
click at [1031, 21] on button "Close" at bounding box center [1024, 16] width 56 height 17
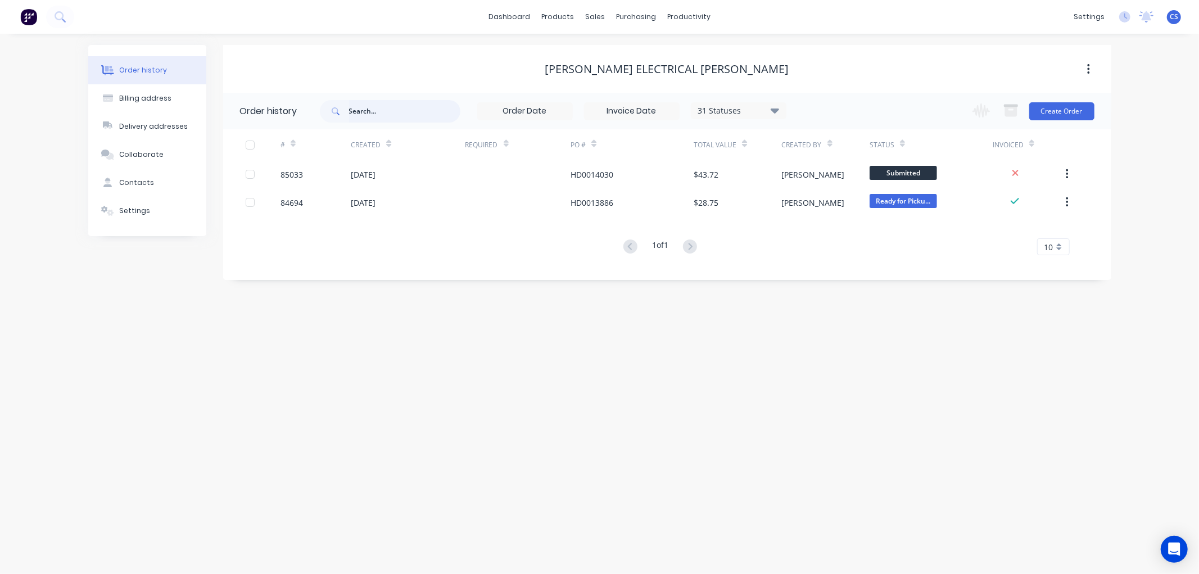
click at [377, 114] on input "text" at bounding box center [404, 111] width 111 height 22
click at [609, 52] on div at bounding box center [601, 54] width 17 height 10
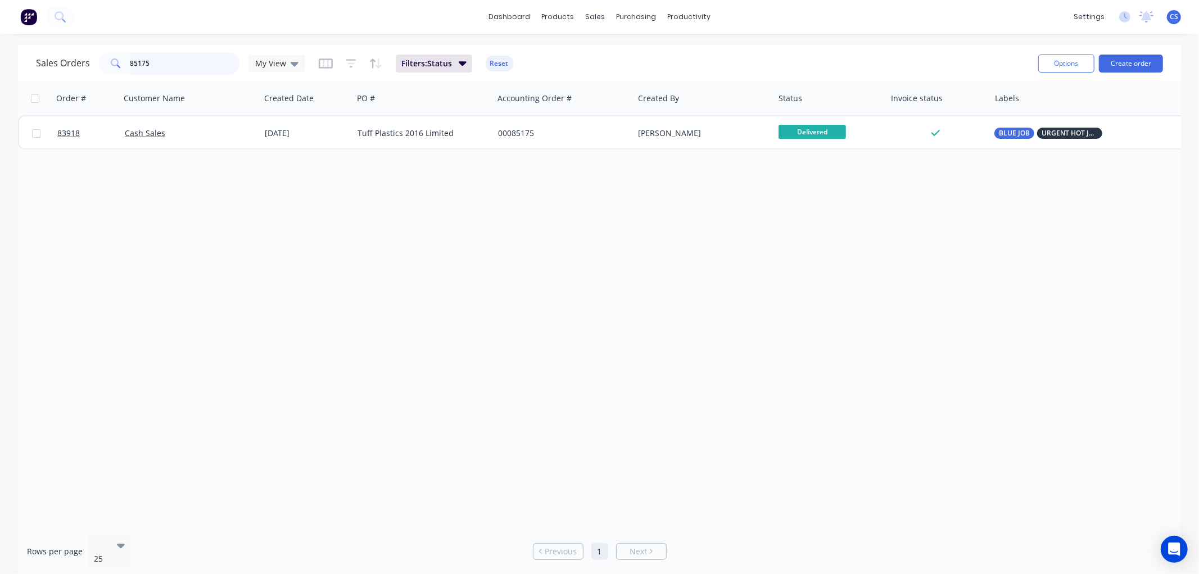
click at [166, 63] on input "85175" at bounding box center [185, 63] width 110 height 22
click at [166, 62] on input "85175" at bounding box center [185, 63] width 110 height 22
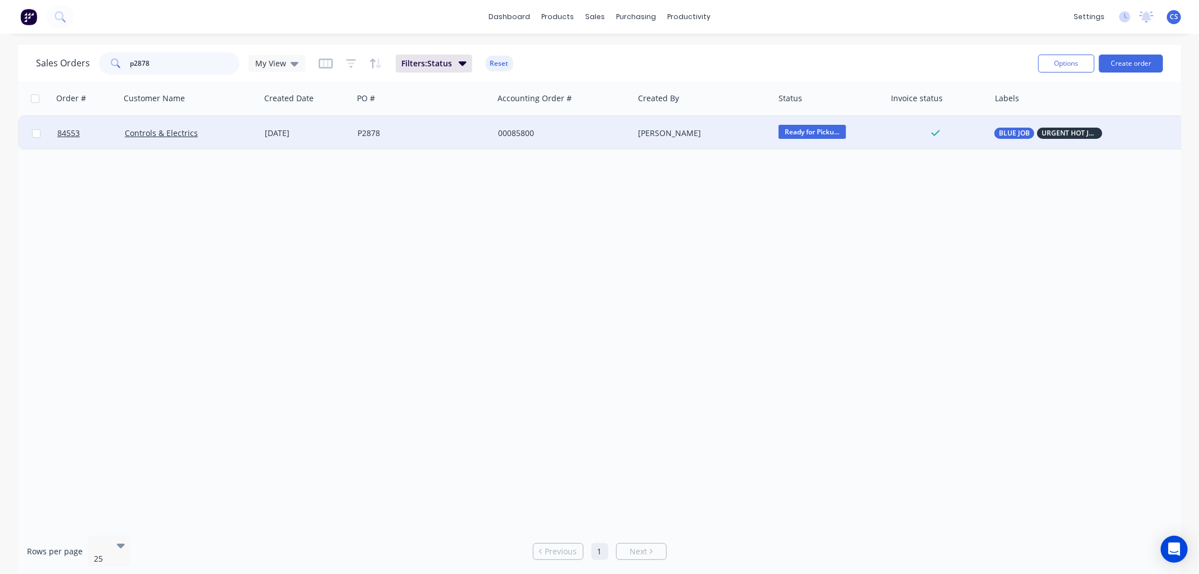
type input "p2878"
click at [423, 123] on div "P2878" at bounding box center [423, 133] width 141 height 34
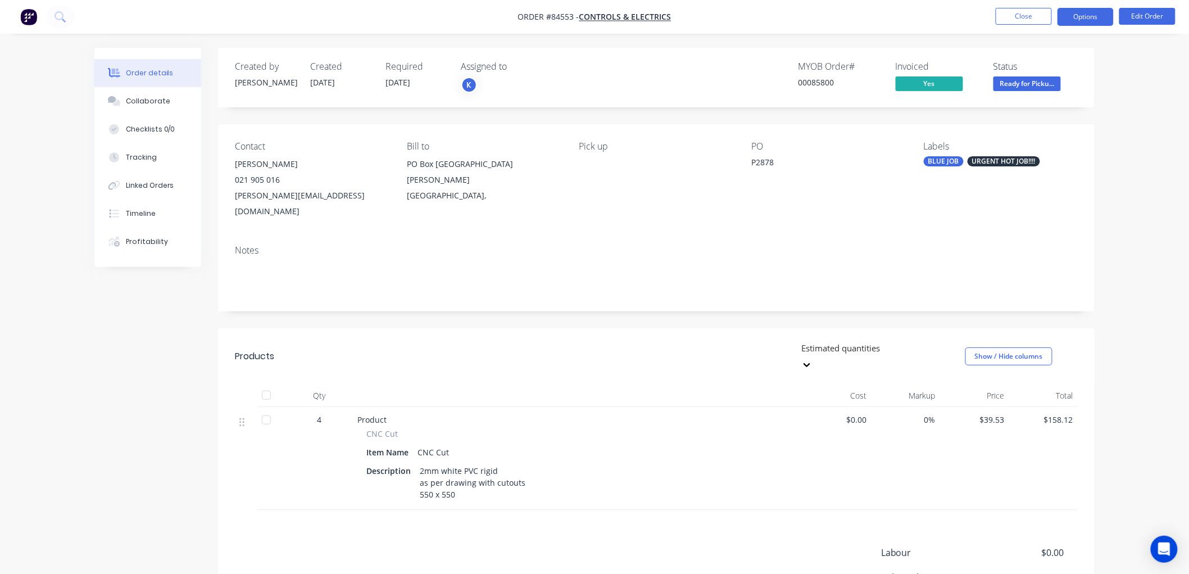
click at [1086, 15] on button "Options" at bounding box center [1086, 17] width 56 height 18
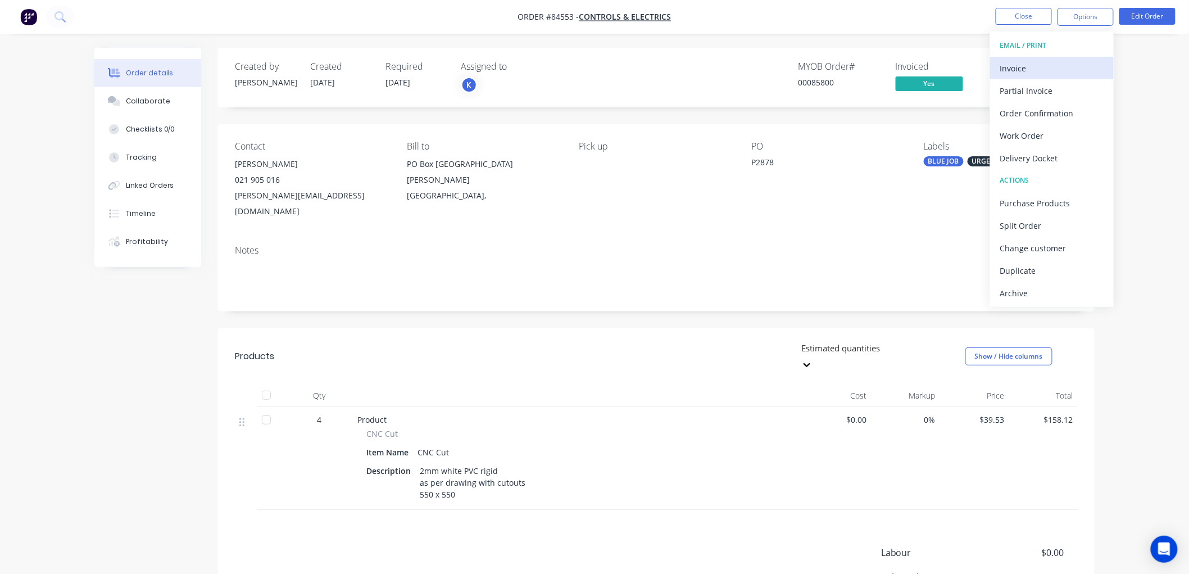
click at [1044, 64] on div "Invoice" at bounding box center [1051, 68] width 103 height 16
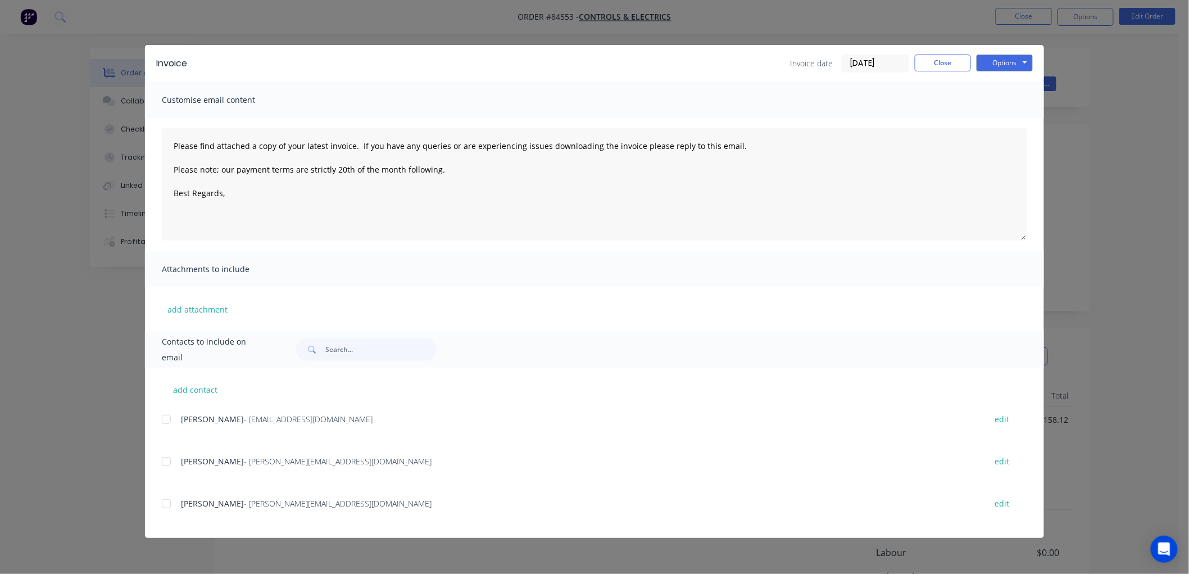
click at [170, 418] on div at bounding box center [166, 419] width 22 height 22
click at [244, 198] on textarea "Please find attached a copy of your latest invoice. If you have any queries or …" at bounding box center [594, 184] width 865 height 112
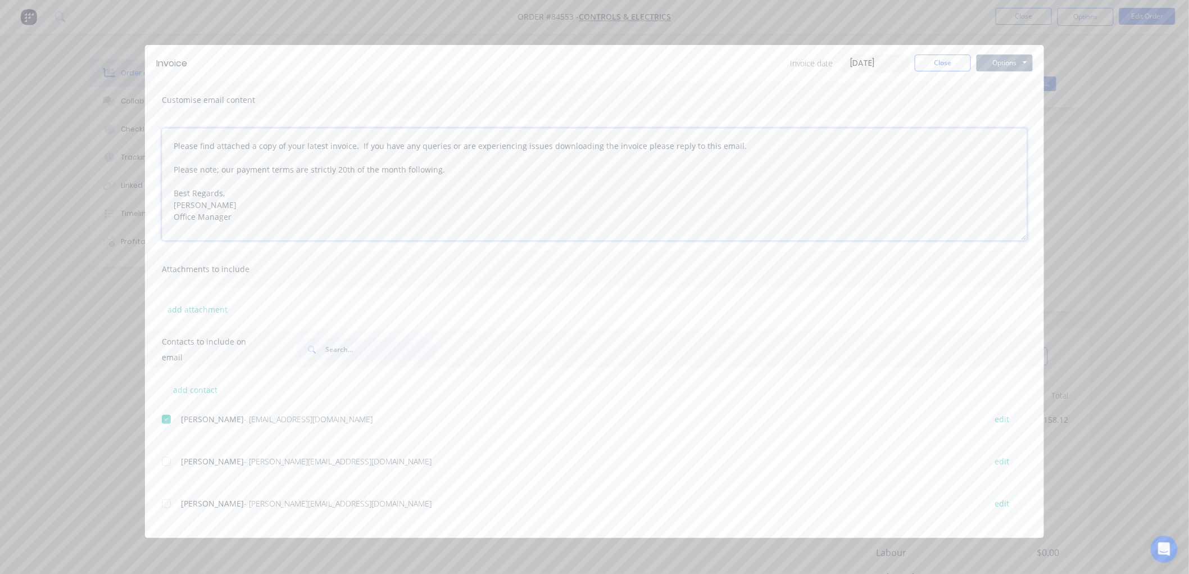
type textarea "Please find attached a copy of your latest invoice. If you have any queries or …"
click at [1016, 55] on button "Options" at bounding box center [1005, 63] width 56 height 17
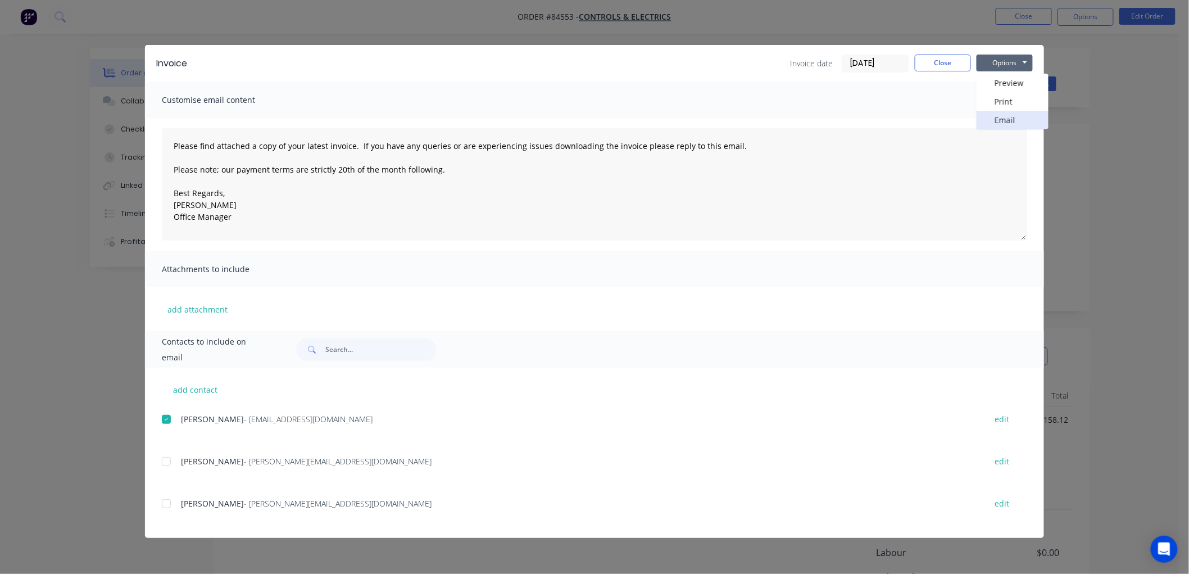
click at [1008, 111] on button "Email" at bounding box center [1013, 120] width 72 height 19
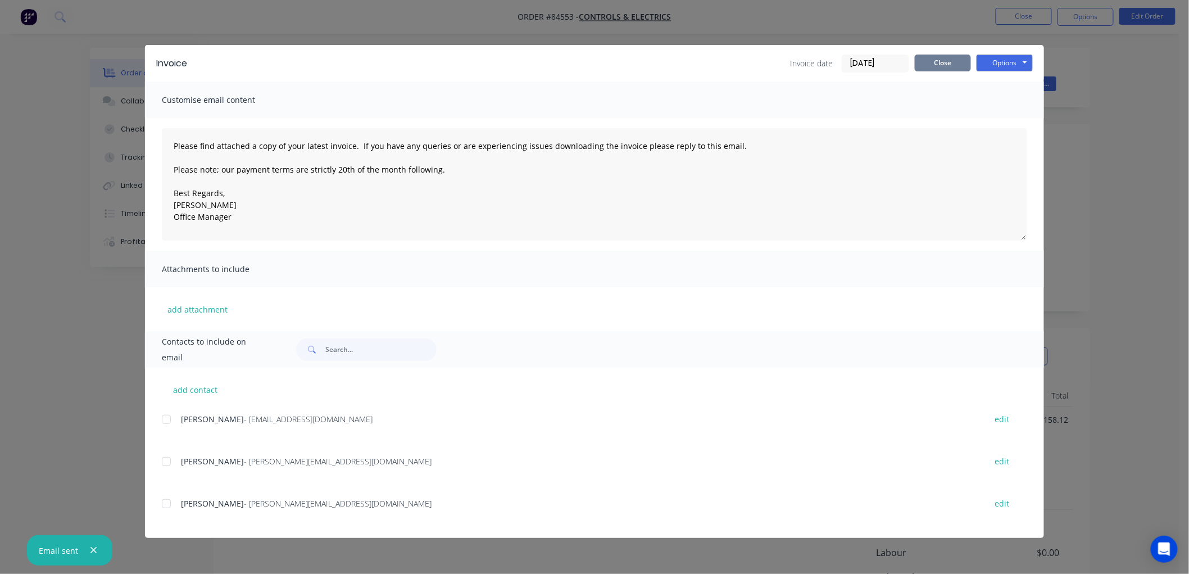
click at [929, 64] on button "Close" at bounding box center [943, 63] width 56 height 17
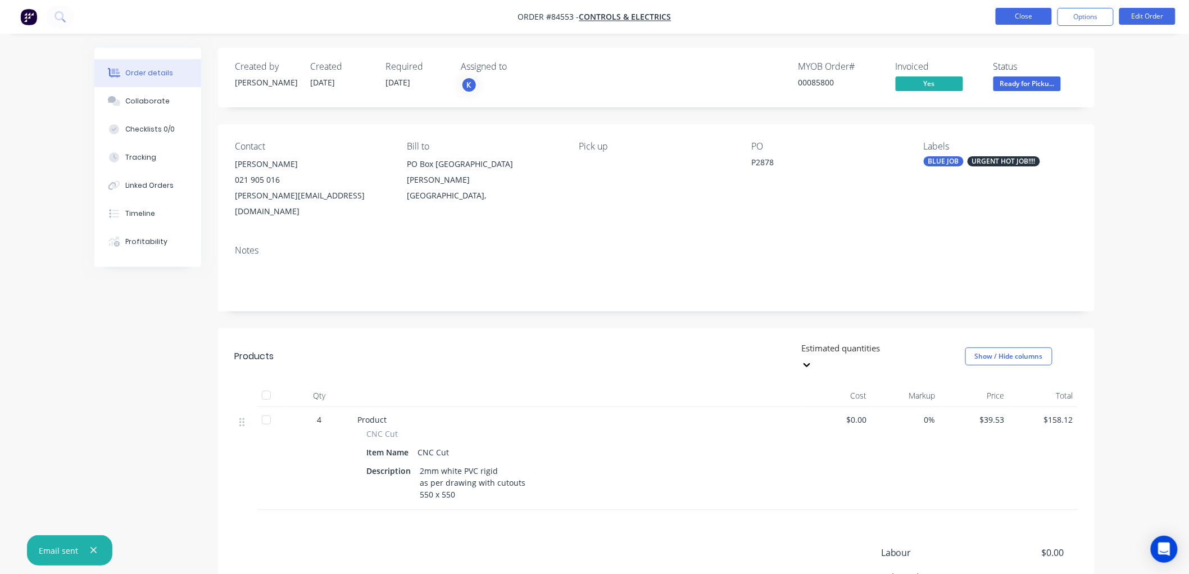
click at [1027, 15] on button "Close" at bounding box center [1024, 16] width 56 height 17
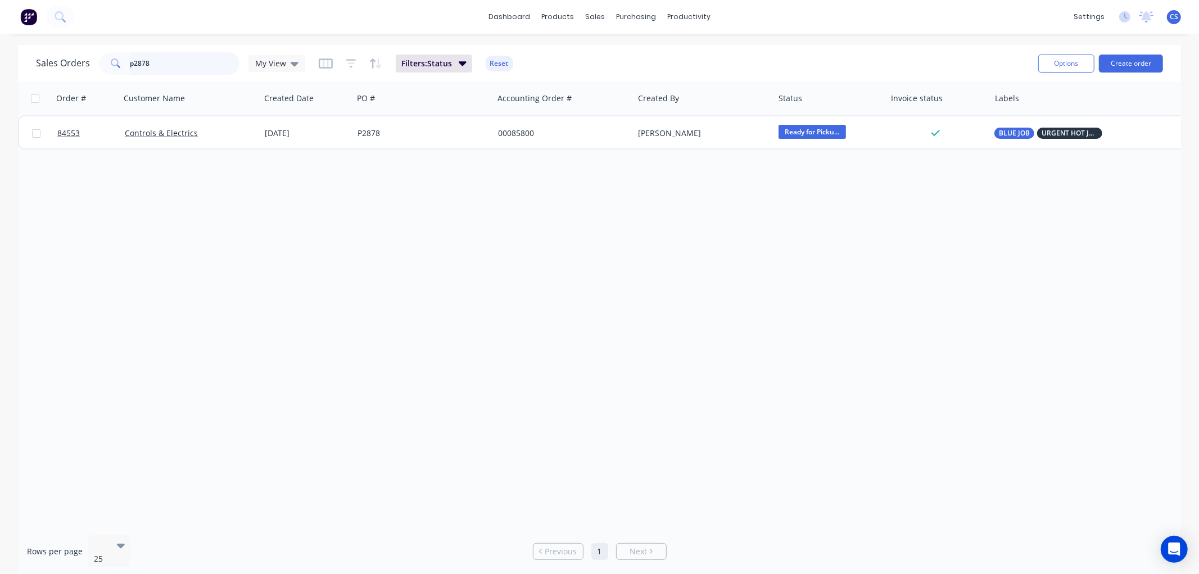
click at [189, 68] on input "p2878" at bounding box center [185, 63] width 110 height 22
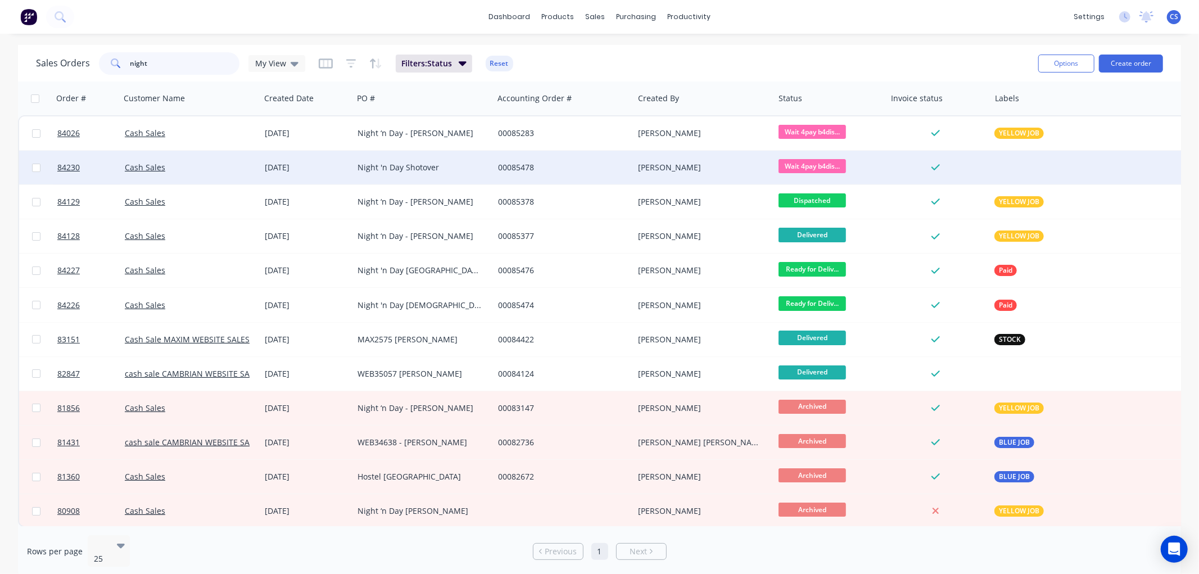
type input "night"
click at [482, 169] on div "Night 'n Day Shotover" at bounding box center [423, 167] width 132 height 11
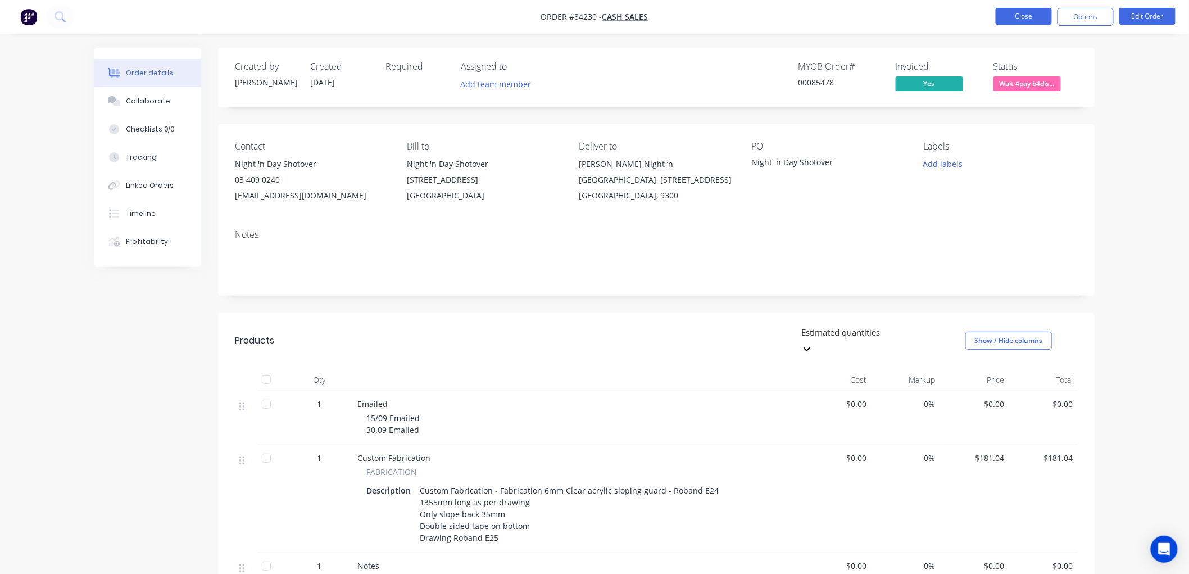
click at [1019, 21] on button "Close" at bounding box center [1024, 16] width 56 height 17
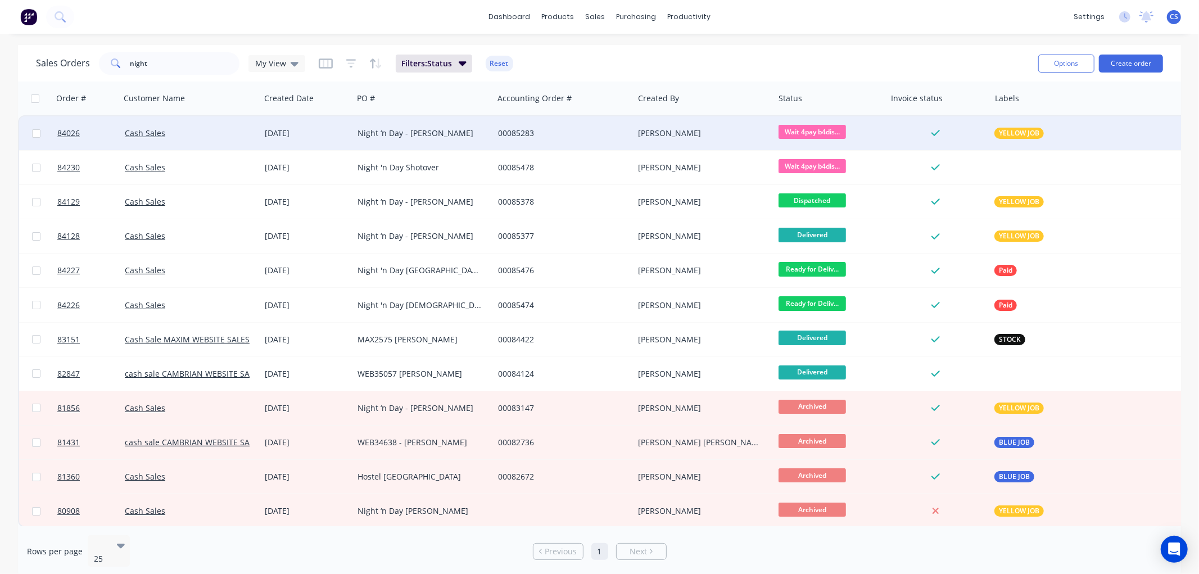
click at [533, 139] on div "00085283" at bounding box center [563, 133] width 141 height 34
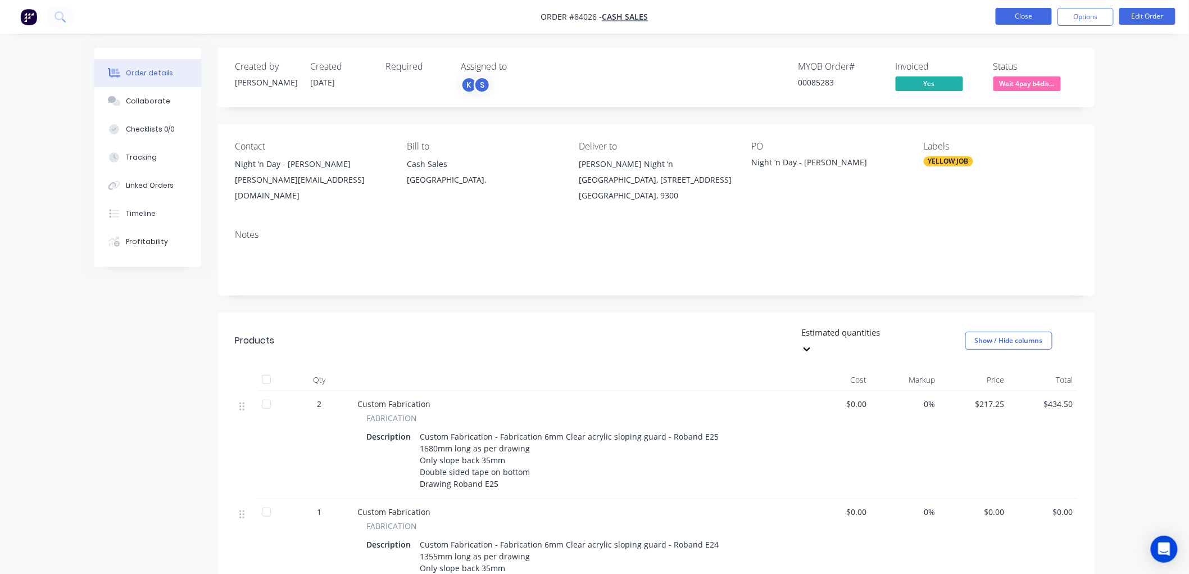
click at [1000, 18] on button "Close" at bounding box center [1024, 16] width 56 height 17
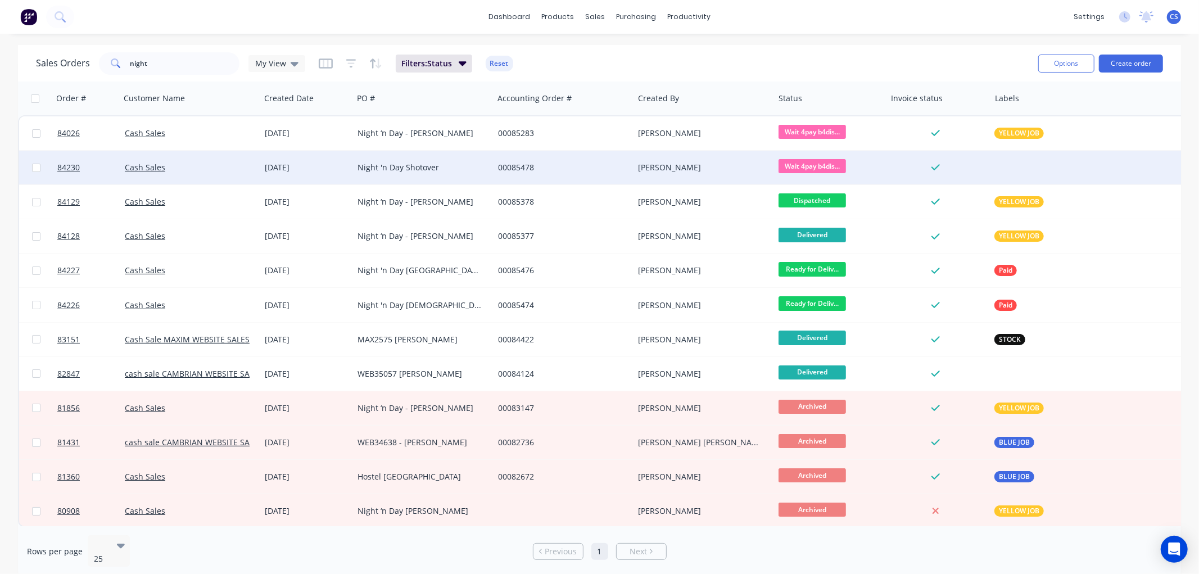
click at [366, 164] on div "Night 'n Day Shotover" at bounding box center [419, 167] width 125 height 11
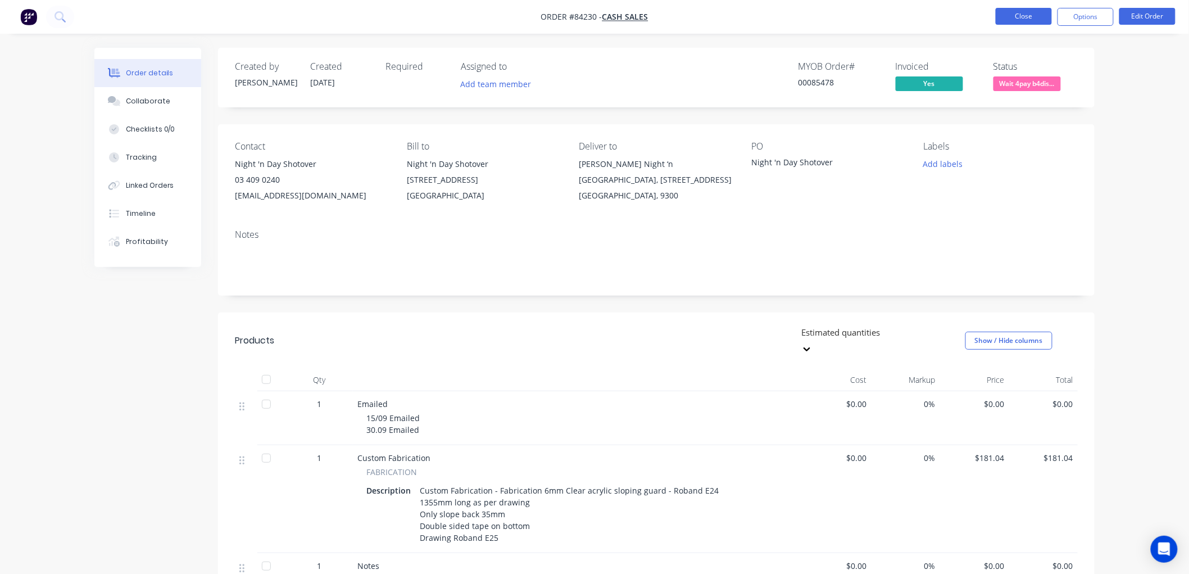
click at [1013, 12] on button "Close" at bounding box center [1024, 16] width 56 height 17
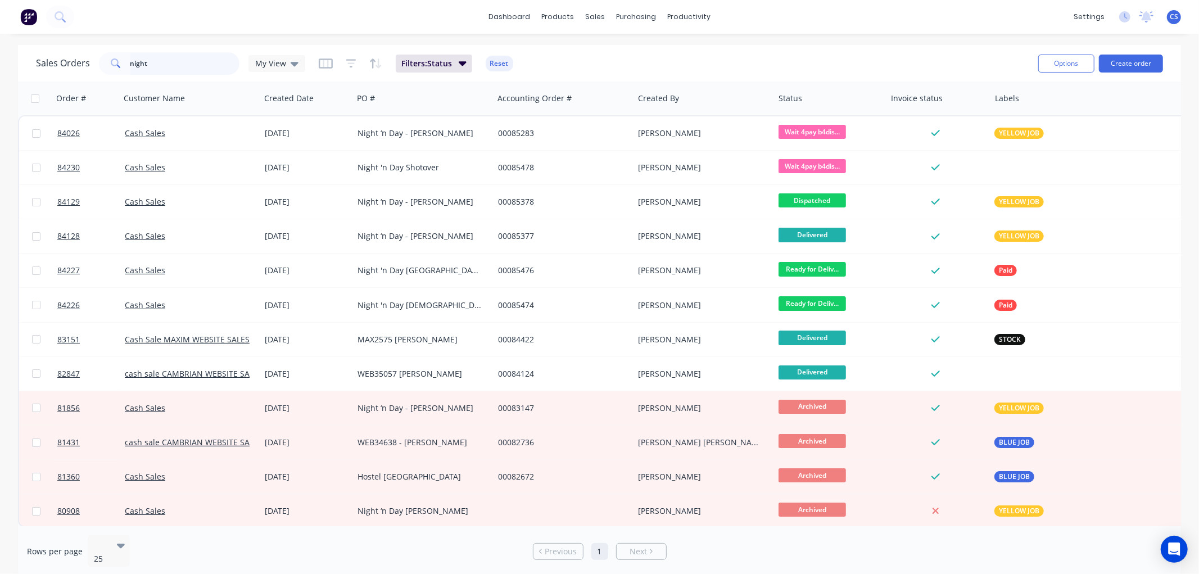
click at [164, 60] on input "night" at bounding box center [185, 63] width 110 height 22
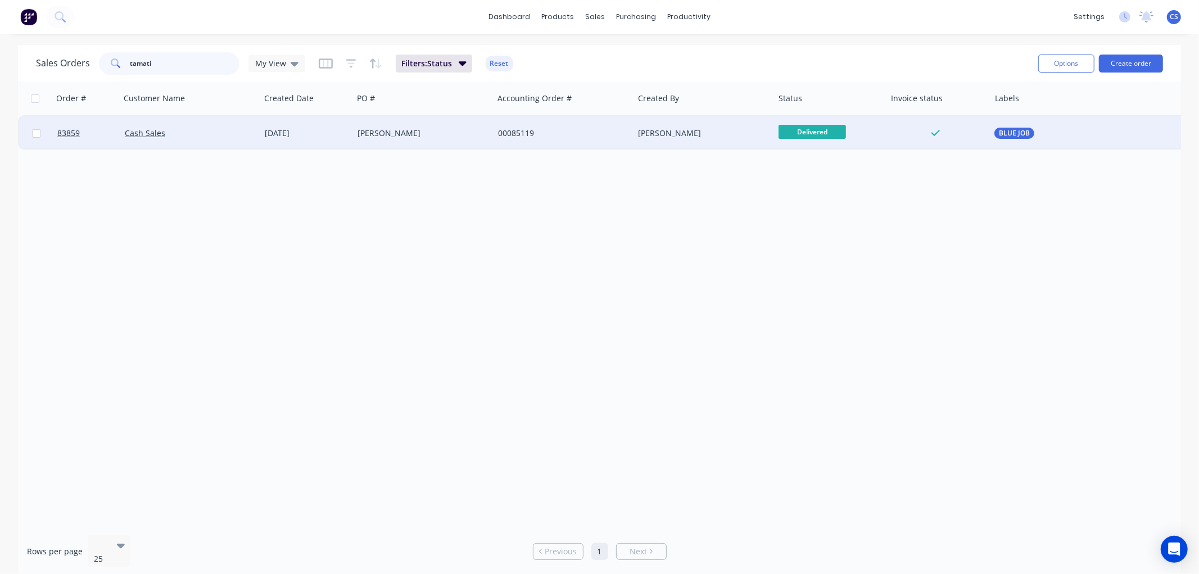
type input "tamati"
click at [412, 135] on div "Tamati Peni" at bounding box center [419, 133] width 125 height 11
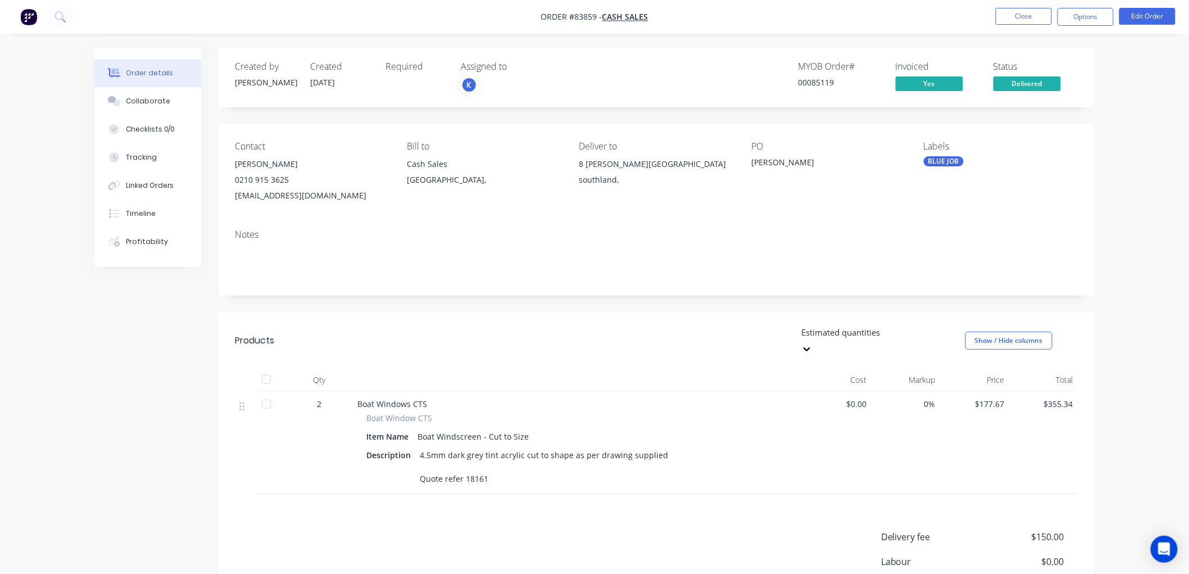
click at [1099, 17] on button "Options" at bounding box center [1086, 17] width 56 height 18
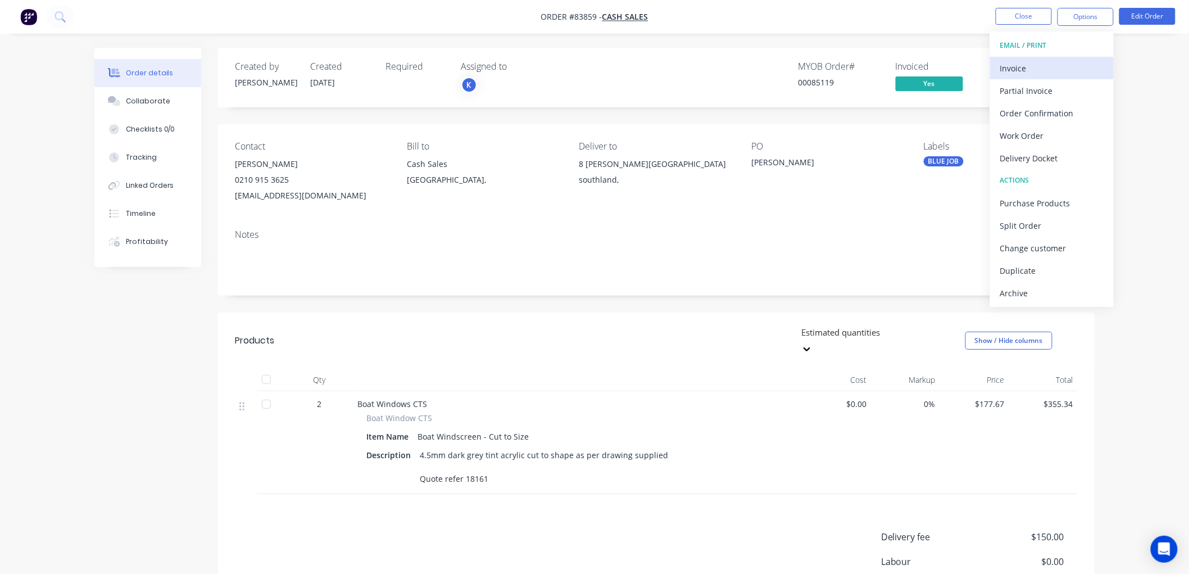
click at [1038, 60] on div "Invoice" at bounding box center [1051, 68] width 103 height 16
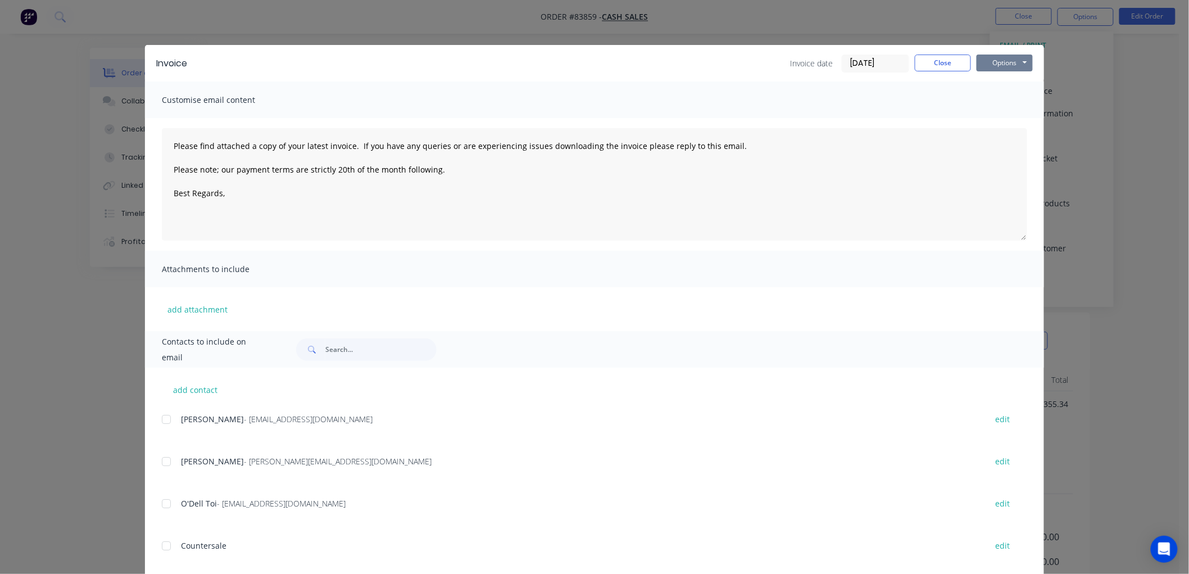
click at [1013, 64] on button "Options" at bounding box center [1005, 63] width 56 height 17
click at [1008, 85] on button "Preview" at bounding box center [1013, 83] width 72 height 19
click at [932, 62] on button "Close" at bounding box center [943, 63] width 56 height 17
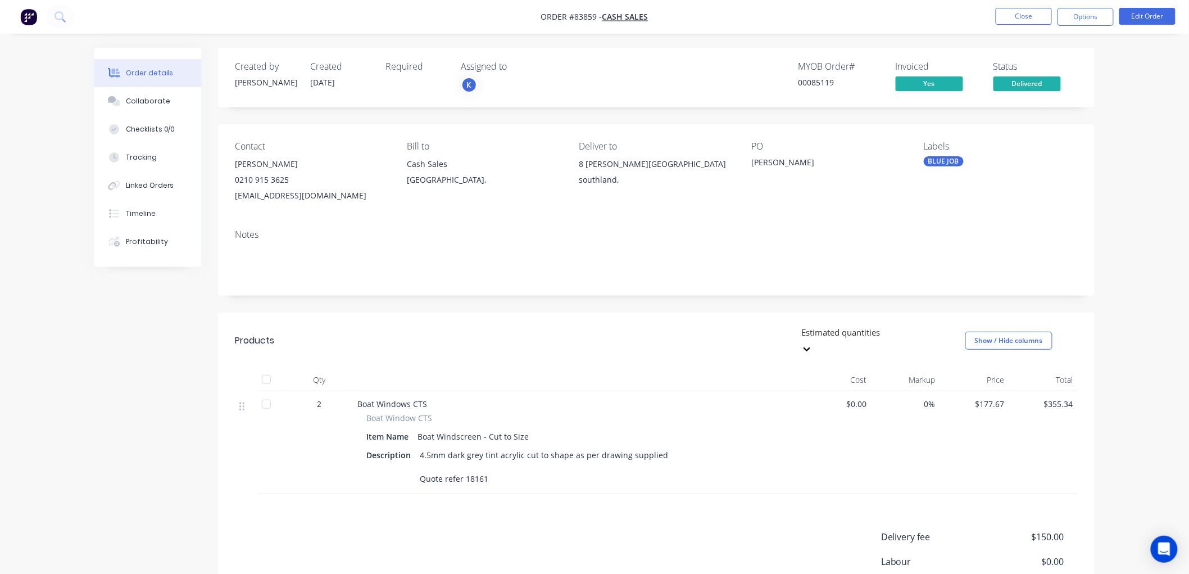
click at [1028, 25] on nav "Order #83859 - Cash Sales Close Options Edit Order" at bounding box center [594, 17] width 1189 height 34
click at [1026, 20] on button "Close" at bounding box center [1024, 16] width 56 height 17
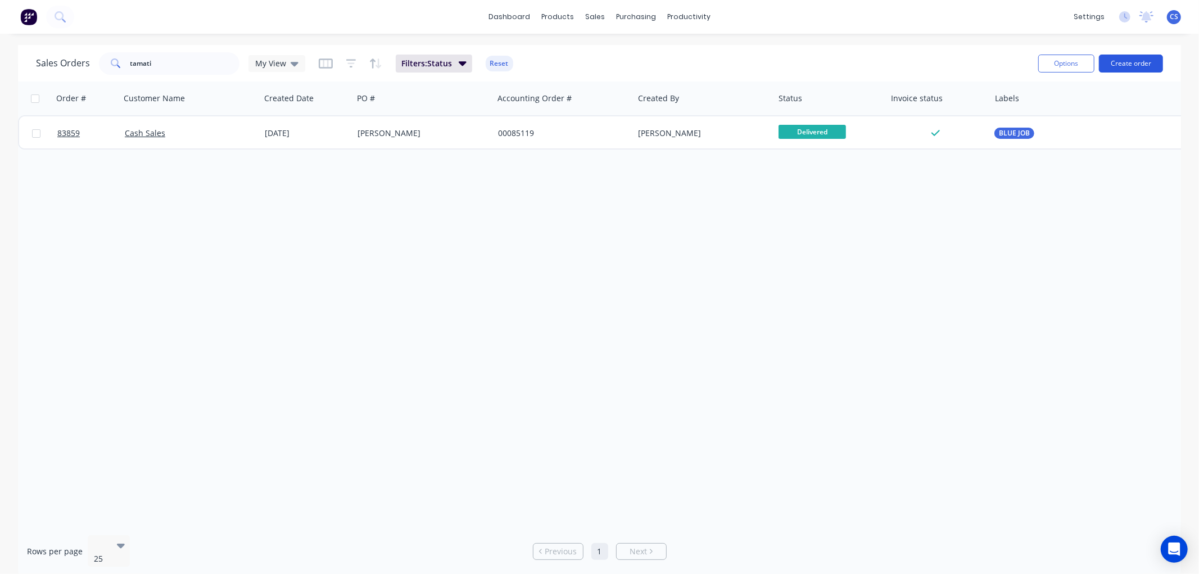
click at [1111, 63] on button "Create order" at bounding box center [1131, 64] width 64 height 18
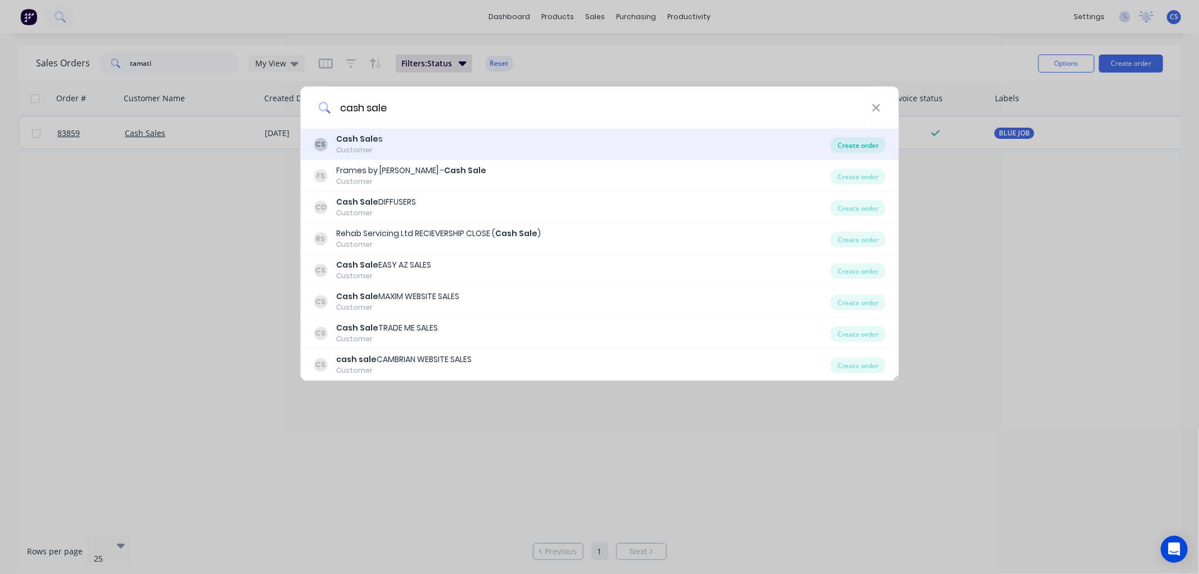
type input "cash sale"
click at [864, 147] on div "Create order" at bounding box center [858, 145] width 55 height 16
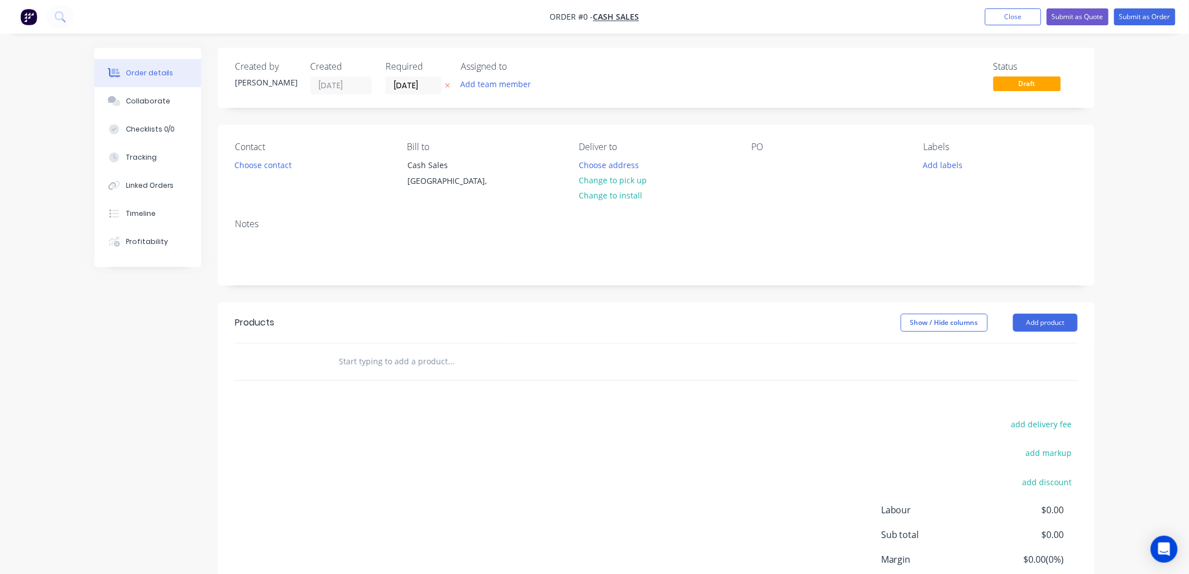
click at [447, 82] on icon "button" at bounding box center [447, 85] width 5 height 7
click at [251, 166] on button "Choose contact" at bounding box center [263, 164] width 69 height 15
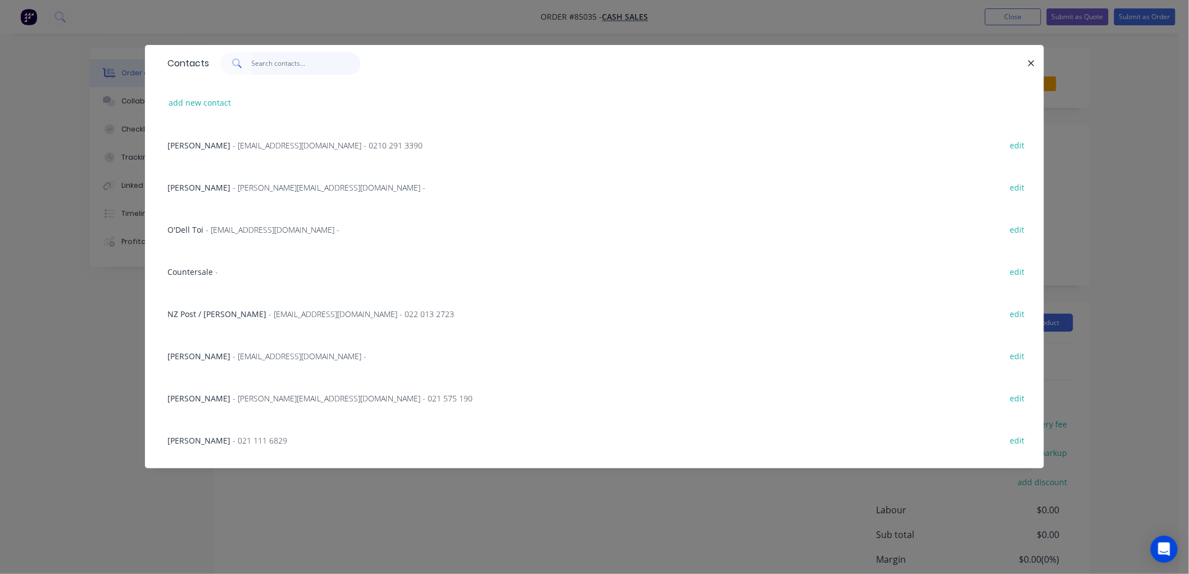
click at [255, 65] on input "text" at bounding box center [307, 63] width 110 height 22
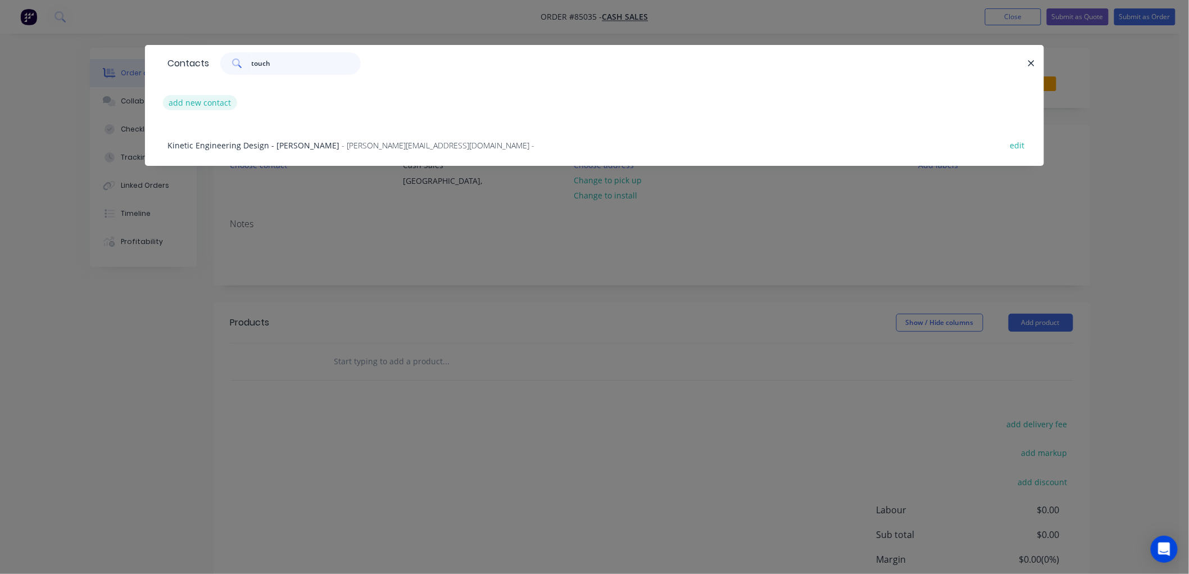
type input "touch"
click at [204, 102] on button "add new contact" at bounding box center [200, 102] width 74 height 15
select select "NZ"
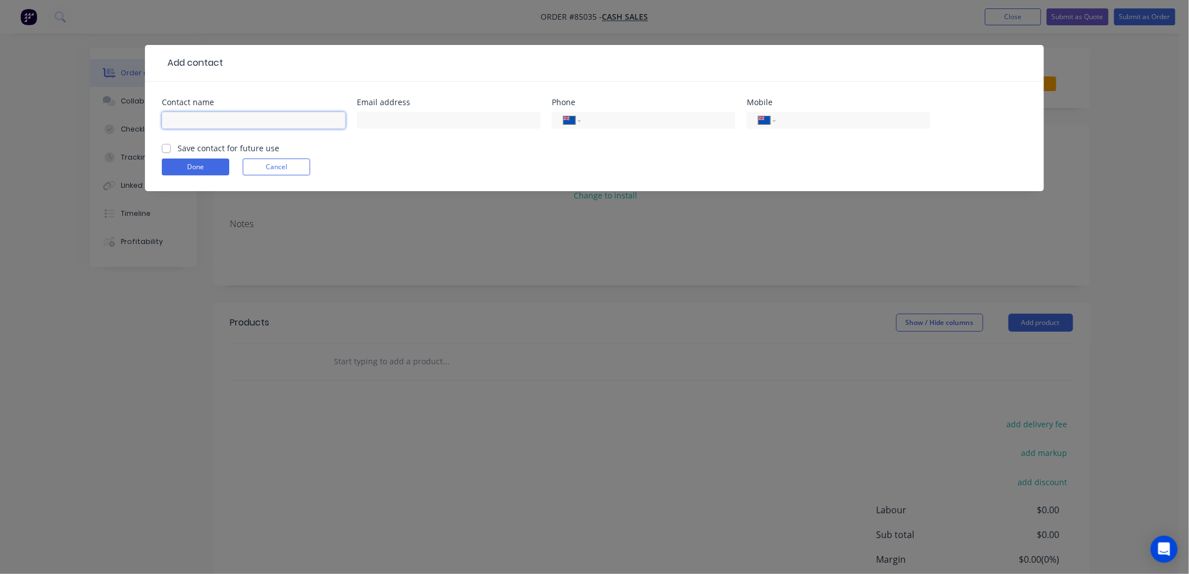
click at [221, 122] on input "text" at bounding box center [254, 120] width 184 height 17
type input "Kinetic Engineering Design Ltd - Helen Guo"
type input "Helen.Guo@touchcut.com"
click at [823, 120] on input "tel" at bounding box center [851, 120] width 135 height 13
type input "0"
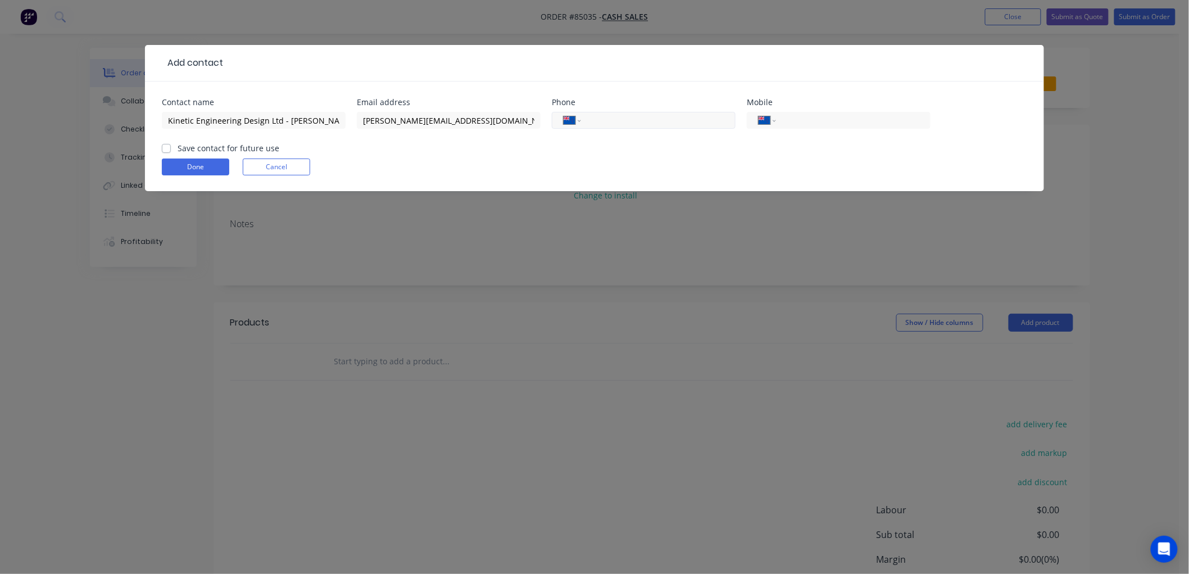
click at [688, 124] on input "tel" at bounding box center [653, 120] width 129 height 13
type input "09 968 8368"
click at [178, 144] on label "Save contact for future use" at bounding box center [229, 148] width 102 height 12
click at [165, 144] on input "Save contact for future use" at bounding box center [166, 147] width 9 height 11
checkbox input "true"
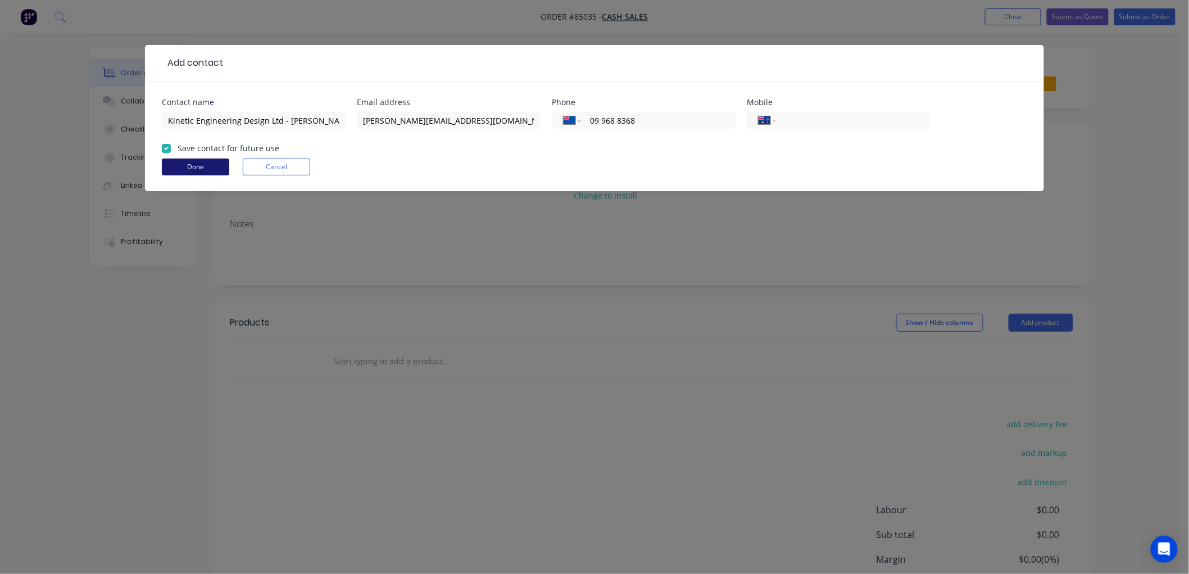
click at [192, 162] on button "Done" at bounding box center [195, 166] width 67 height 17
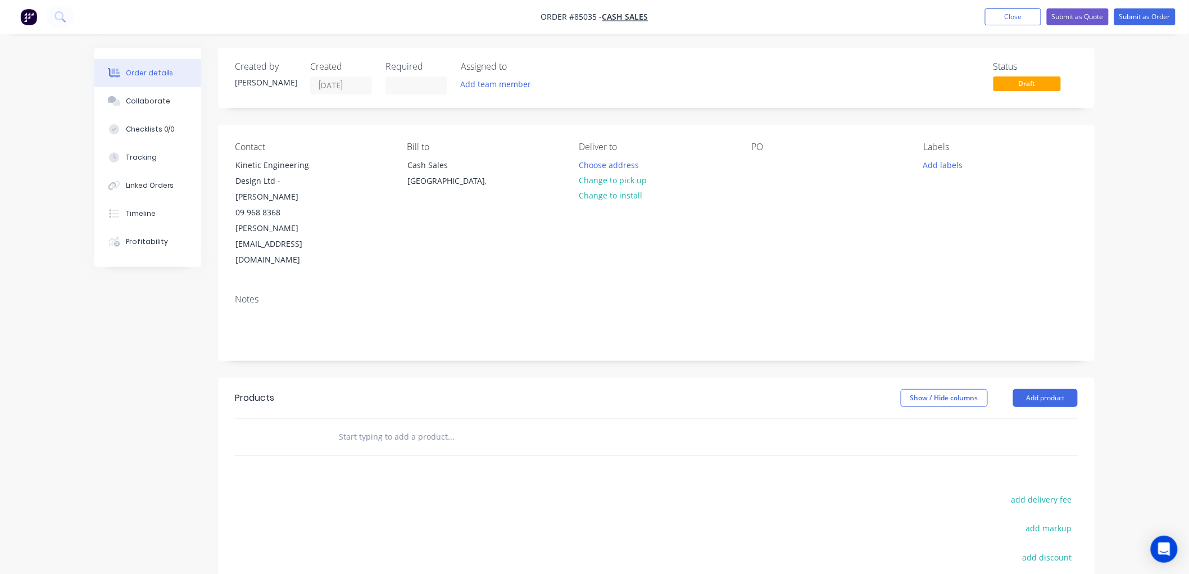
click at [356, 425] on input "text" at bounding box center [450, 436] width 225 height 22
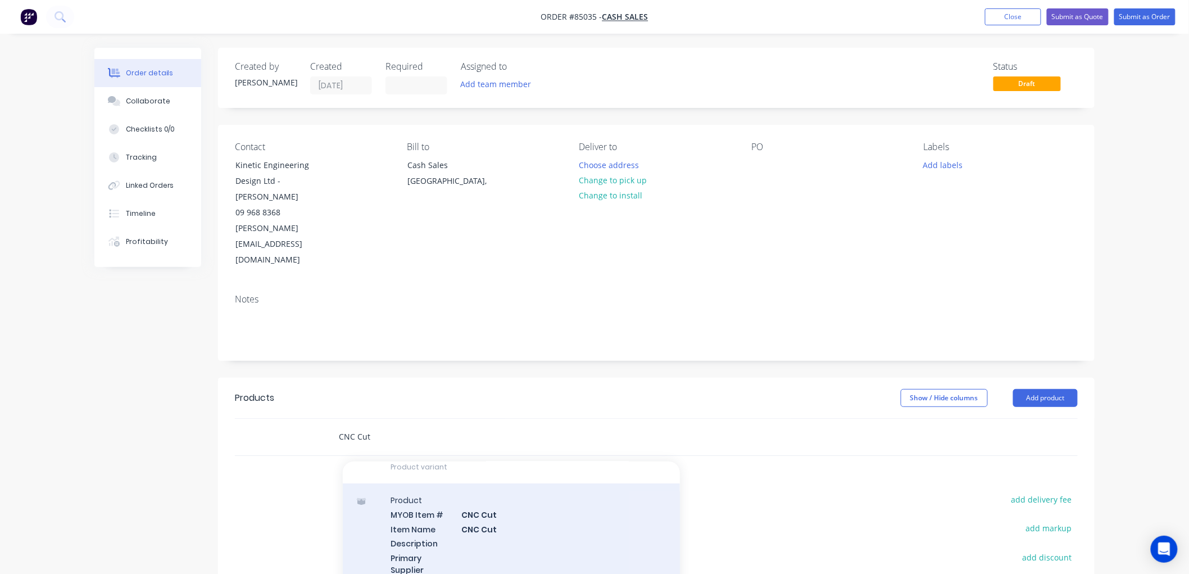
scroll to position [125, 0]
type input "CNC Cut"
click at [483, 487] on div "Product MYOB Item # CNC Cut Item Name CNC Cut Description Primary Supplier Supp…" at bounding box center [511, 551] width 337 height 158
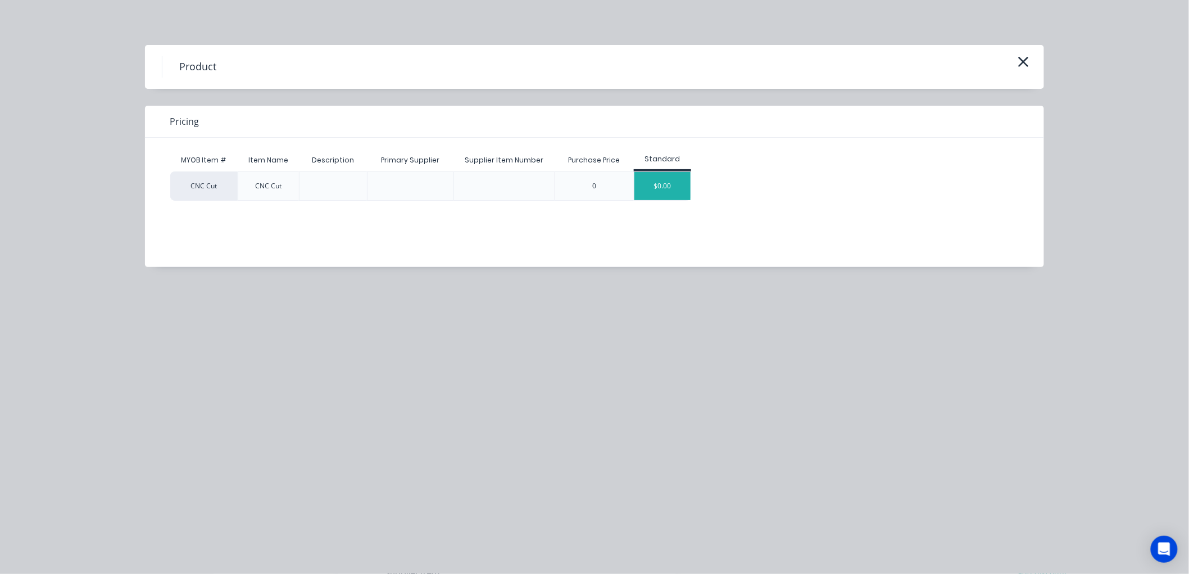
click at [664, 183] on div "$0.00" at bounding box center [663, 186] width 56 height 28
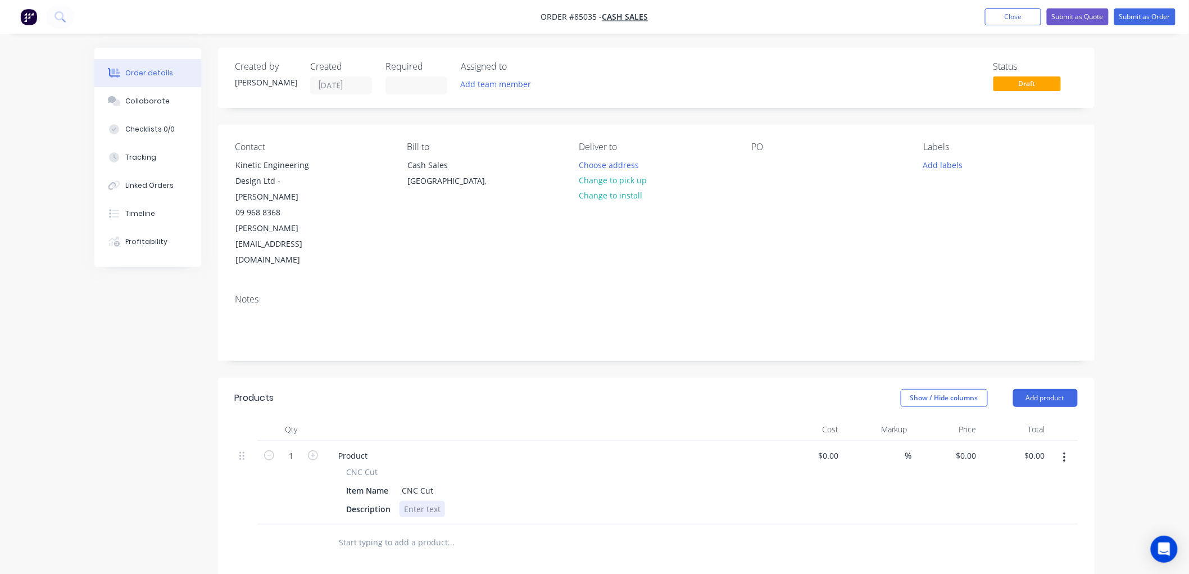
click at [431, 501] on div at bounding box center [423, 509] width 46 height 16
paste div
click at [366, 555] on input "text" at bounding box center [450, 566] width 225 height 22
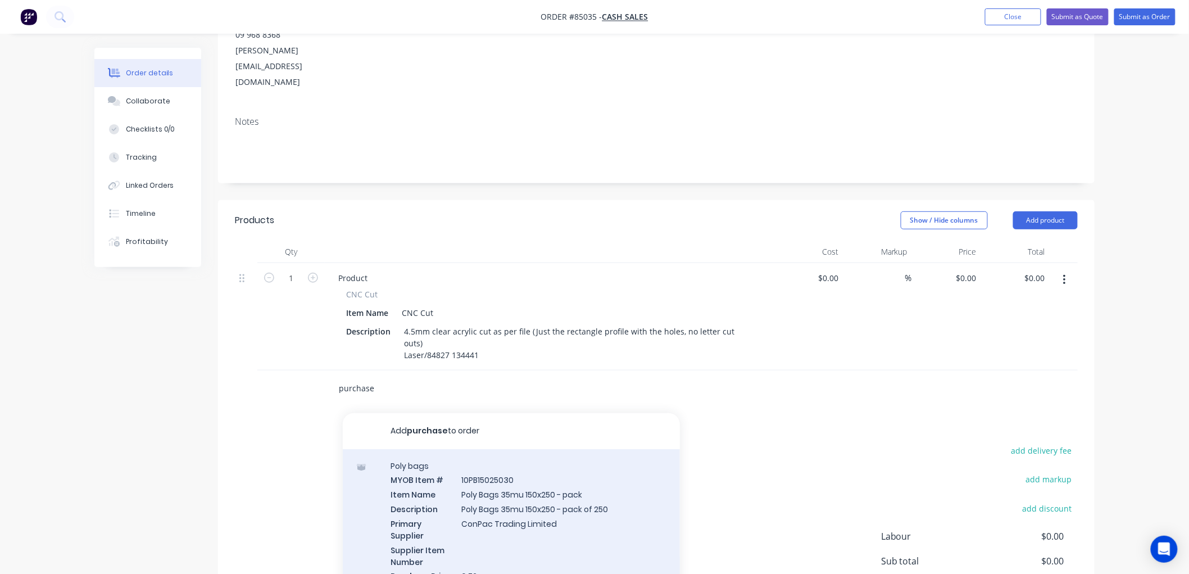
scroll to position [187, 0]
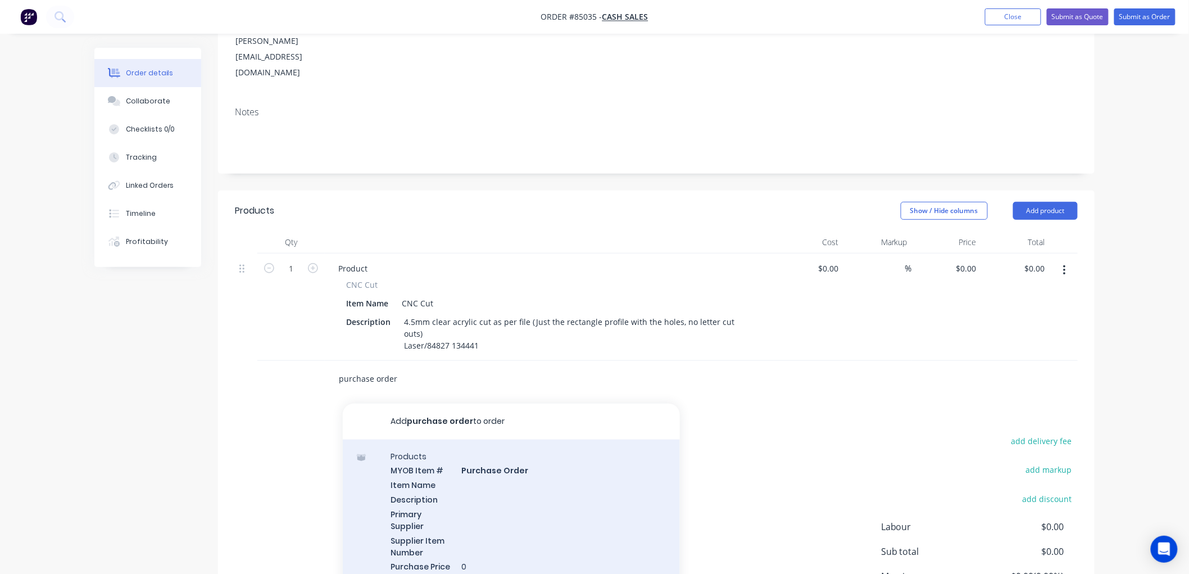
type input "purchase order"
click at [508, 439] on div "Products MYOB Item # Purchase Order Item Name Description Primary Supplier Supp…" at bounding box center [511, 518] width 337 height 158
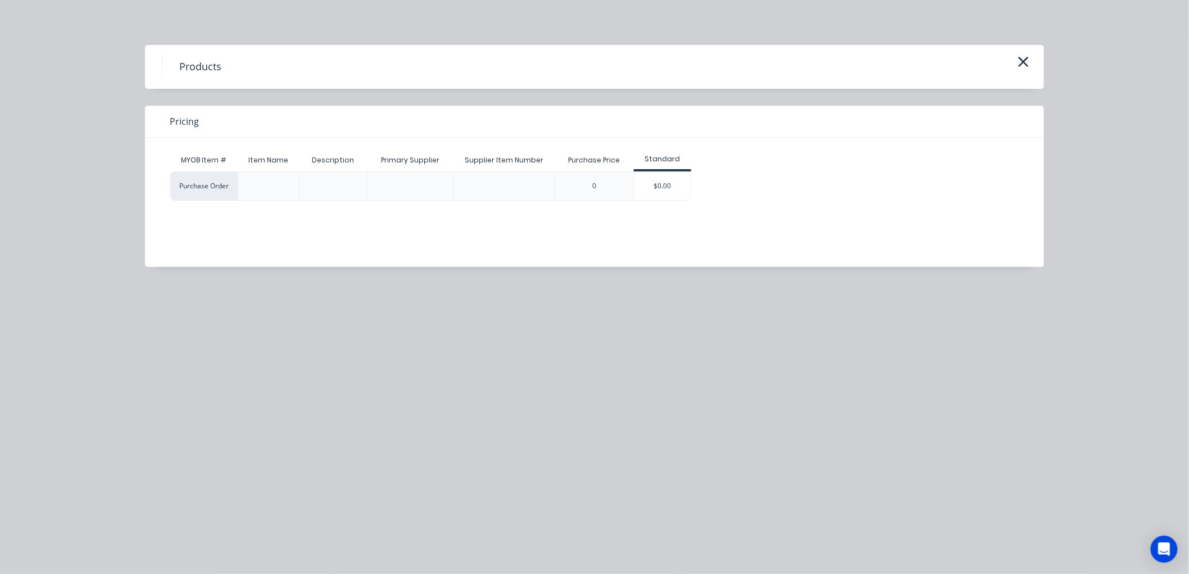
click at [671, 188] on div "$0.00" at bounding box center [663, 186] width 56 height 28
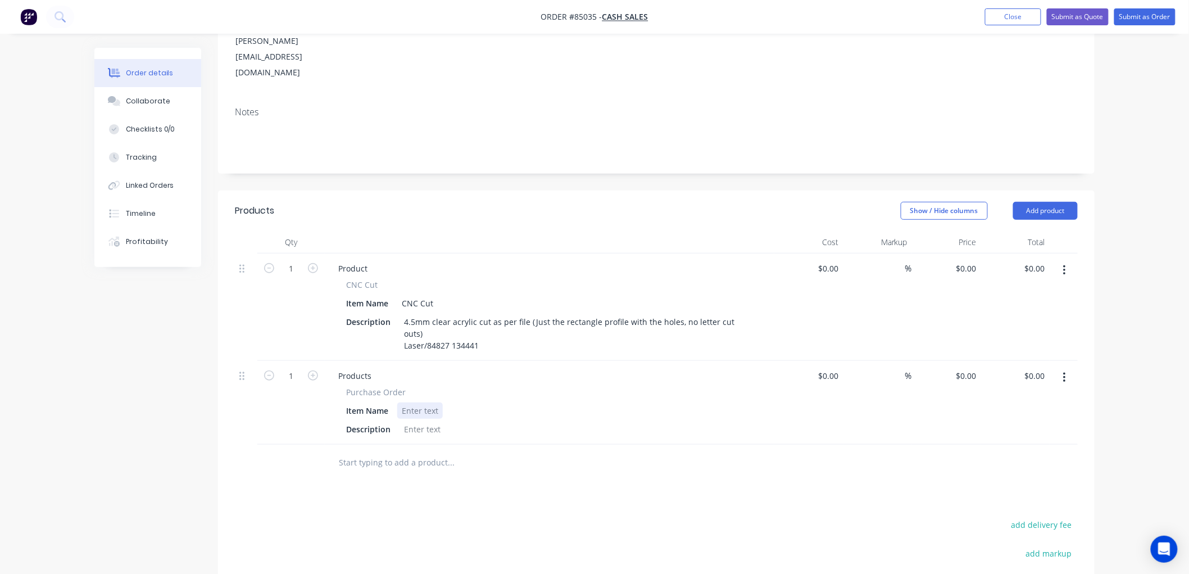
click at [419, 402] on div at bounding box center [420, 410] width 46 height 16
click at [381, 421] on div "Description" at bounding box center [368, 429] width 53 height 16
click at [969, 260] on input "0" at bounding box center [968, 268] width 26 height 16
type input "$237.36"
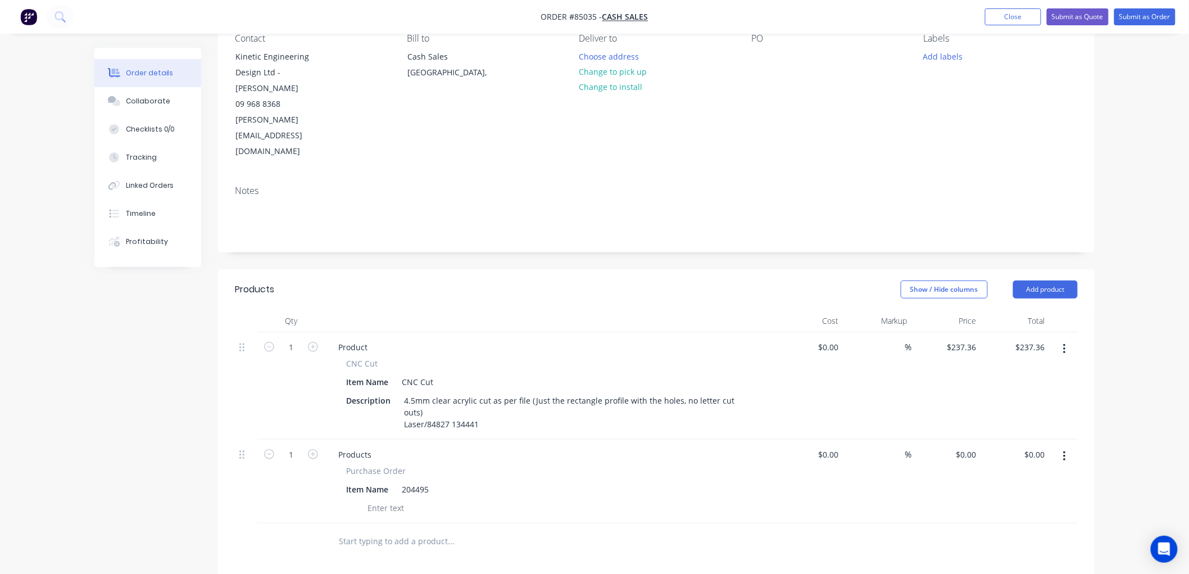
scroll to position [0, 0]
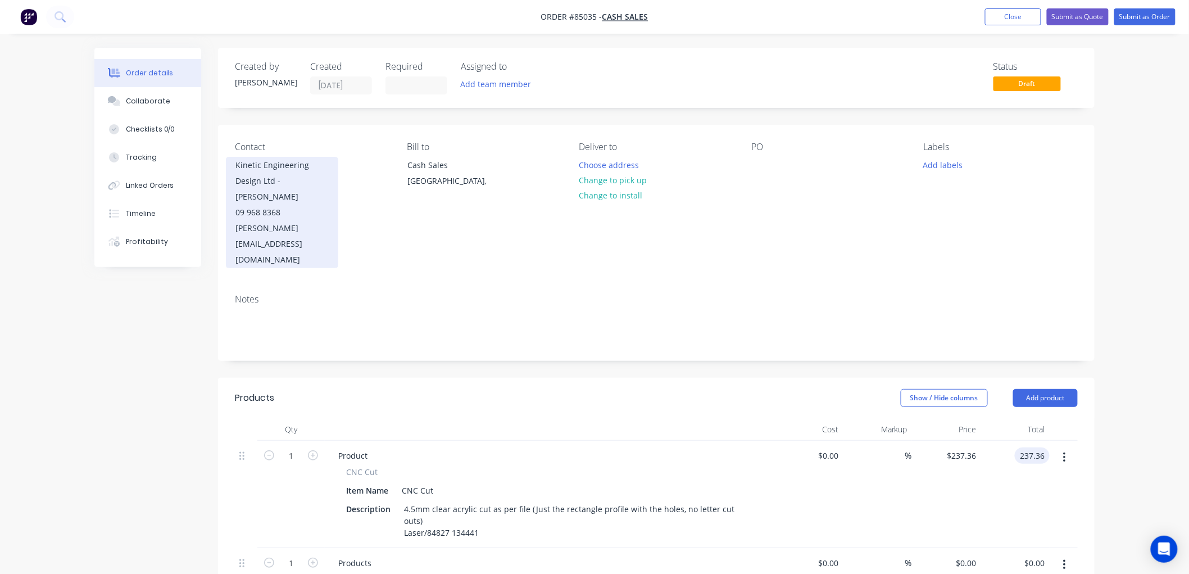
drag, startPoint x: 327, startPoint y: 180, endPoint x: 237, endPoint y: 167, distance: 90.9
click at [237, 167] on div "Kinetic Engineering Design Ltd - Helen Guo" at bounding box center [281, 180] width 93 height 47
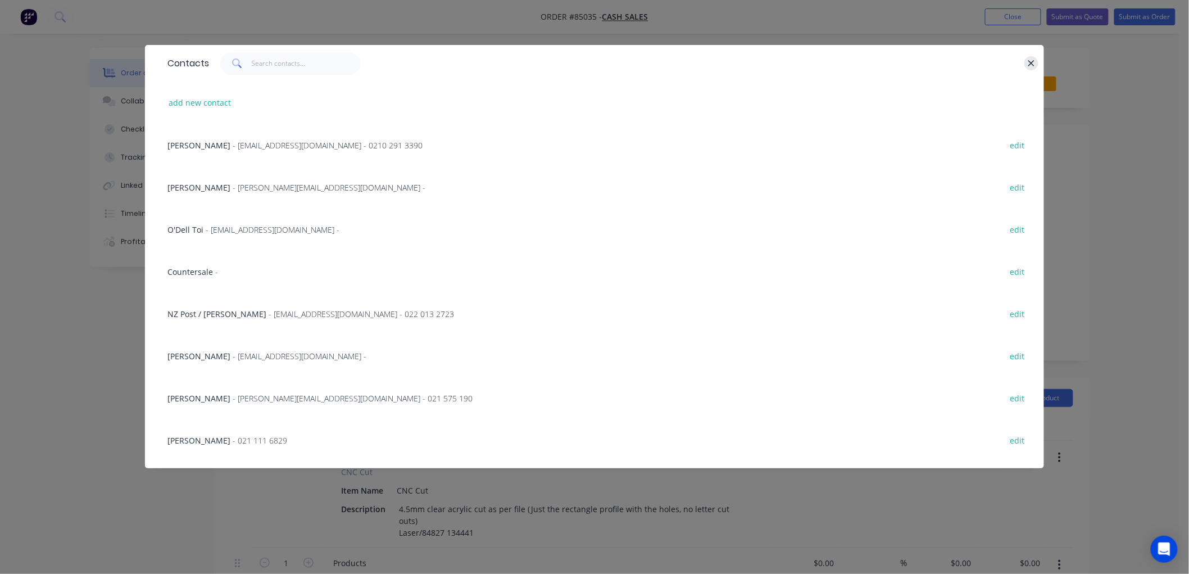
click at [1030, 63] on icon "button" at bounding box center [1031, 63] width 7 height 10
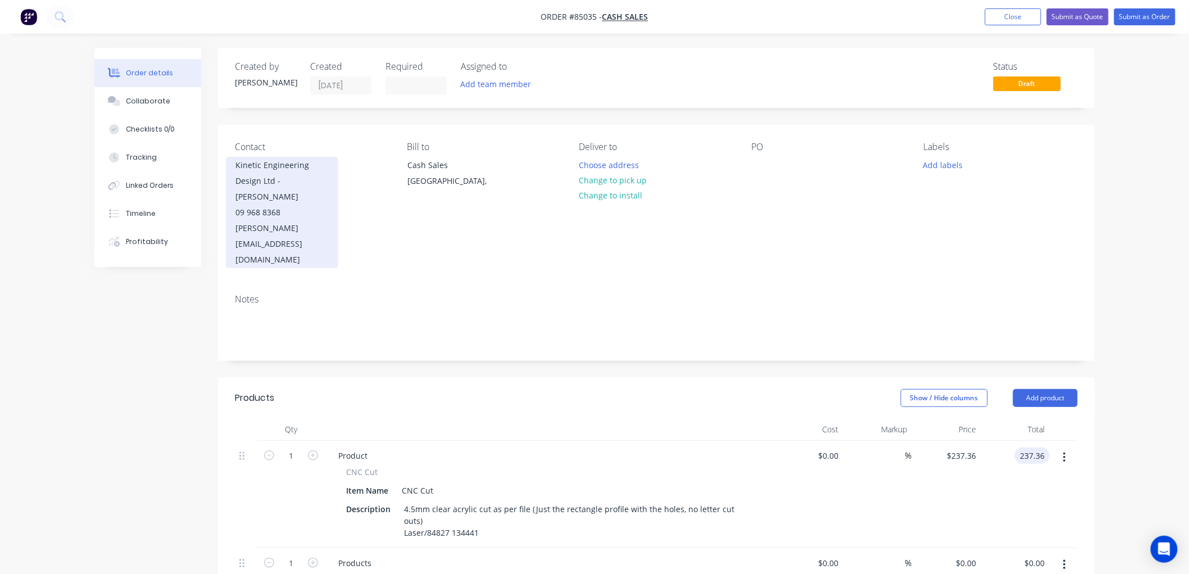
type input "$237.36"
drag, startPoint x: 323, startPoint y: 182, endPoint x: 232, endPoint y: 166, distance: 91.8
click at [232, 166] on div "Kinetic Engineering Design Ltd - Helen Guo 09 968 8368 Helen.Guo@touchcut.com" at bounding box center [282, 212] width 112 height 111
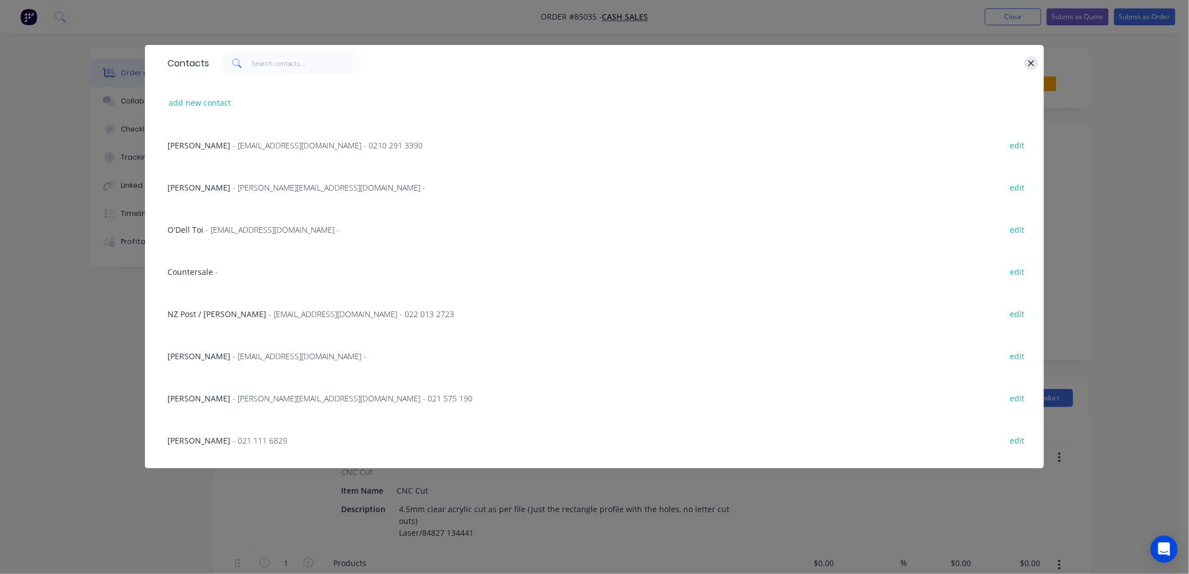
click at [1028, 63] on icon "button" at bounding box center [1031, 63] width 7 height 10
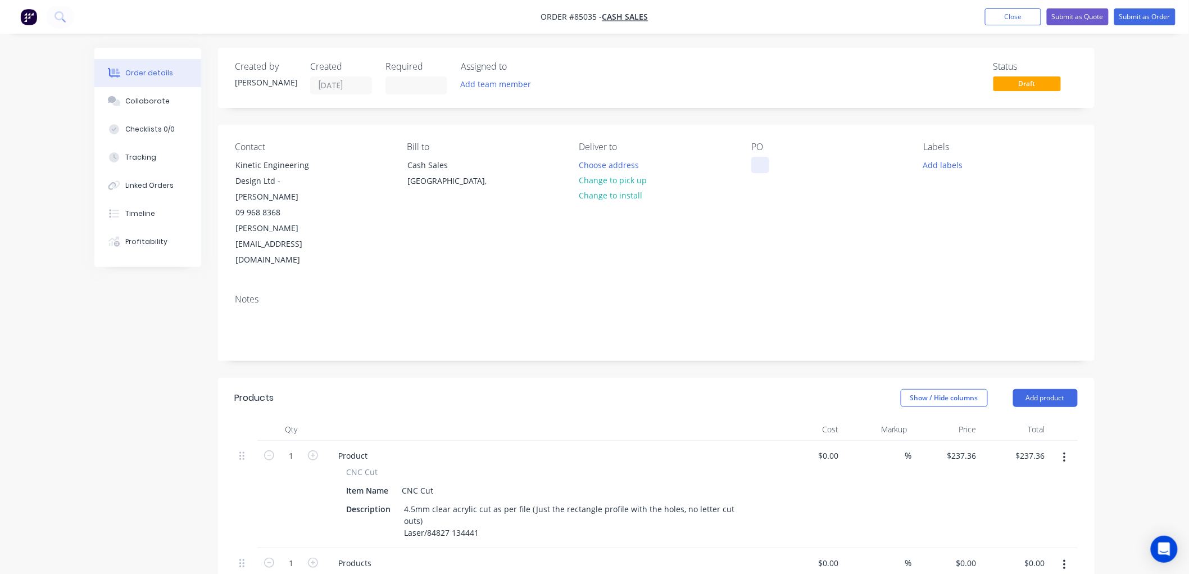
click at [760, 167] on div at bounding box center [760, 165] width 18 height 16
paste div
click at [951, 160] on button "Add labels" at bounding box center [943, 164] width 52 height 15
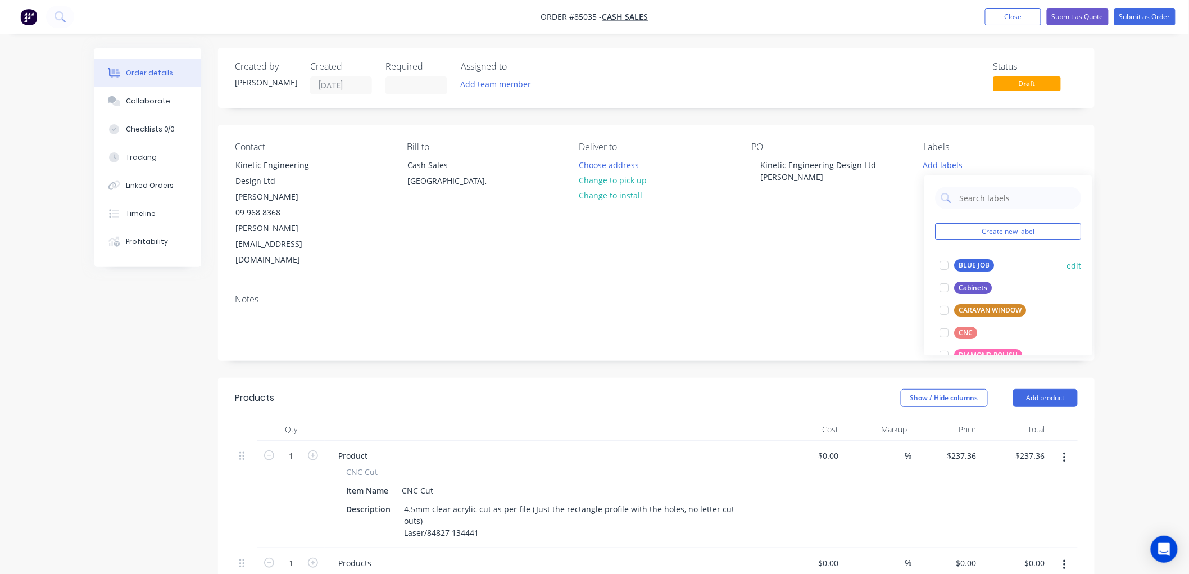
click at [958, 264] on div "BLUE JOB" at bounding box center [974, 265] width 40 height 12
click at [1049, 138] on div "Contact Kinetic Engineering Design Ltd - Helen Guo 09 968 8368 Helen.Guo@touchc…" at bounding box center [656, 205] width 877 height 160
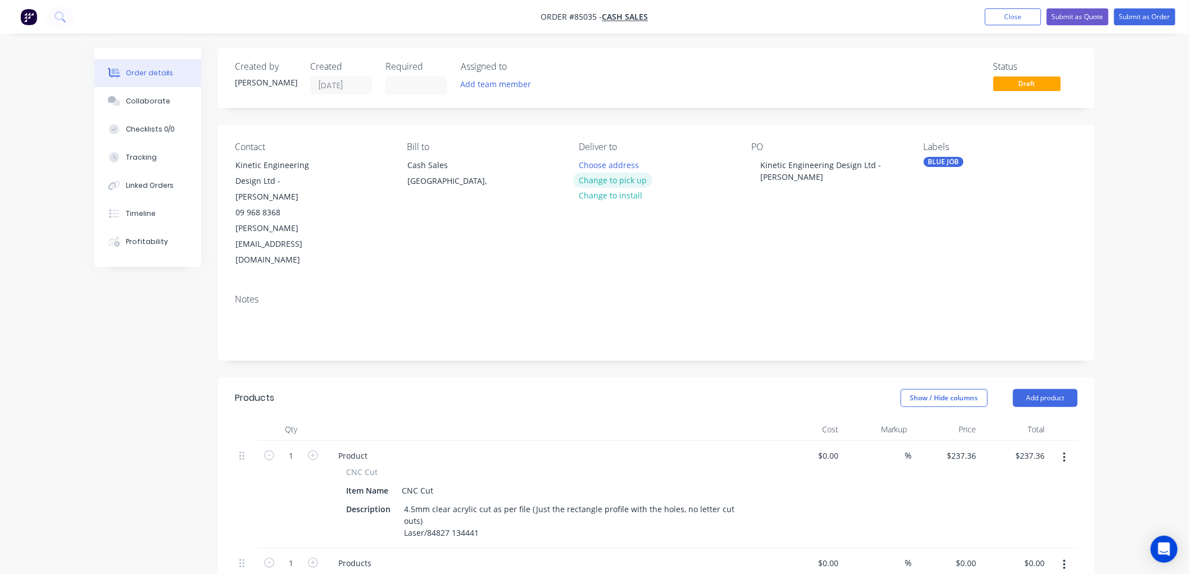
click at [640, 179] on button "Change to pick up" at bounding box center [613, 180] width 80 height 15
click at [1153, 19] on button "Submit as Order" at bounding box center [1144, 16] width 61 height 17
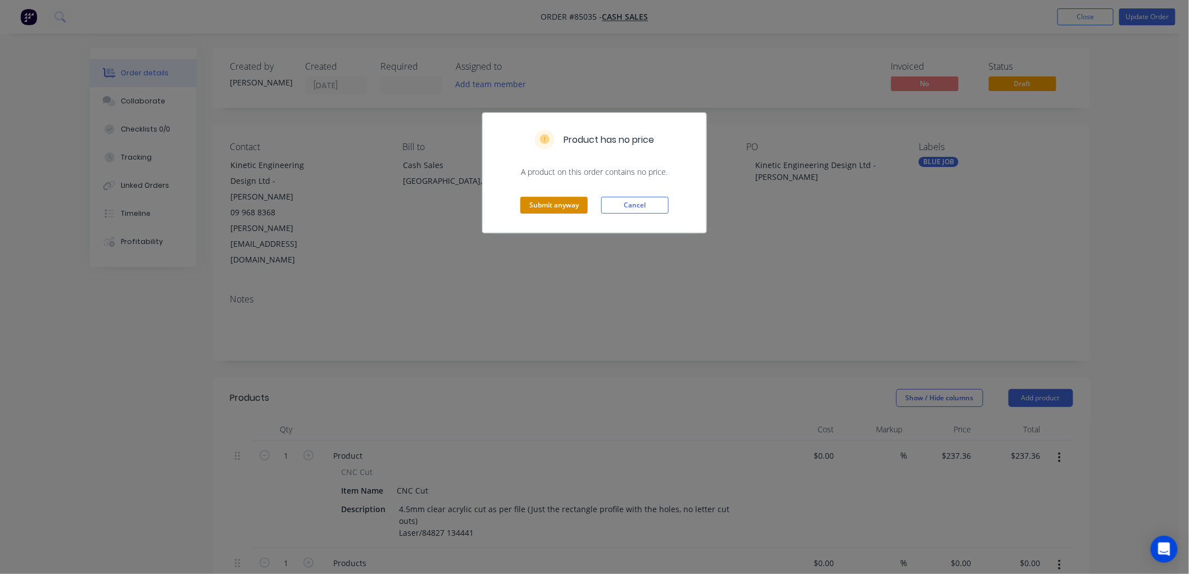
click at [571, 207] on button "Submit anyway" at bounding box center [553, 205] width 67 height 17
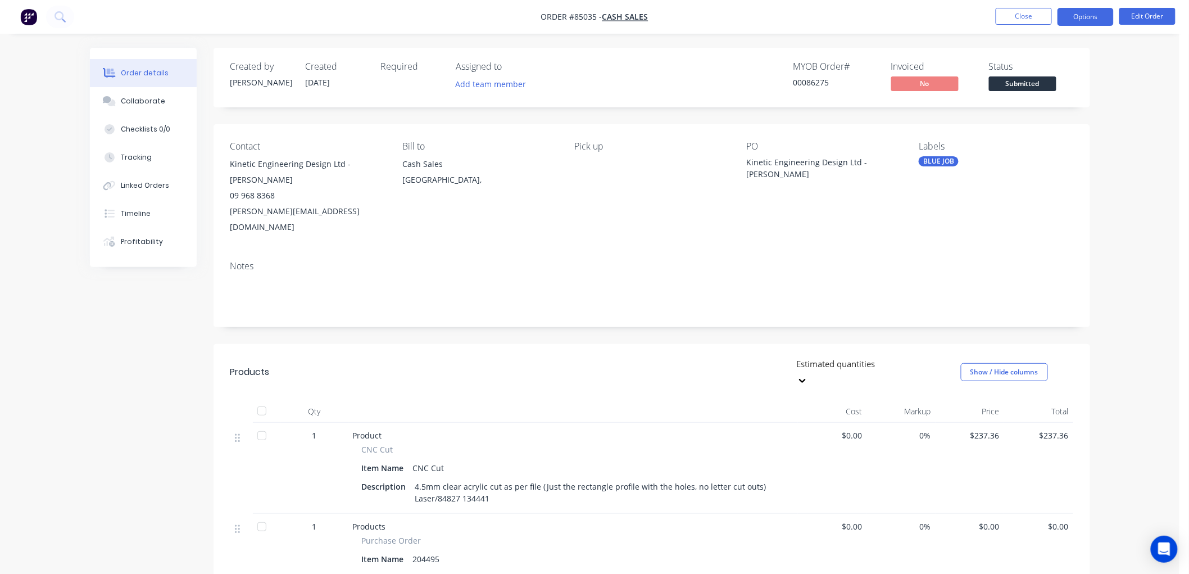
click at [1089, 18] on button "Options" at bounding box center [1086, 17] width 56 height 18
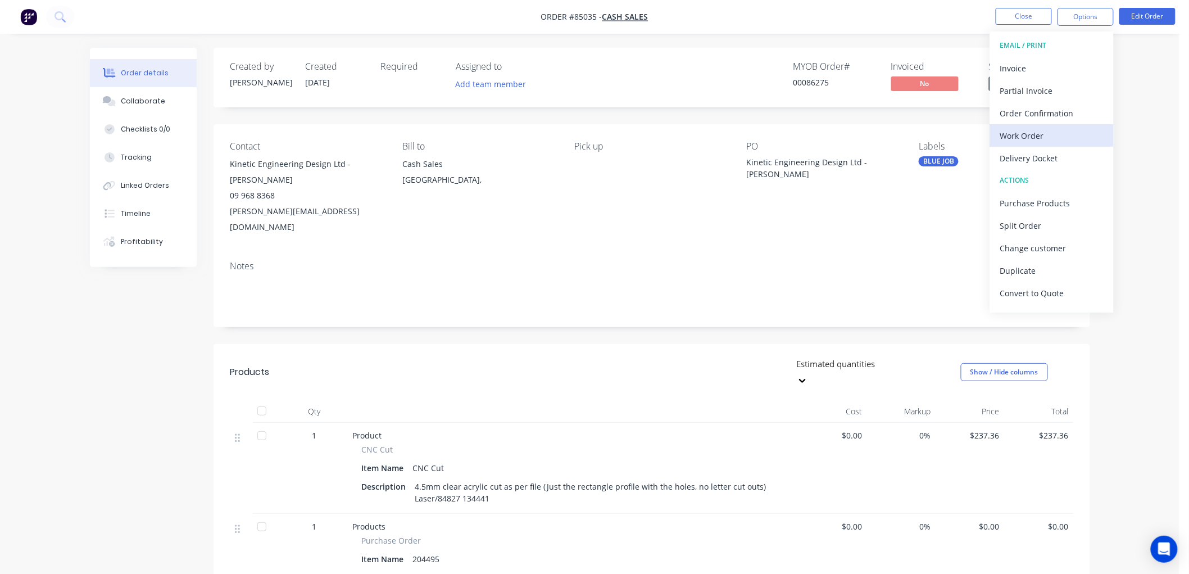
click at [1051, 139] on div "Work Order" at bounding box center [1051, 136] width 103 height 16
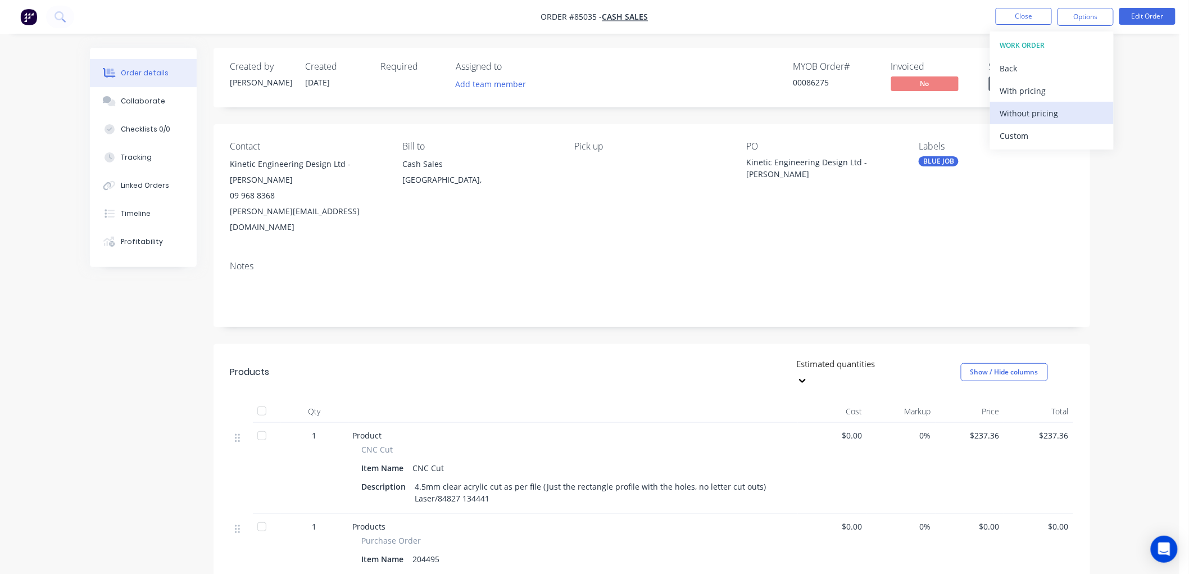
click at [1048, 109] on div "Without pricing" at bounding box center [1051, 113] width 103 height 16
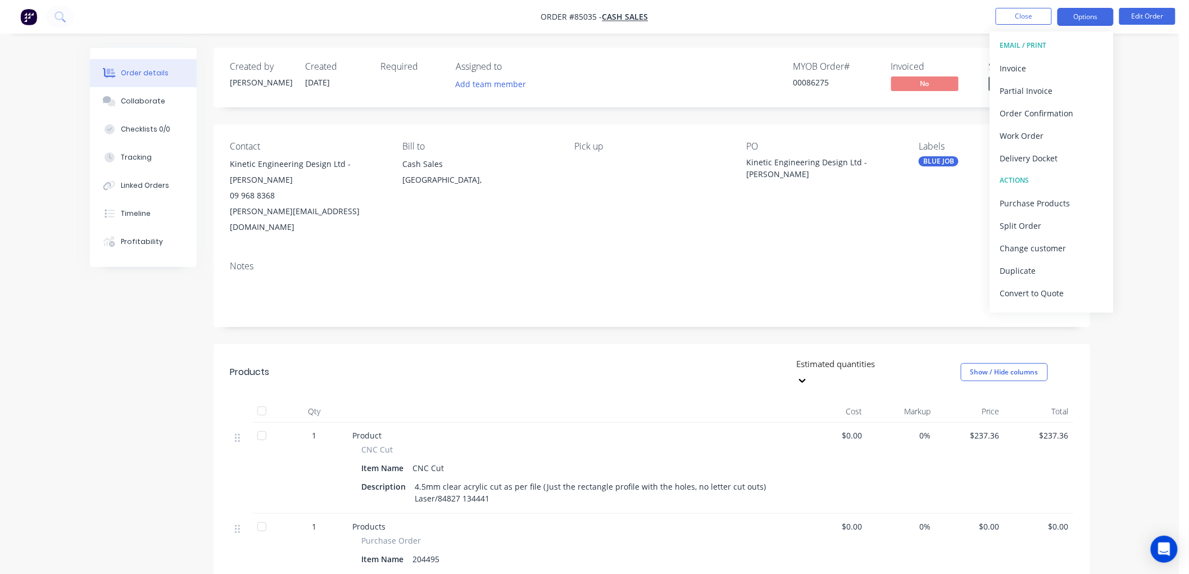
click at [1089, 15] on button "Options" at bounding box center [1086, 17] width 56 height 18
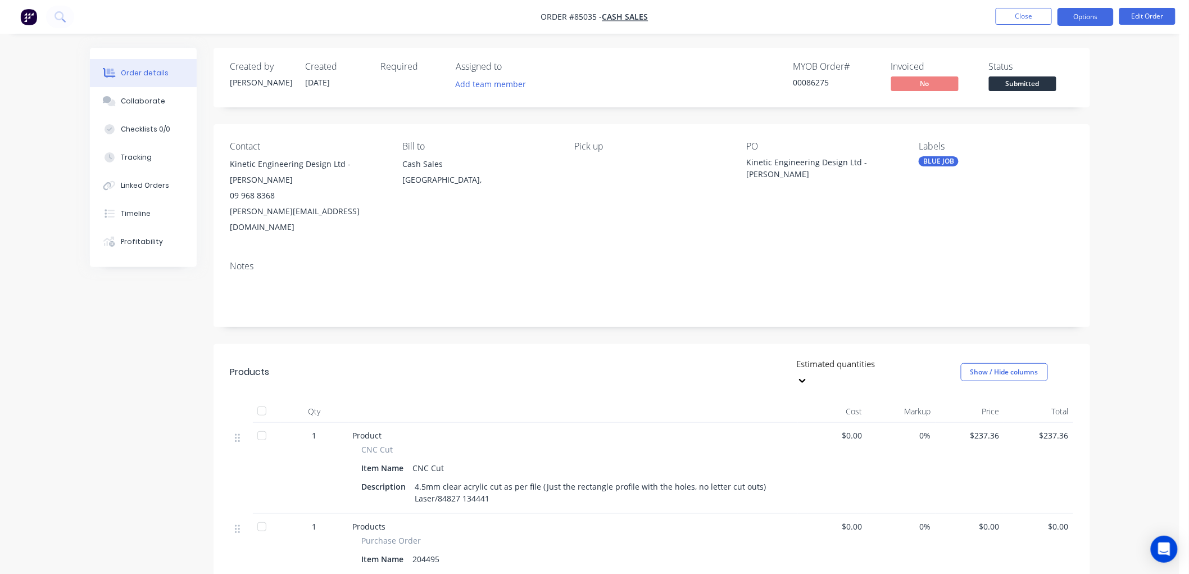
drag, startPoint x: 1072, startPoint y: 19, endPoint x: 1075, endPoint y: 25, distance: 6.6
click at [1073, 19] on button "Options" at bounding box center [1086, 17] width 56 height 18
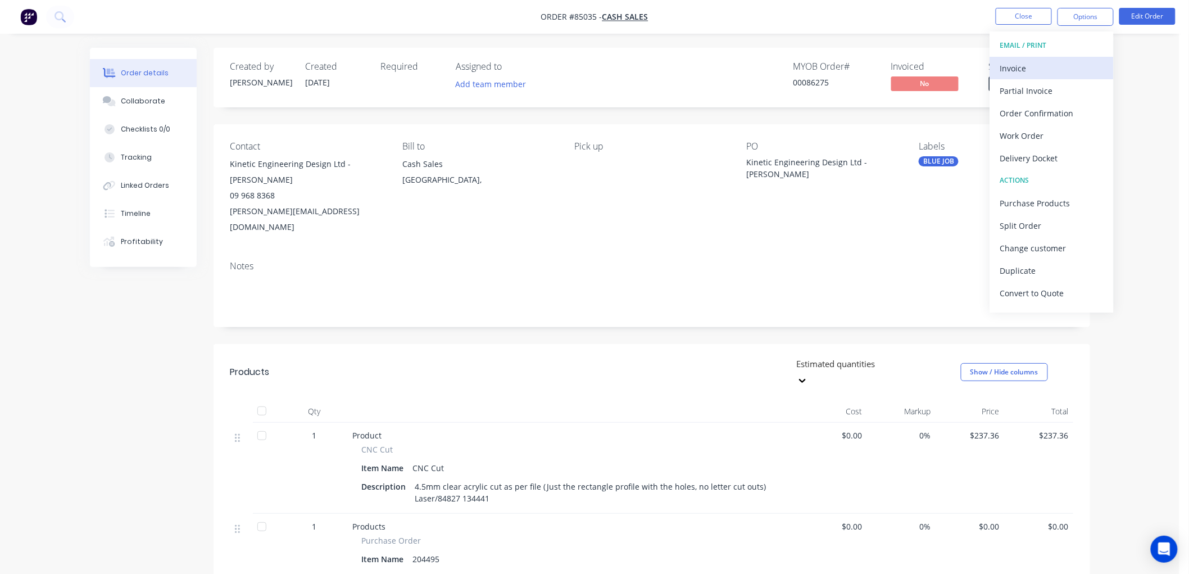
click at [1045, 63] on div "Invoice" at bounding box center [1051, 68] width 103 height 16
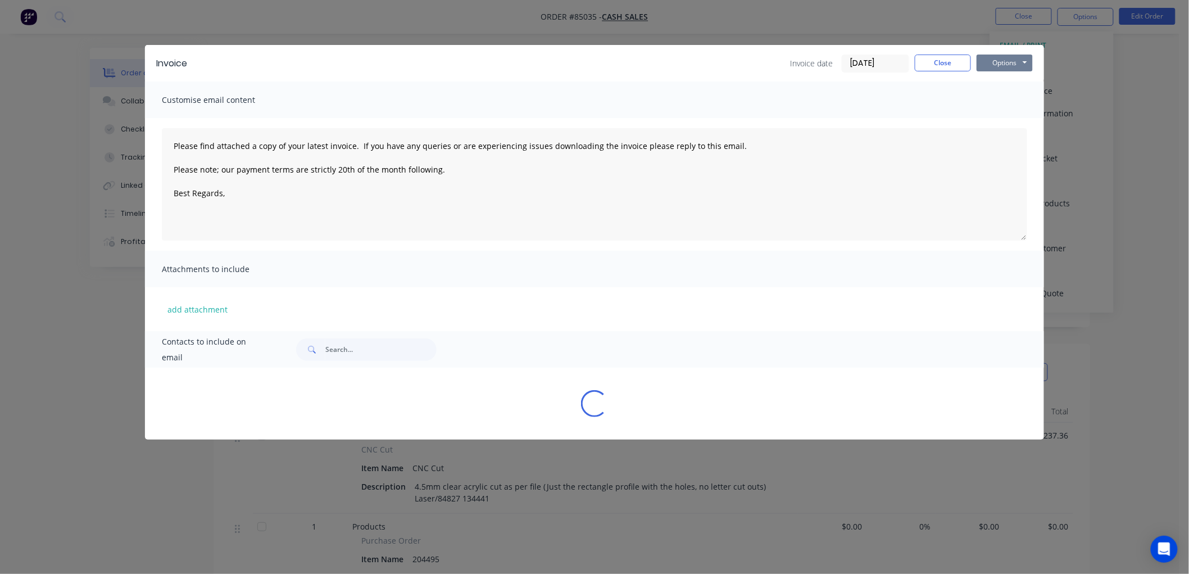
click at [1021, 62] on button "Options" at bounding box center [1005, 63] width 56 height 17
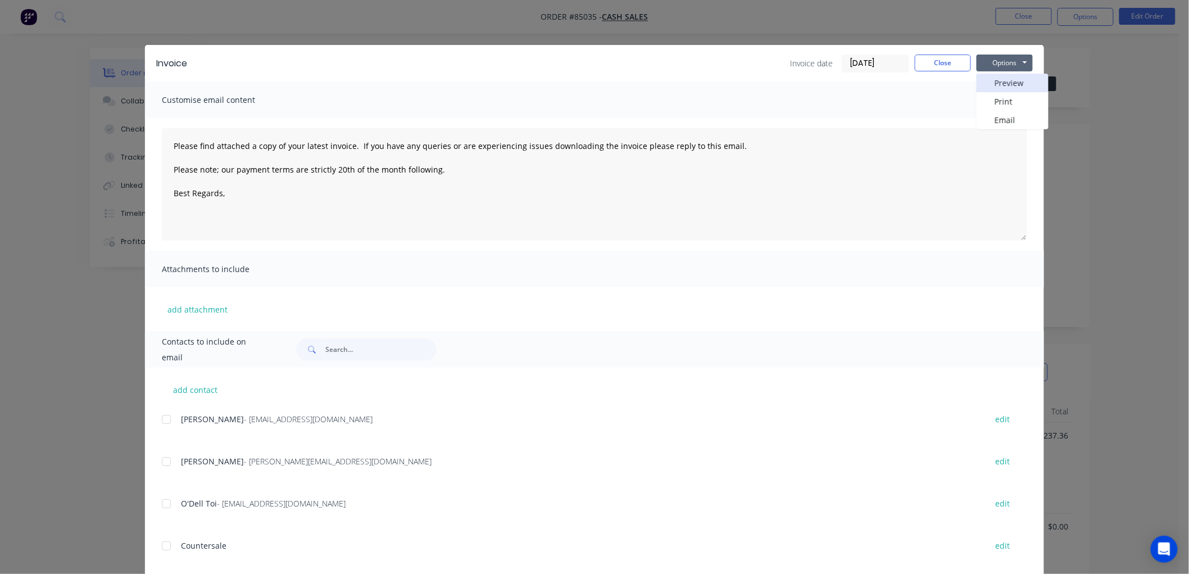
click at [999, 88] on button "Preview" at bounding box center [1013, 83] width 72 height 19
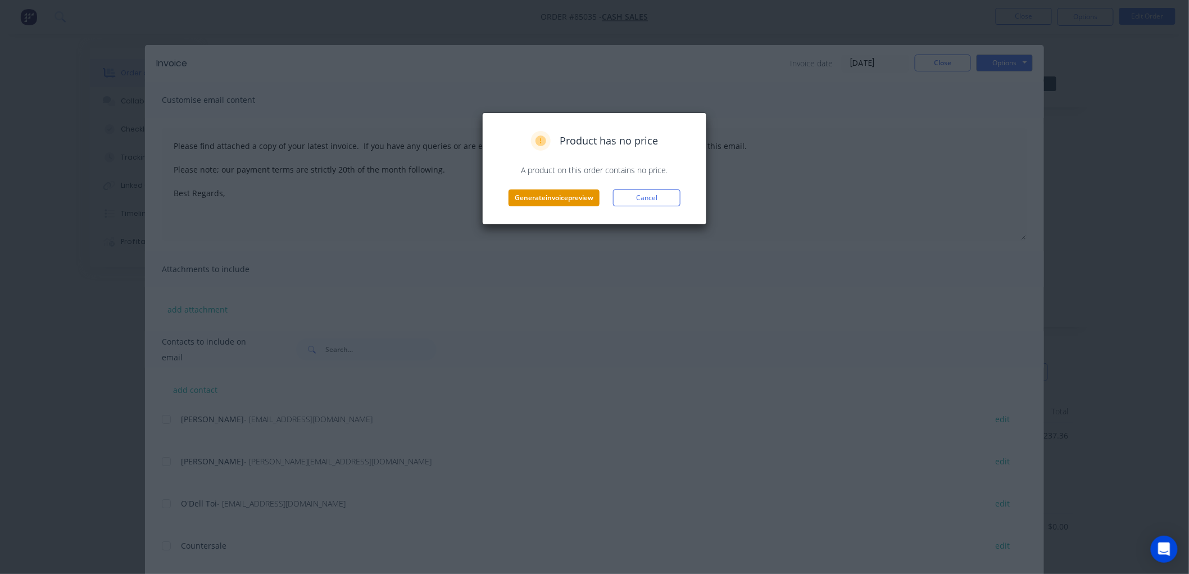
click at [520, 195] on button "Generate invoice preview" at bounding box center [554, 197] width 91 height 17
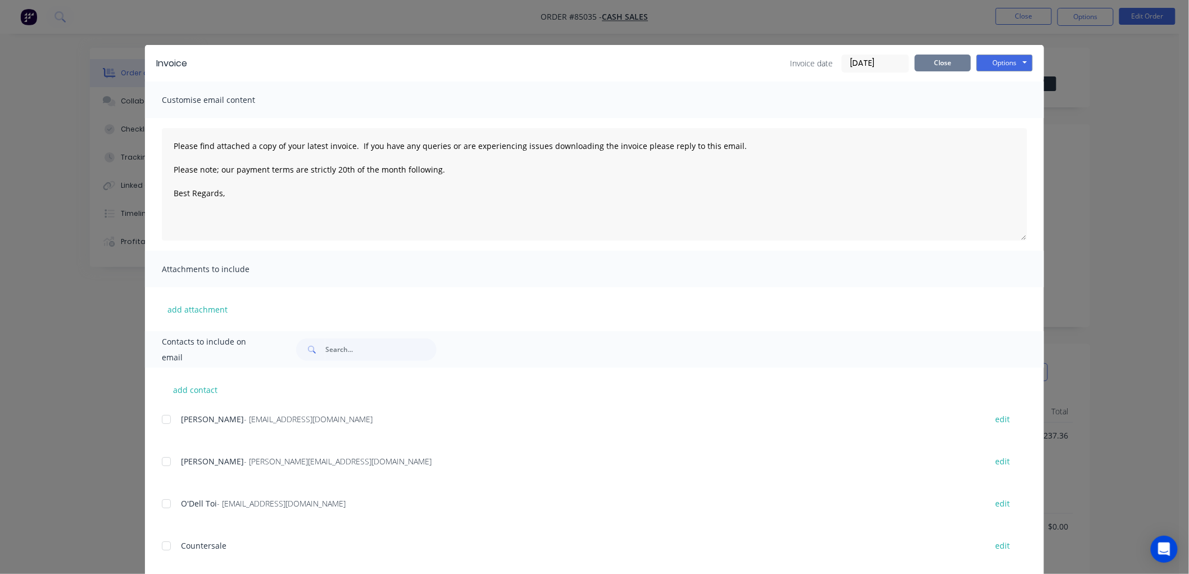
click at [925, 67] on button "Close" at bounding box center [943, 63] width 56 height 17
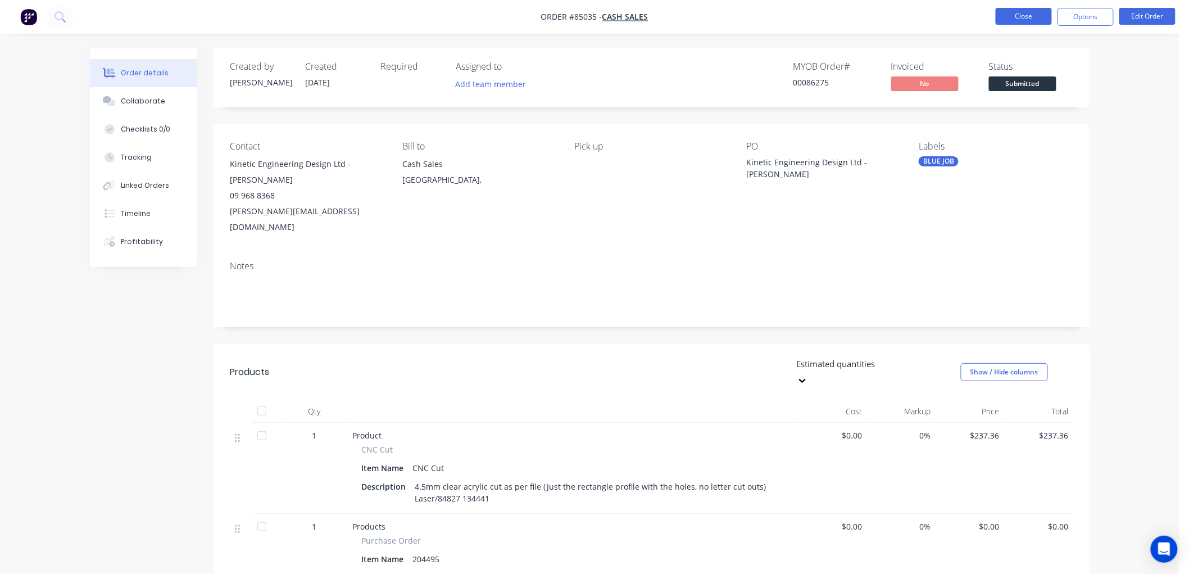
click at [1012, 13] on button "Close" at bounding box center [1024, 16] width 56 height 17
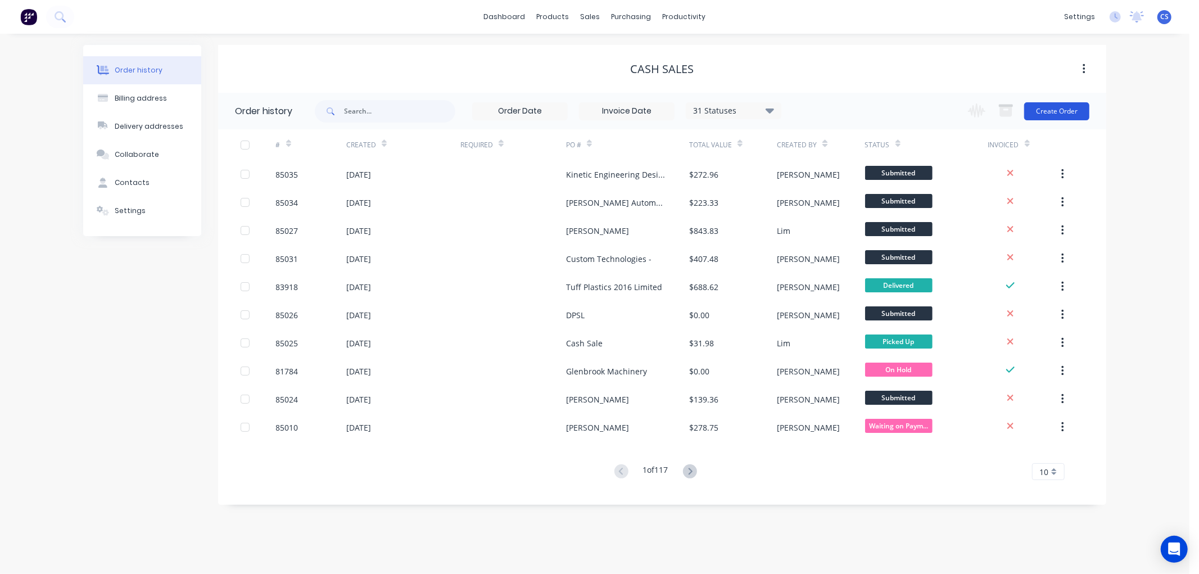
click at [1066, 110] on button "Create Order" at bounding box center [1056, 111] width 65 height 18
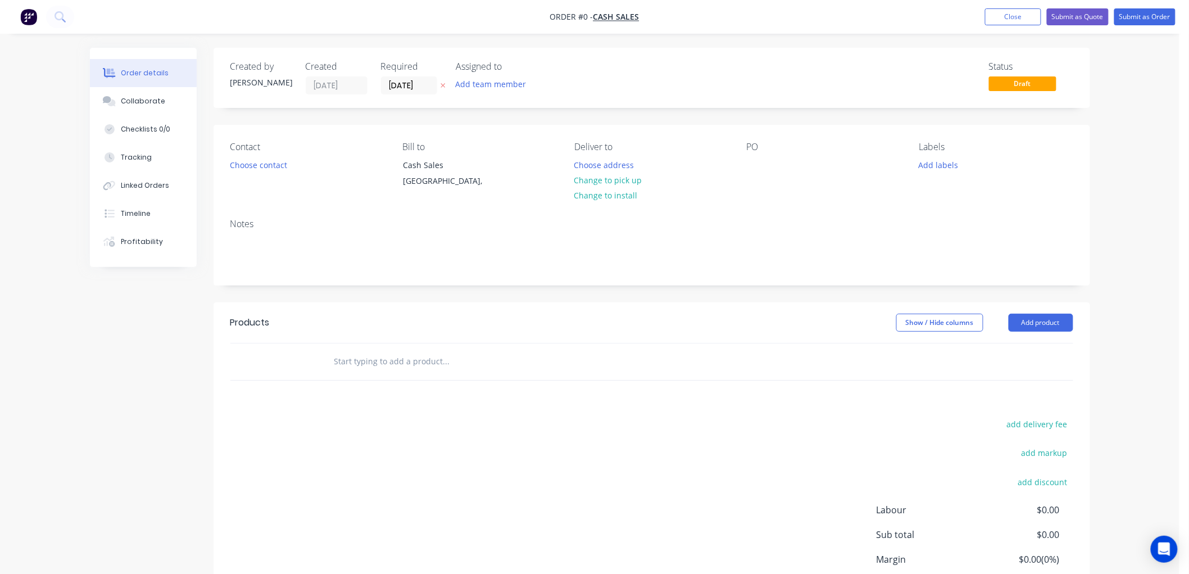
click at [444, 83] on icon "button" at bounding box center [443, 85] width 5 height 7
click at [275, 166] on button "Choose contact" at bounding box center [258, 164] width 69 height 15
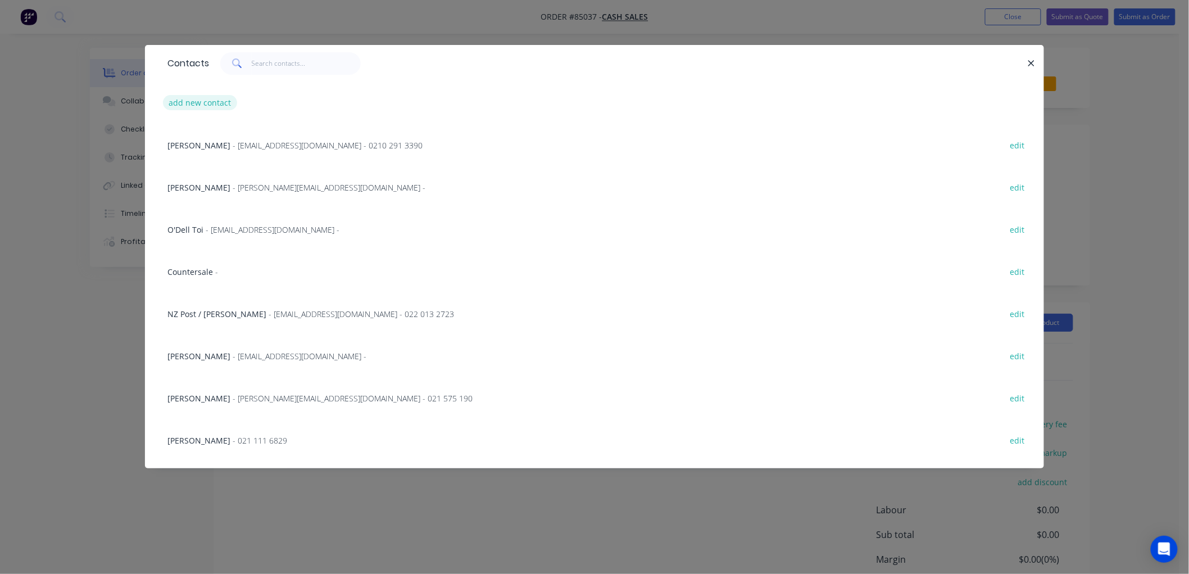
click at [220, 103] on button "add new contact" at bounding box center [200, 102] width 74 height 15
select select "NZ"
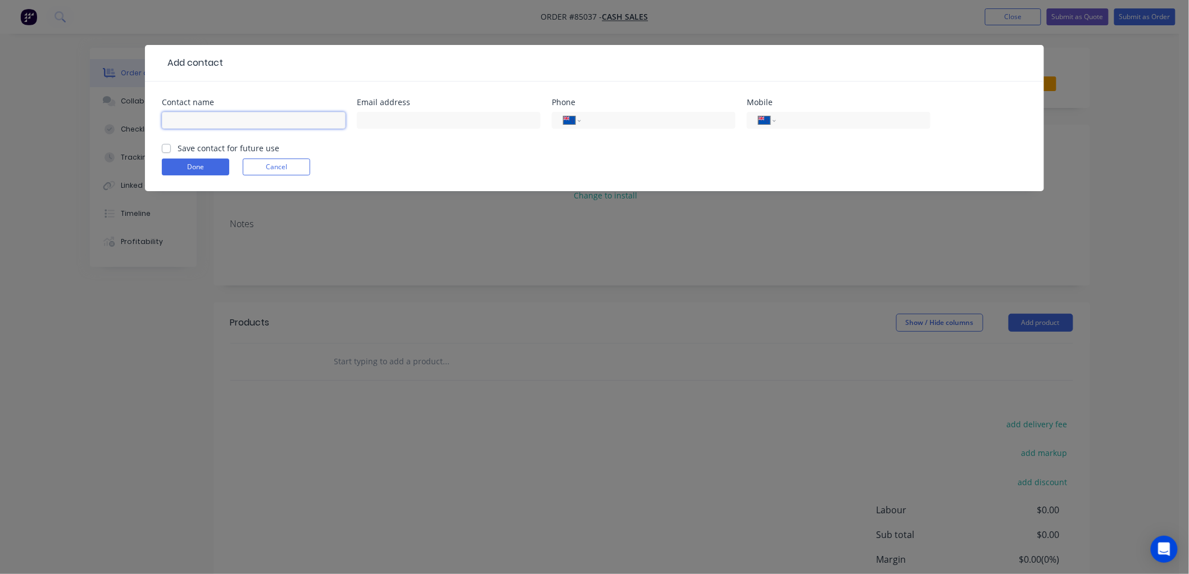
click at [235, 115] on input "text" at bounding box center [254, 120] width 184 height 17
type input "Jaycoll"
type input "collett282@gmail.com"
click at [178, 147] on label "Save contact for future use" at bounding box center [229, 148] width 102 height 12
click at [169, 147] on input "Save contact for future use" at bounding box center [166, 147] width 9 height 11
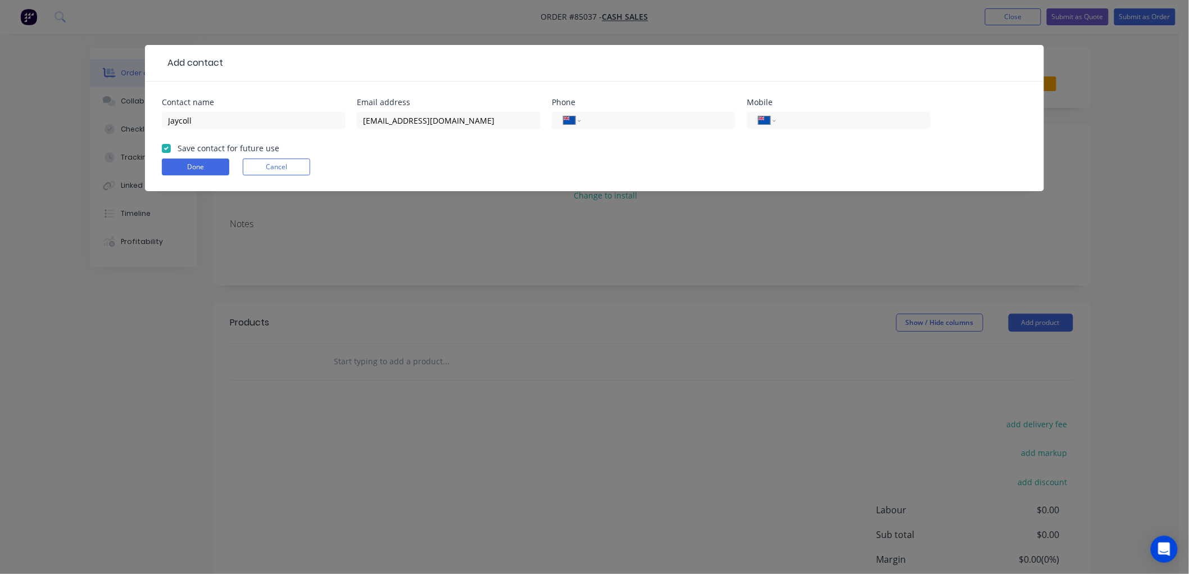
checkbox input "true"
click at [184, 170] on button "Done" at bounding box center [195, 166] width 67 height 17
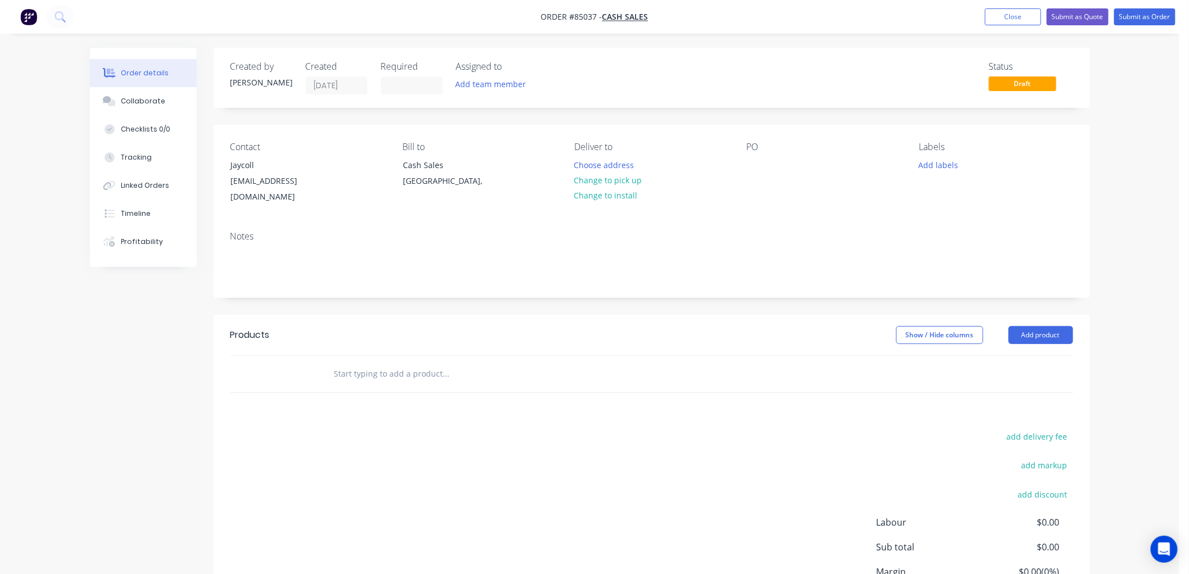
click at [353, 362] on input "text" at bounding box center [446, 373] width 225 height 22
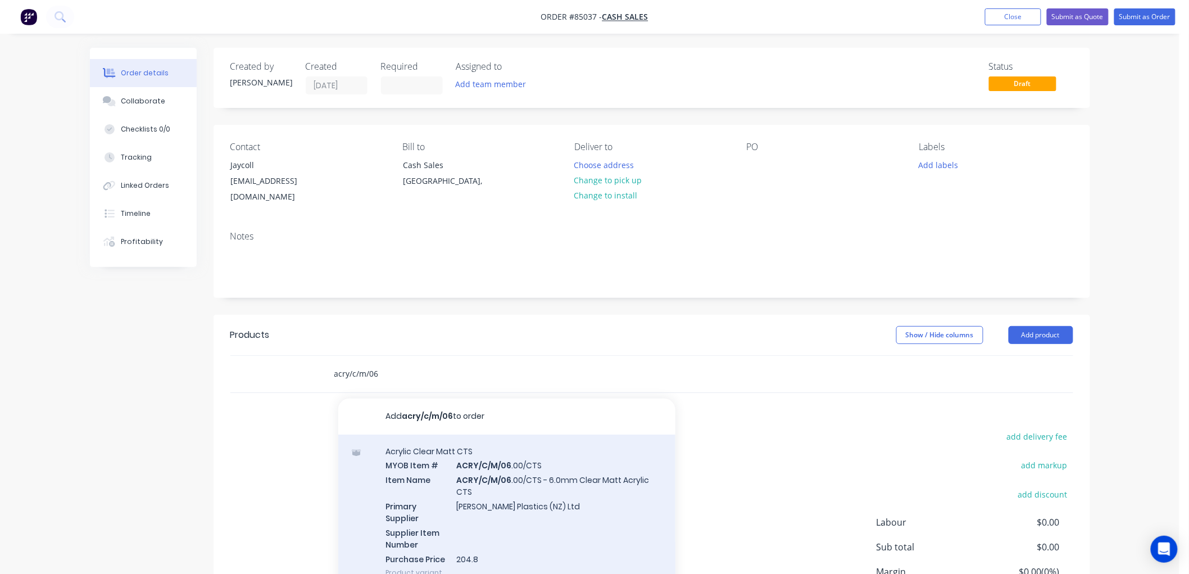
type input "acry/c/m/06"
click at [547, 443] on div "Acrylic Clear Matt CTS MYOB Item # ACRY/C/M/06 .00/CTS Item Name ACRY/C/M/06 .0…" at bounding box center [506, 511] width 337 height 155
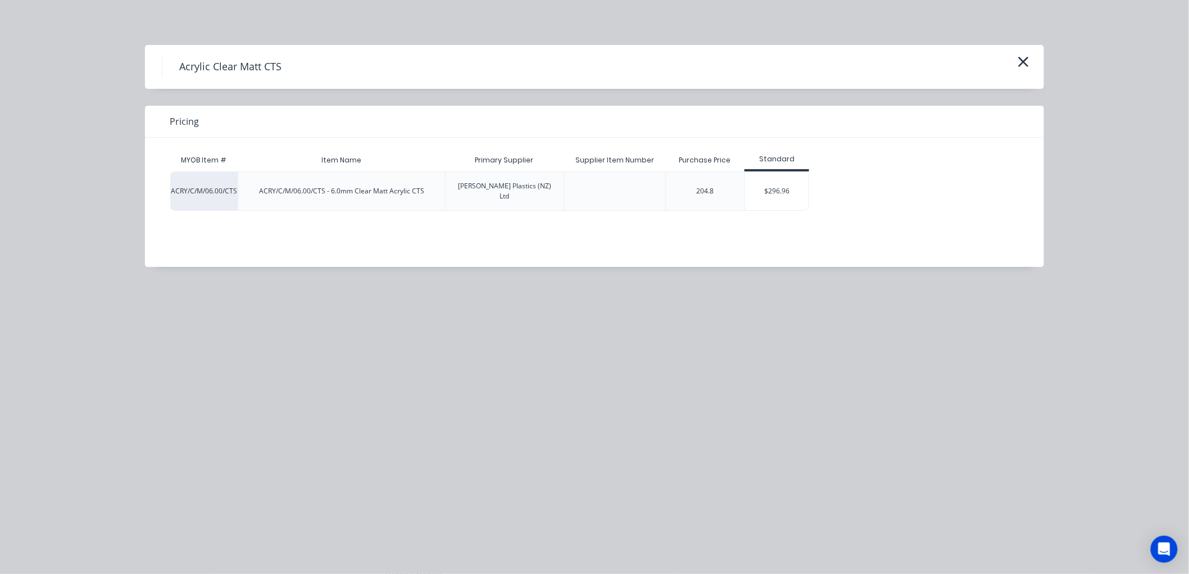
click at [762, 189] on div "$296.96" at bounding box center [777, 191] width 64 height 38
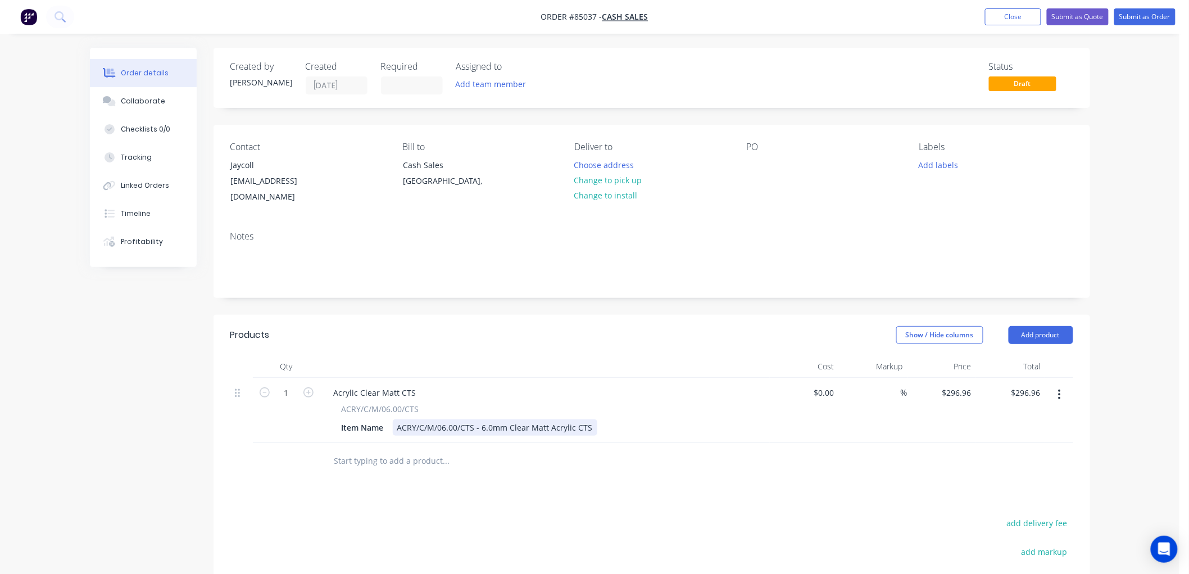
click at [591, 419] on div "ACRY/C/M/06.00/CTS - 6.0mm Clear Matt Acrylic CTS" at bounding box center [495, 427] width 205 height 16
click at [1168, 398] on div "Order details Collaborate Checklists 0/0 Tracking Linked Orders Timeline Profit…" at bounding box center [590, 383] width 1180 height 766
click at [967, 384] on input "296.96" at bounding box center [958, 392] width 35 height 16
type input "$202.37"
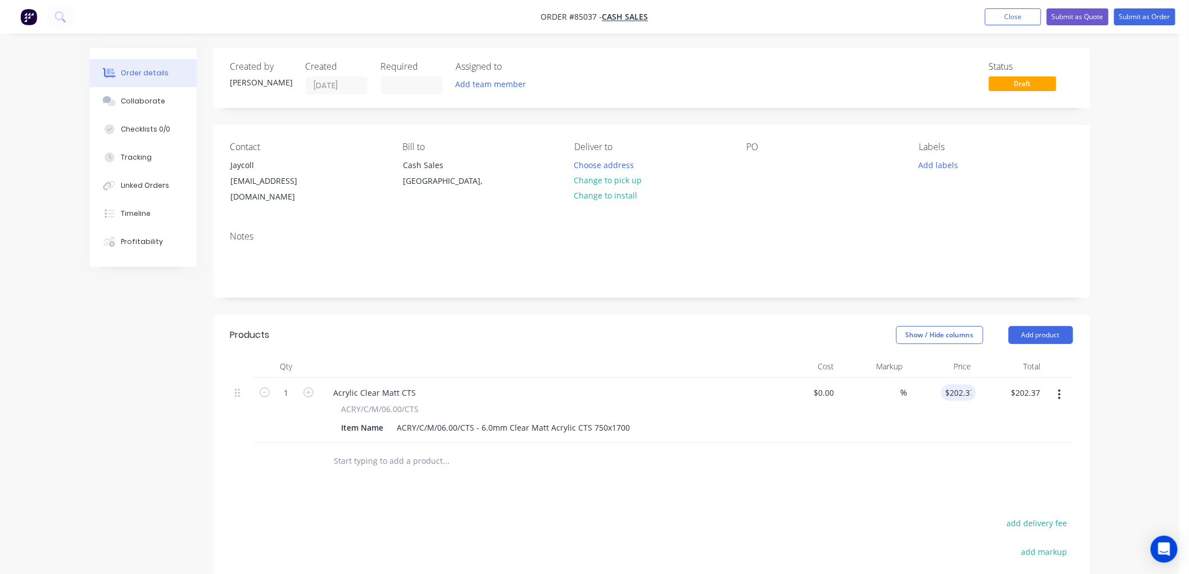
click at [1108, 386] on div "Order details Collaborate Checklists 0/0 Tracking Linked Orders Timeline Profit…" at bounding box center [590, 383] width 1180 height 766
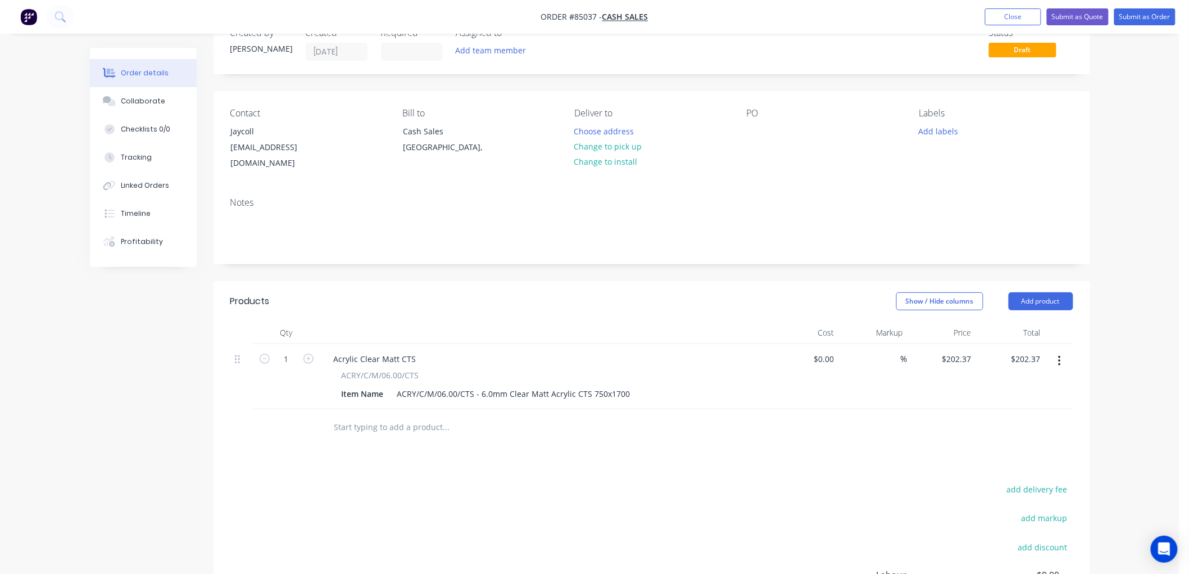
scroll to position [62, 0]
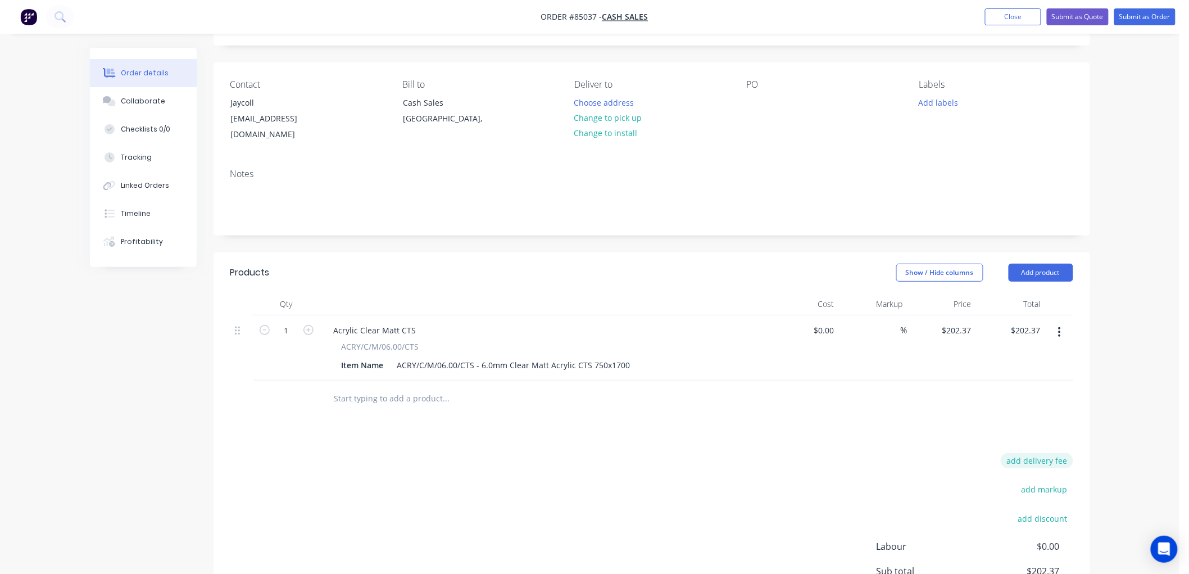
click at [1055, 453] on button "add delivery fee" at bounding box center [1037, 460] width 72 height 15
type input "80"
click at [1096, 424] on div "Order details Collaborate Checklists 0/0 Tracking Linked Orders Timeline Profit…" at bounding box center [590, 342] width 1023 height 715
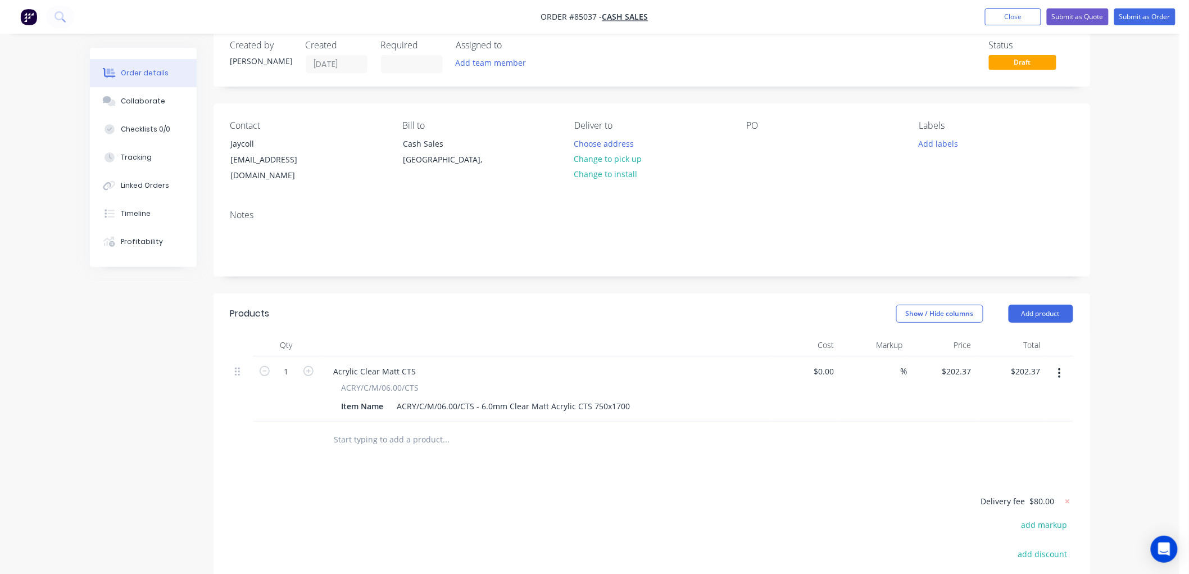
scroll to position [0, 0]
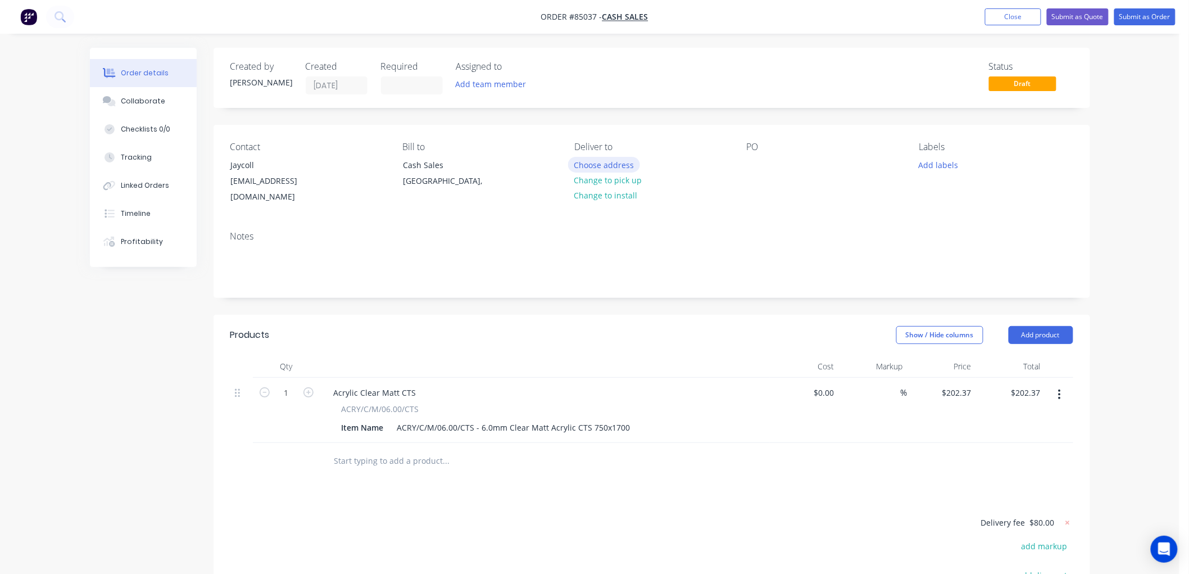
click at [603, 166] on button "Choose address" at bounding box center [604, 164] width 72 height 15
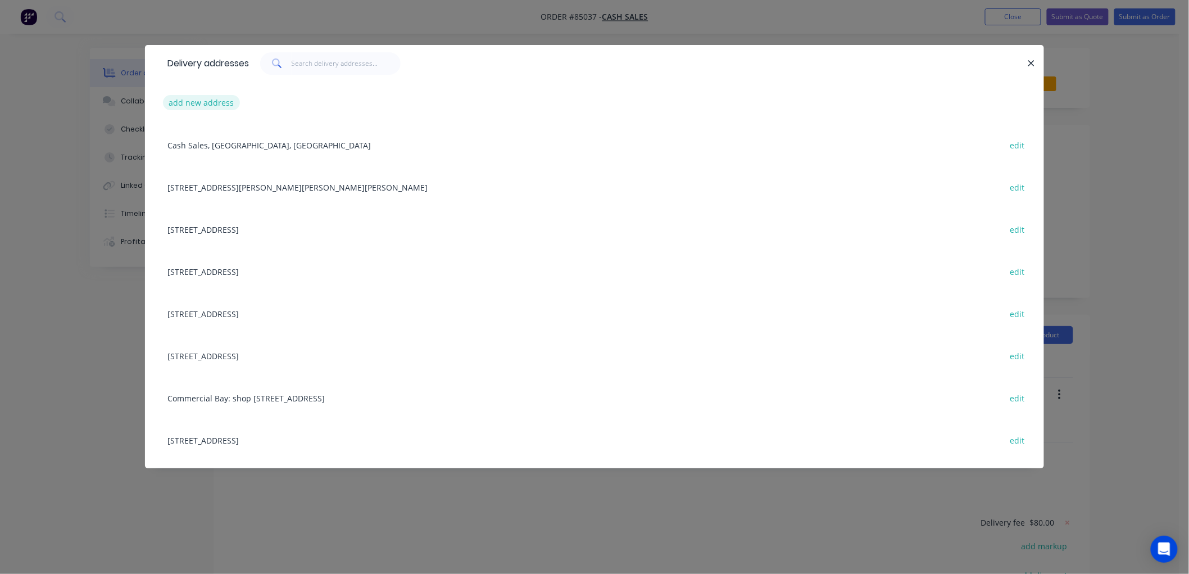
click at [200, 102] on button "add new address" at bounding box center [201, 102] width 77 height 15
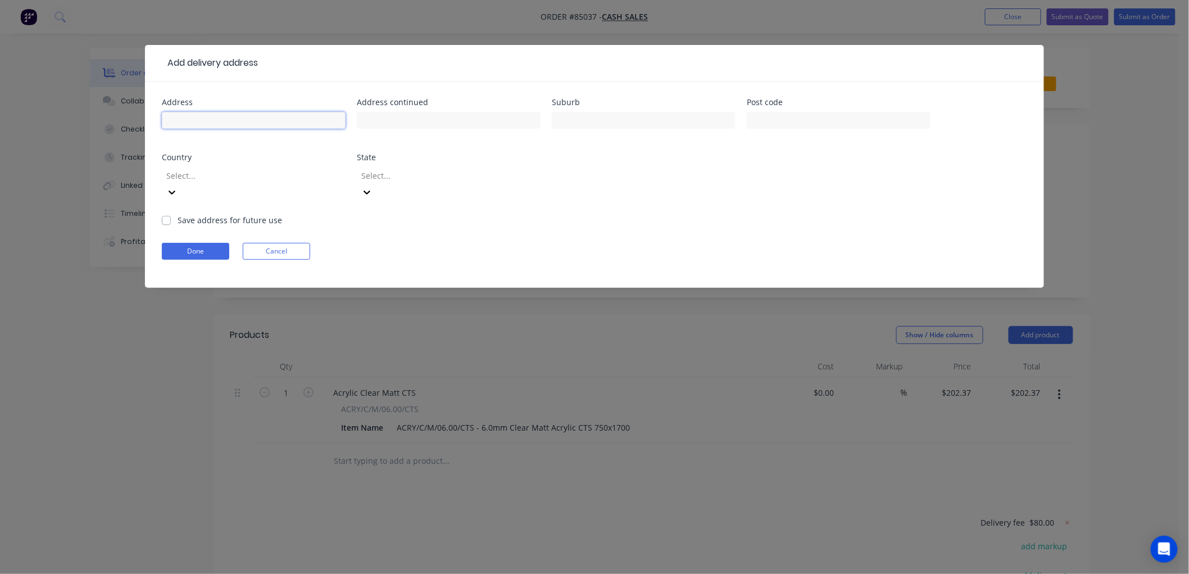
click at [196, 124] on input "text" at bounding box center [254, 120] width 184 height 17
paste input "260 Rutherglen road Paroa 7805"
type input "260 Rutherglen road Paroa 7805"
click at [195, 243] on button "Done" at bounding box center [195, 251] width 67 height 17
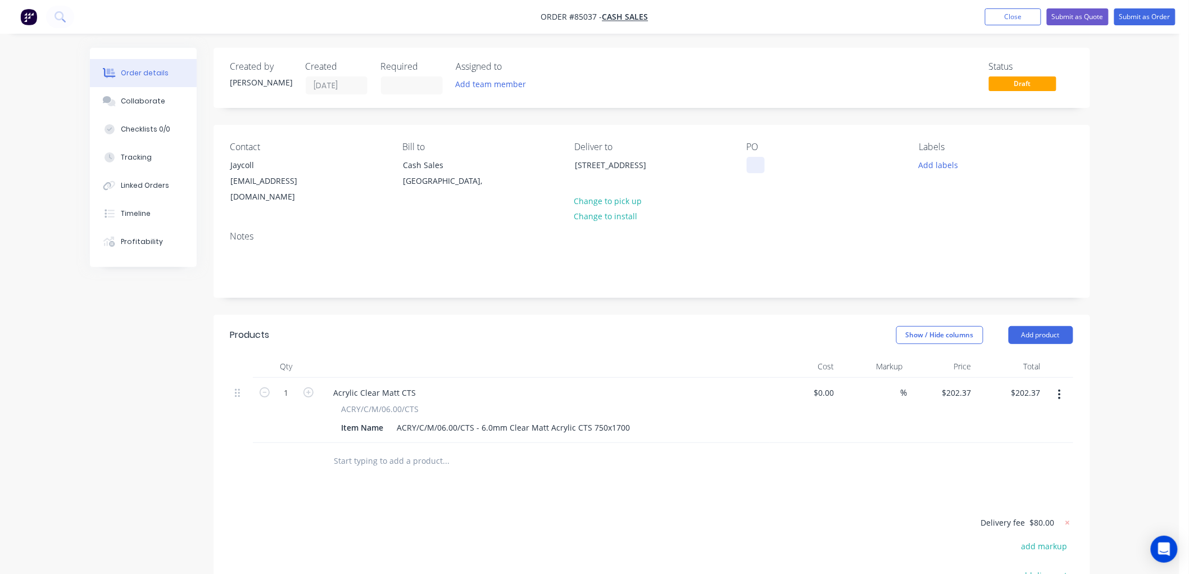
click at [756, 165] on div at bounding box center [756, 165] width 18 height 16
click at [940, 163] on button "Add labels" at bounding box center [939, 164] width 52 height 15
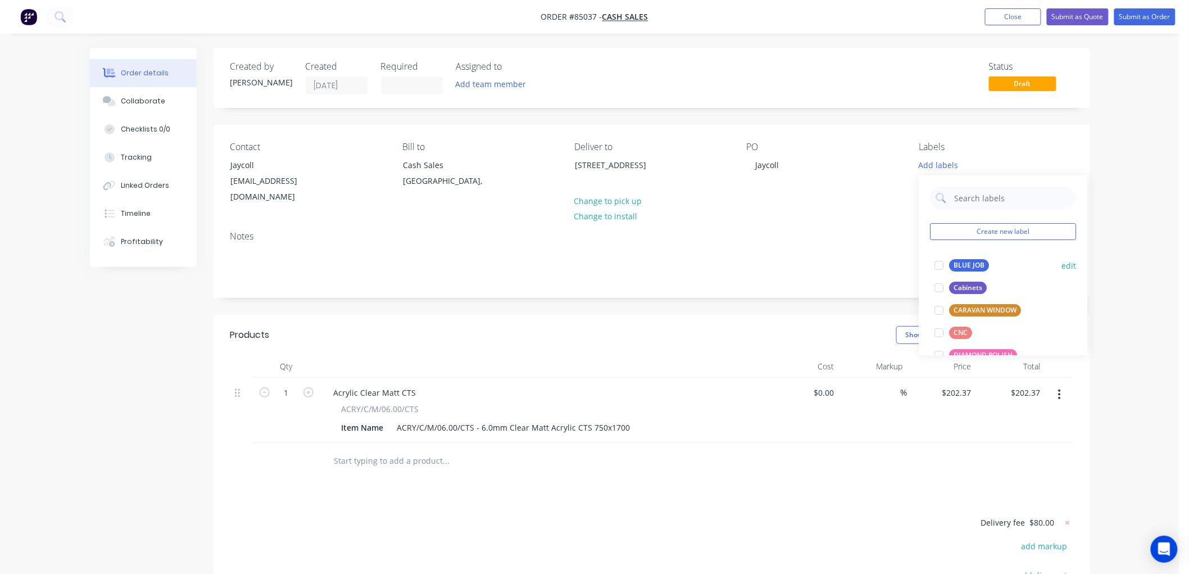
click at [966, 261] on div "BLUE JOB" at bounding box center [970, 265] width 40 height 12
click at [717, 272] on div "Notes" at bounding box center [652, 259] width 877 height 75
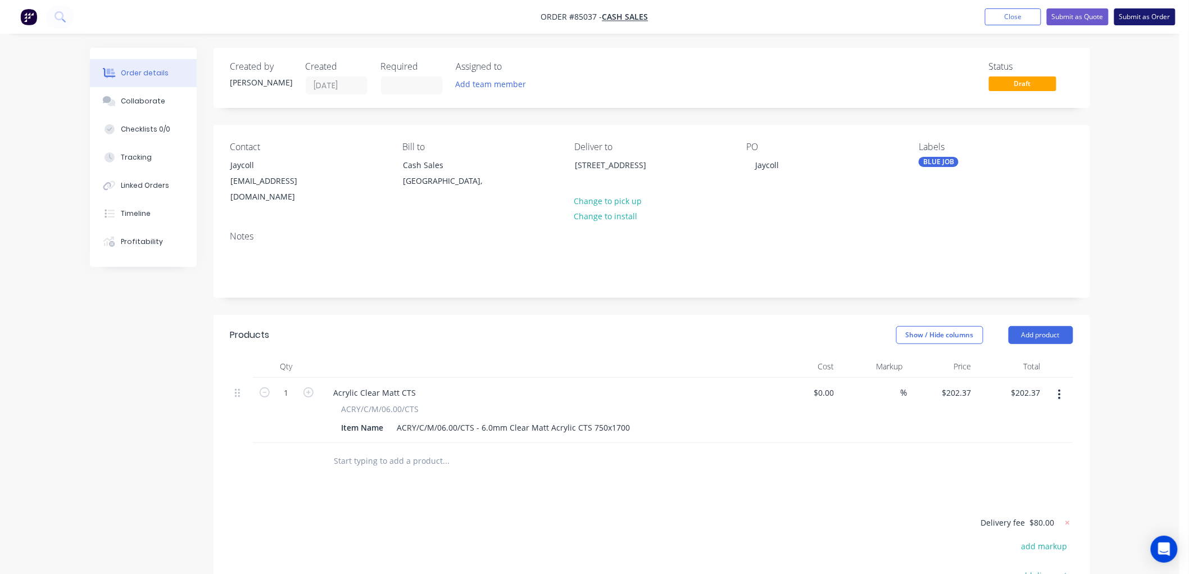
click at [1136, 17] on button "Submit as Order" at bounding box center [1144, 16] width 61 height 17
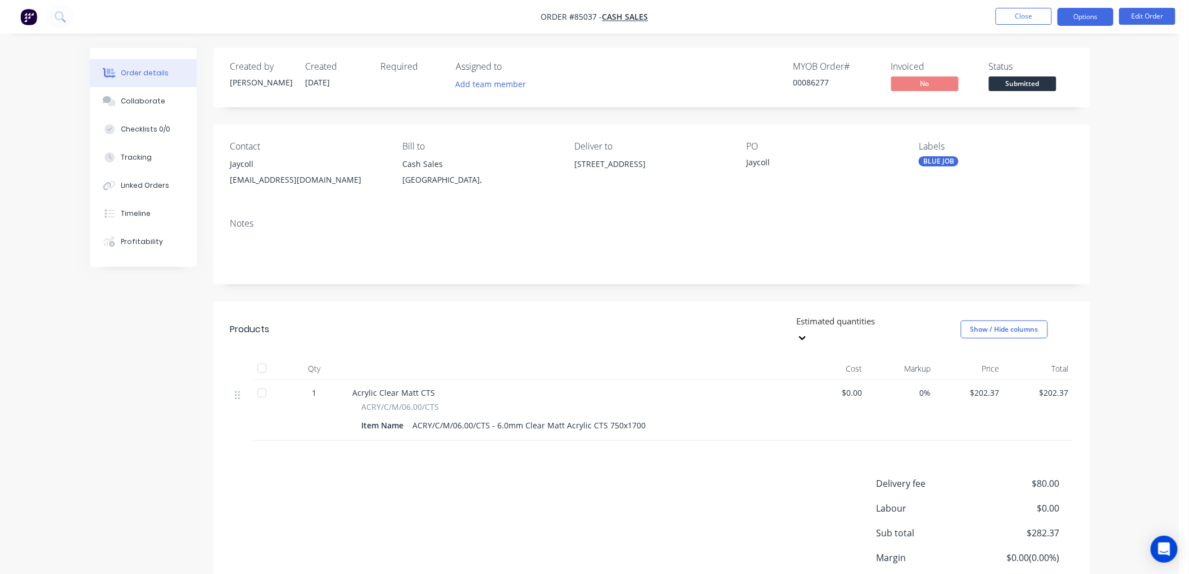
click at [1081, 21] on button "Options" at bounding box center [1086, 17] width 56 height 18
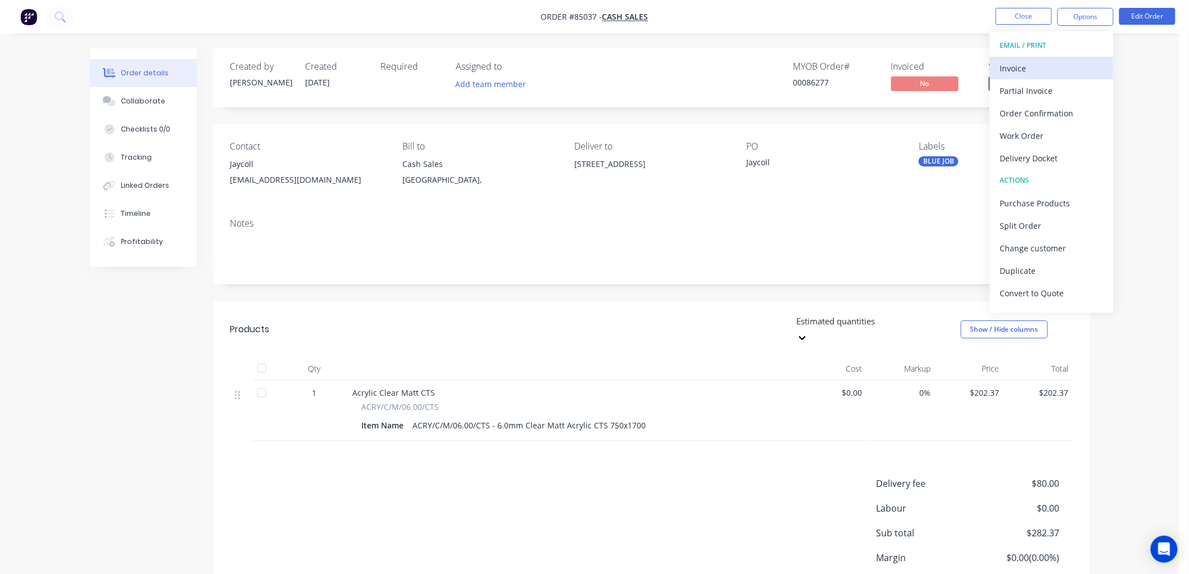
click at [1030, 62] on div "Invoice" at bounding box center [1051, 68] width 103 height 16
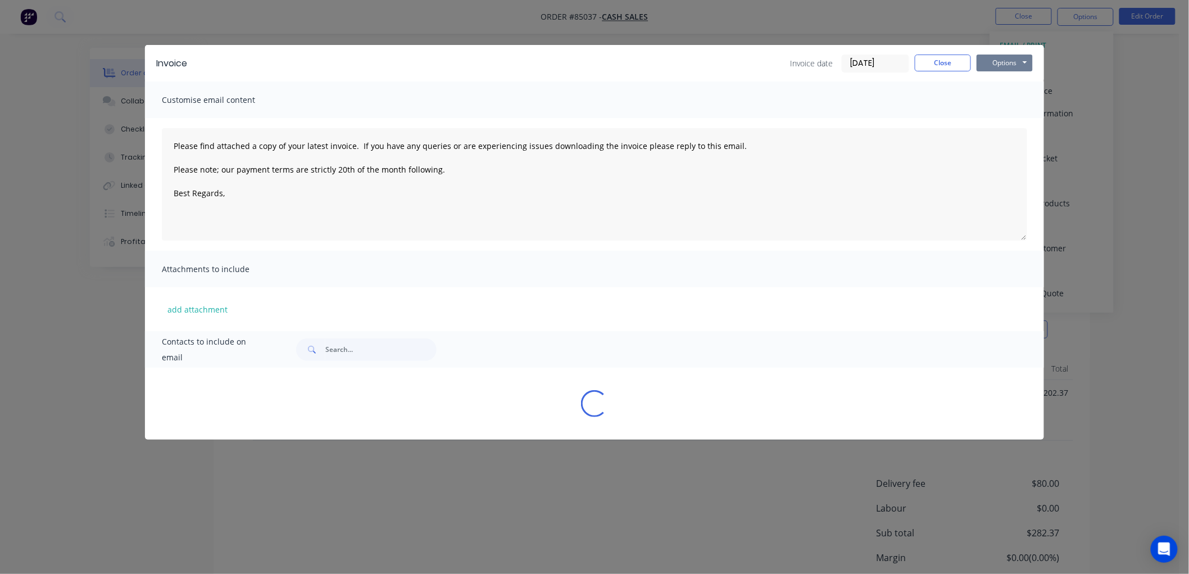
click at [1016, 63] on button "Options" at bounding box center [1005, 63] width 56 height 17
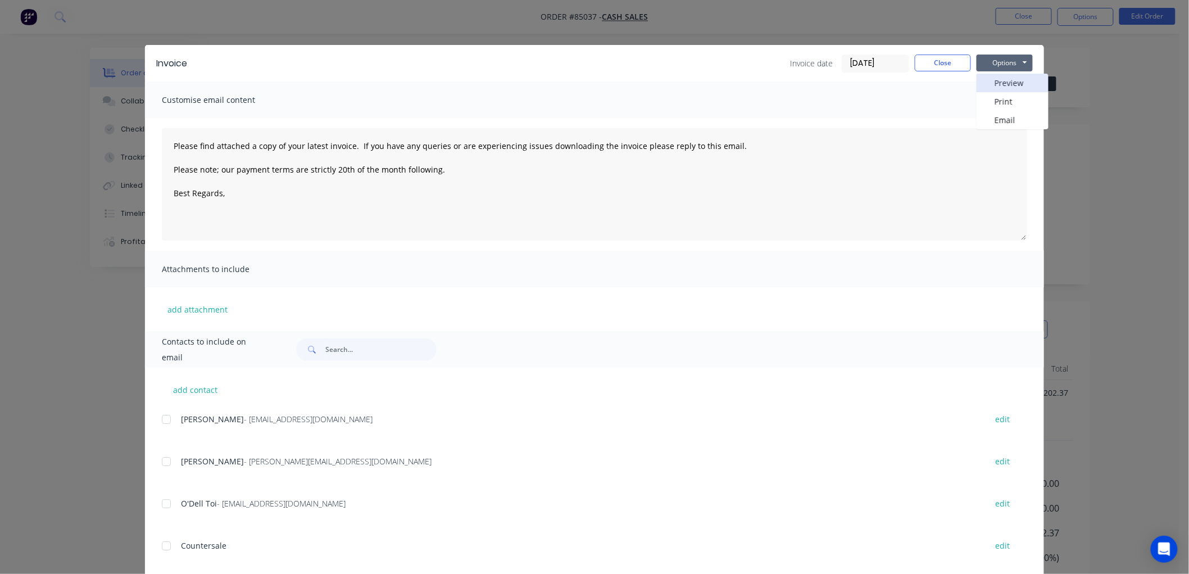
click at [1010, 84] on button "Preview" at bounding box center [1013, 83] width 72 height 19
click at [937, 60] on button "Close" at bounding box center [943, 63] width 56 height 17
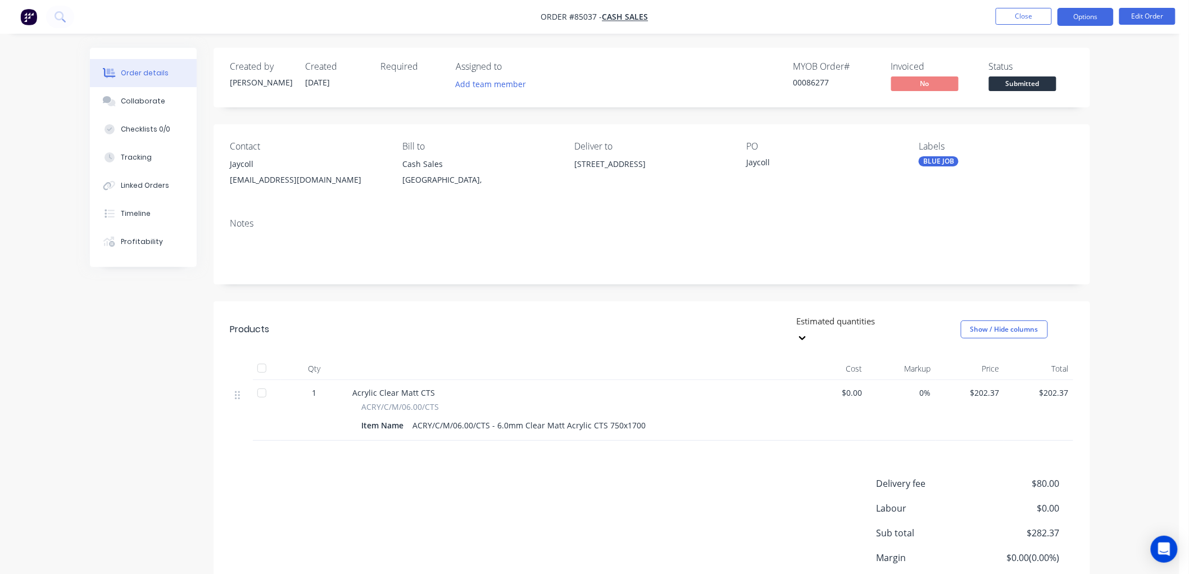
click at [1083, 19] on button "Options" at bounding box center [1086, 17] width 56 height 18
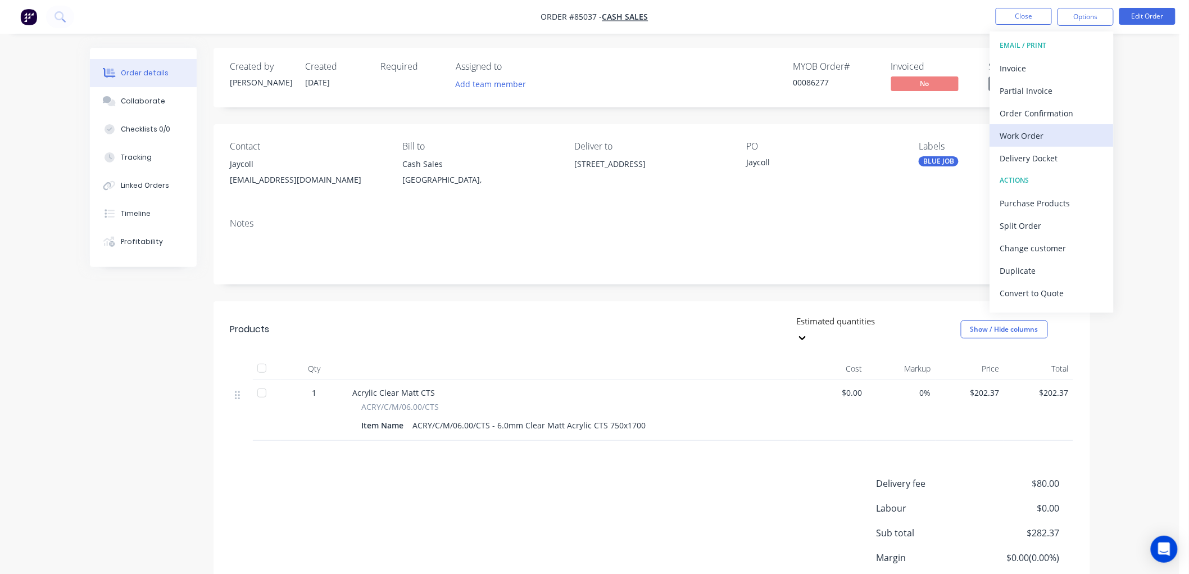
click at [1057, 132] on div "Work Order" at bounding box center [1051, 136] width 103 height 16
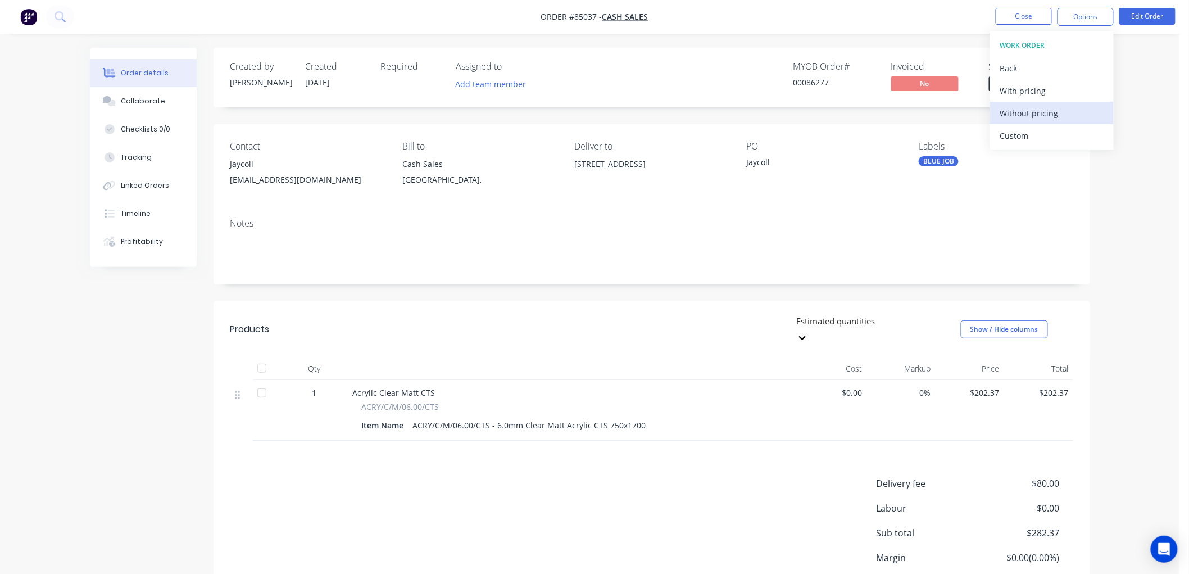
click at [1037, 105] on div "Without pricing" at bounding box center [1051, 113] width 103 height 16
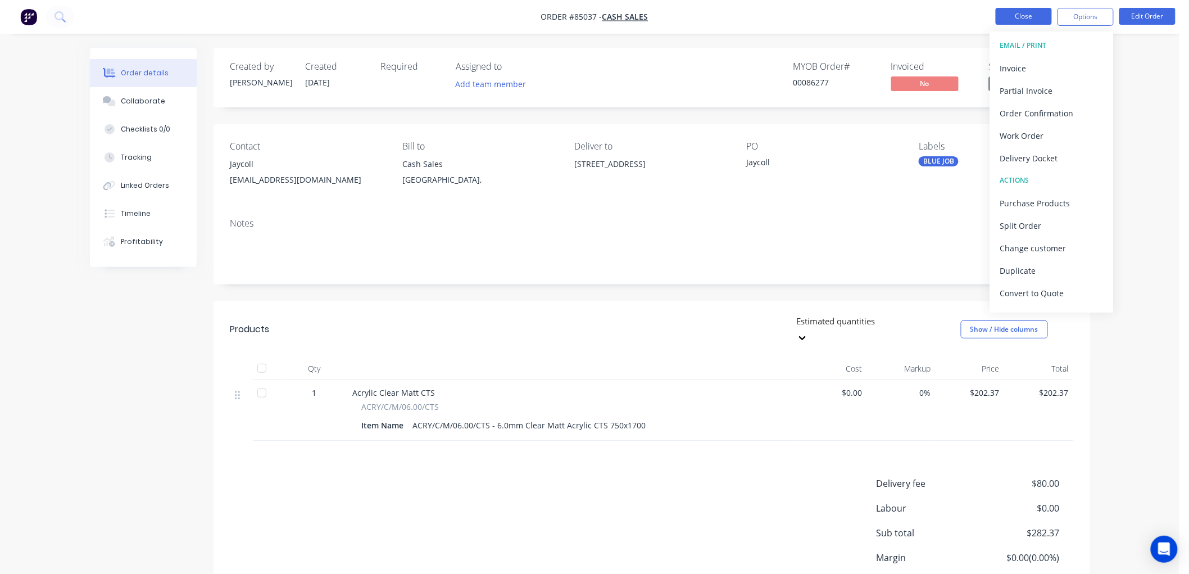
click at [1021, 17] on button "Close" at bounding box center [1024, 16] width 56 height 17
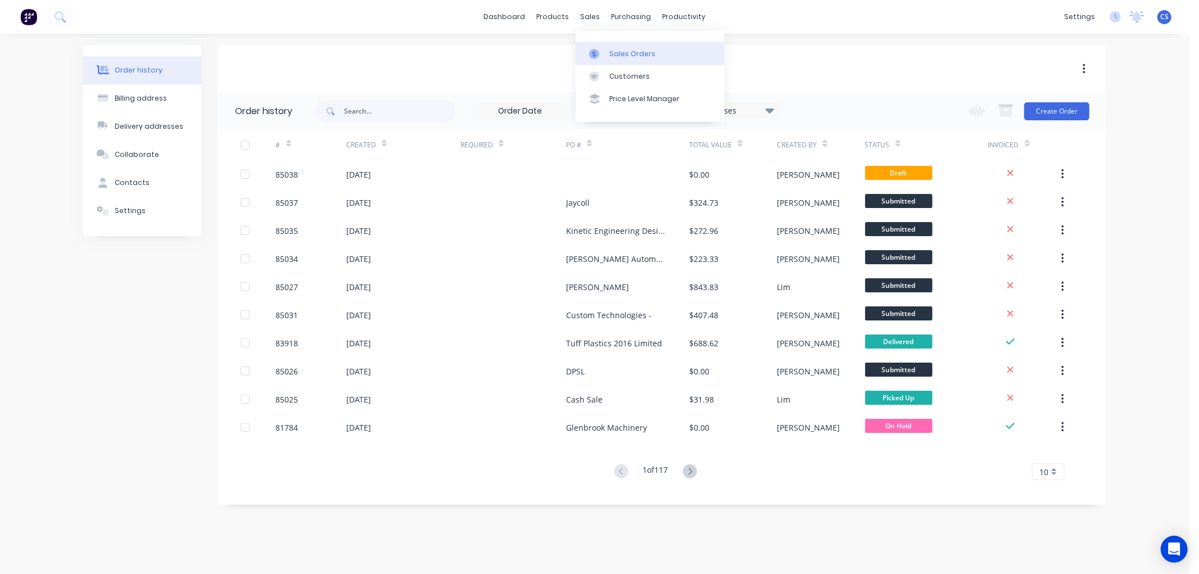
click at [610, 49] on div "Sales Orders" at bounding box center [632, 54] width 46 height 10
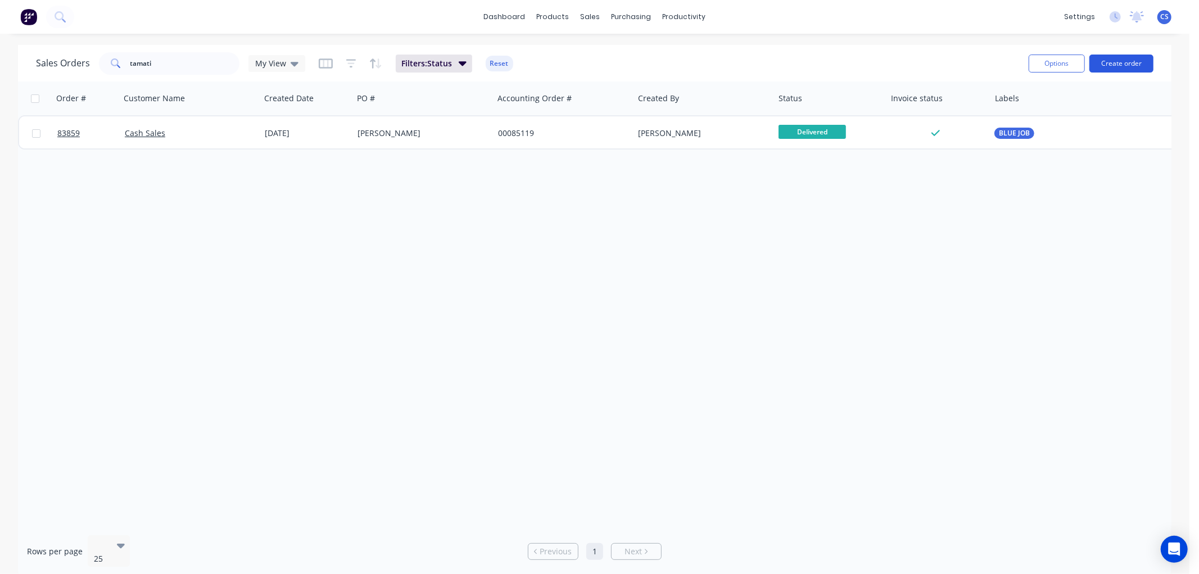
click at [1111, 65] on button "Create order" at bounding box center [1121, 64] width 64 height 18
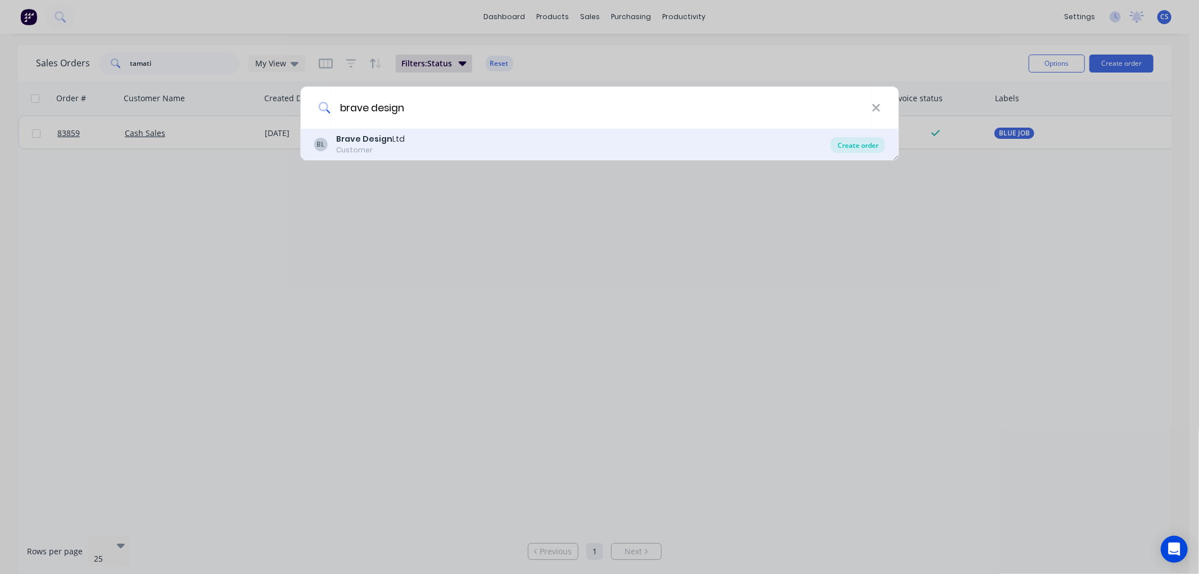
type input "brave design"
click at [863, 143] on div "Create order" at bounding box center [858, 145] width 55 height 16
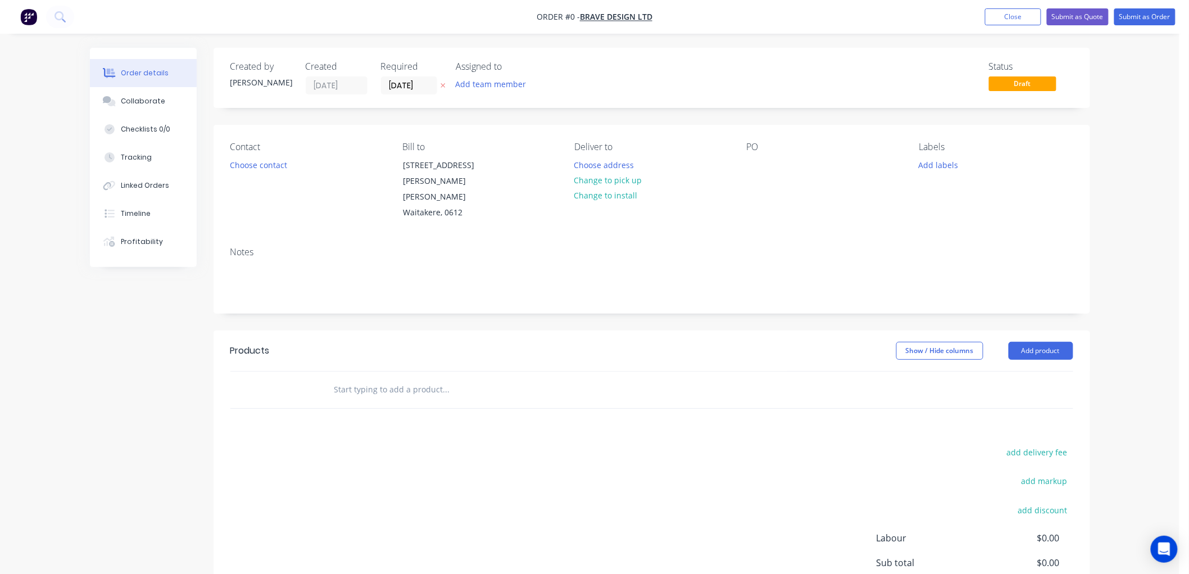
click at [439, 83] on button "button" at bounding box center [443, 85] width 12 height 13
click at [342, 378] on input "text" at bounding box center [446, 389] width 225 height 22
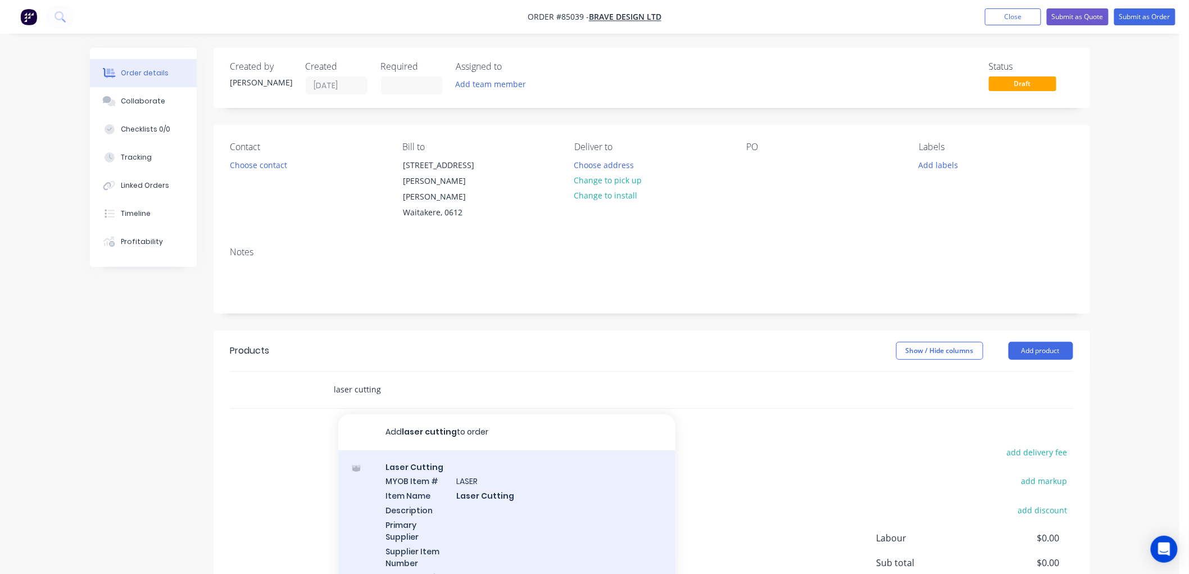
type input "laser cutting"
click at [463, 492] on div "Laser Cutting MYOB Item # LASER Item Name Laser Cutting Description Primary Sup…" at bounding box center [506, 529] width 337 height 158
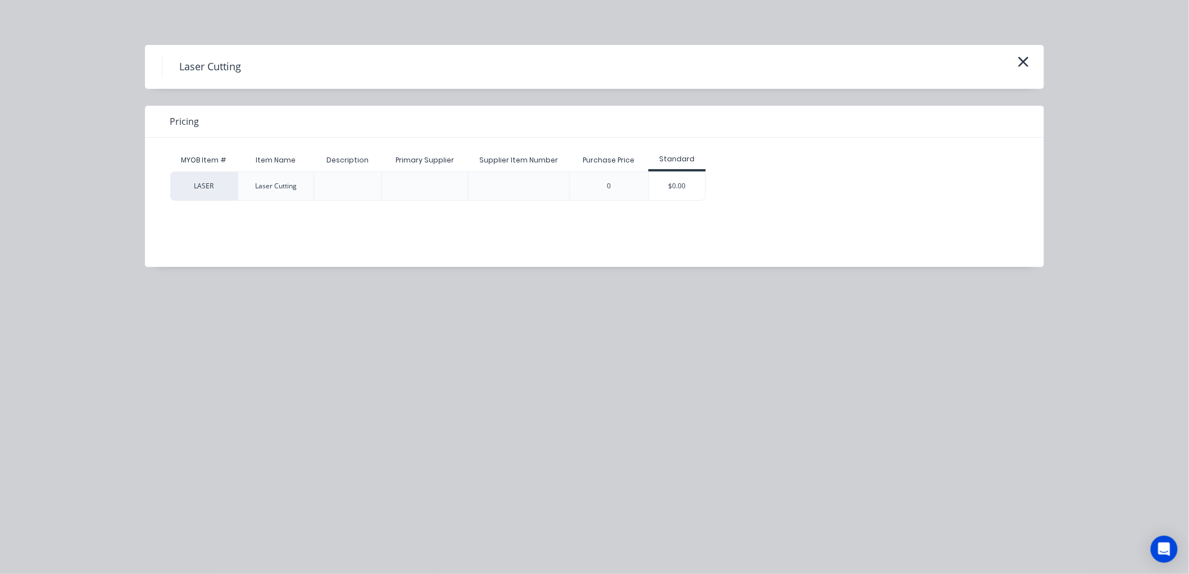
click at [674, 189] on div "$0.00" at bounding box center [677, 186] width 56 height 28
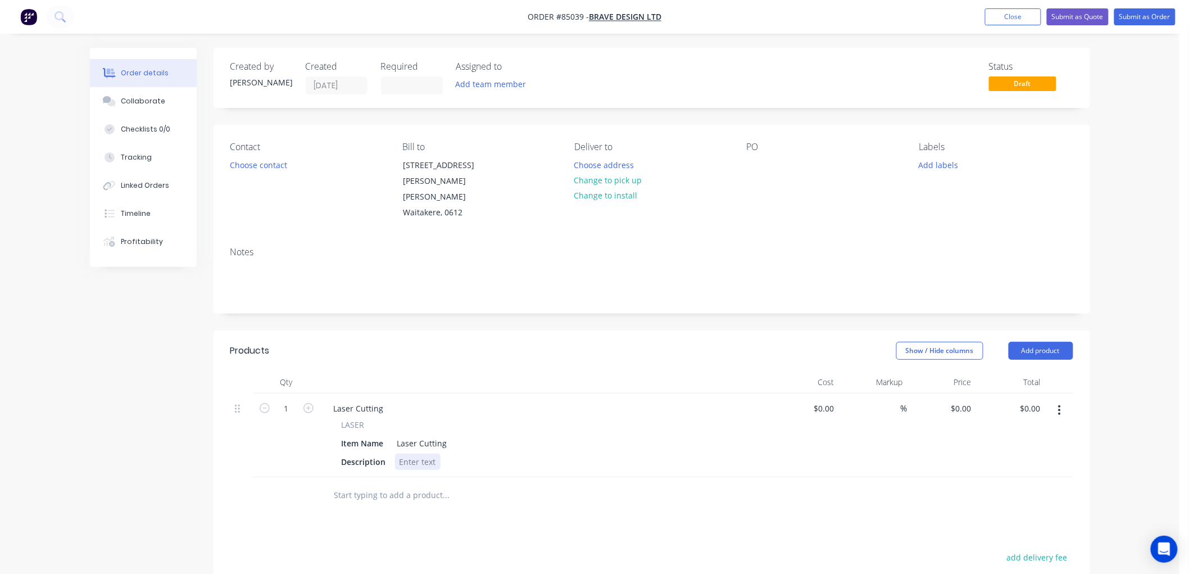
click at [411, 454] on div at bounding box center [418, 462] width 46 height 16
paste div
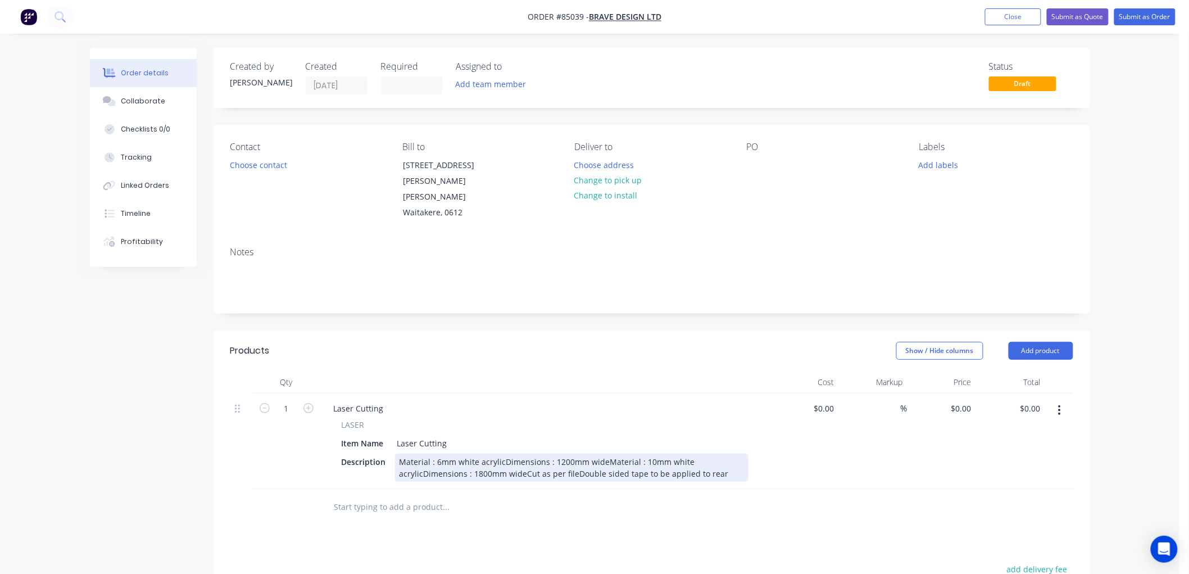
click at [502, 454] on div "Material : 6mm white acrylicDimensions : 1200mm wideMaterial : 10mm white acryl…" at bounding box center [572, 468] width 354 height 28
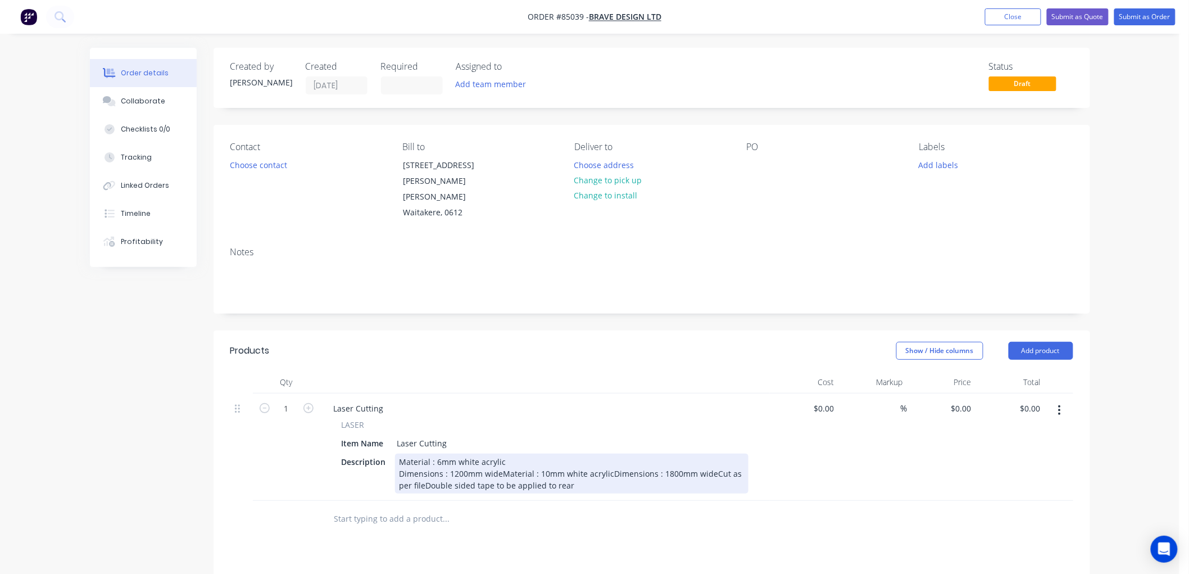
click at [499, 459] on div "Material : 6mm white acrylic Dimensions : 1200mm wideMaterial : 10mm white acry…" at bounding box center [572, 474] width 354 height 40
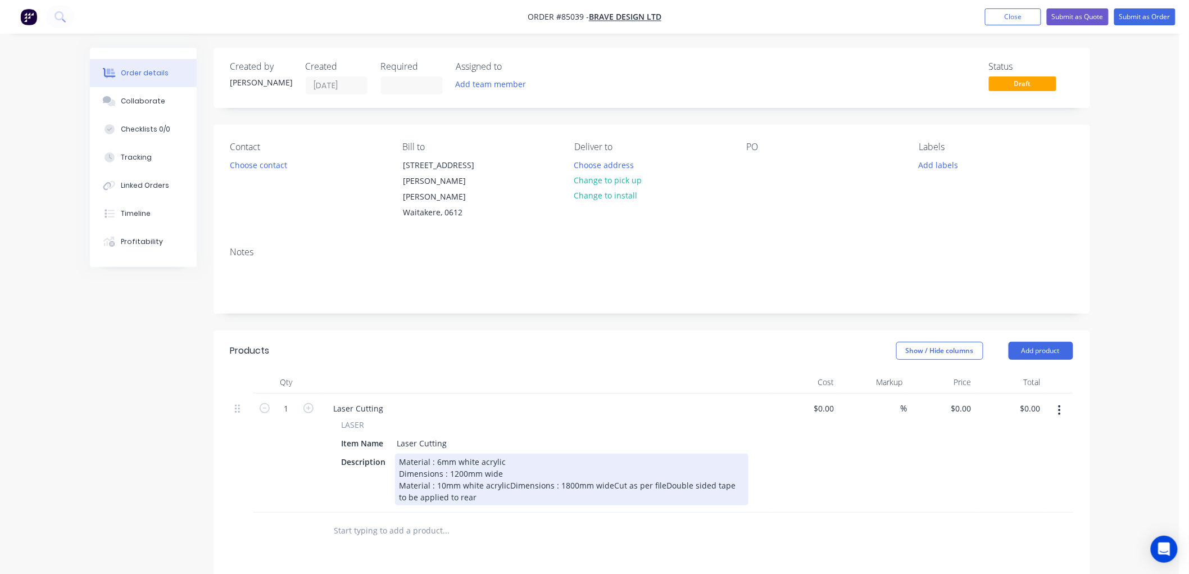
click at [505, 468] on div "Material : 6mm white acrylic Dimensions : 1200mm wide Material : 10mm white acr…" at bounding box center [572, 480] width 354 height 52
click at [502, 479] on div "Material : 6mm white acrylic Dimensions : 1200mm wide Material : 10mm white acr…" at bounding box center [552, 480] width 314 height 52
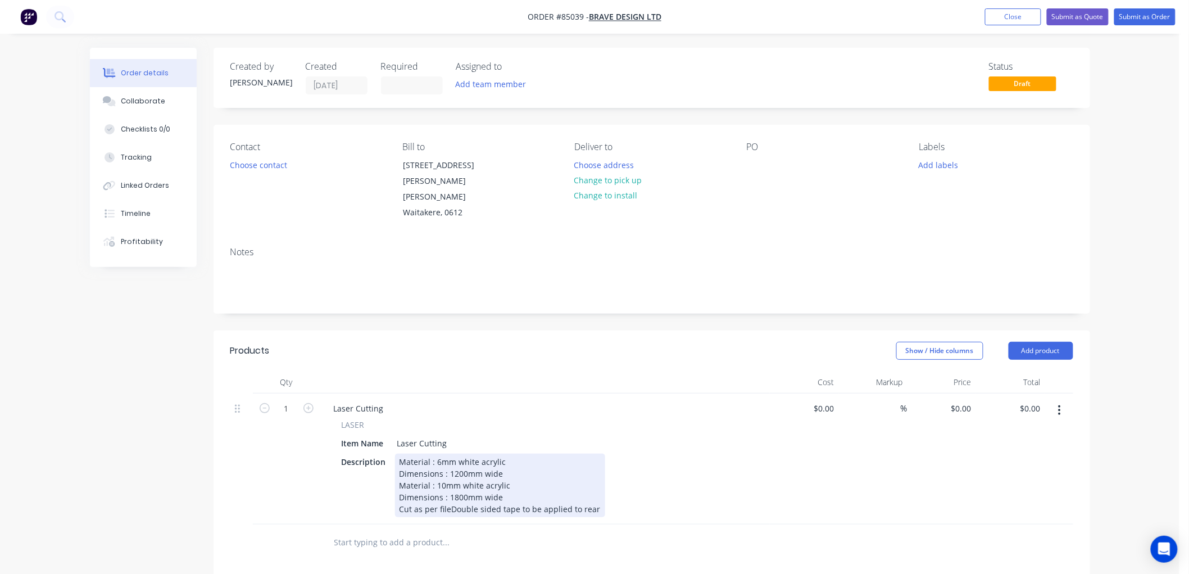
click at [448, 492] on div "Material : 6mm white acrylic Dimensions : 1200mm wide Material : 10mm white acr…" at bounding box center [500, 486] width 210 height 64
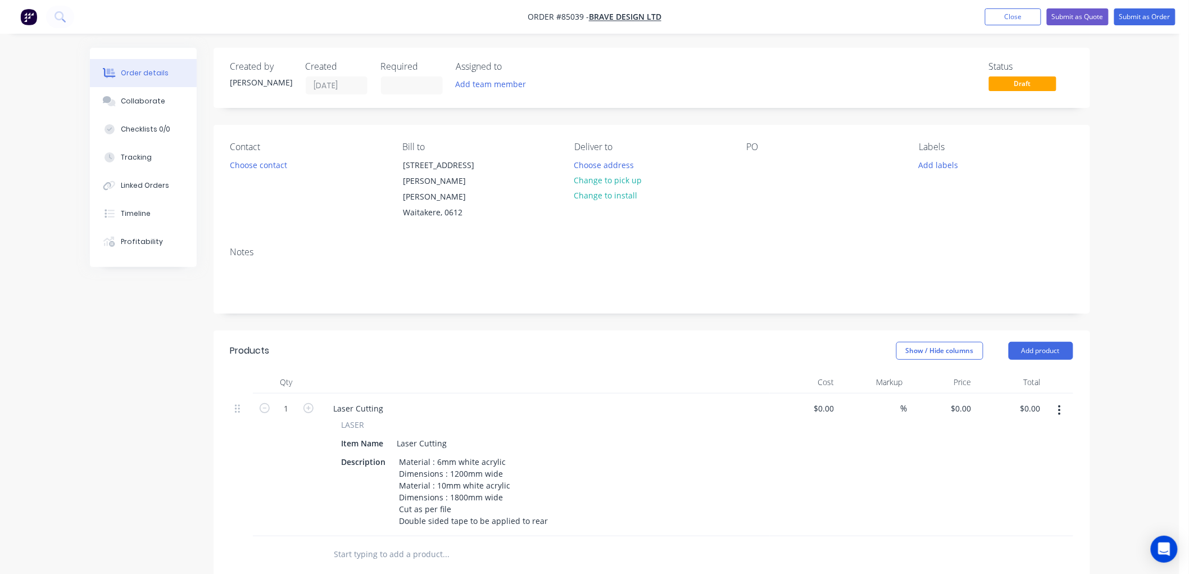
click at [1117, 391] on div "Order details Collaborate Checklists 0/0 Tracking Linked Orders Timeline Profit…" at bounding box center [590, 429] width 1180 height 859
click at [964, 400] on div "0 $0.00" at bounding box center [963, 408] width 26 height 16
type input "$354.77"
click at [1104, 417] on div "Order details Collaborate Checklists 0/0 Tracking Linked Orders Timeline Profit…" at bounding box center [590, 429] width 1180 height 859
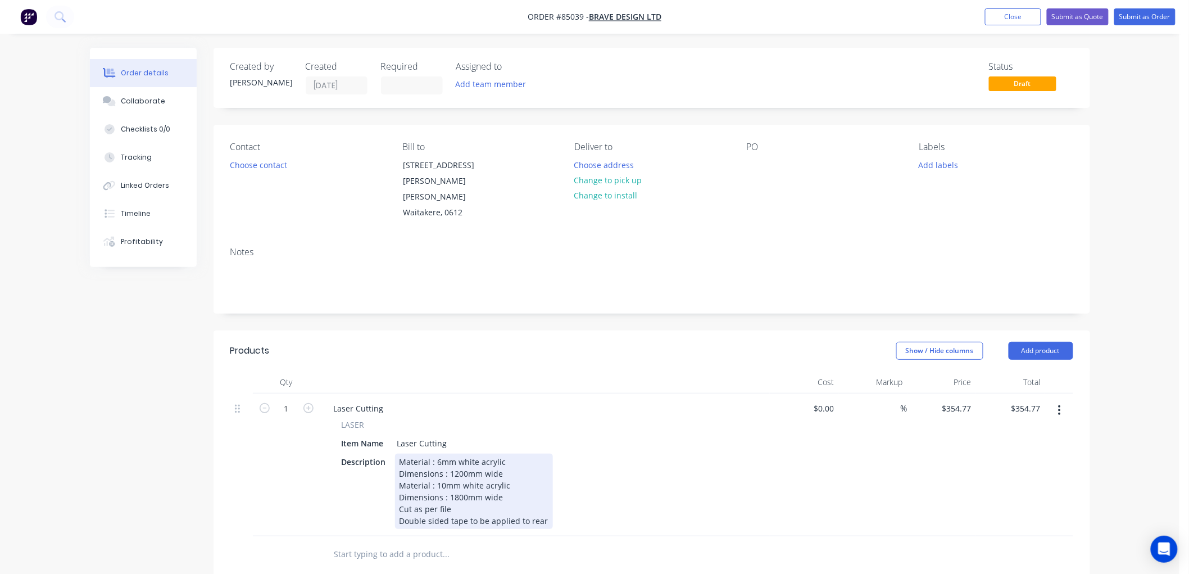
click at [545, 504] on div "Material : 6mm white acrylic Dimensions : 1200mm wide Material : 10mm white acr…" at bounding box center [474, 491] width 158 height 75
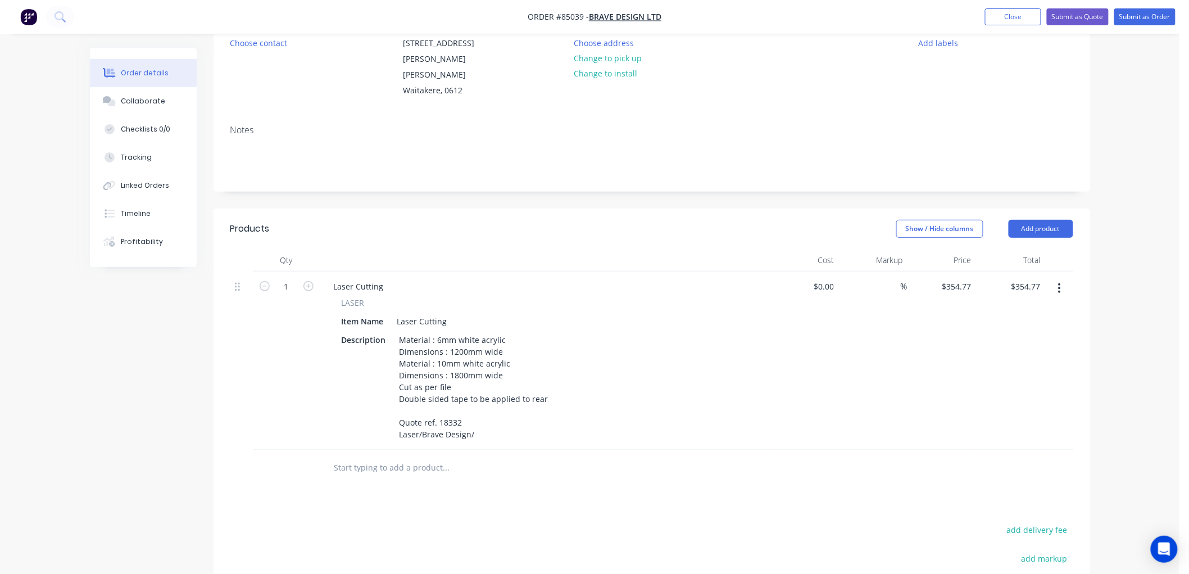
scroll to position [125, 0]
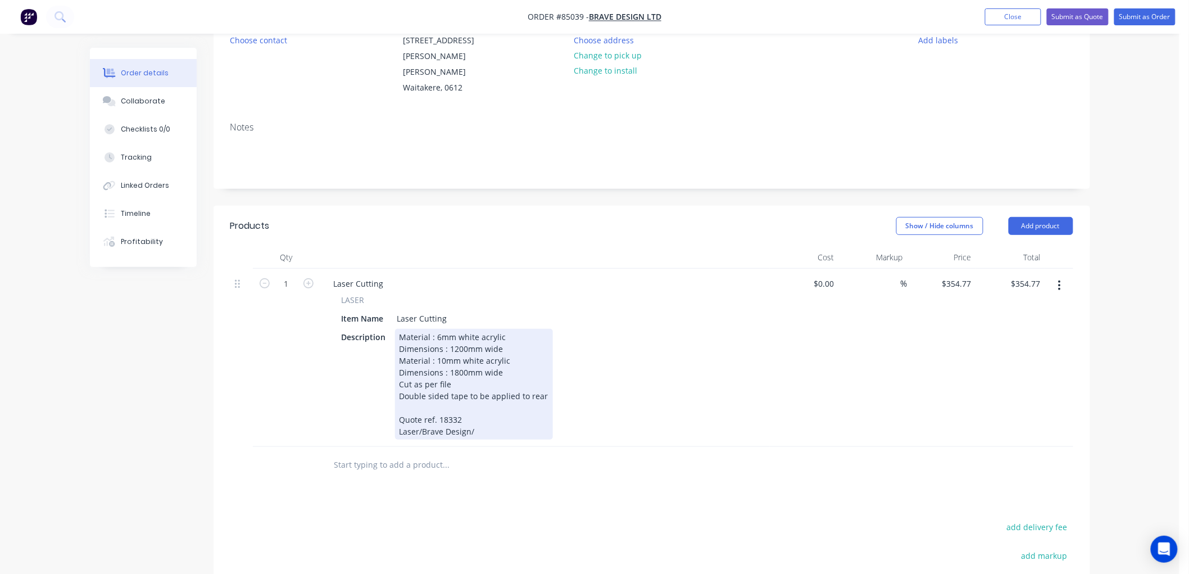
click at [482, 416] on div "Material : 6mm white acrylic Dimensions : 1200mm wide Material : 10mm white acr…" at bounding box center [474, 384] width 158 height 111
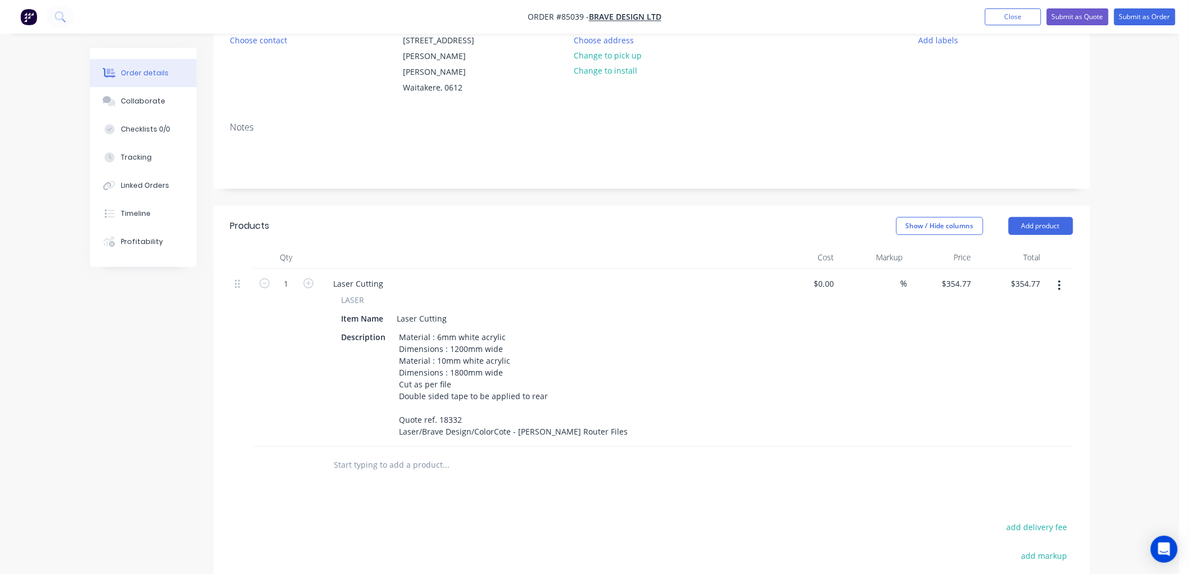
click at [426, 493] on div "Products Show / Hide columns Add product Qty Cost Markup Price Total 1 Laser Cu…" at bounding box center [652, 479] width 877 height 547
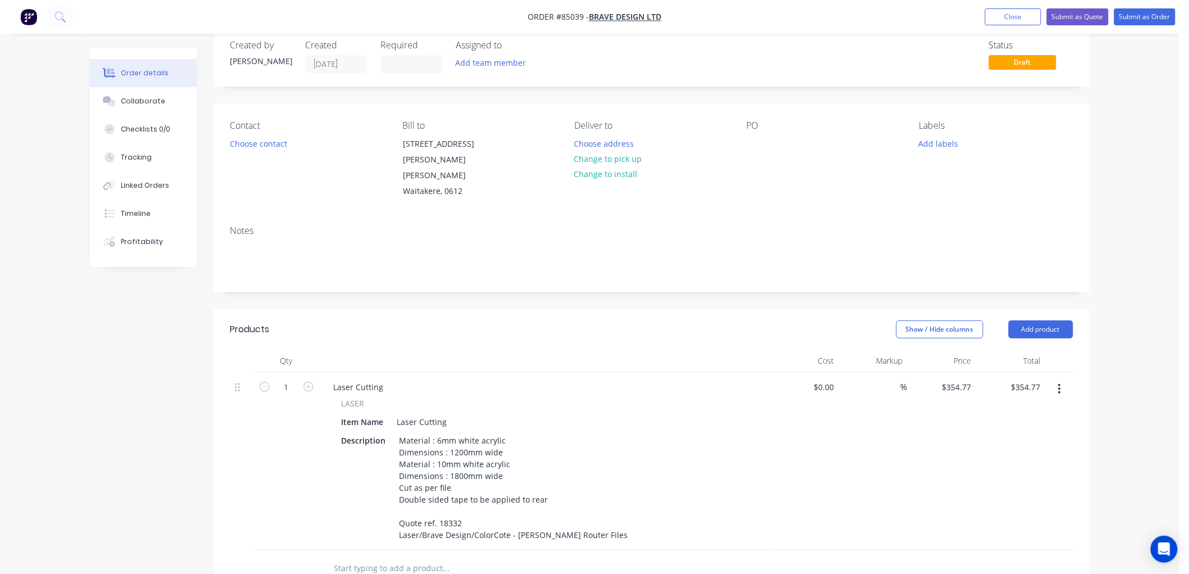
scroll to position [0, 0]
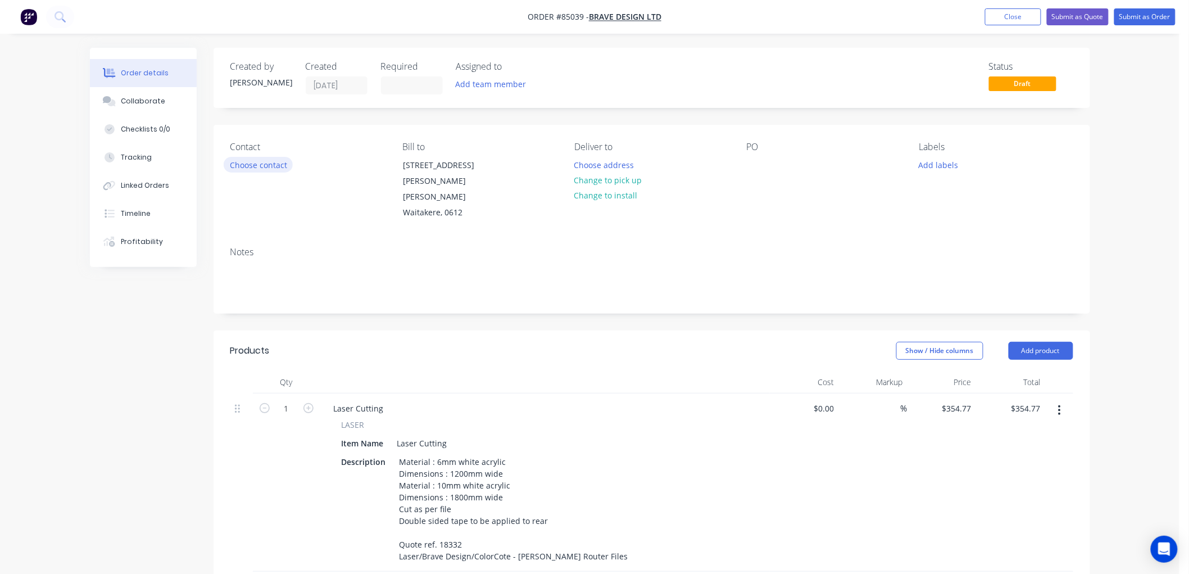
click at [269, 161] on button "Choose contact" at bounding box center [258, 164] width 69 height 15
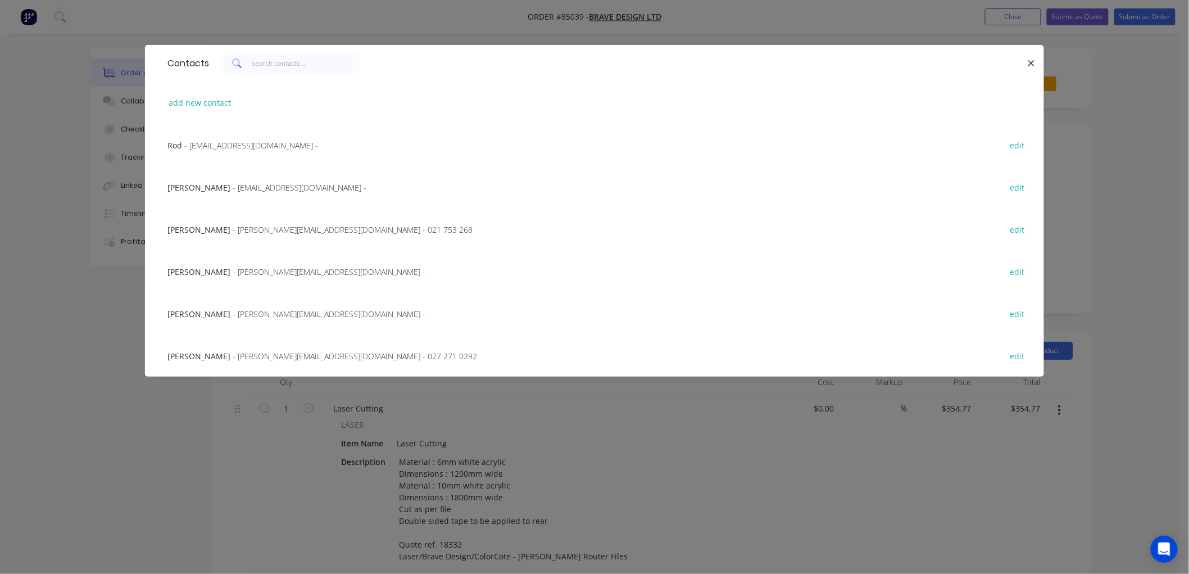
click at [233, 187] on span "- sene@bravedesign.co.nz -" at bounding box center [300, 187] width 134 height 11
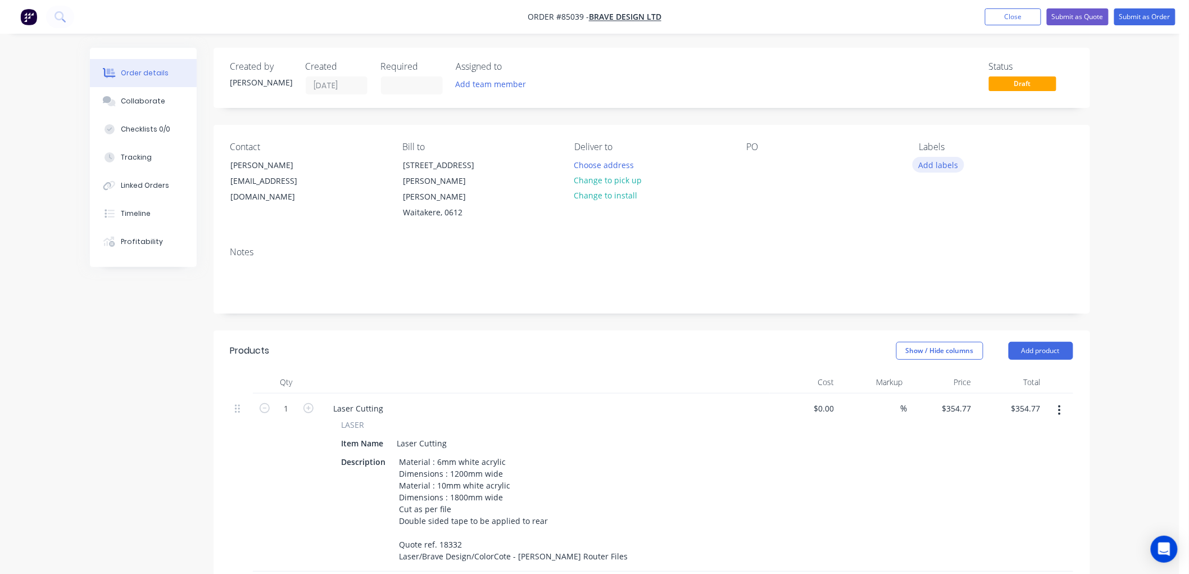
click at [941, 166] on button "Add labels" at bounding box center [939, 164] width 52 height 15
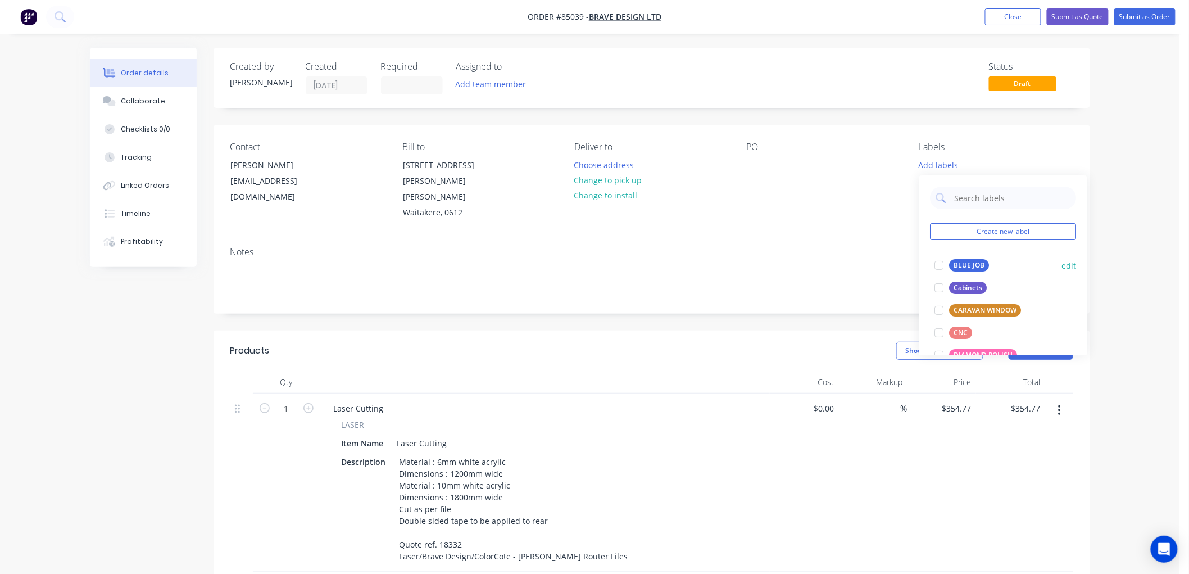
click at [959, 261] on div "BLUE JOB" at bounding box center [970, 265] width 40 height 12
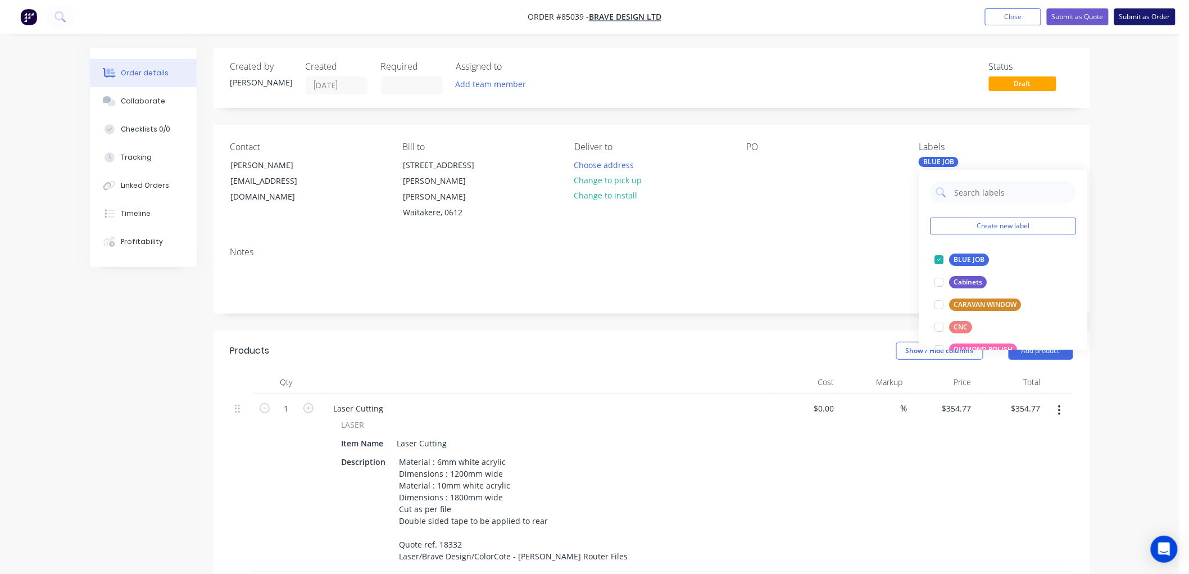
click at [1134, 10] on button "Submit as Order" at bounding box center [1144, 16] width 61 height 17
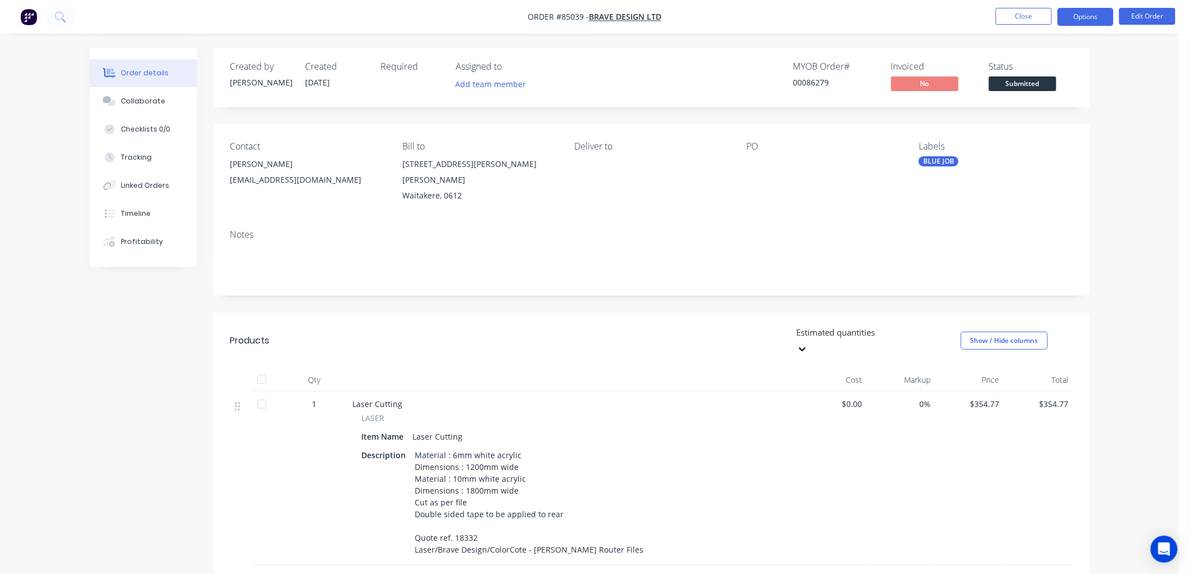
click at [1086, 14] on button "Options" at bounding box center [1086, 17] width 56 height 18
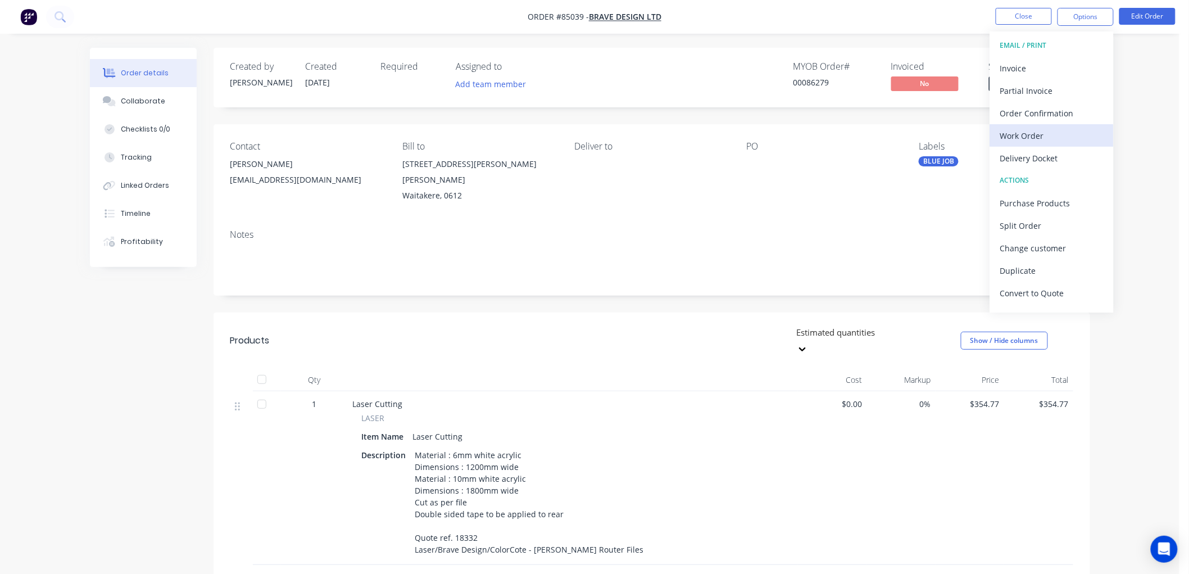
click at [1030, 138] on div "Work Order" at bounding box center [1051, 136] width 103 height 16
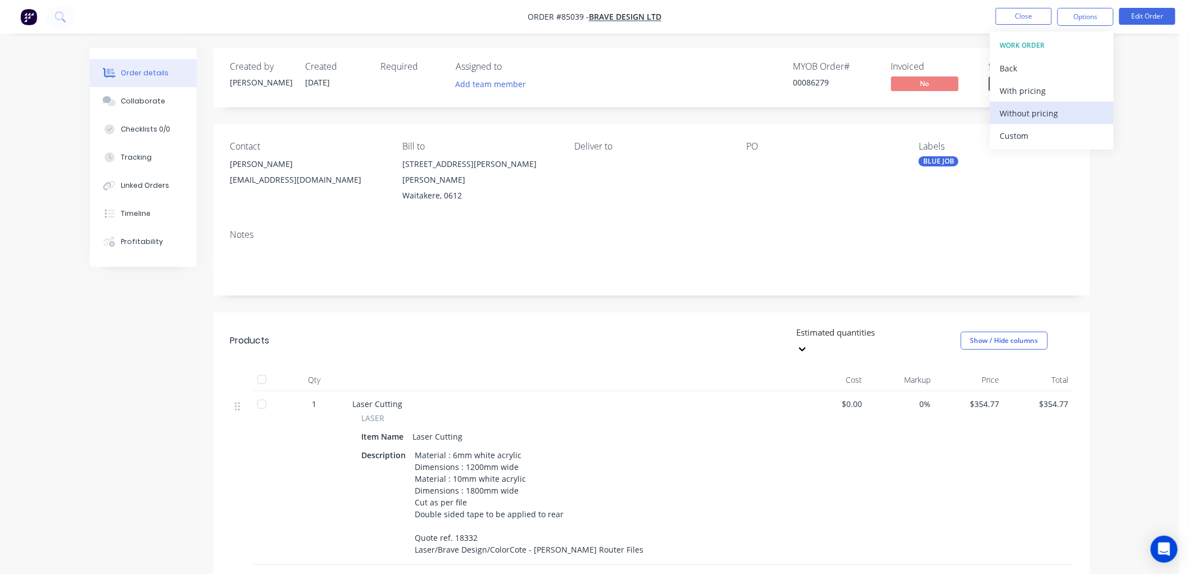
click at [1023, 114] on div "Without pricing" at bounding box center [1051, 113] width 103 height 16
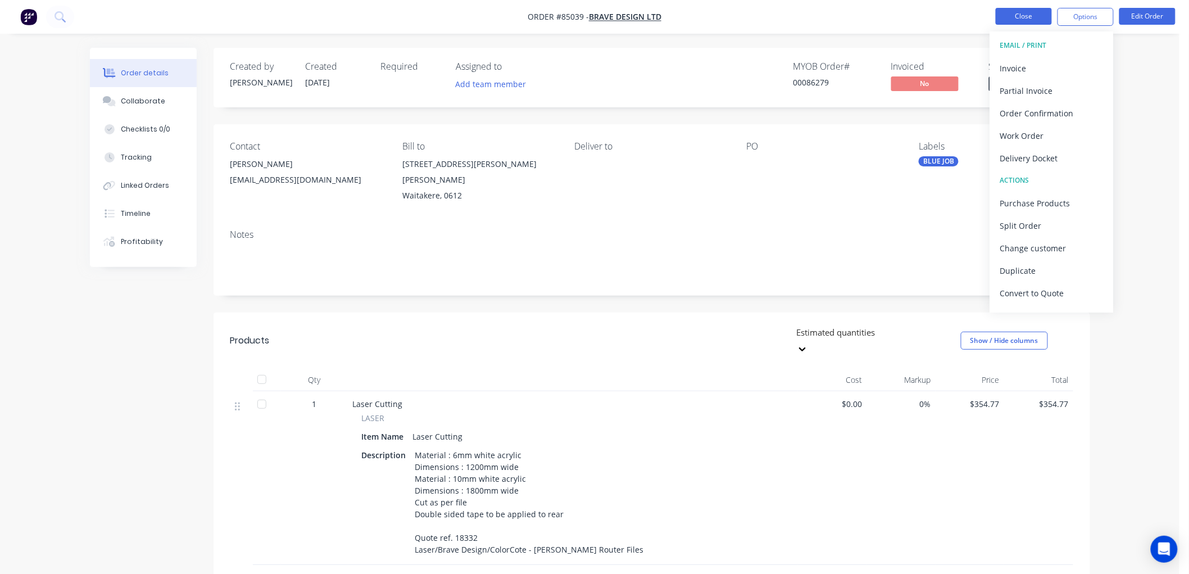
click at [1021, 17] on button "Close" at bounding box center [1024, 16] width 56 height 17
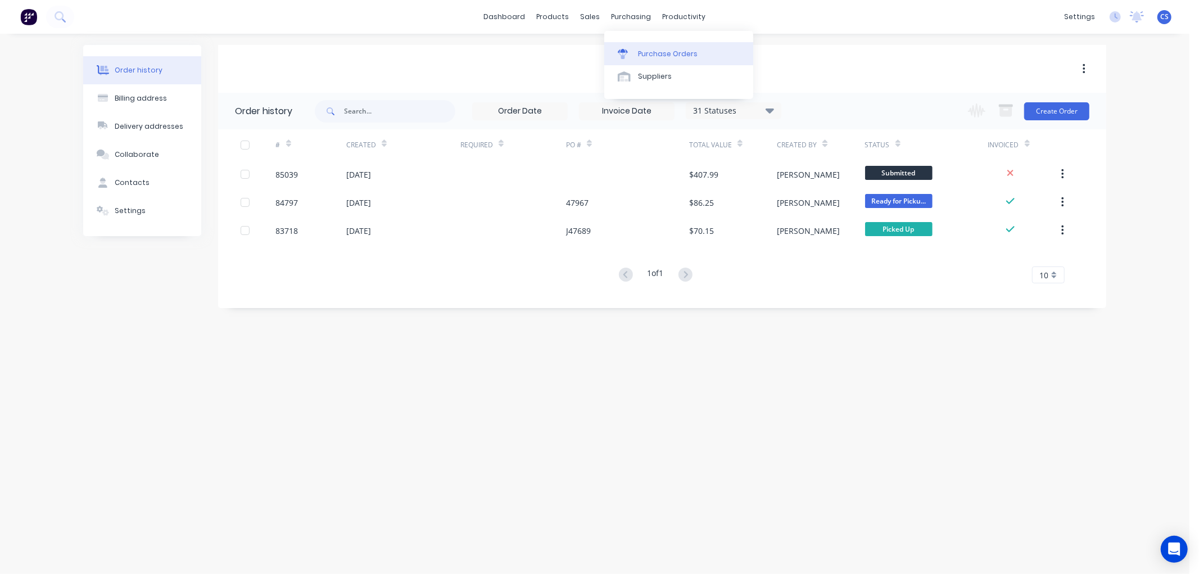
click at [640, 46] on link "Purchase Orders" at bounding box center [678, 53] width 149 height 22
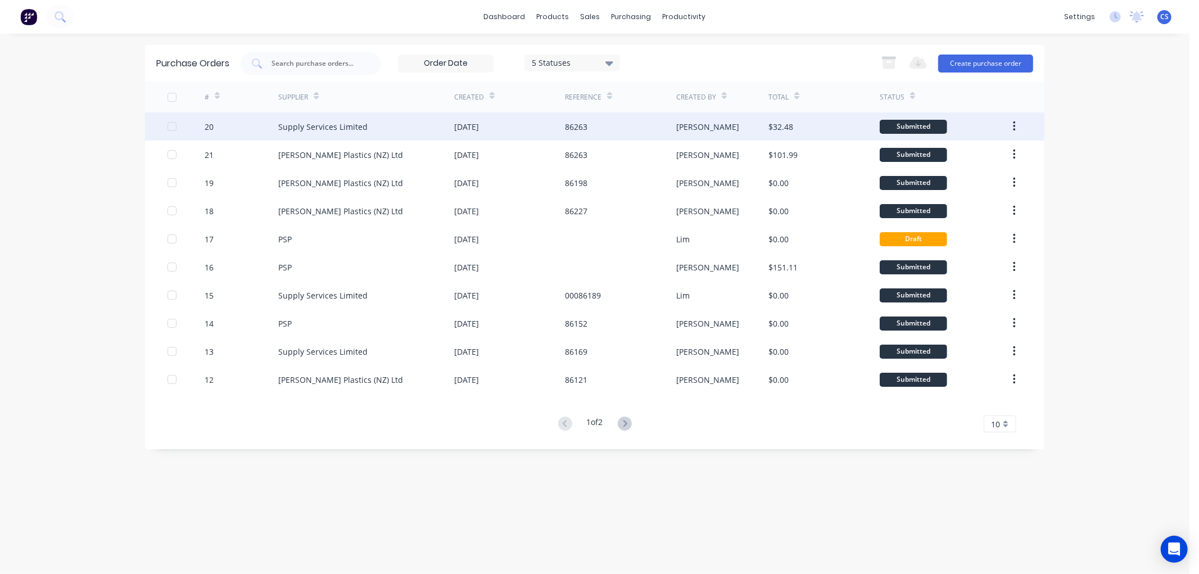
click at [363, 121] on div "Supply Services Limited" at bounding box center [322, 127] width 89 height 12
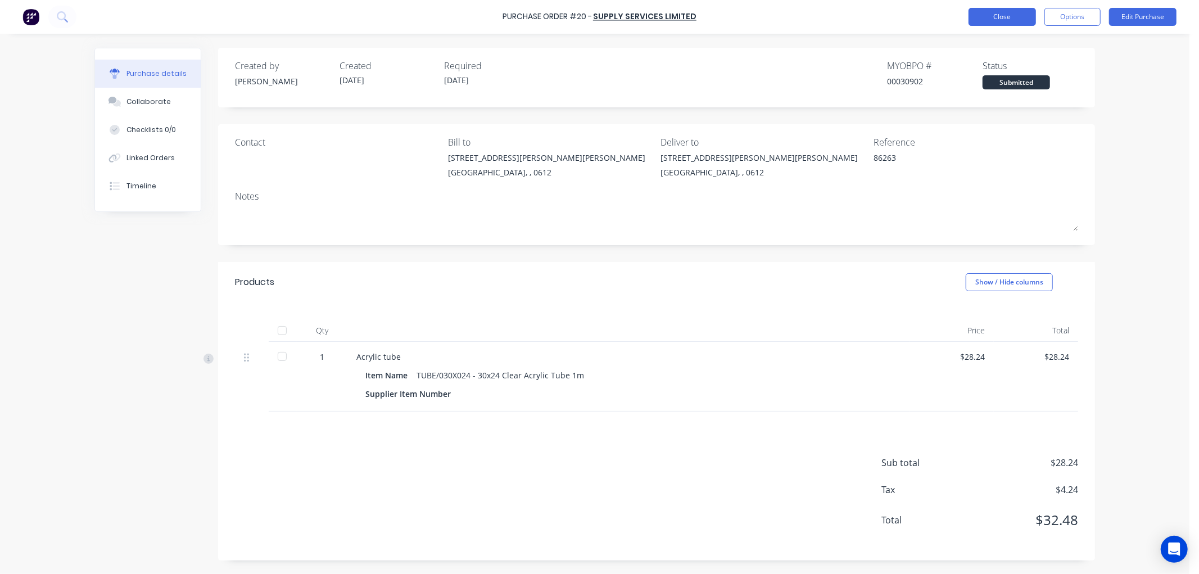
click at [1004, 17] on button "Close" at bounding box center [1001, 17] width 67 height 18
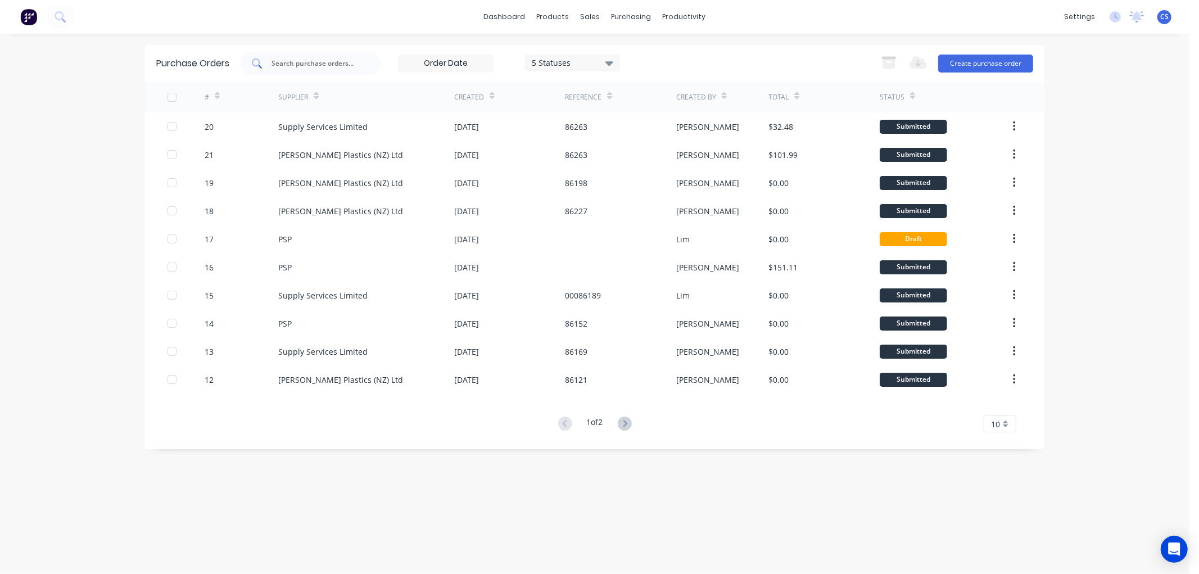
click at [299, 58] on input "text" at bounding box center [316, 63] width 93 height 11
click at [620, 47] on link "Sales Orders" at bounding box center [650, 53] width 149 height 22
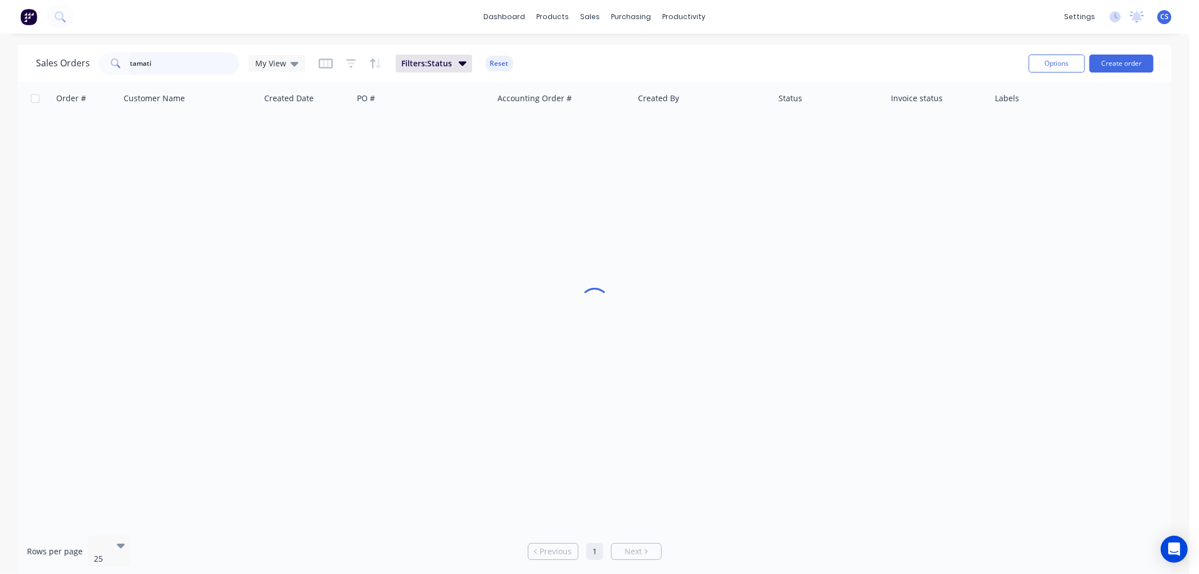
click at [173, 62] on input "tamati" at bounding box center [185, 63] width 110 height 22
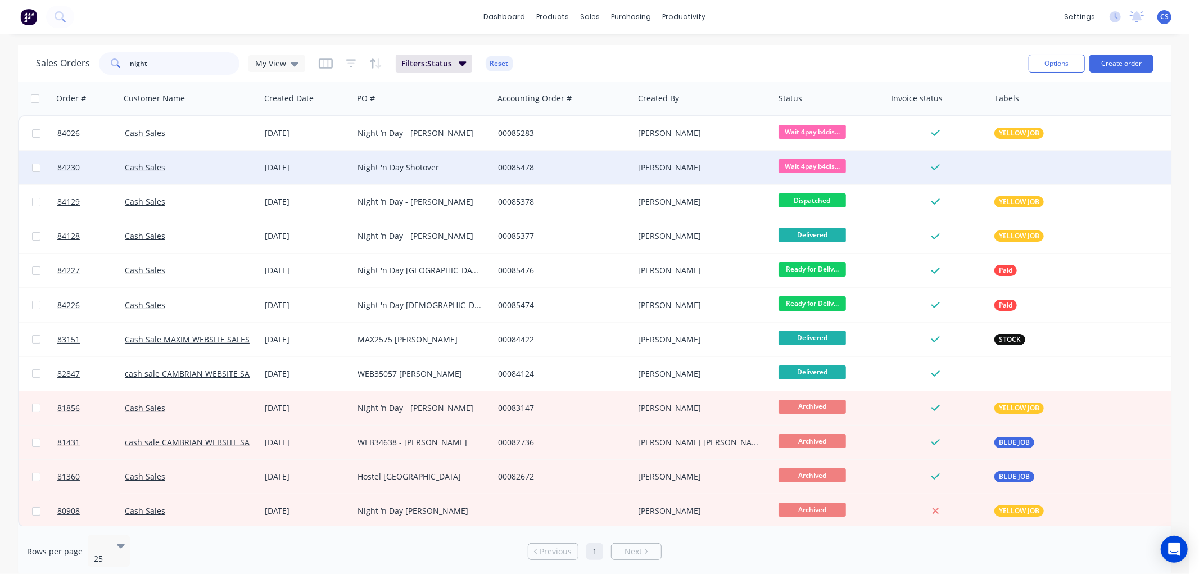
type input "night"
click at [442, 169] on div "Night 'n Day Shotover" at bounding box center [419, 167] width 125 height 11
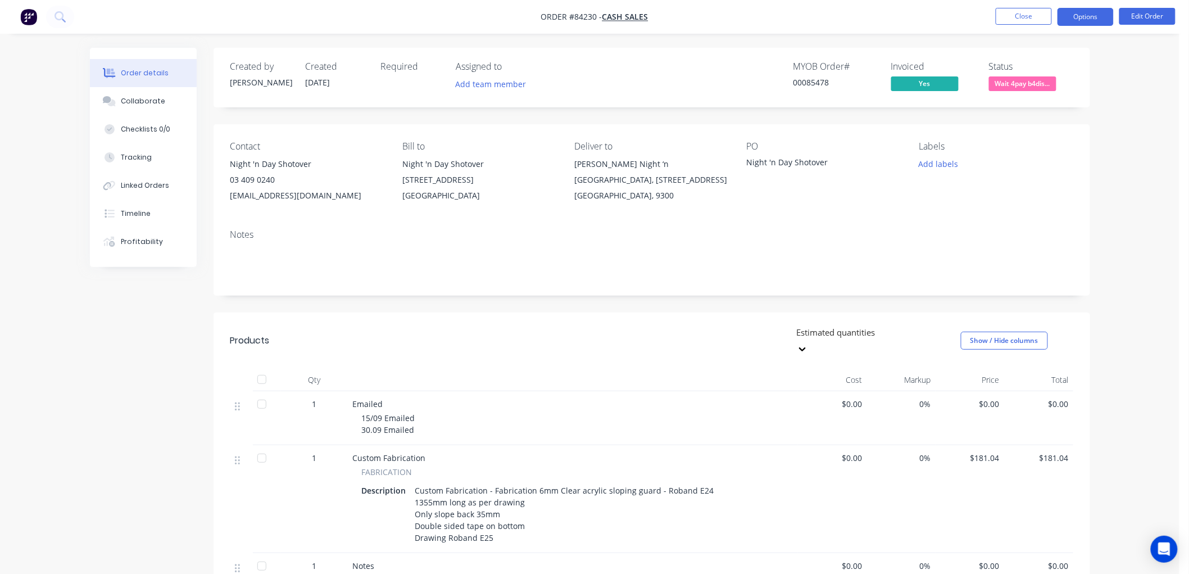
click at [1080, 17] on button "Options" at bounding box center [1086, 17] width 56 height 18
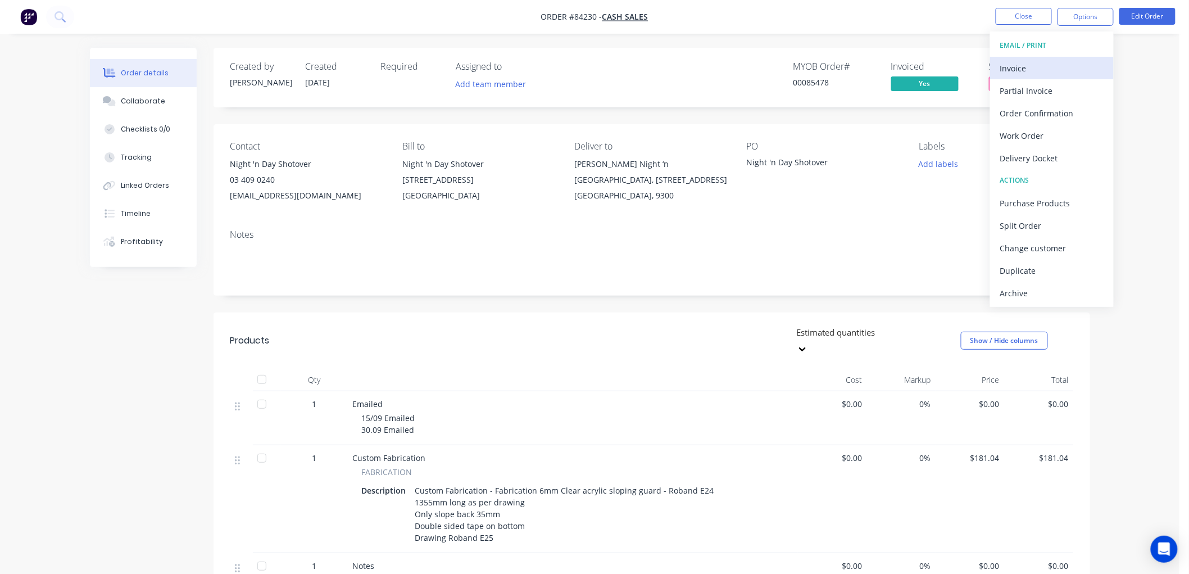
click at [1032, 64] on div "Invoice" at bounding box center [1051, 68] width 103 height 16
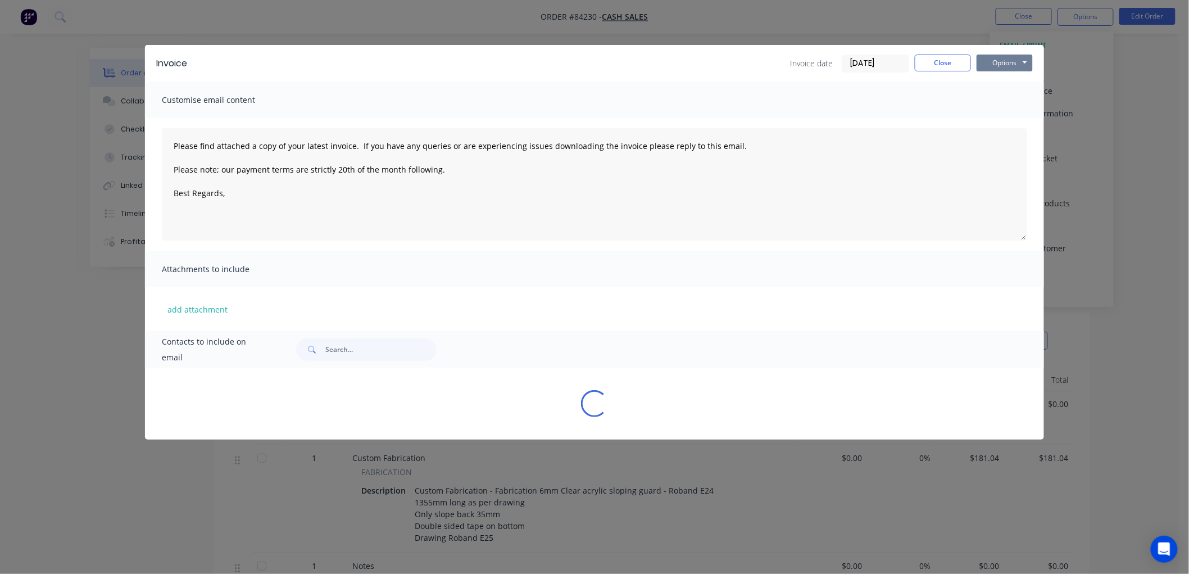
click at [1020, 60] on button "Options" at bounding box center [1005, 63] width 56 height 17
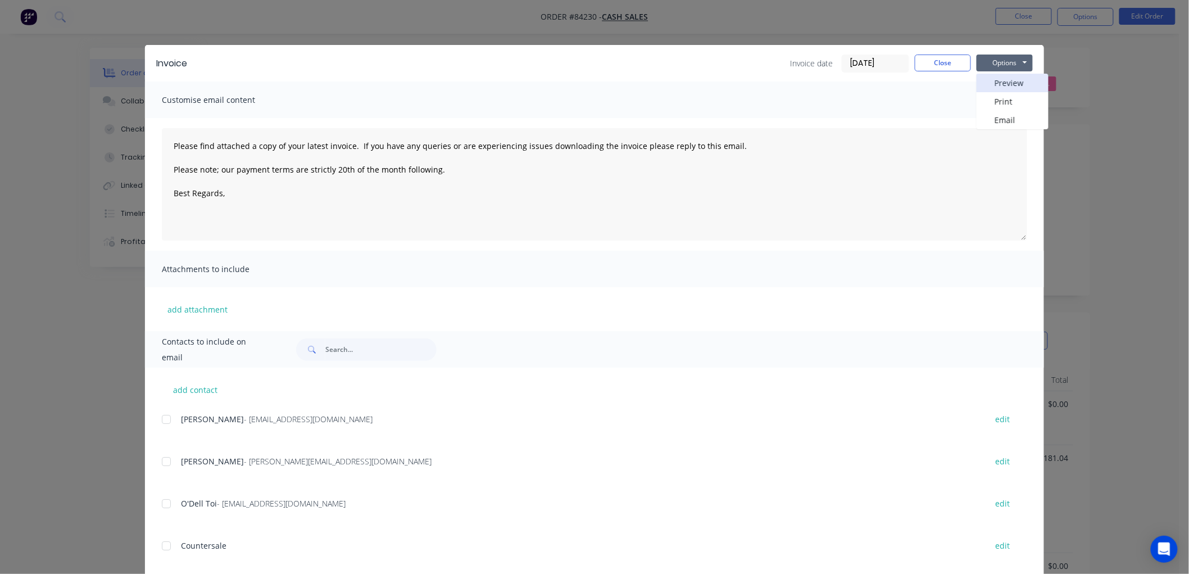
click at [1001, 83] on button "Preview" at bounding box center [1013, 83] width 72 height 19
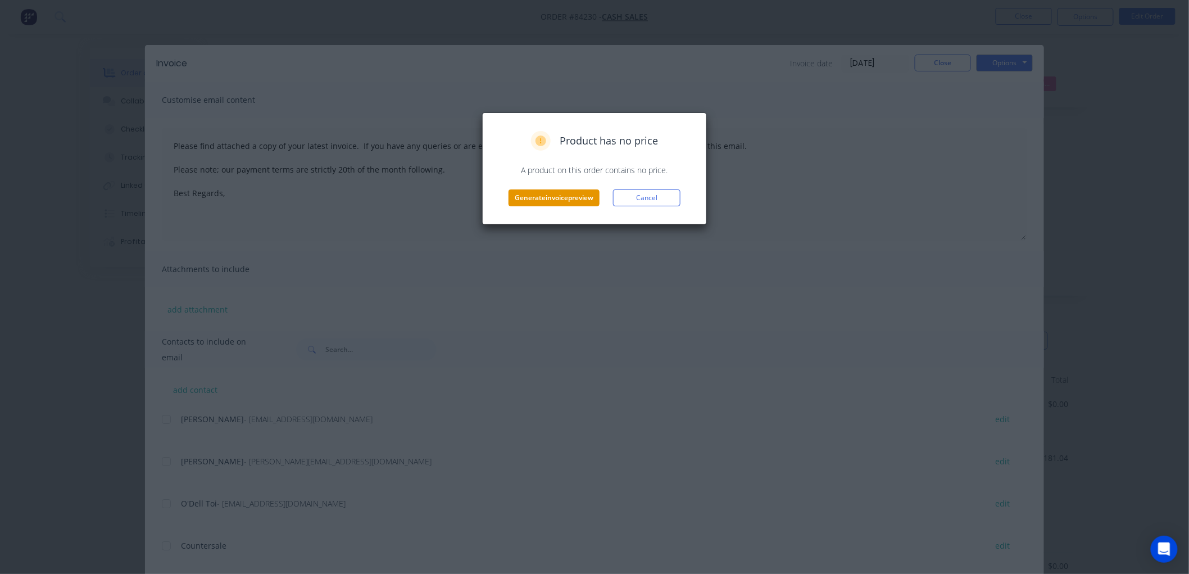
click at [574, 196] on button "Generate invoice preview" at bounding box center [554, 197] width 91 height 17
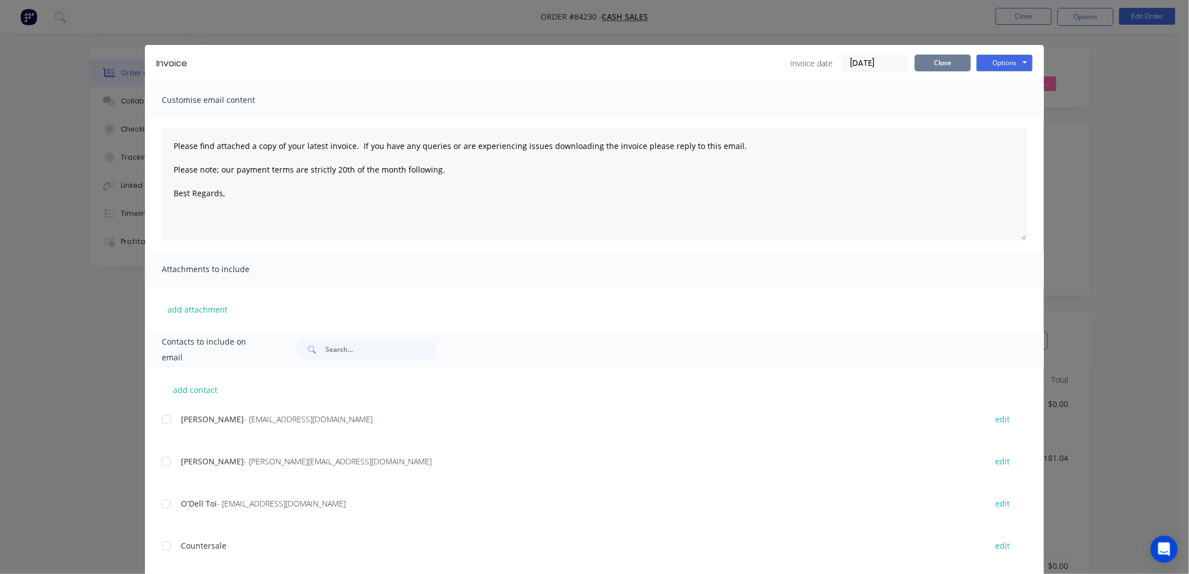
click at [933, 62] on button "Close" at bounding box center [943, 63] width 56 height 17
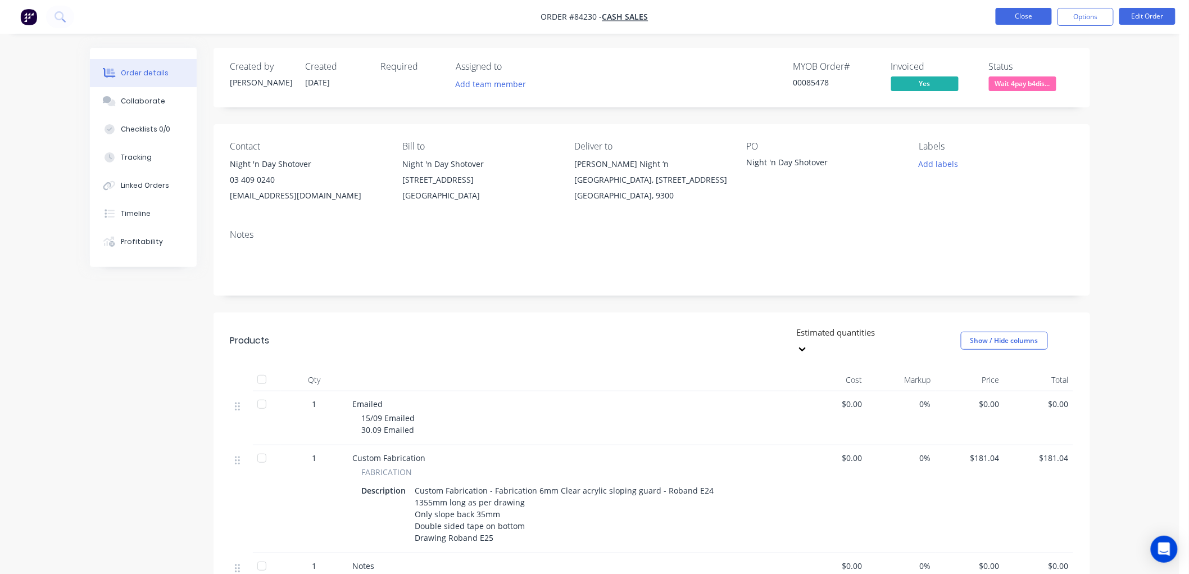
click at [1019, 20] on button "Close" at bounding box center [1024, 16] width 56 height 17
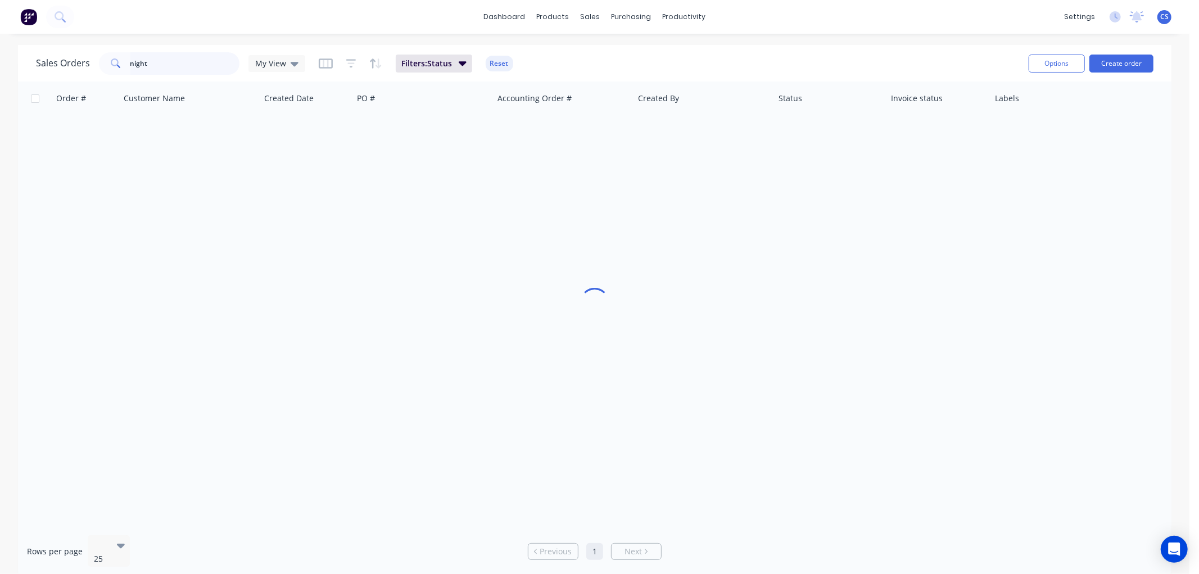
click at [193, 60] on input "night" at bounding box center [185, 63] width 110 height 22
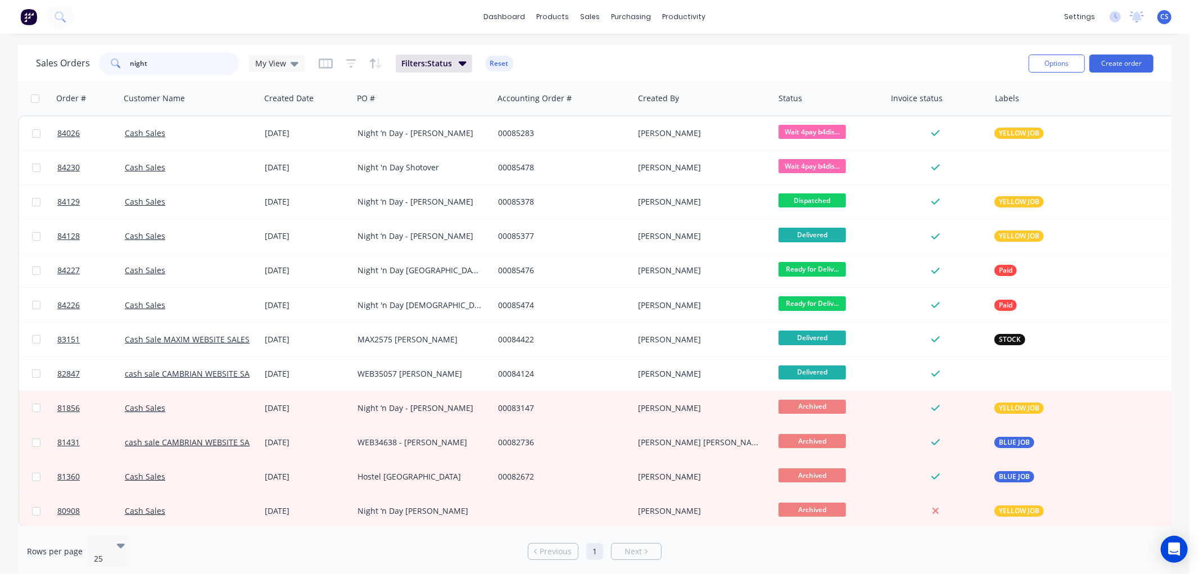
click at [193, 60] on input "night" at bounding box center [185, 63] width 110 height 22
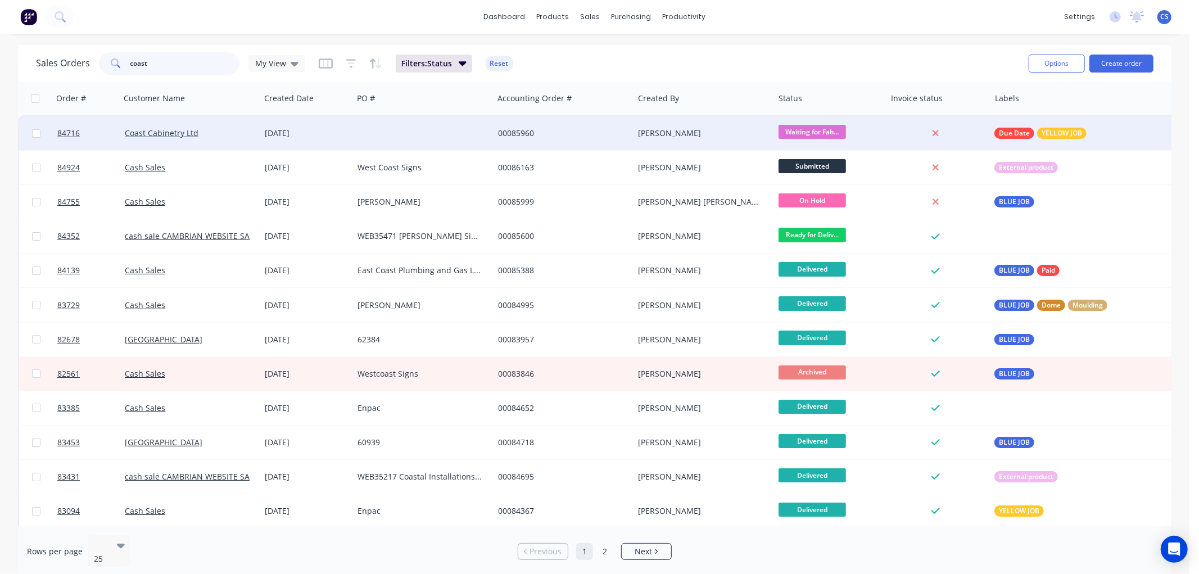
type input "coast"
click at [459, 125] on div at bounding box center [423, 133] width 141 height 34
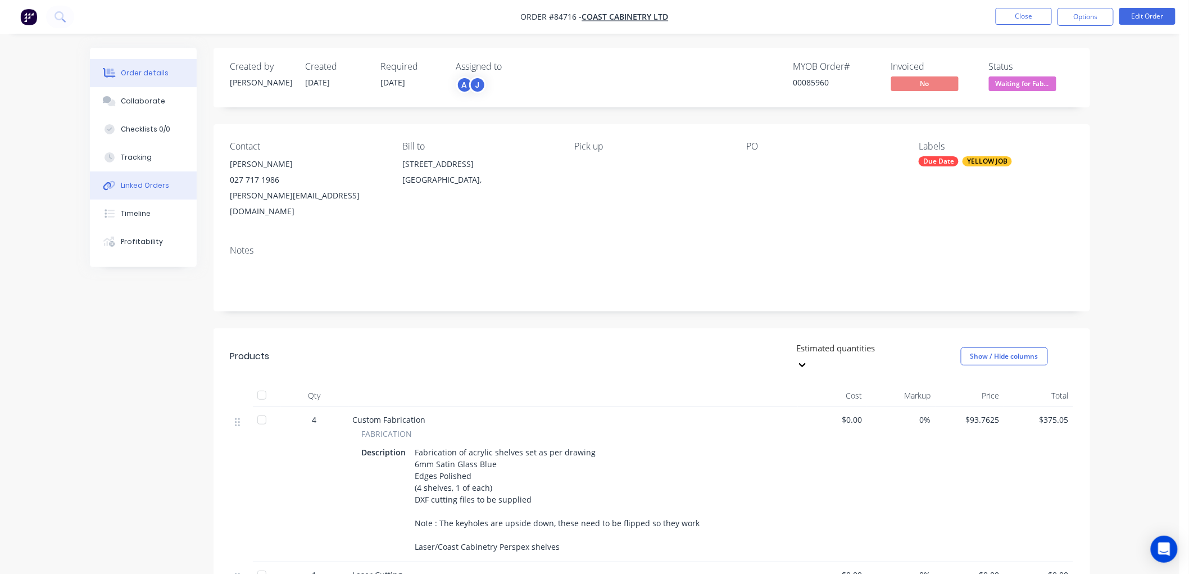
click at [136, 188] on div "Linked Orders" at bounding box center [145, 185] width 48 height 10
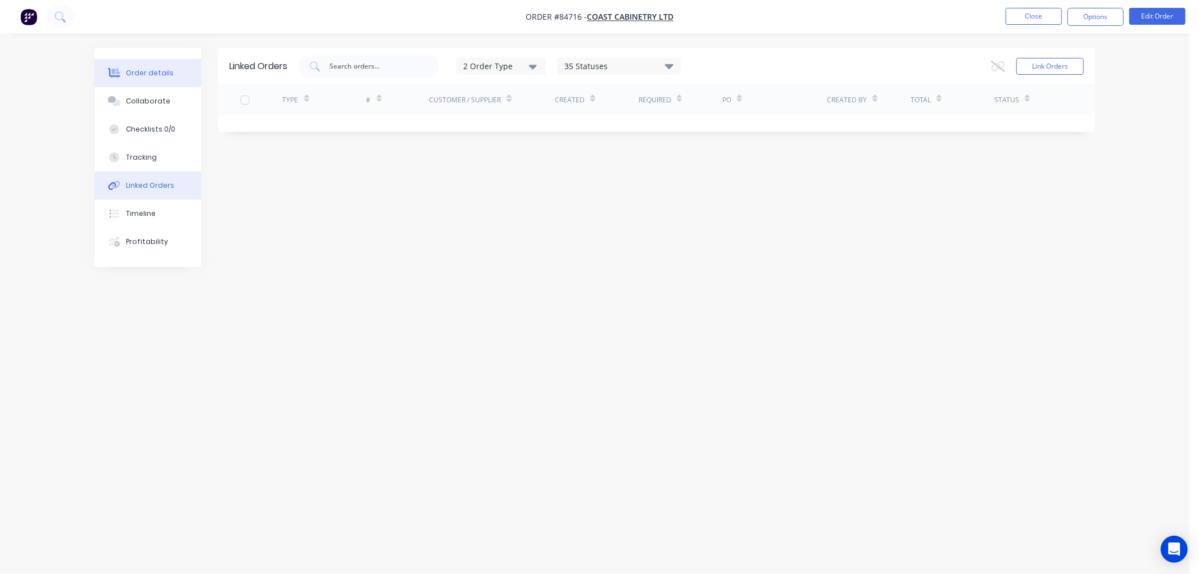
click at [164, 75] on div "Order details" at bounding box center [150, 73] width 48 height 10
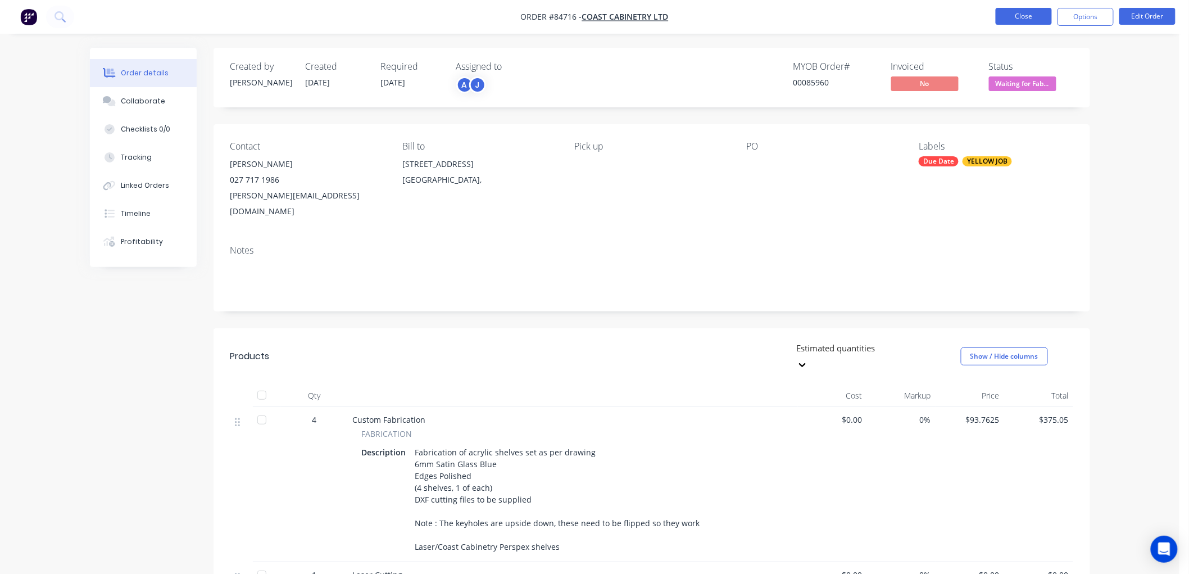
click at [1032, 18] on button "Close" at bounding box center [1024, 16] width 56 height 17
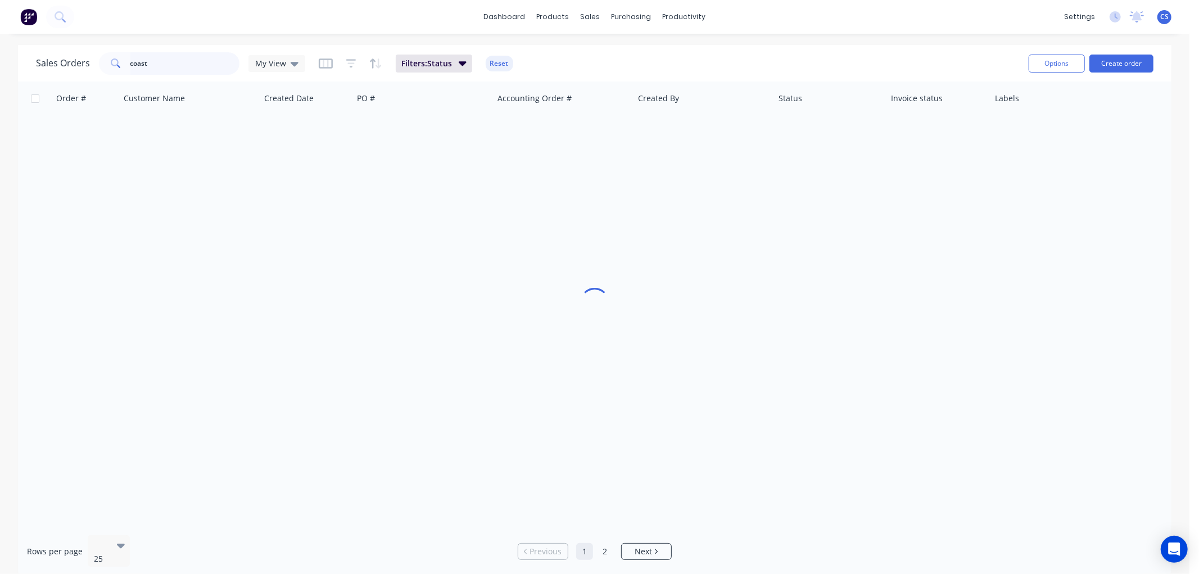
click at [193, 69] on input "coast" at bounding box center [185, 63] width 110 height 22
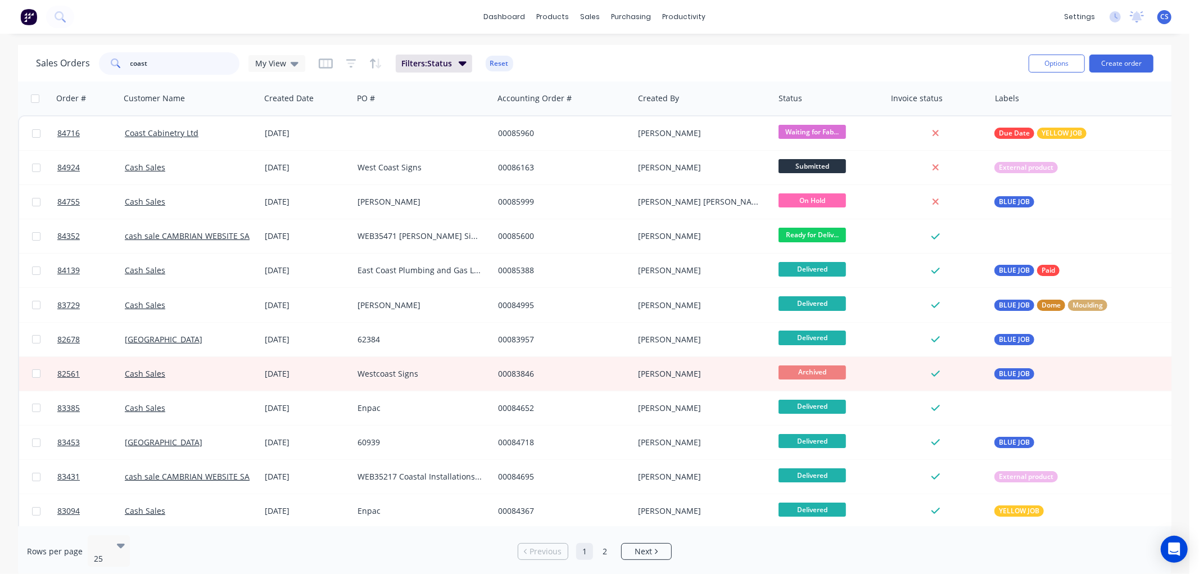
click at [193, 68] on input "coast" at bounding box center [185, 63] width 110 height 22
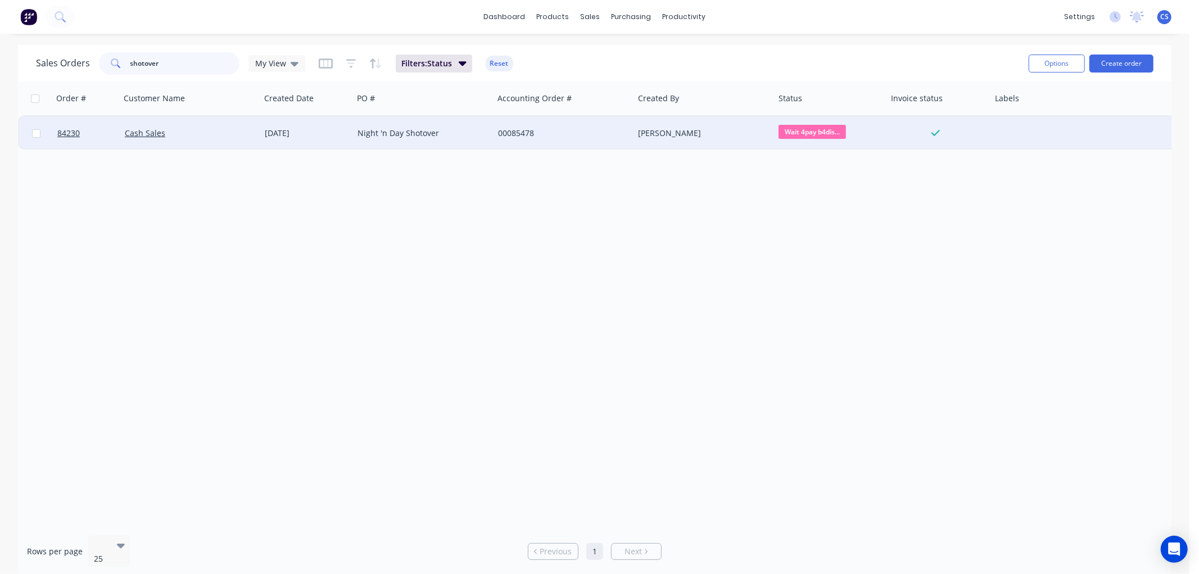
type input "shotover"
click at [433, 134] on div "Night 'n Day Shotover" at bounding box center [419, 133] width 125 height 11
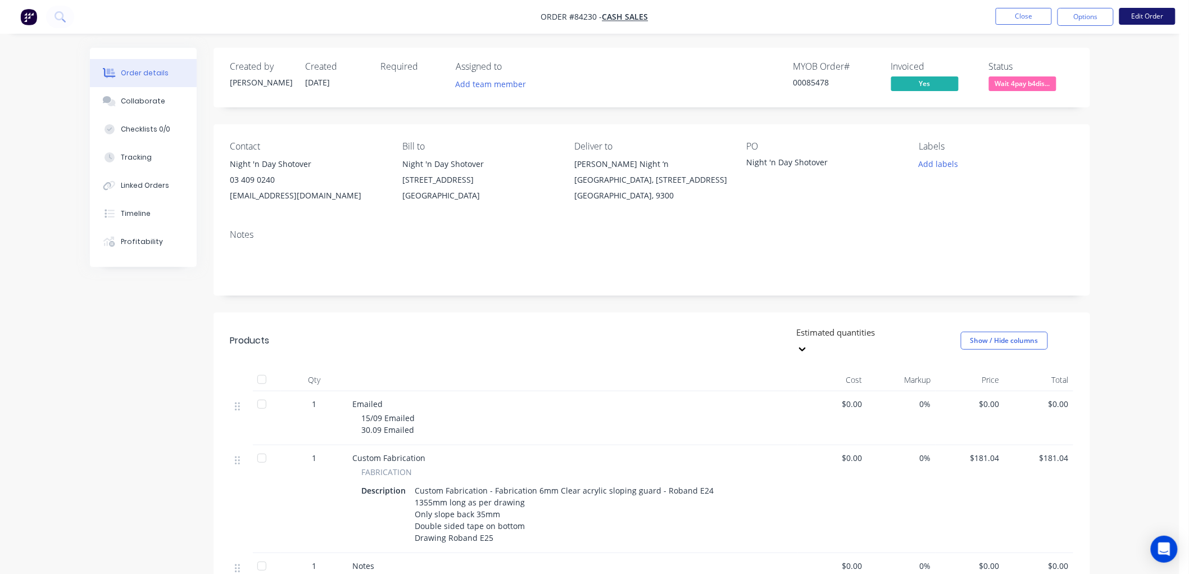
click at [1151, 13] on button "Edit Order" at bounding box center [1148, 16] width 56 height 17
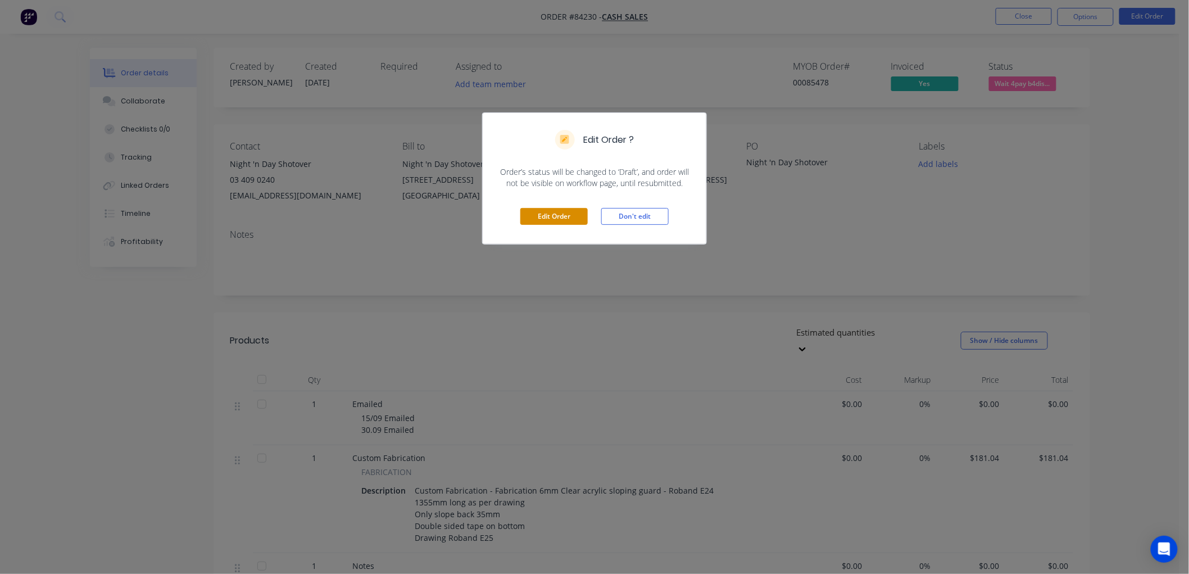
click at [561, 215] on button "Edit Order" at bounding box center [553, 216] width 67 height 17
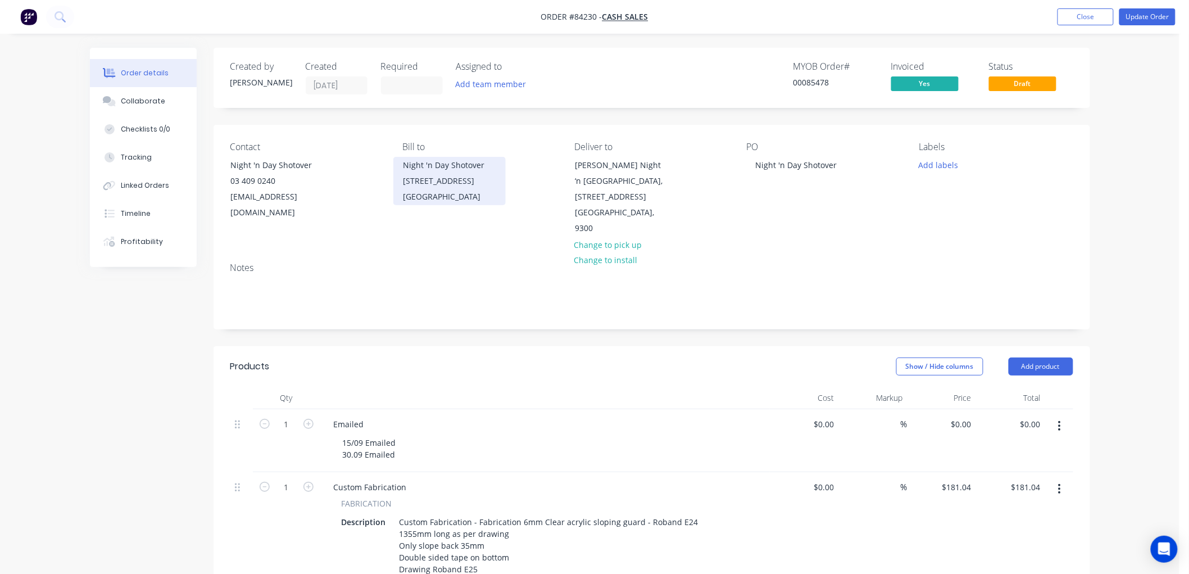
click at [454, 161] on div "Night 'n Day Shotover 48 Shotover Street" at bounding box center [449, 172] width 93 height 31
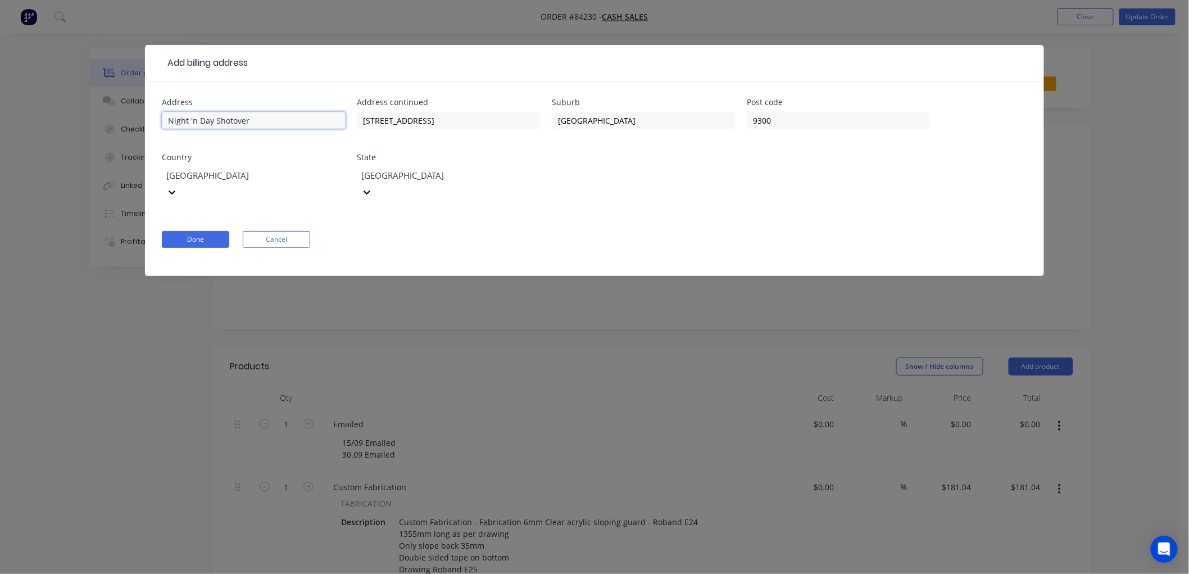
click at [234, 118] on input "Night 'n Day Shotover" at bounding box center [254, 120] width 184 height 17
type input "Night 'n Day Kingsland"
drag, startPoint x: 375, startPoint y: 120, endPoint x: 369, endPoint y: 123, distance: 6.3
click at [319, 120] on div "Address Night 'n Day Kingsland Address continued 48 Shotover Street Suburb Quee…" at bounding box center [594, 156] width 865 height 116
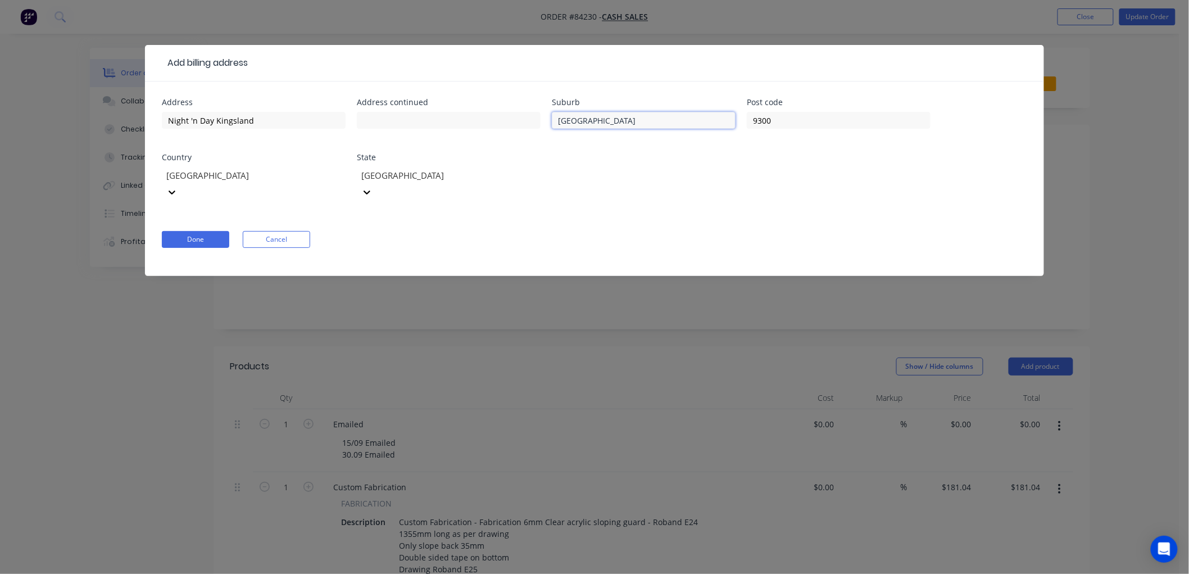
drag, startPoint x: 541, startPoint y: 122, endPoint x: 555, endPoint y: 124, distance: 14.2
click at [536, 123] on div "Address Night 'n Day Kingsland Address continued Suburb Queenstown Post code 93…" at bounding box center [594, 156] width 865 height 116
drag, startPoint x: 773, startPoint y: 120, endPoint x: 712, endPoint y: 124, distance: 61.4
click at [712, 124] on div "Address Night 'n Day Kingsland Address continued Suburb Post code 9300 Country …" at bounding box center [594, 156] width 865 height 116
click at [593, 207] on form "Address Night 'n Day Kingsland Address continued Suburb Post code Country New Z…" at bounding box center [594, 187] width 865 height 178
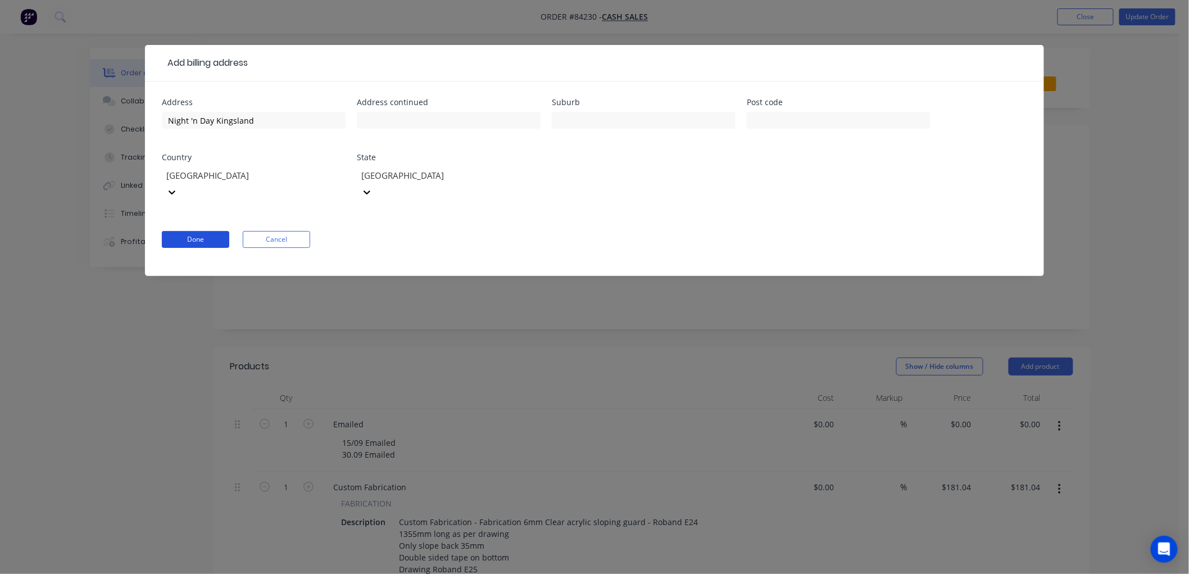
click at [195, 231] on button "Done" at bounding box center [195, 239] width 67 height 17
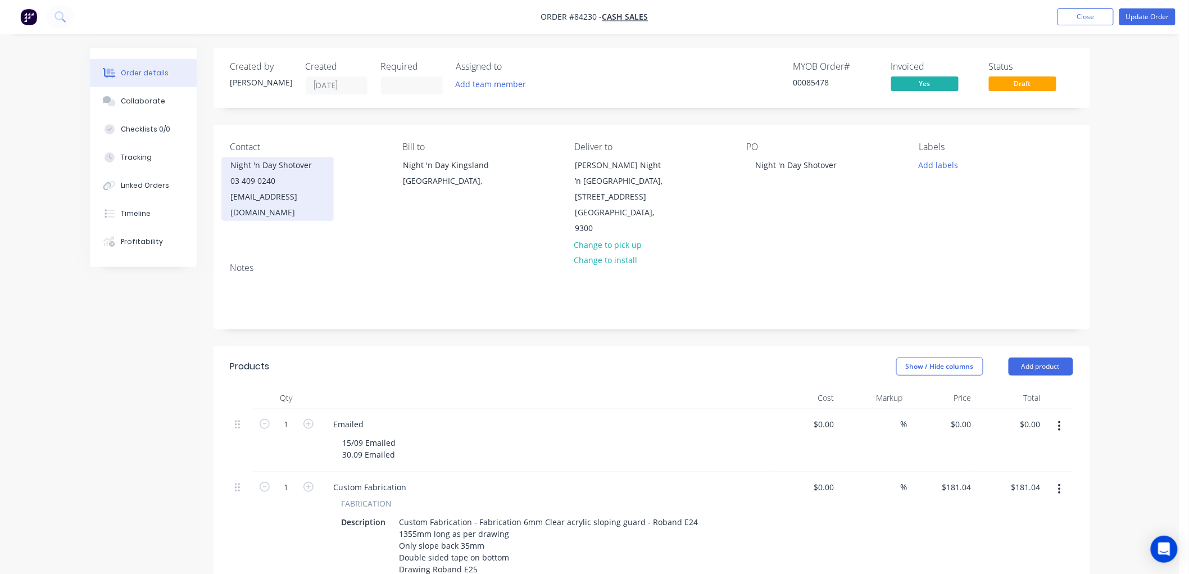
click at [317, 169] on div "Night 'n Day Shotover" at bounding box center [277, 165] width 93 height 16
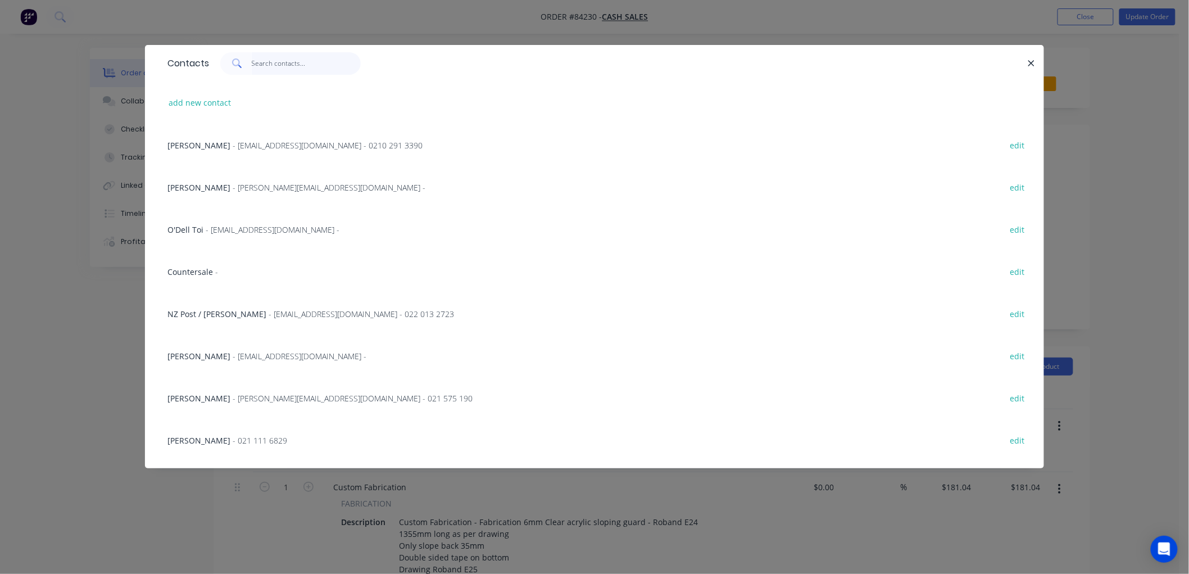
click at [277, 61] on input "text" at bounding box center [307, 63] width 110 height 22
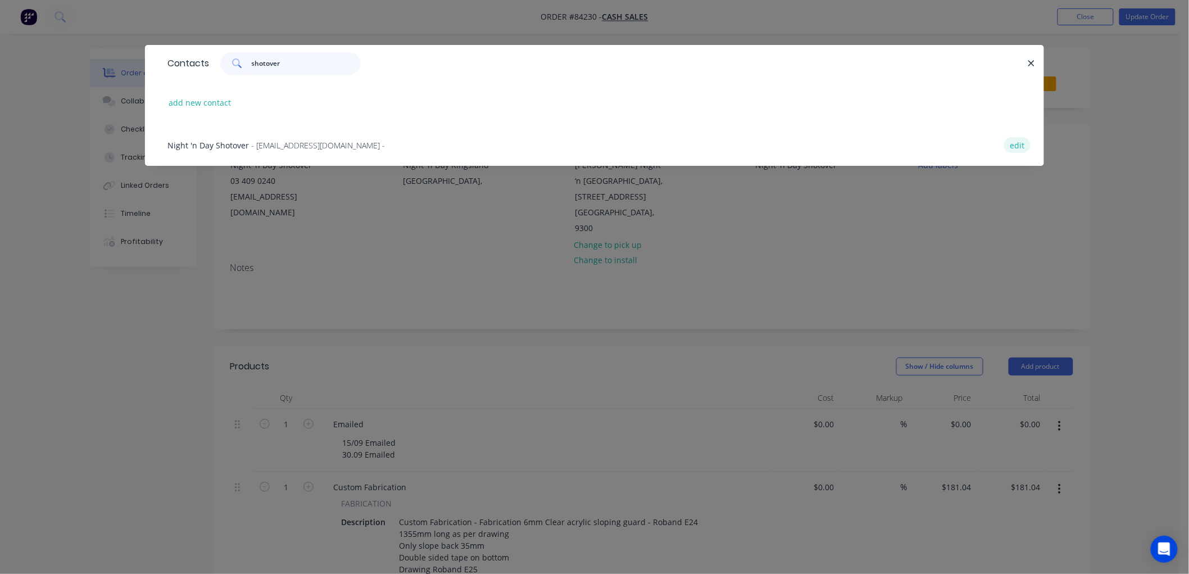
type input "shotover"
click at [1012, 143] on button "edit" at bounding box center [1017, 144] width 26 height 15
select select "NZ"
select select "AU"
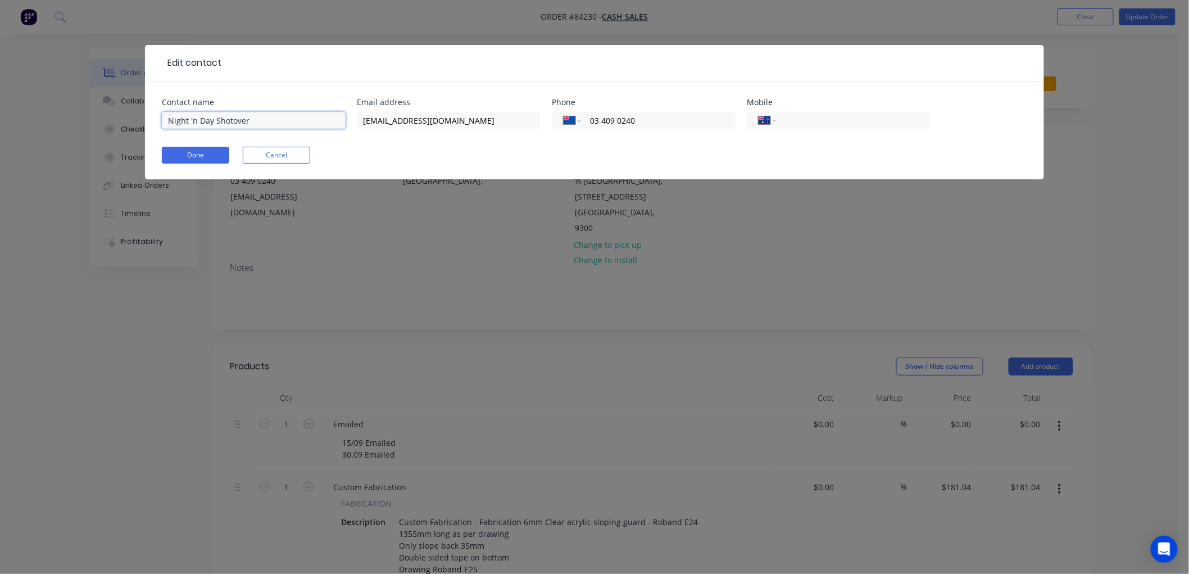
click at [235, 120] on input "Night 'n Day Shotover" at bounding box center [254, 120] width 184 height 17
type input "Night 'n Day Kingsland"
click at [201, 155] on button "Done" at bounding box center [195, 155] width 67 height 17
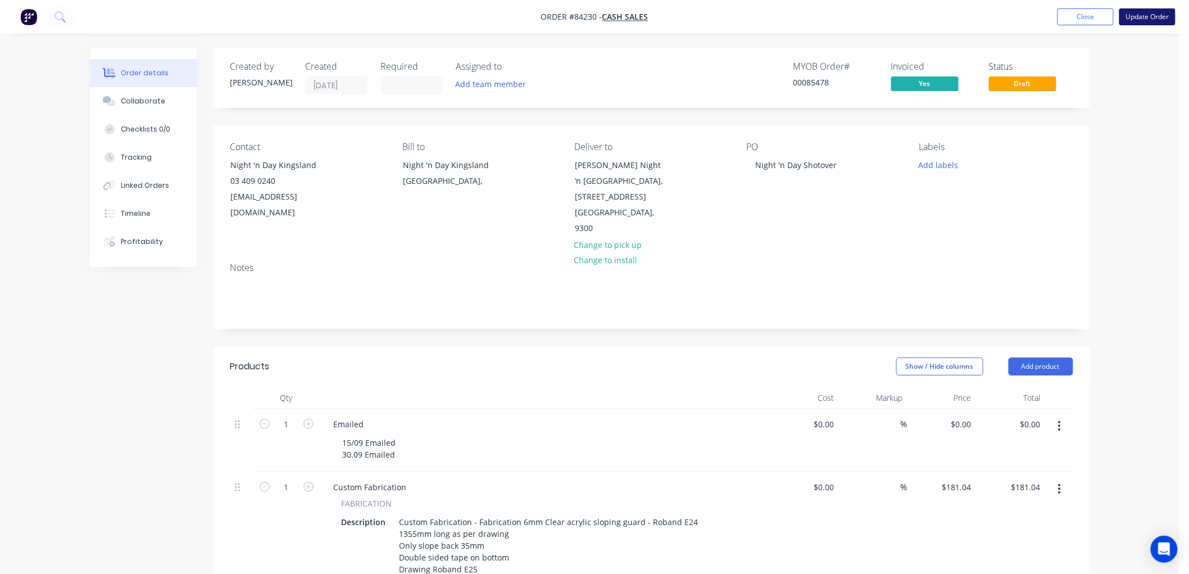
click at [1141, 17] on button "Update Order" at bounding box center [1148, 16] width 56 height 17
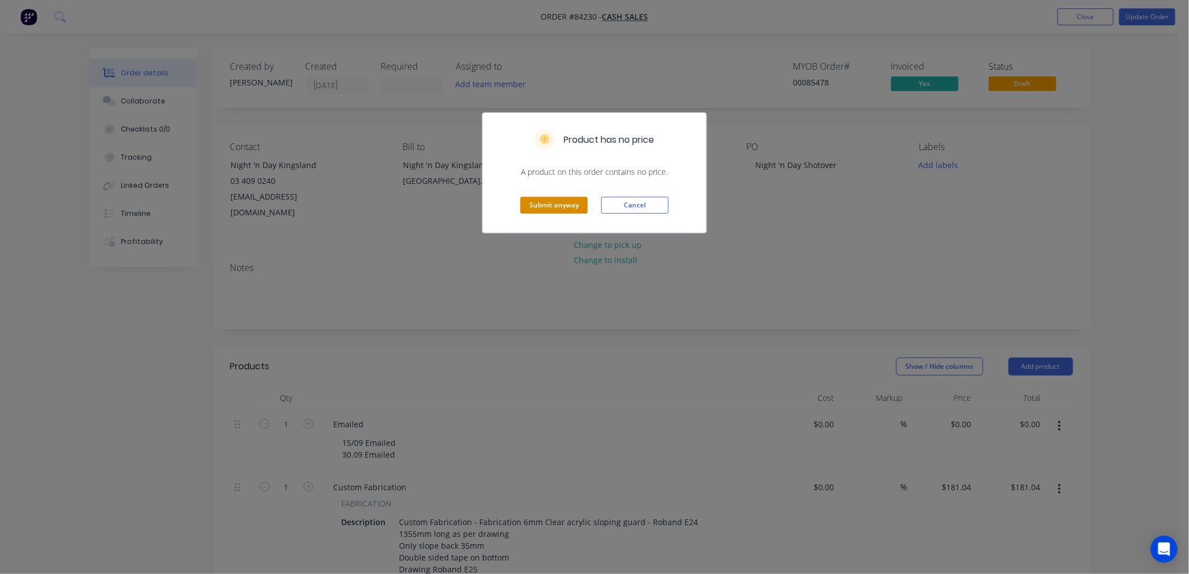
click at [570, 203] on button "Submit anyway" at bounding box center [553, 205] width 67 height 17
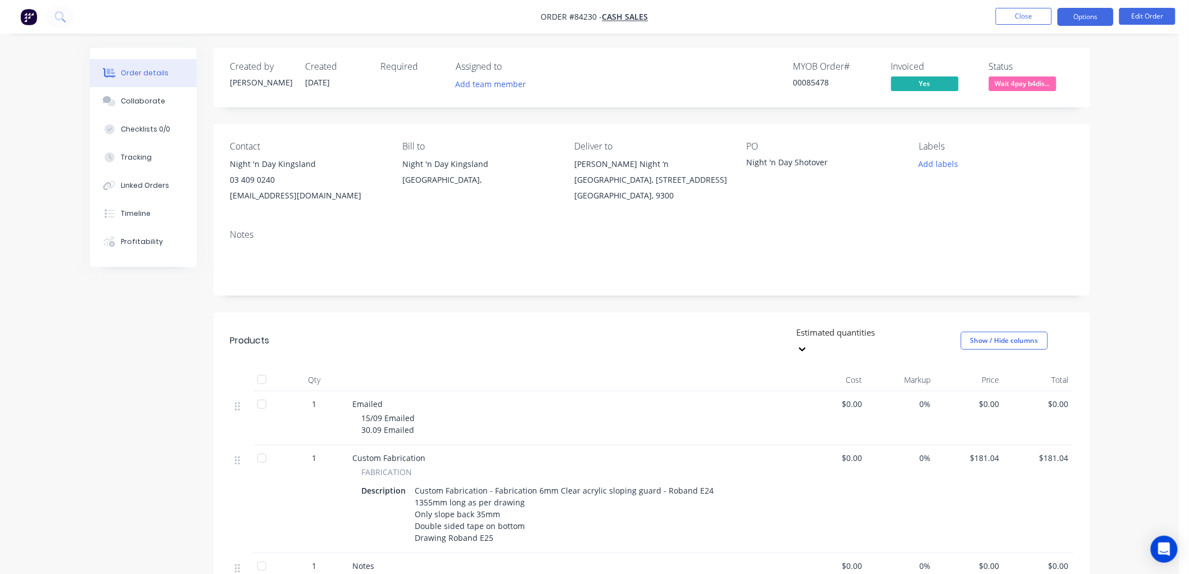
click at [1080, 19] on button "Options" at bounding box center [1086, 17] width 56 height 18
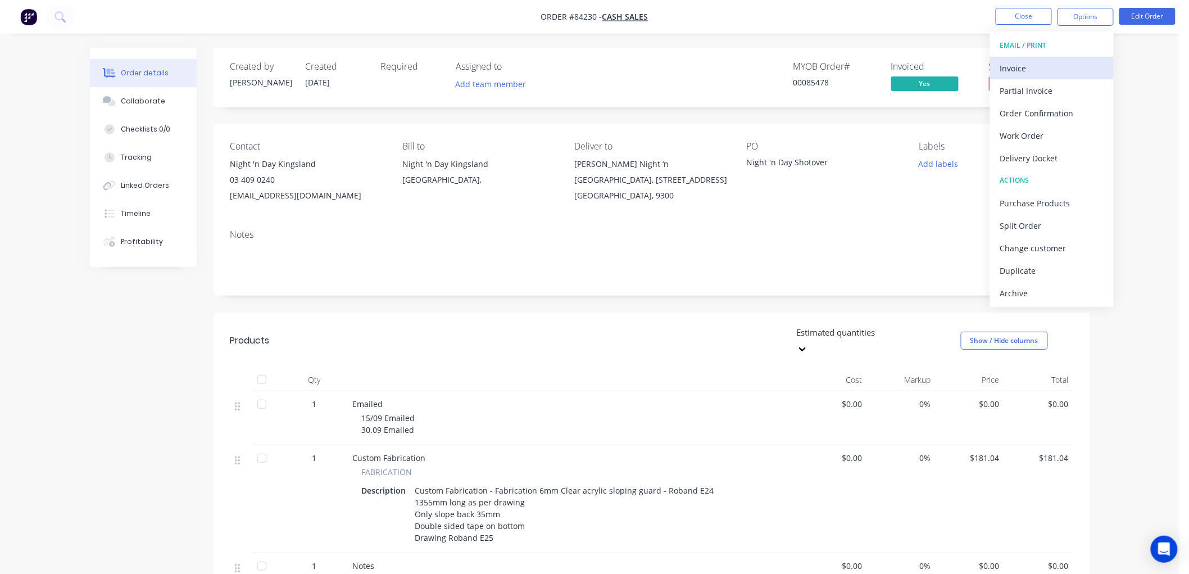
click at [1043, 62] on div "Invoice" at bounding box center [1051, 68] width 103 height 16
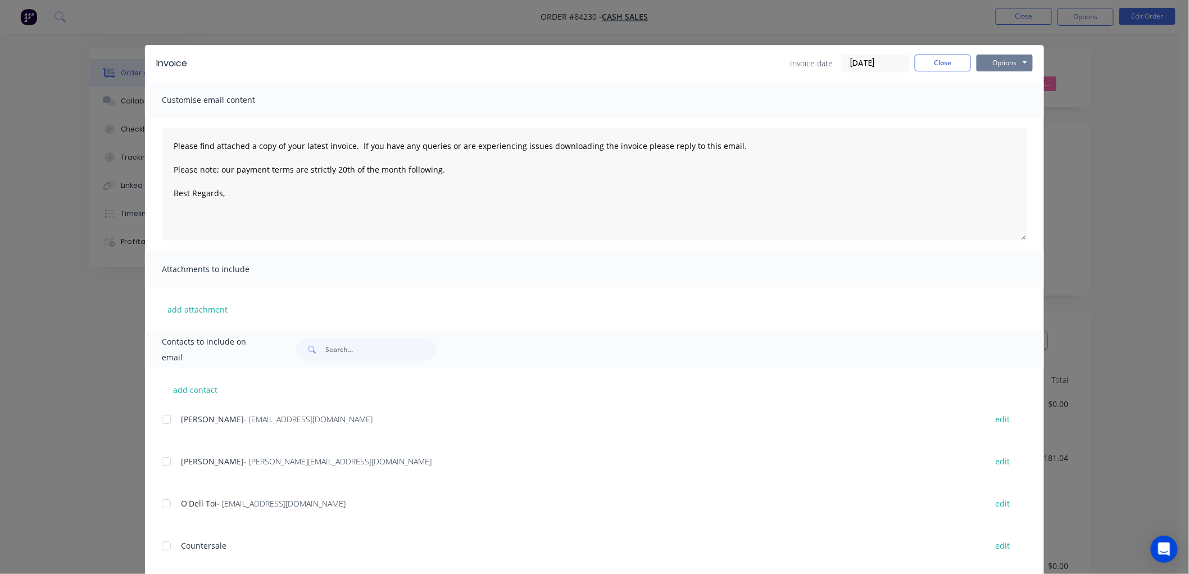
drag, startPoint x: 1019, startPoint y: 58, endPoint x: 1016, endPoint y: 73, distance: 15.0
click at [1019, 58] on button "Options" at bounding box center [1005, 63] width 56 height 17
click at [1008, 89] on button "Preview" at bounding box center [1013, 83] width 72 height 19
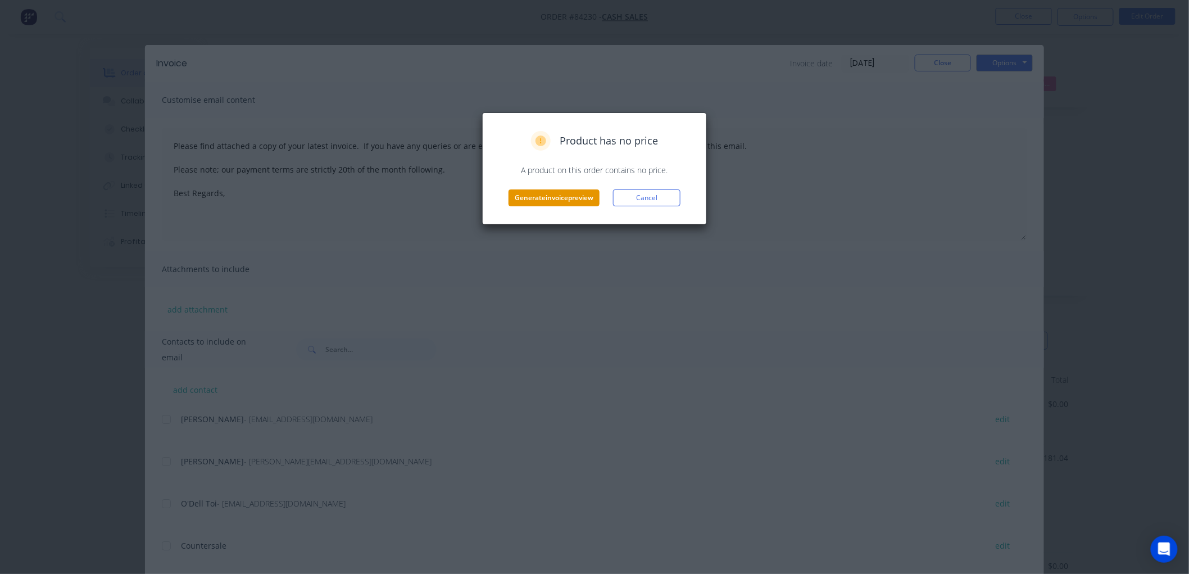
click at [512, 194] on button "Generate invoice preview" at bounding box center [554, 197] width 91 height 17
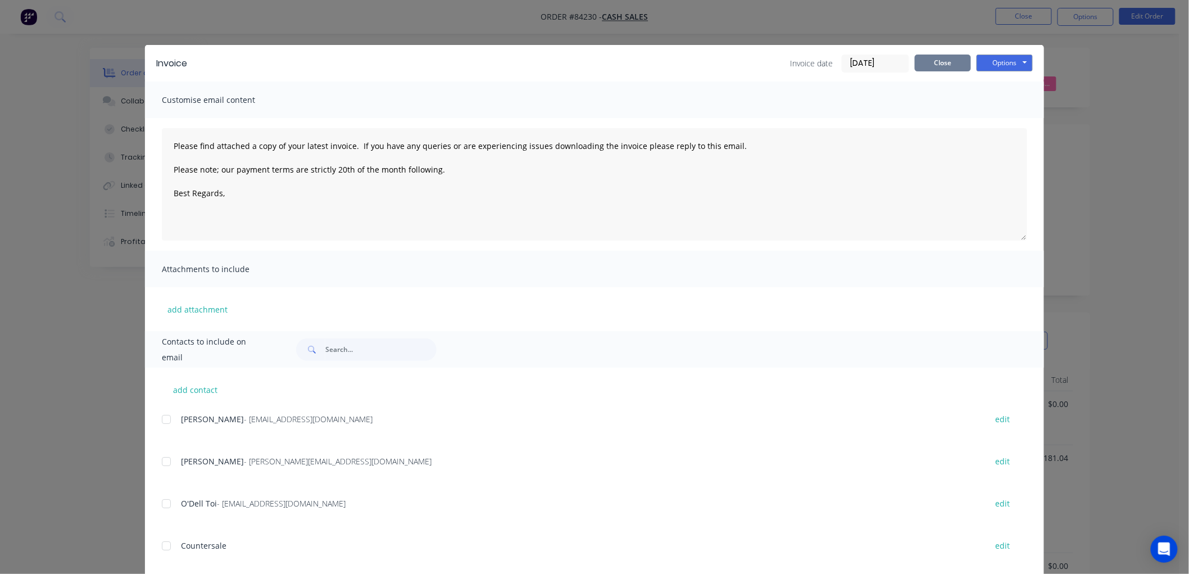
click at [909, 69] on div "Invoice date 28/08/25 Close Options Preview Print Email" at bounding box center [911, 64] width 243 height 18
click at [920, 63] on button "Close" at bounding box center [943, 63] width 56 height 17
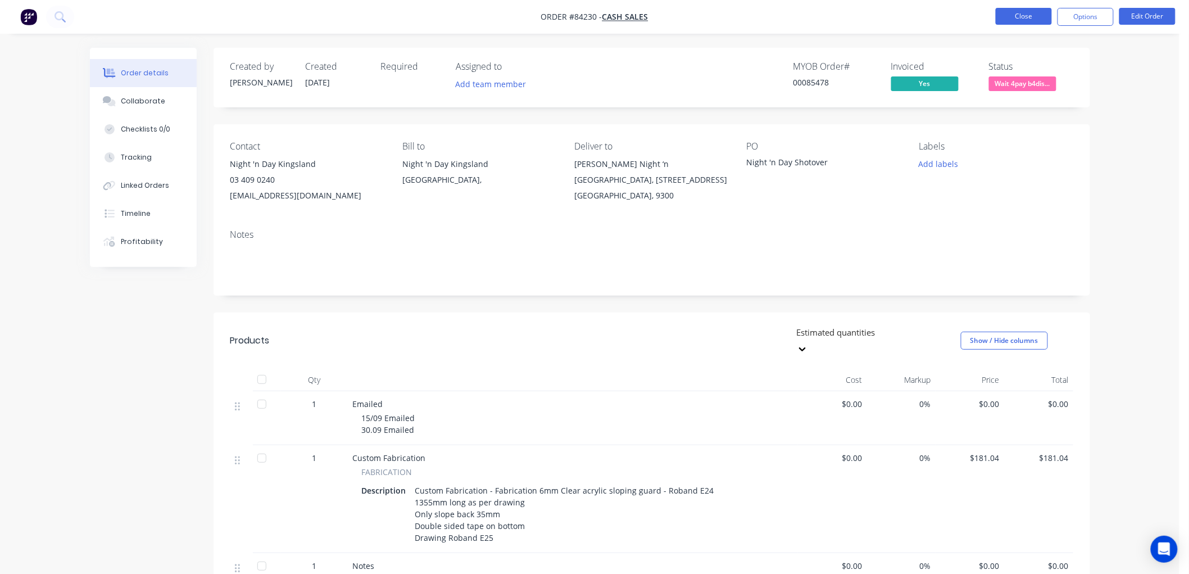
click at [1020, 15] on button "Close" at bounding box center [1024, 16] width 56 height 17
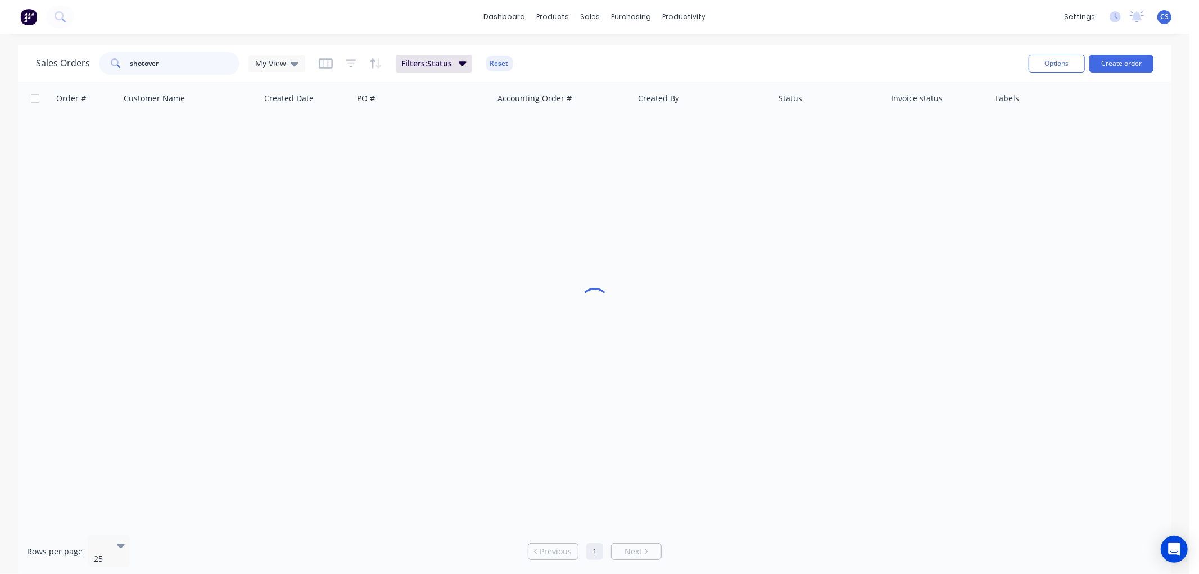
click at [184, 60] on input "shotover" at bounding box center [185, 63] width 110 height 22
type input "tamati"
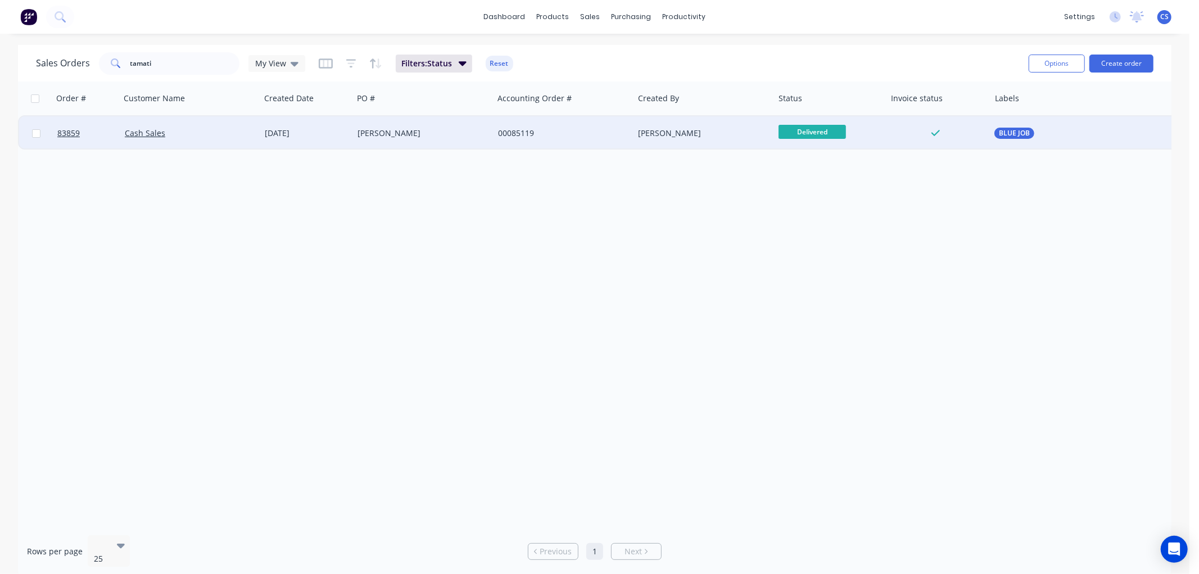
click at [475, 124] on div "Tamati Peni" at bounding box center [423, 133] width 141 height 34
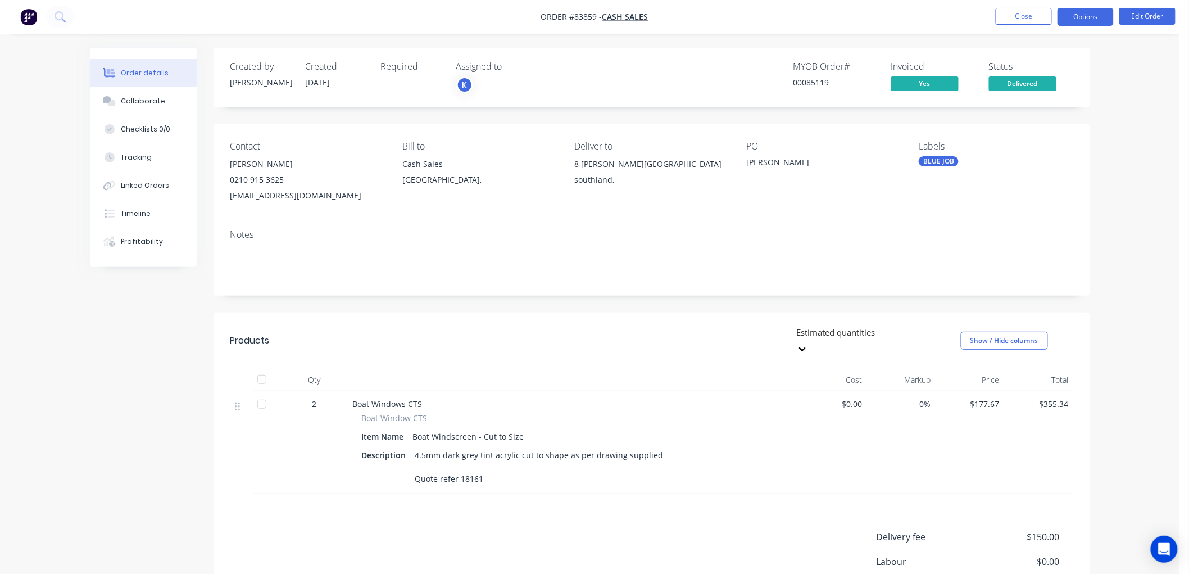
click at [1077, 17] on button "Options" at bounding box center [1086, 17] width 56 height 18
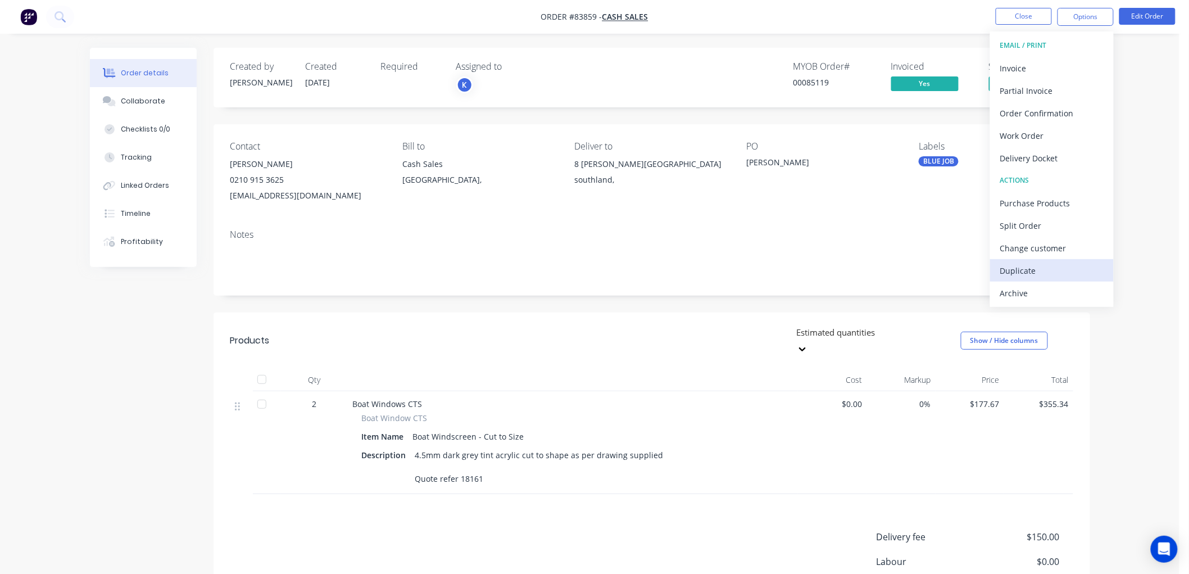
click at [1036, 266] on div "Duplicate" at bounding box center [1051, 270] width 103 height 16
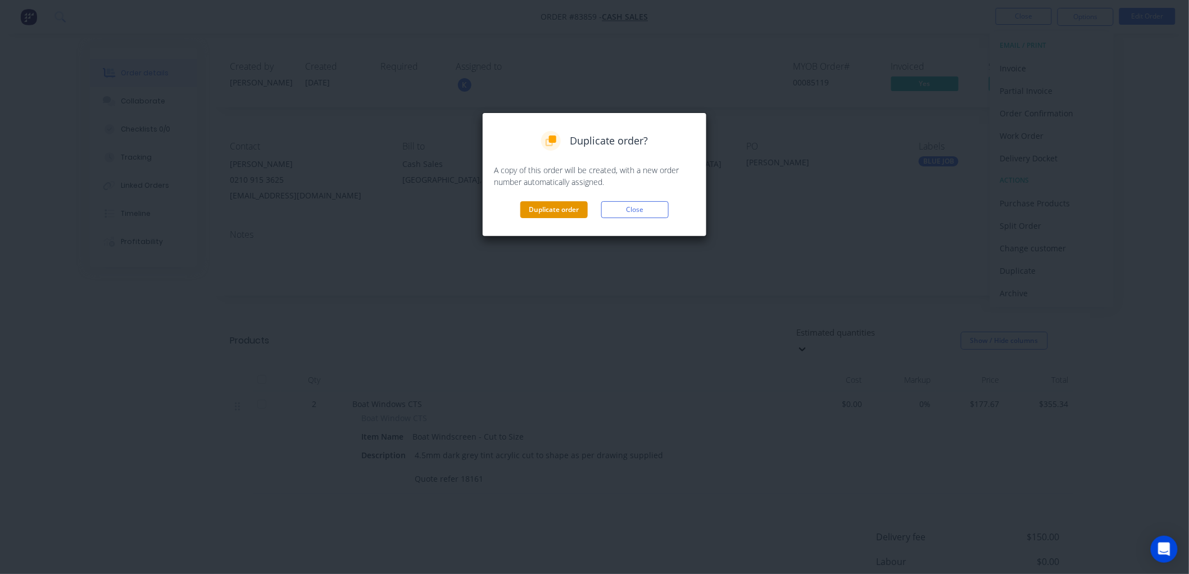
click at [543, 205] on button "Duplicate order" at bounding box center [553, 209] width 67 height 17
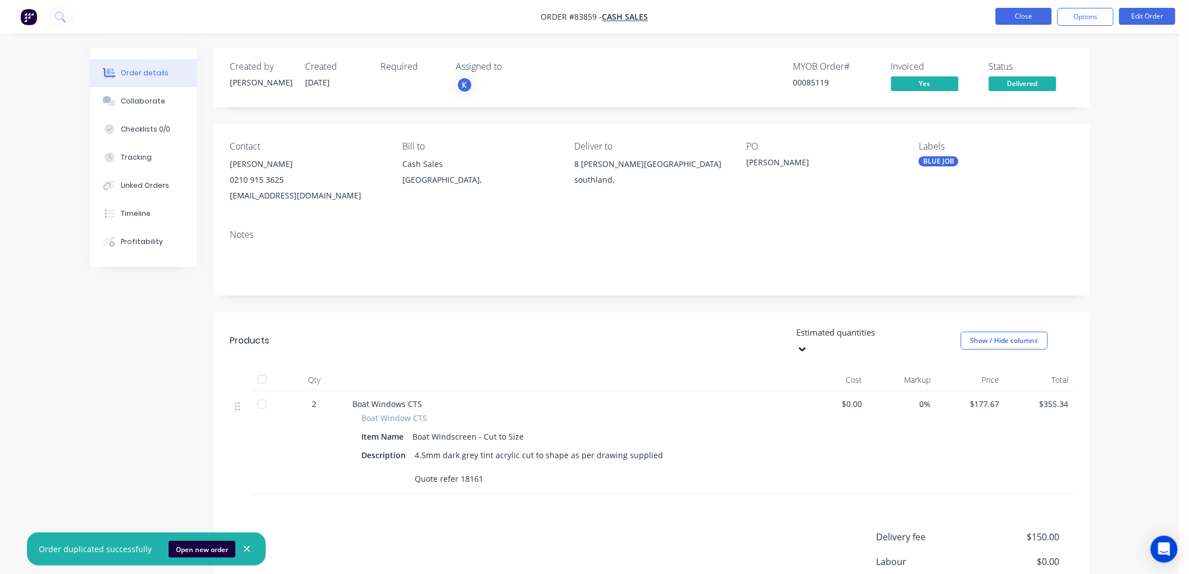
click at [1017, 15] on button "Close" at bounding box center [1024, 16] width 56 height 17
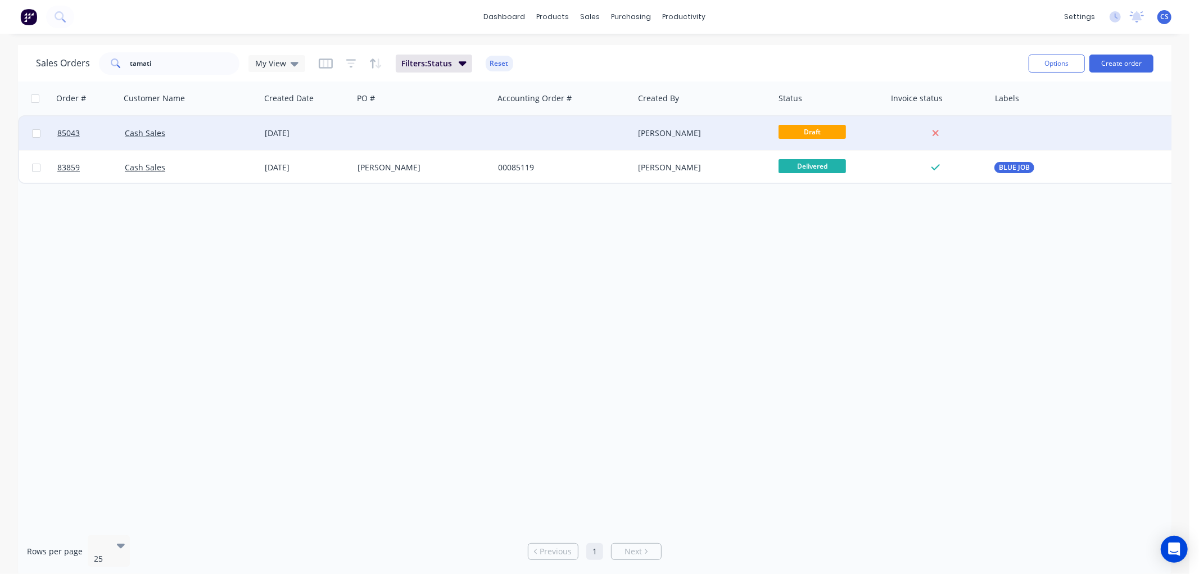
click at [446, 131] on div at bounding box center [423, 133] width 141 height 34
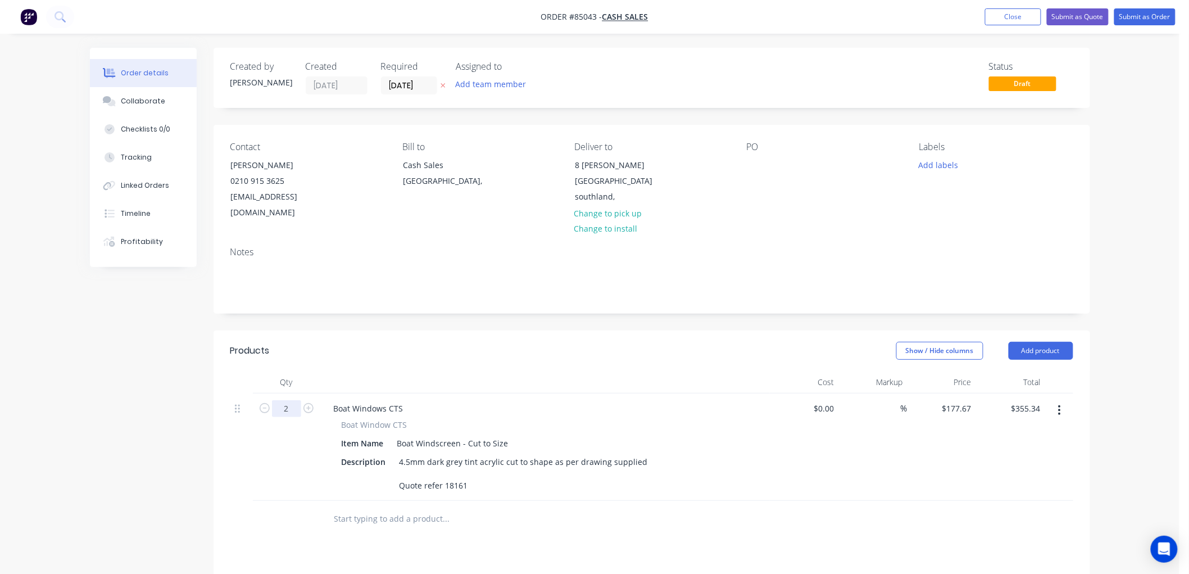
click at [294, 400] on input "2" at bounding box center [286, 408] width 29 height 17
type input "1"
type input "$177.67"
click at [441, 83] on icon "button" at bounding box center [443, 85] width 5 height 7
click at [937, 163] on button "Add labels" at bounding box center [939, 164] width 52 height 15
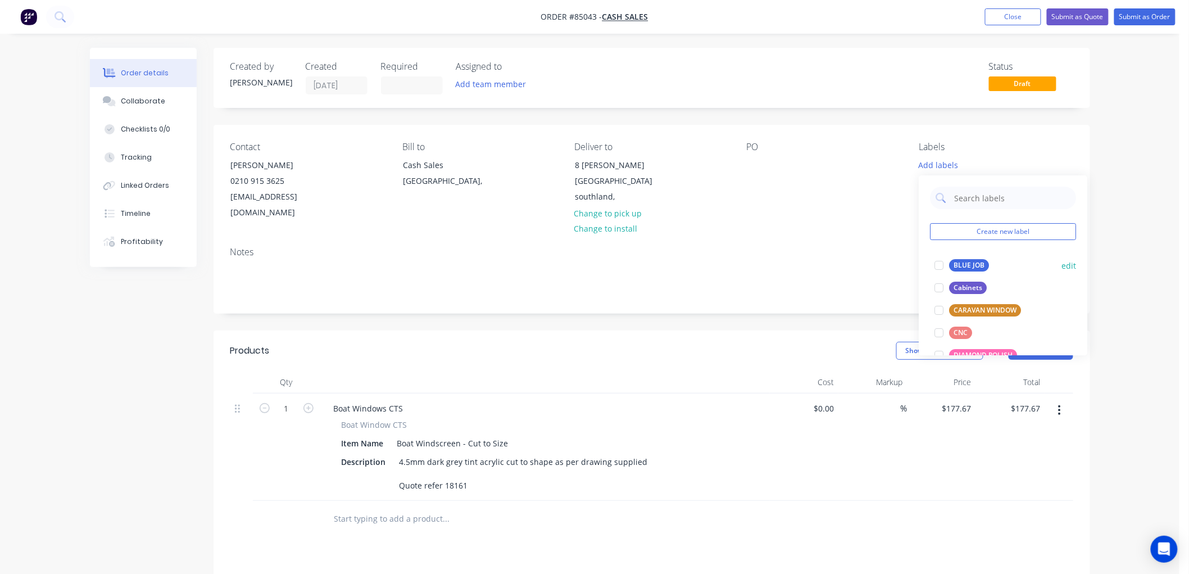
click at [967, 263] on div "BLUE JOB" at bounding box center [970, 265] width 40 height 12
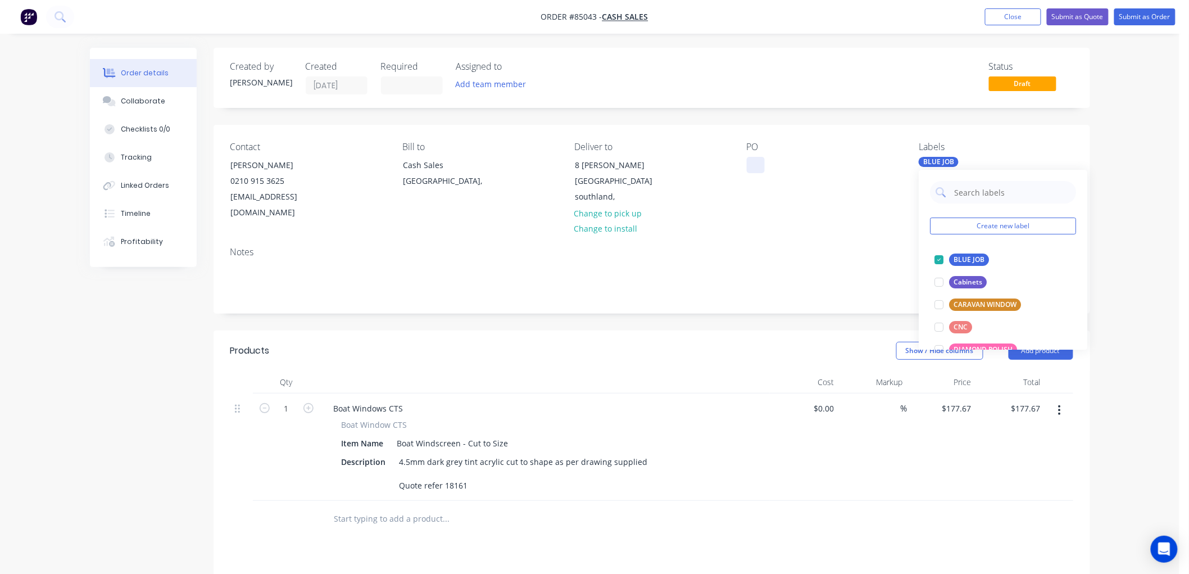
click at [750, 171] on div at bounding box center [756, 165] width 18 height 16
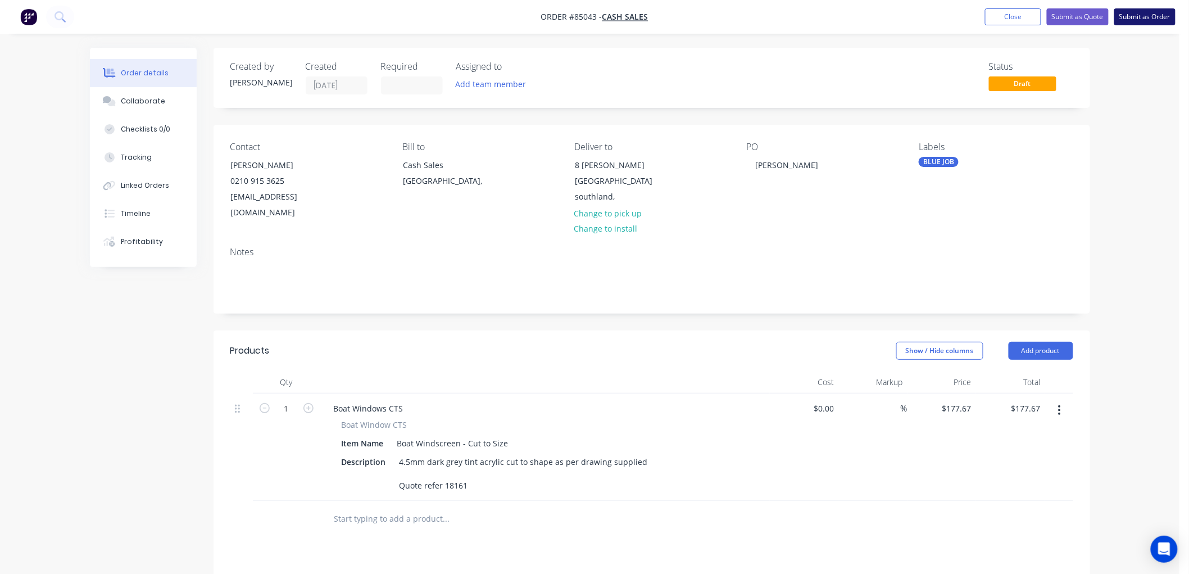
click at [1140, 21] on button "Submit as Order" at bounding box center [1144, 16] width 61 height 17
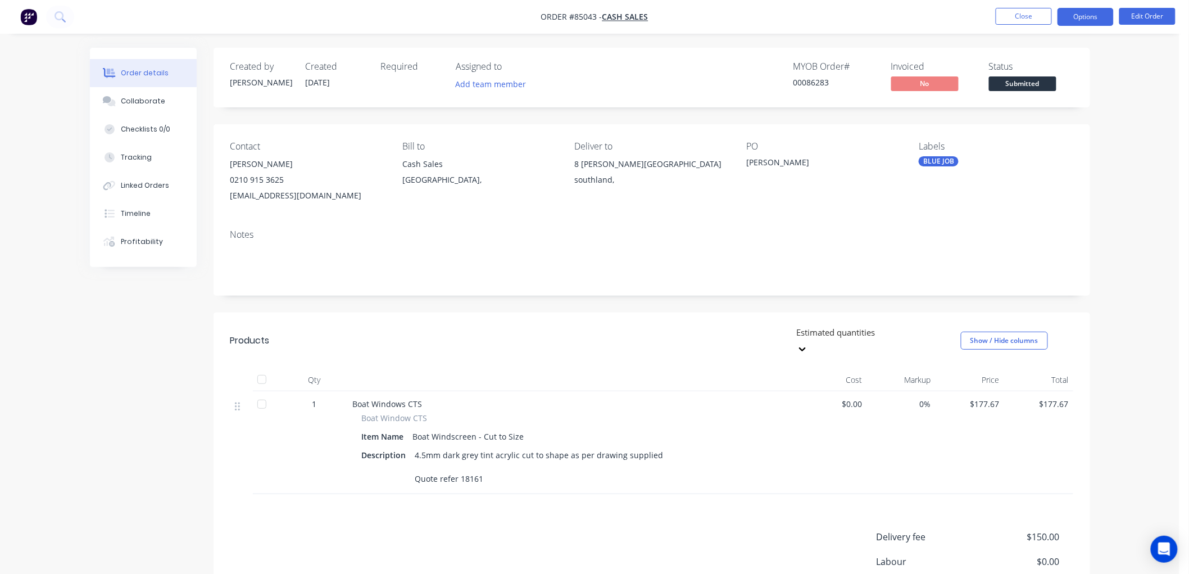
click at [1076, 18] on button "Options" at bounding box center [1086, 17] width 56 height 18
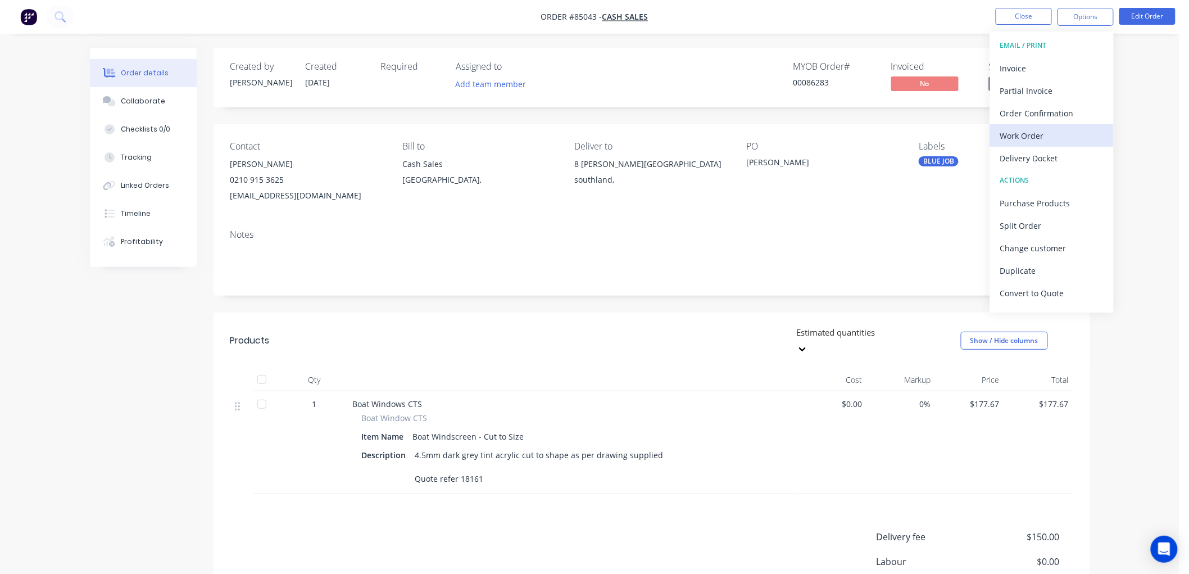
click at [1033, 138] on div "Work Order" at bounding box center [1051, 136] width 103 height 16
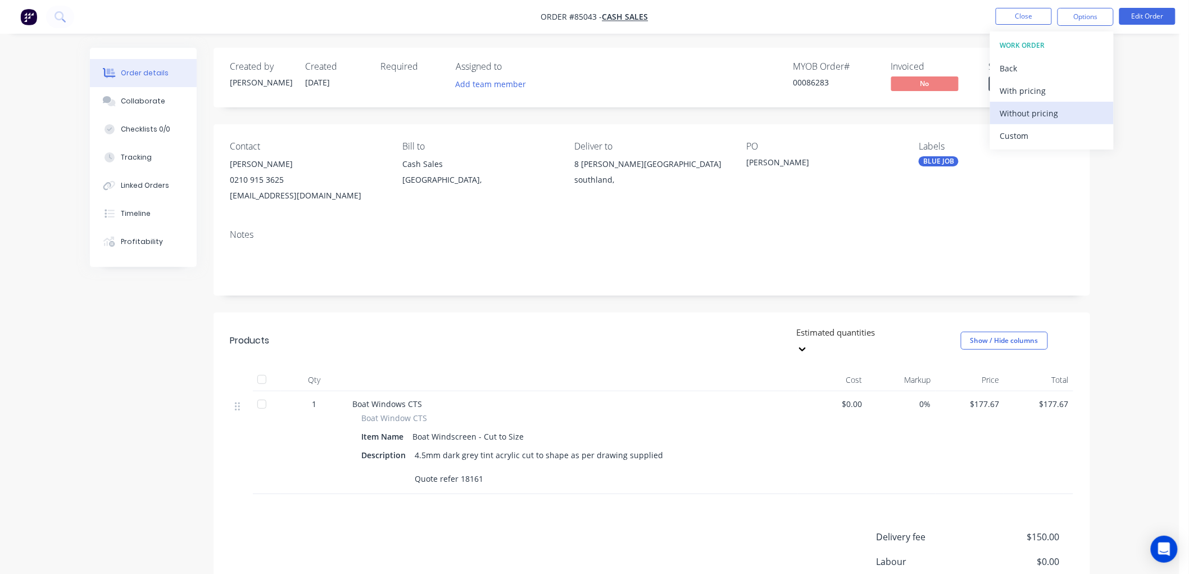
click at [1052, 116] on div "Without pricing" at bounding box center [1051, 113] width 103 height 16
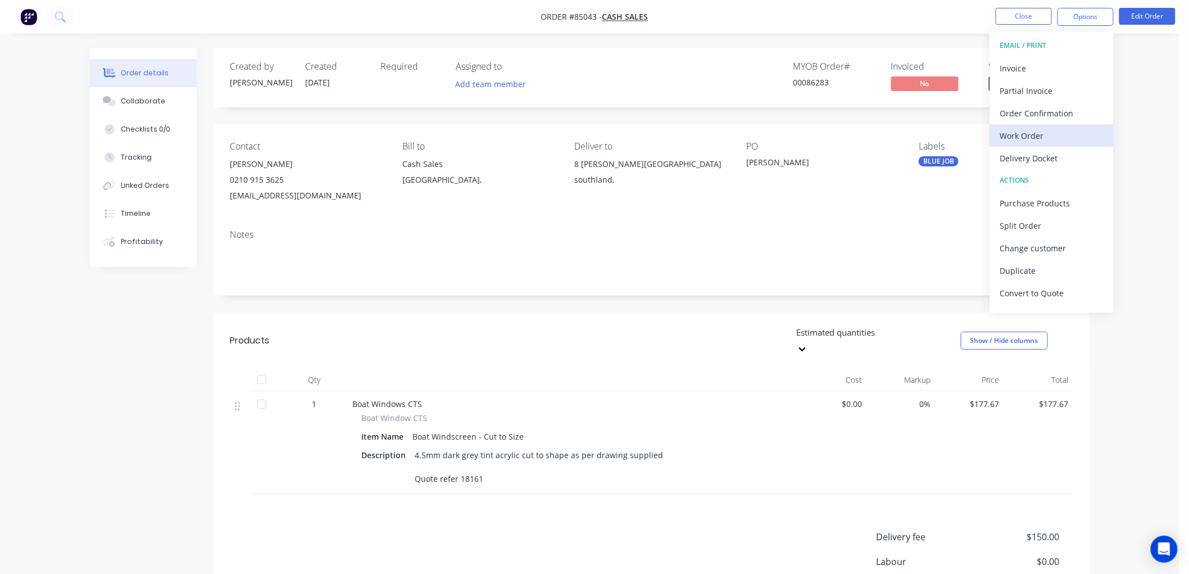
click at [1045, 138] on div "Work Order" at bounding box center [1051, 136] width 103 height 16
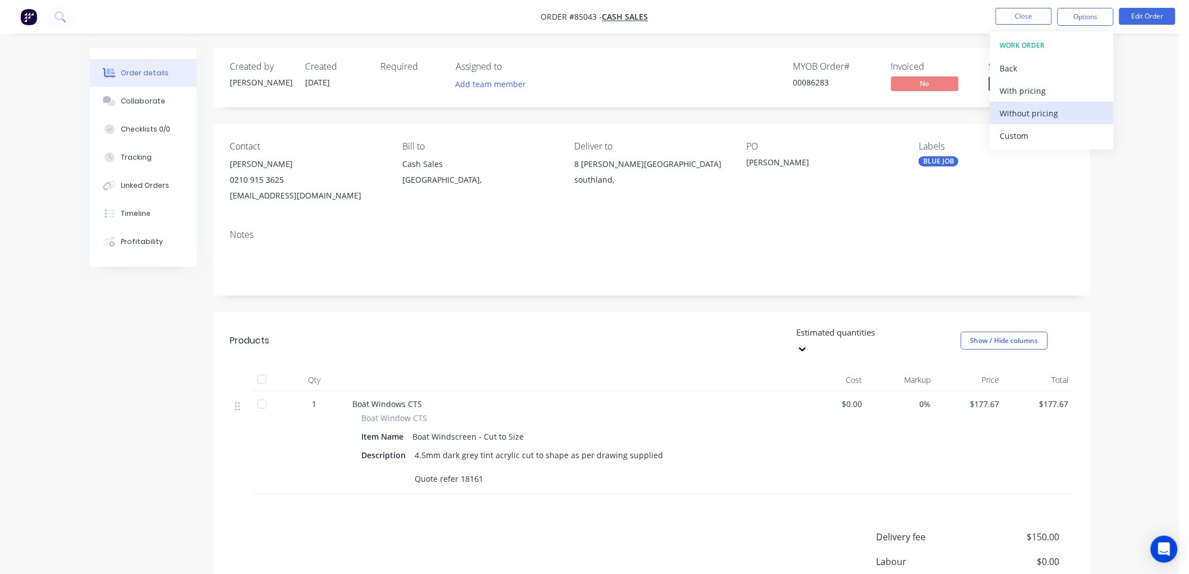
click at [1032, 114] on div "Without pricing" at bounding box center [1051, 113] width 103 height 16
click at [790, 311] on div "Created by Chantal Created 02/10/25 Required Assigned to Add team member MYOB O…" at bounding box center [652, 375] width 877 height 654
click at [1141, 19] on button "Edit Order" at bounding box center [1148, 16] width 56 height 17
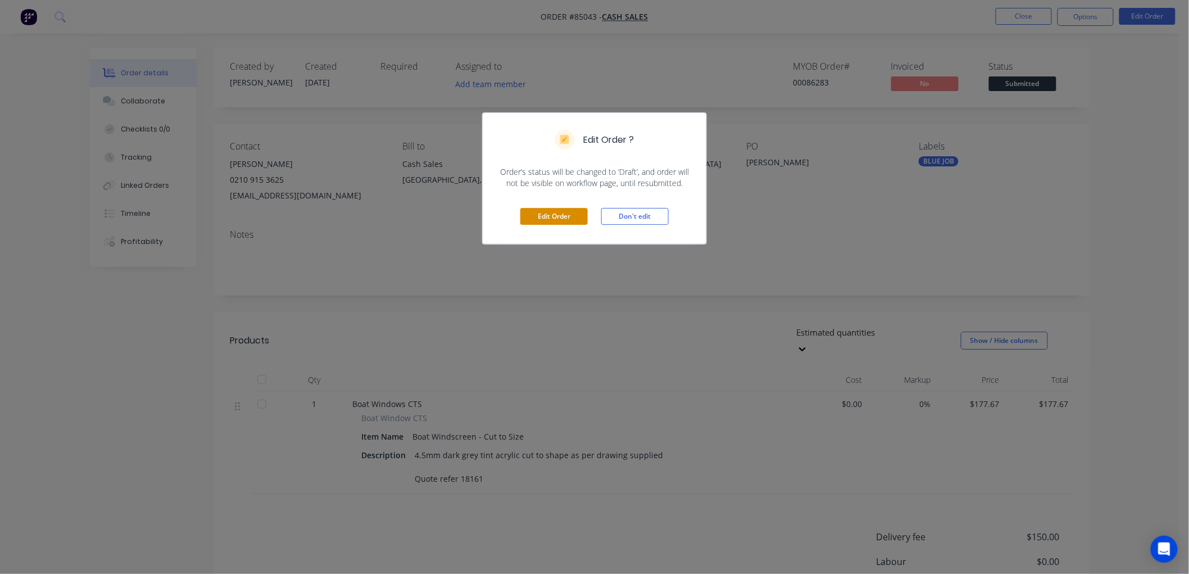
click at [542, 217] on button "Edit Order" at bounding box center [553, 216] width 67 height 17
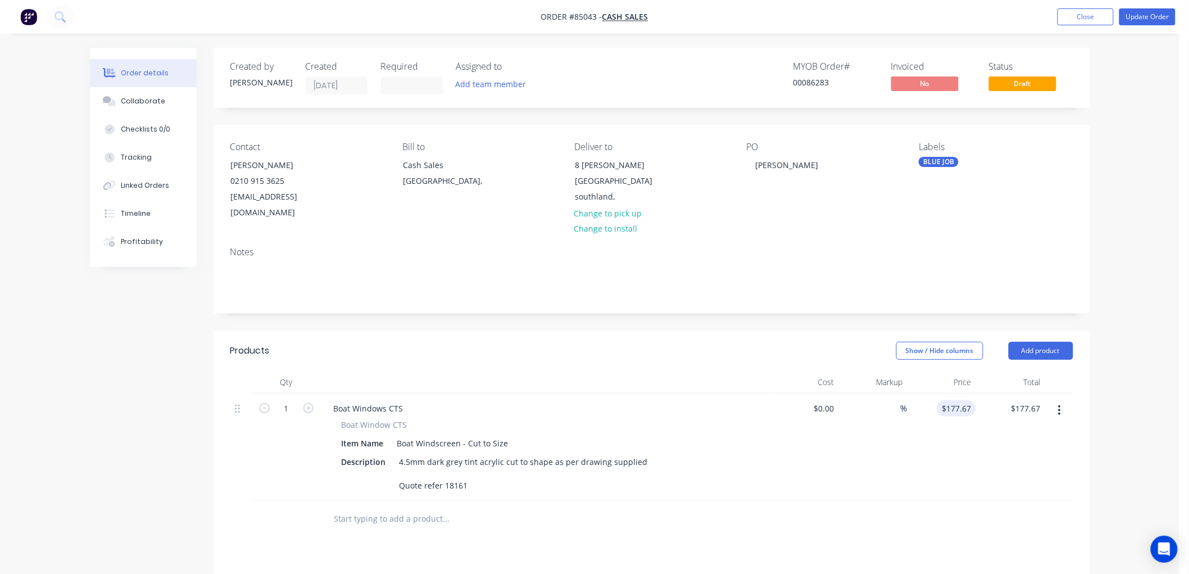
type input "177.67"
click at [966, 400] on input "177.67" at bounding box center [961, 408] width 30 height 16
type input "$0.00"
click at [458, 507] on input "text" at bounding box center [446, 518] width 225 height 22
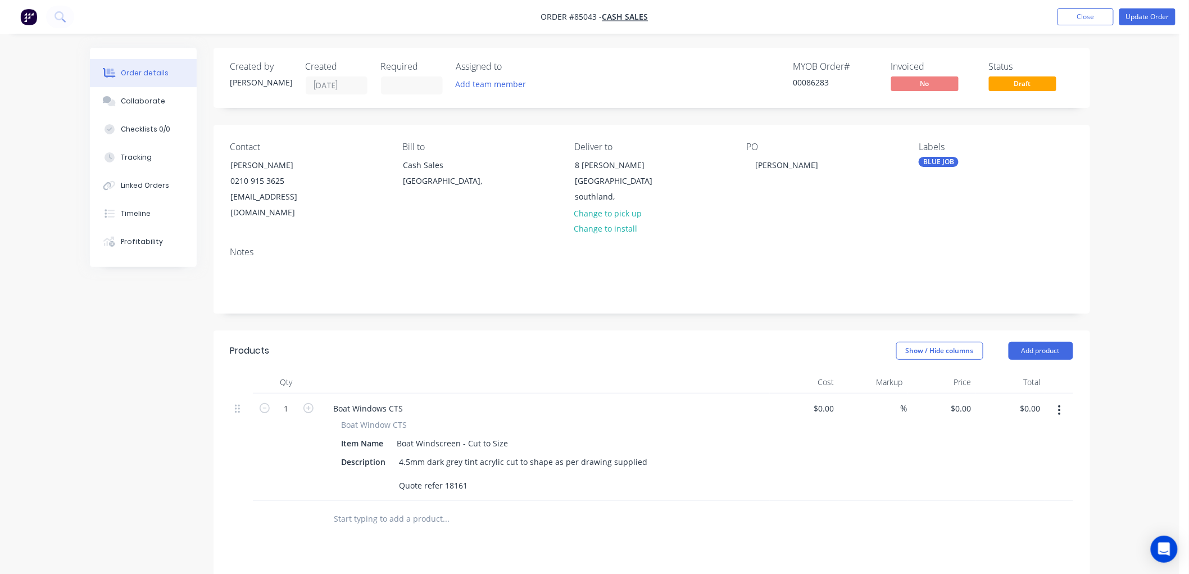
click at [1060, 342] on button "Add product" at bounding box center [1041, 351] width 65 height 18
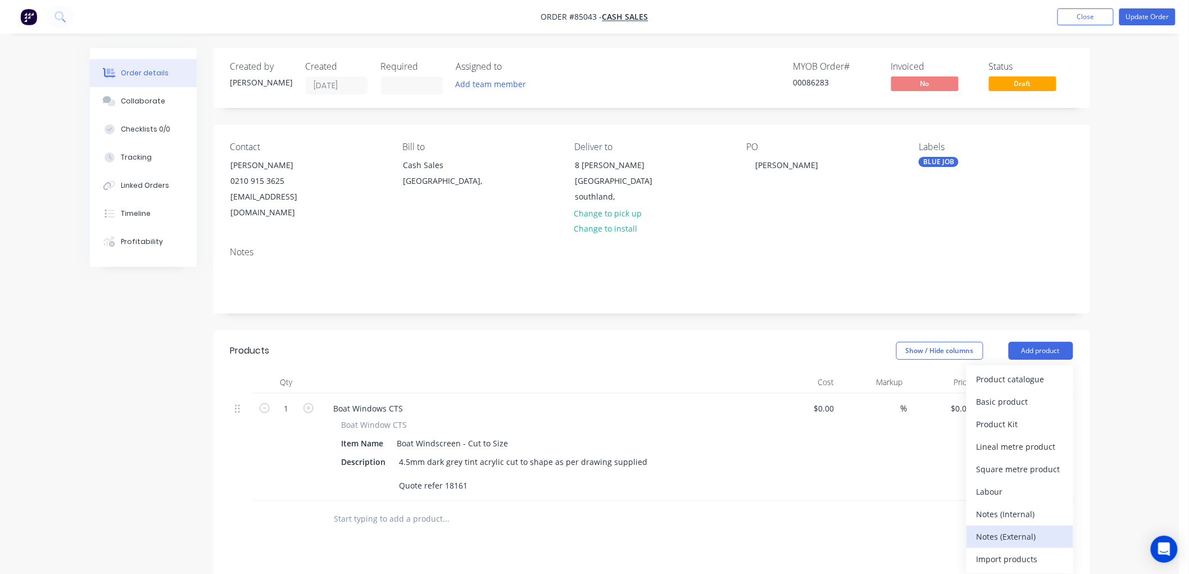
click at [1009, 528] on div "Notes (External)" at bounding box center [1020, 536] width 87 height 16
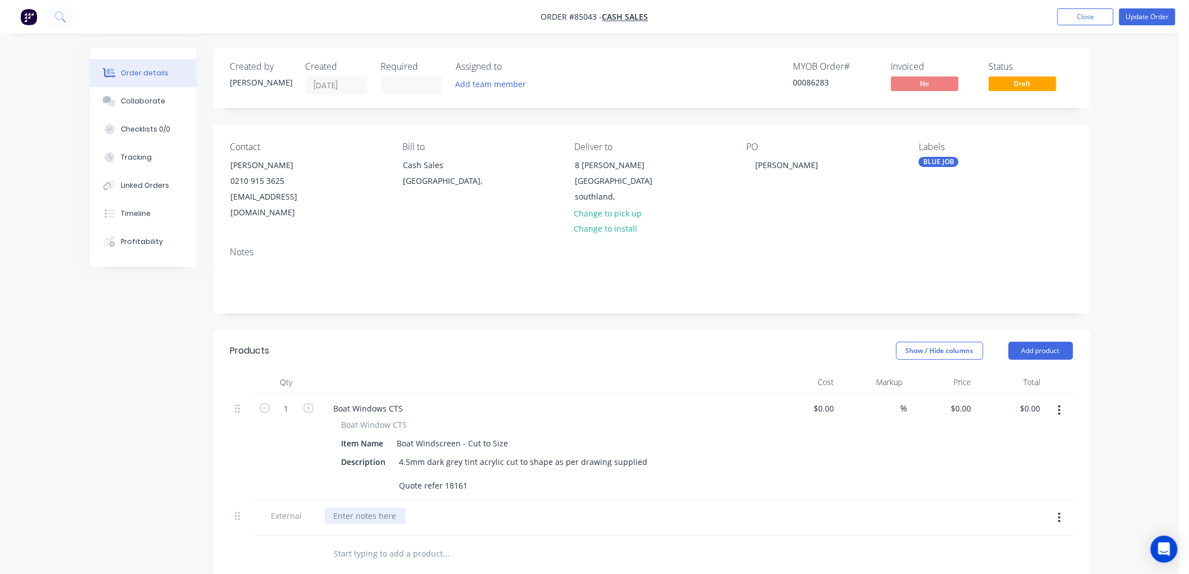
click at [335, 507] on div at bounding box center [365, 515] width 81 height 16
click at [397, 507] on div "Replacement for order received scratch" at bounding box center [408, 515] width 167 height 16
click at [513, 507] on div "Replacement for panel on order received scratch" at bounding box center [426, 515] width 203 height 16
click at [1151, 19] on button "Update Order" at bounding box center [1148, 16] width 56 height 17
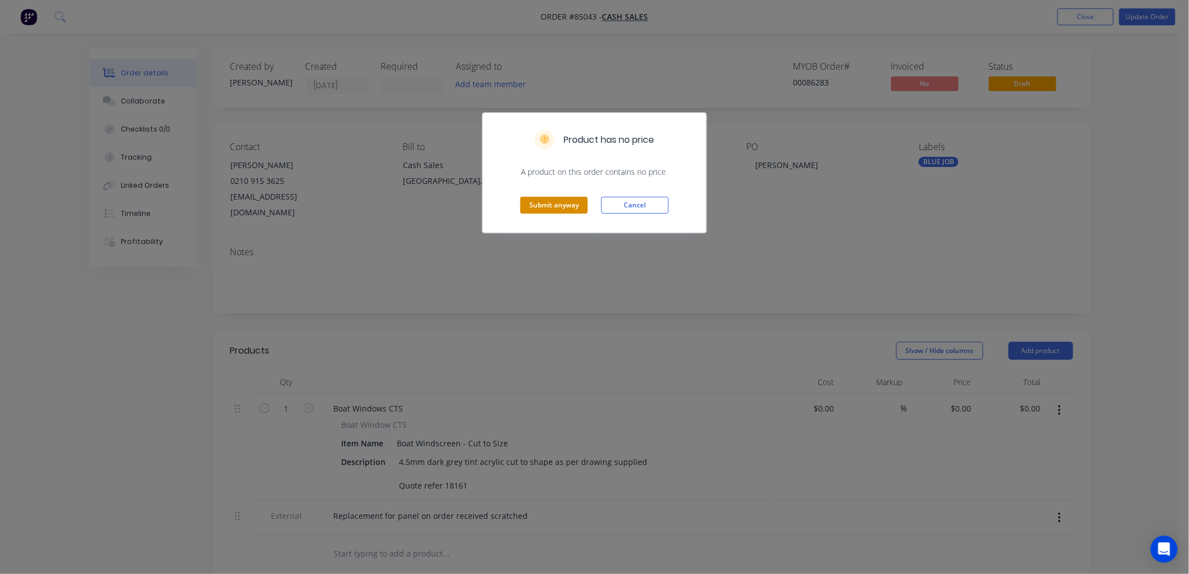
click at [551, 206] on button "Submit anyway" at bounding box center [553, 205] width 67 height 17
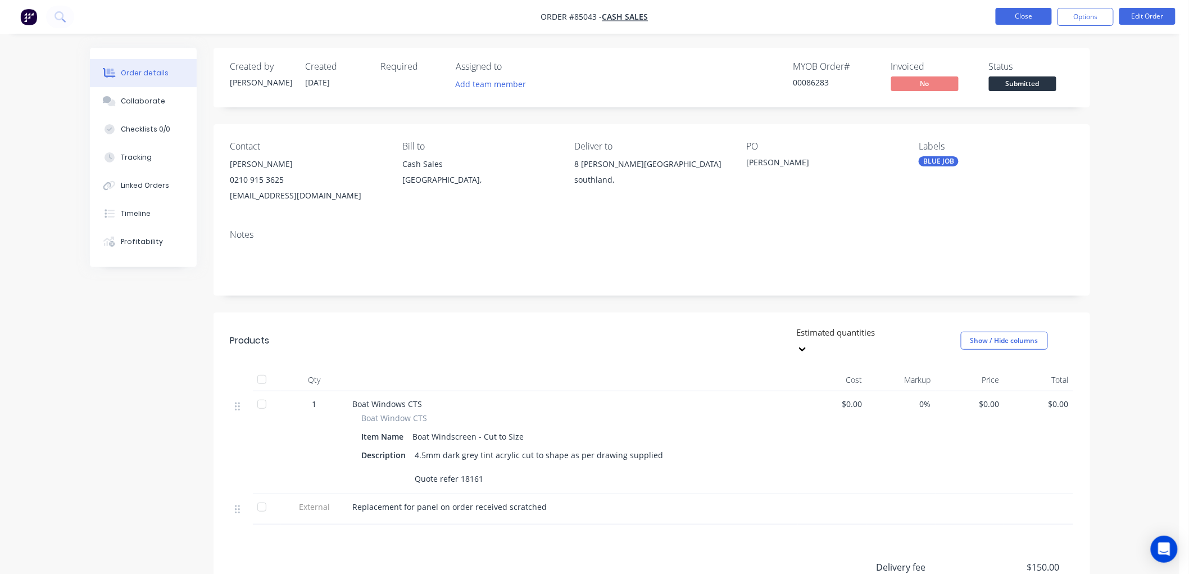
click at [1010, 13] on button "Close" at bounding box center [1024, 16] width 56 height 17
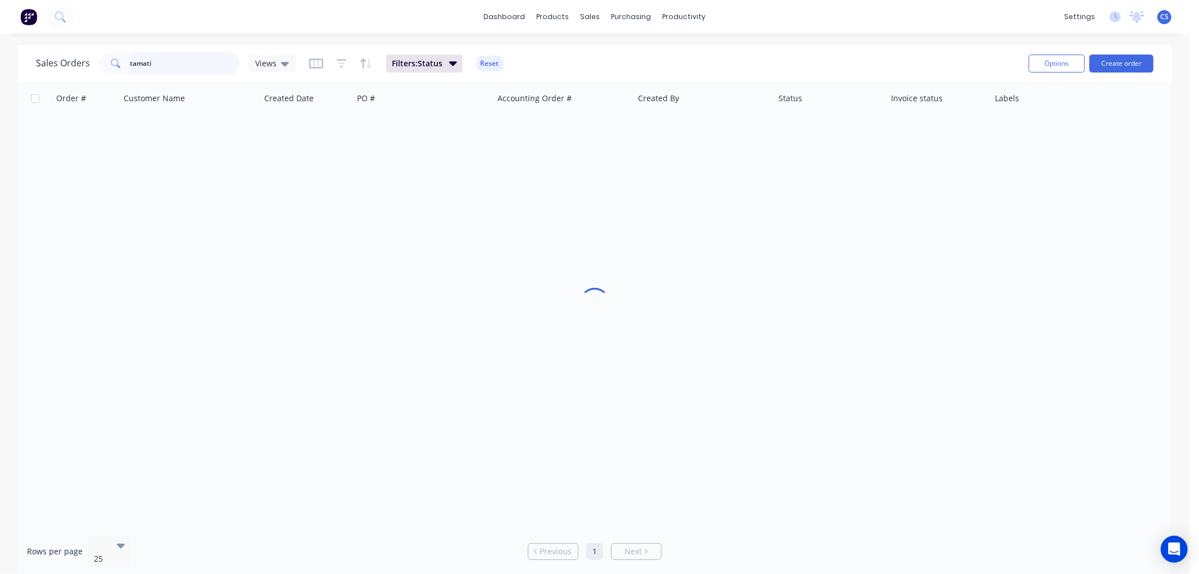
click at [170, 66] on input "tamati" at bounding box center [185, 63] width 110 height 22
click at [161, 60] on input "letitia" at bounding box center [185, 63] width 110 height 22
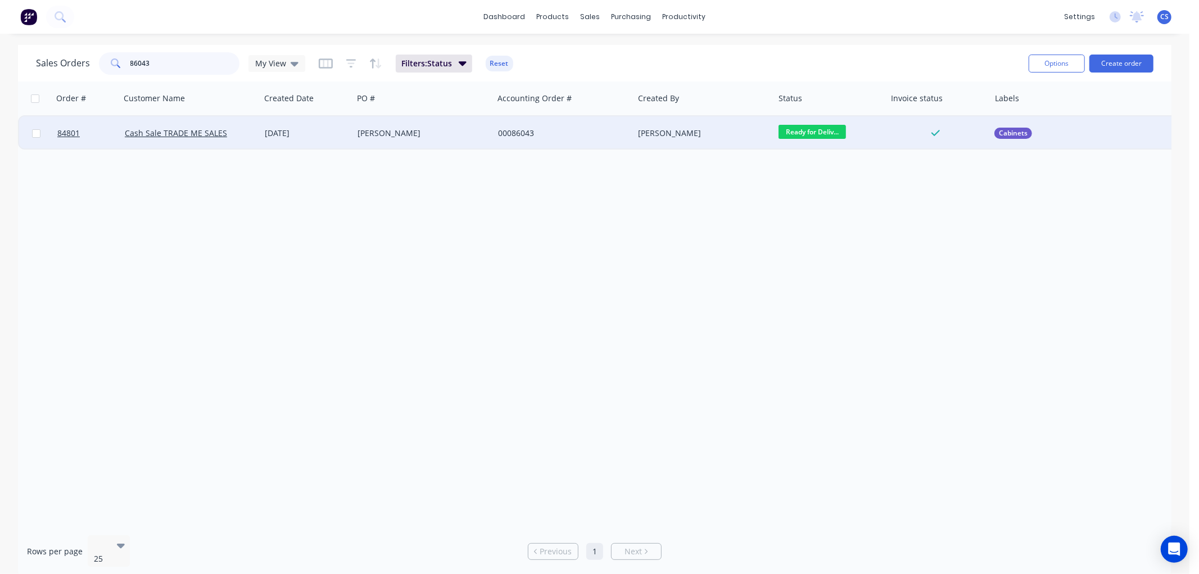
type input "86043"
click at [501, 134] on div "00086043" at bounding box center [560, 133] width 125 height 11
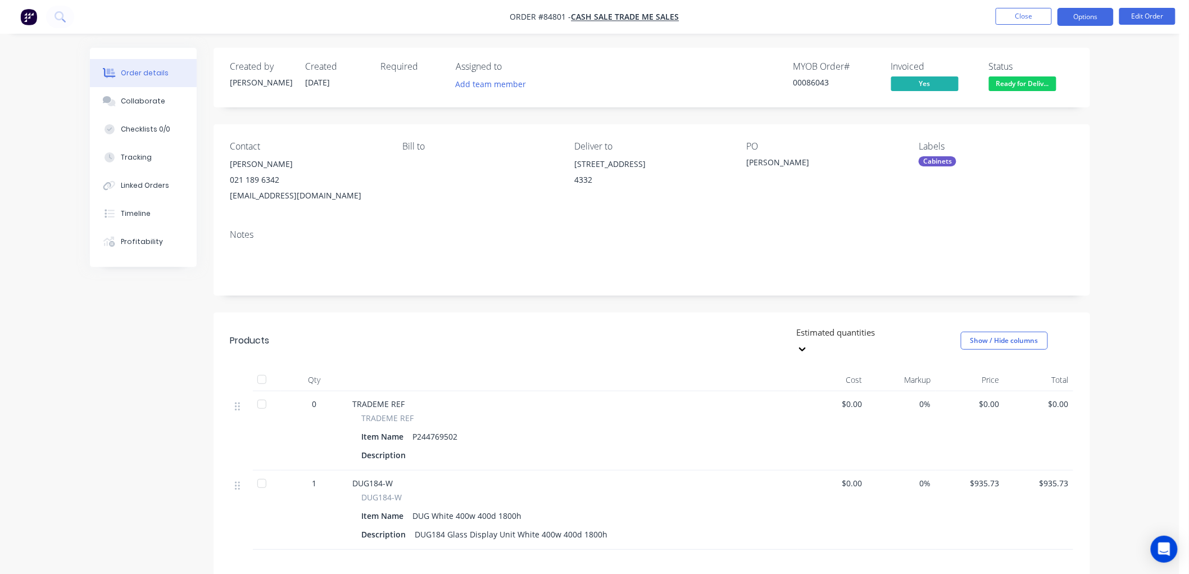
click at [1085, 14] on button "Options" at bounding box center [1086, 17] width 56 height 18
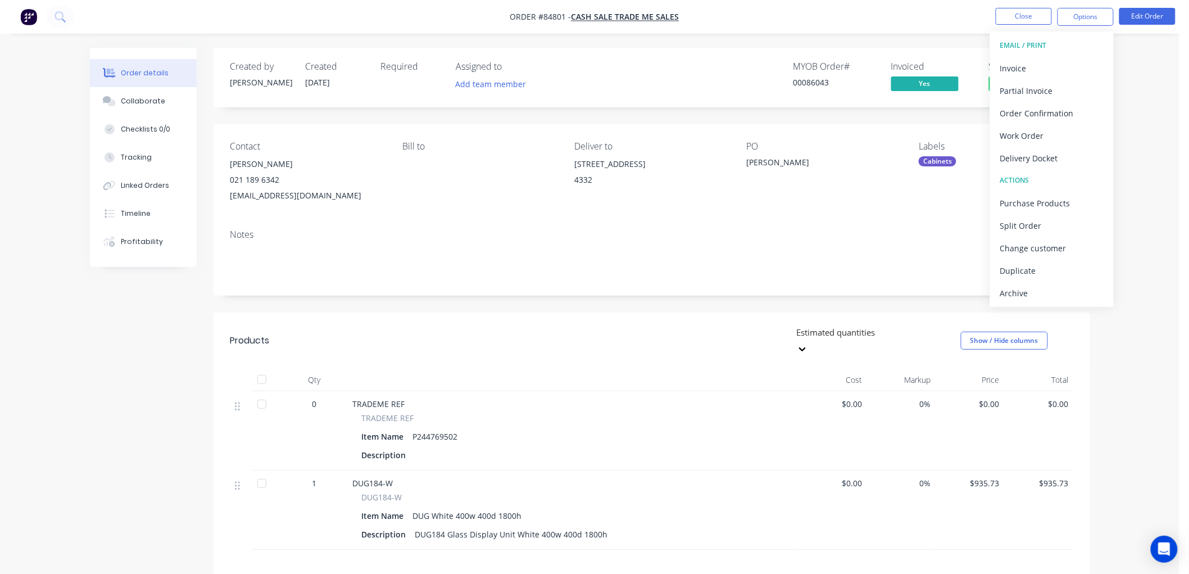
click at [859, 197] on div "PO Letitia Nolly" at bounding box center [824, 172] width 154 height 62
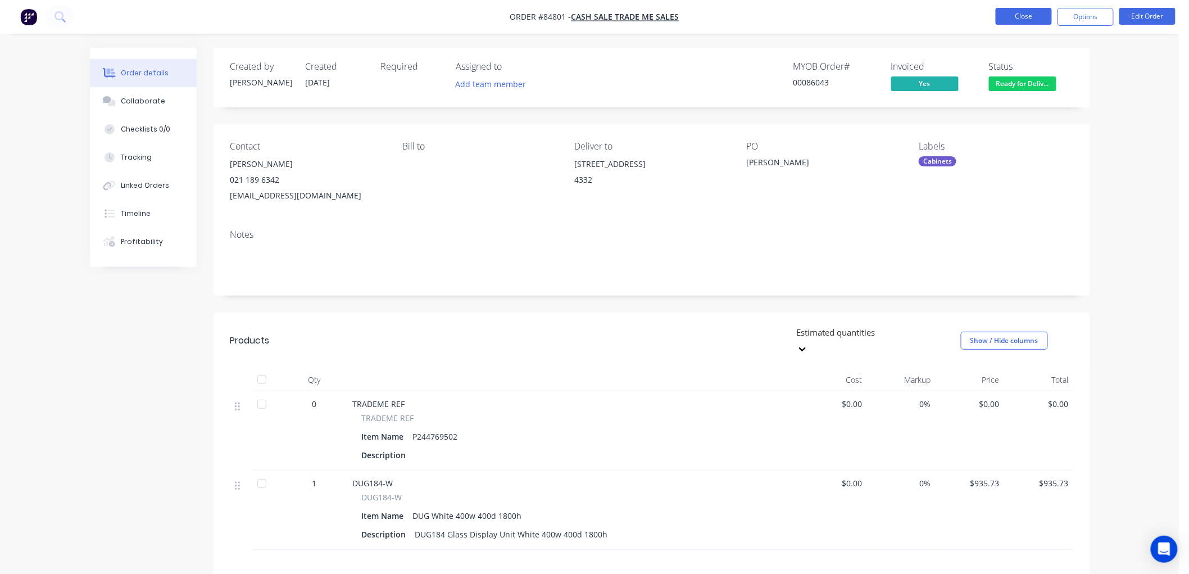
click at [1034, 13] on button "Close" at bounding box center [1024, 16] width 56 height 17
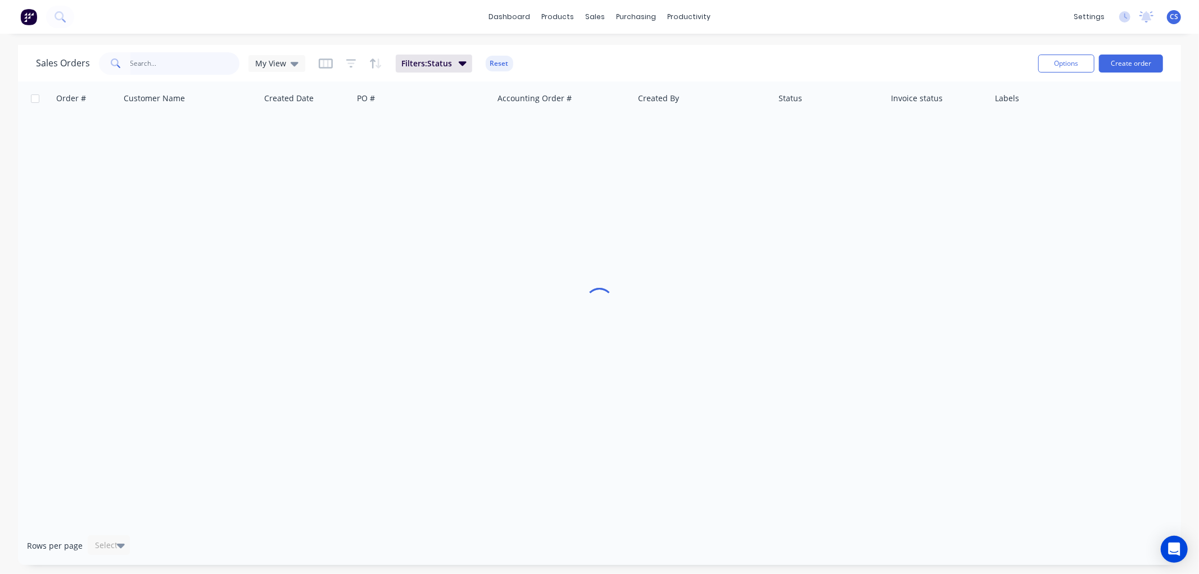
click at [201, 60] on input "text" at bounding box center [185, 63] width 110 height 22
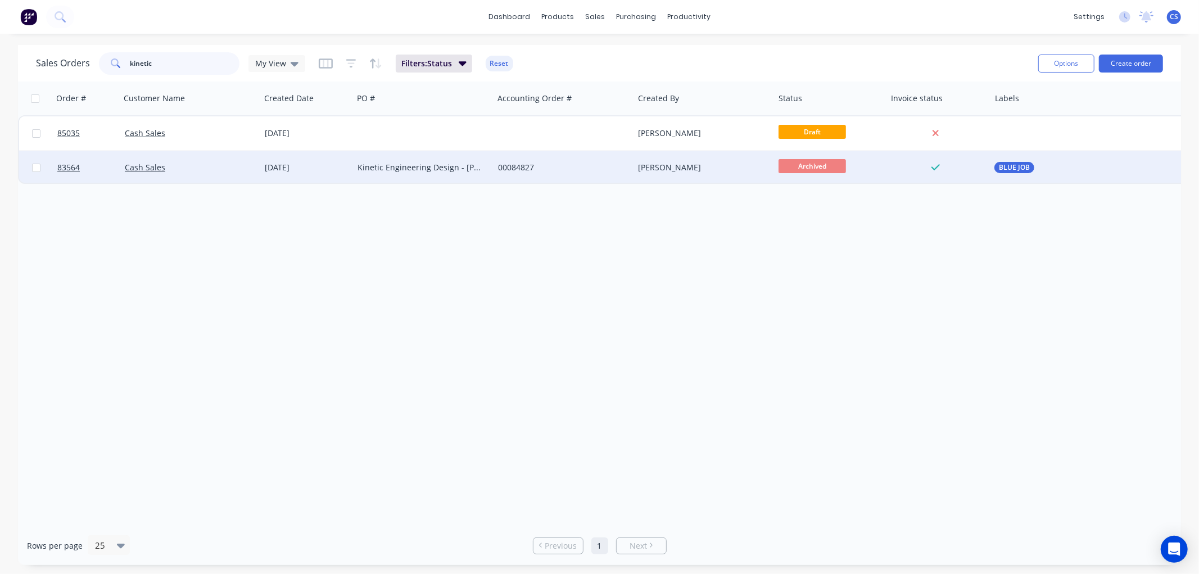
type input "kinetic"
click at [403, 171] on div "Kinetic Engineering Design - Bryan Long" at bounding box center [419, 167] width 125 height 11
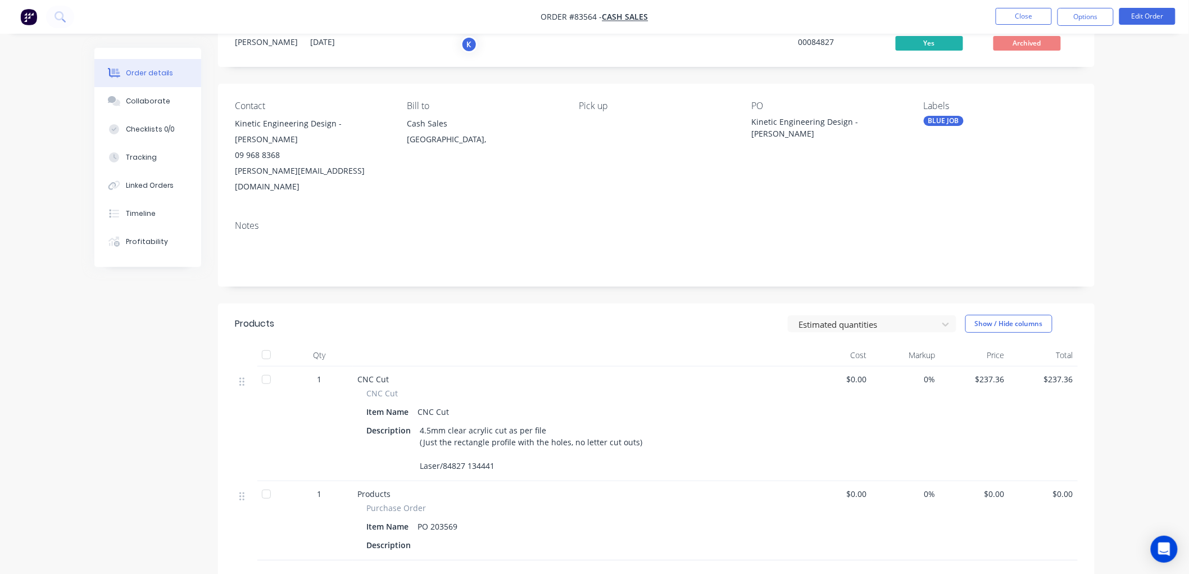
scroll to position [125, 0]
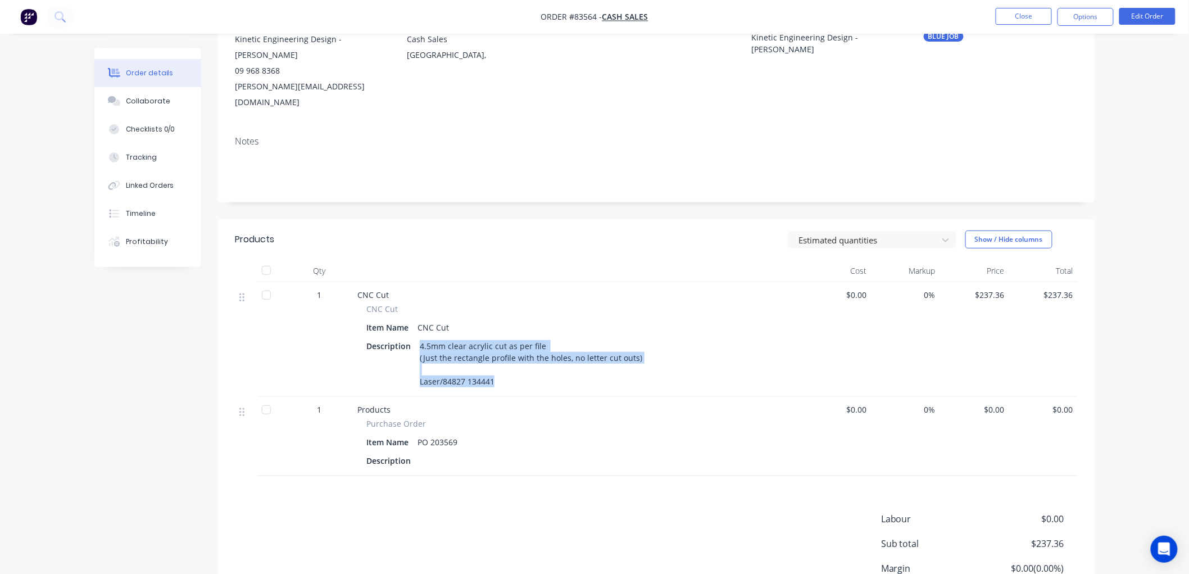
drag, startPoint x: 420, startPoint y: 316, endPoint x: 495, endPoint y: 350, distance: 82.5
click at [495, 350] on div "4.5mm clear acrylic cut as per file (Just the rectangle profile with the holes,…" at bounding box center [531, 364] width 232 height 52
copy div "4.5mm clear acrylic cut as per file (Just the rectangle profile with the holes,…"
